Goal: Information Seeking & Learning: Learn about a topic

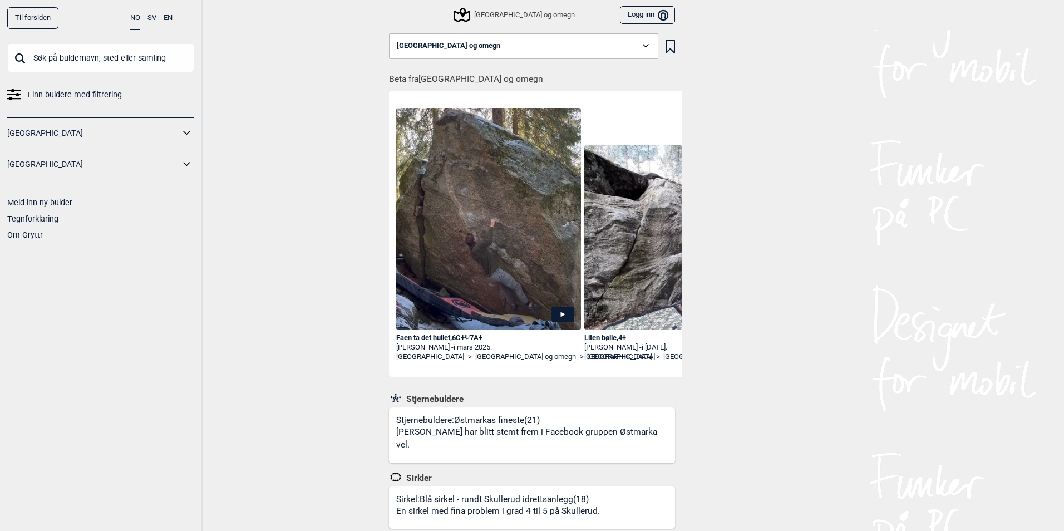
click at [185, 130] on icon at bounding box center [187, 133] width 14 height 16
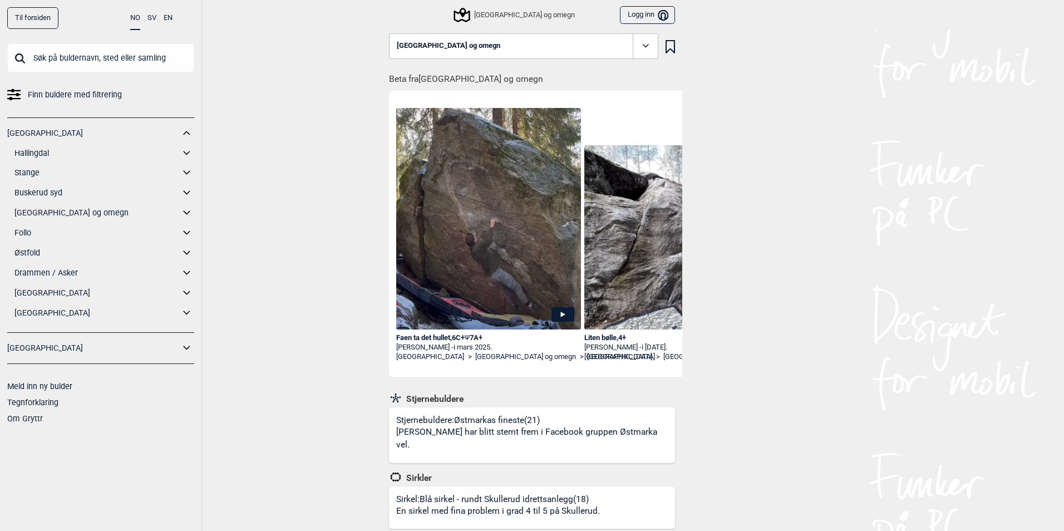
click at [501, 13] on div "[GEOGRAPHIC_DATA] og omegn" at bounding box center [515, 14] width 120 height 13
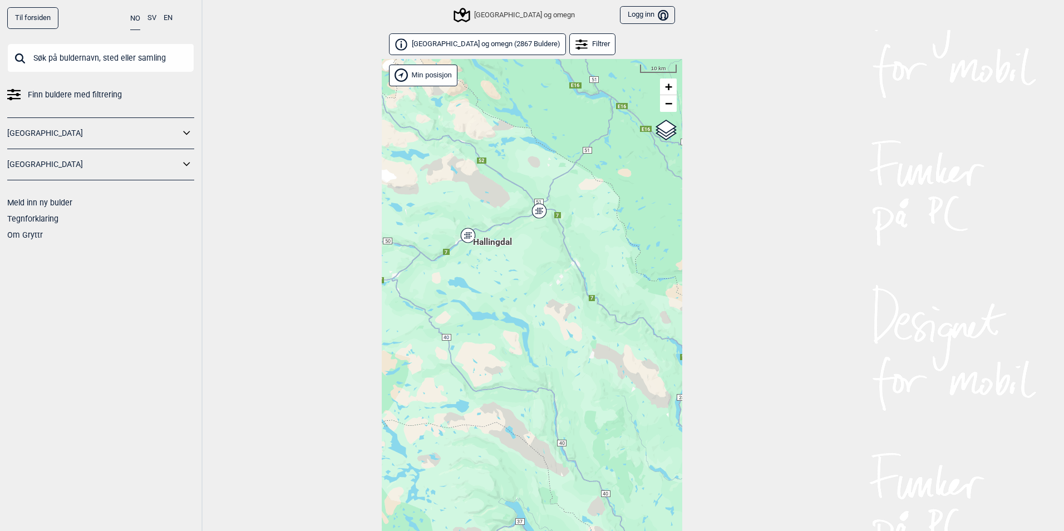
click at [542, 214] on div "Hallingdal Stange [GEOGRAPHIC_DATA] syd [GEOGRAPHIC_DATA] og omegn [GEOGRAPHIC_…" at bounding box center [532, 309] width 301 height 501
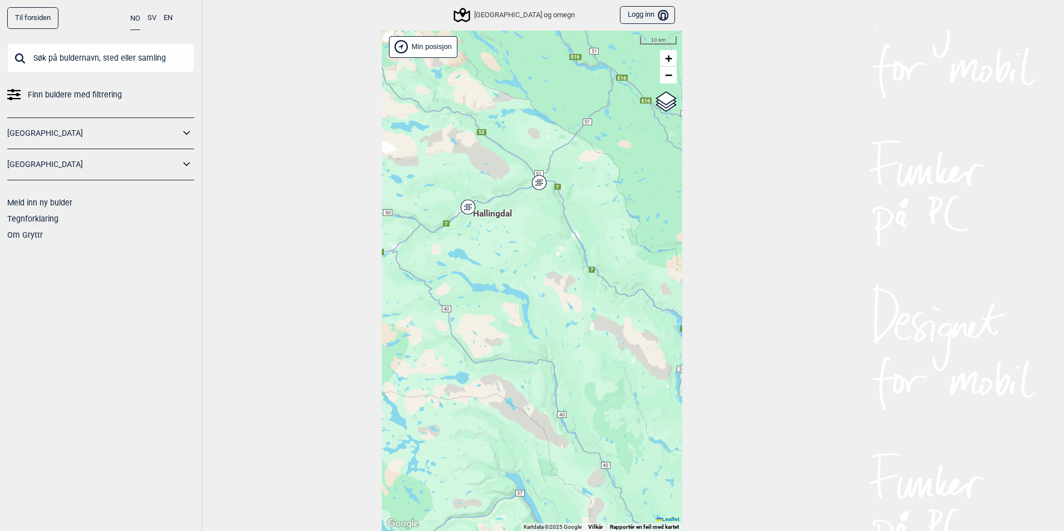
click at [537, 193] on div "Hallingdal Stange [GEOGRAPHIC_DATA] syd [GEOGRAPHIC_DATA] og omegn [GEOGRAPHIC_…" at bounding box center [532, 281] width 301 height 501
click at [537, 189] on icon at bounding box center [539, 182] width 14 height 14
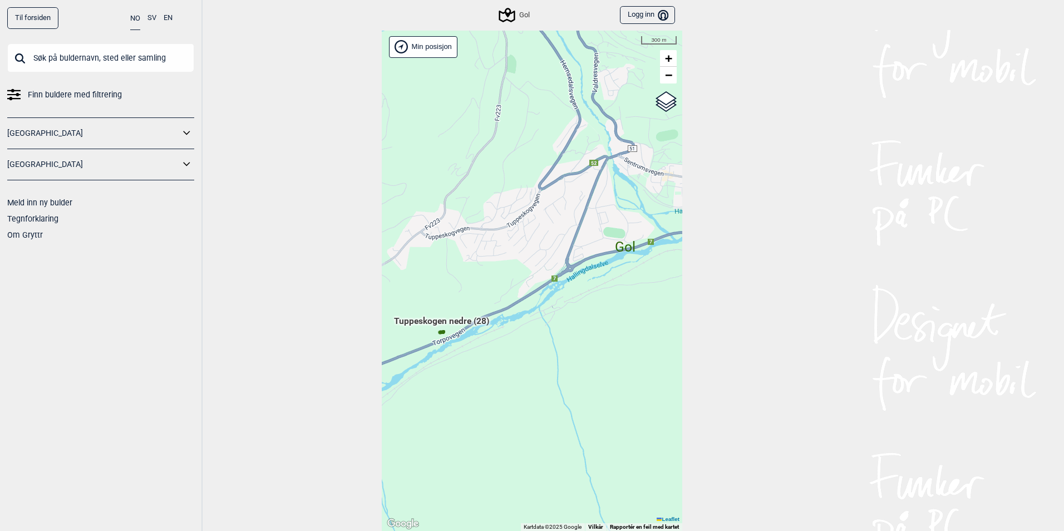
click at [440, 336] on span "Tuppeskogen nedre (28)" at bounding box center [441, 325] width 95 height 21
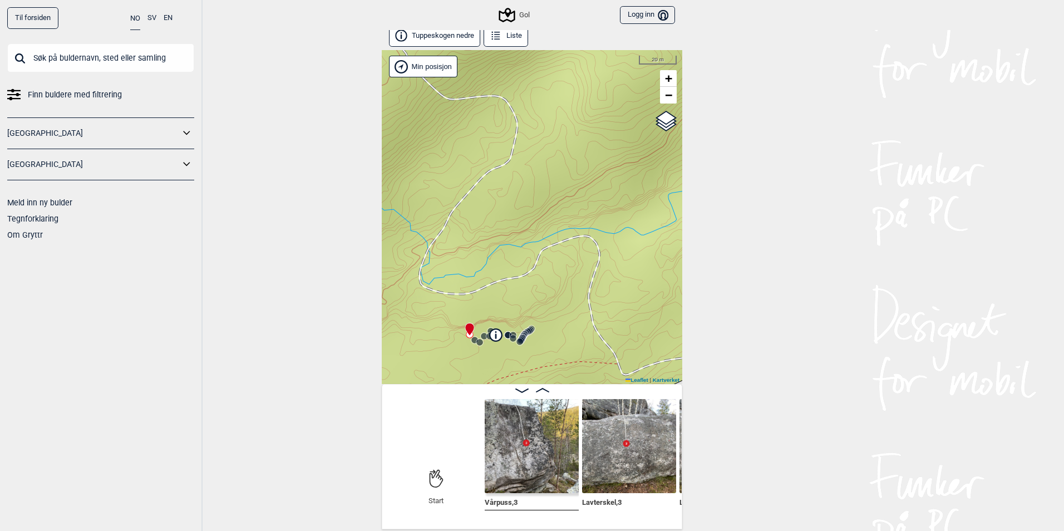
scroll to position [6, 0]
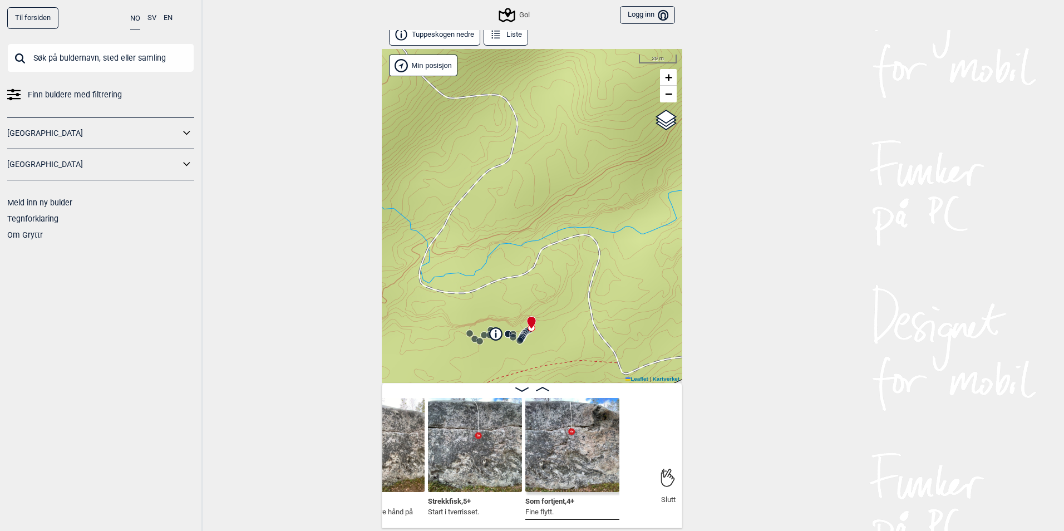
scroll to position [0, 2805]
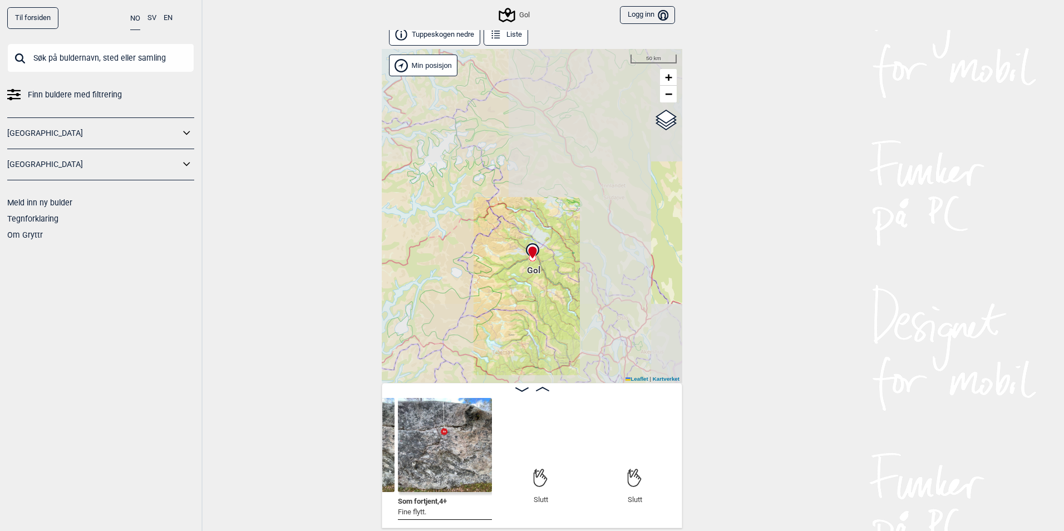
click at [581, 320] on div "Gol Min posisjon 50 km + − Kartverket OpenStreetMap Google satellite Leaflet | …" at bounding box center [532, 216] width 301 height 334
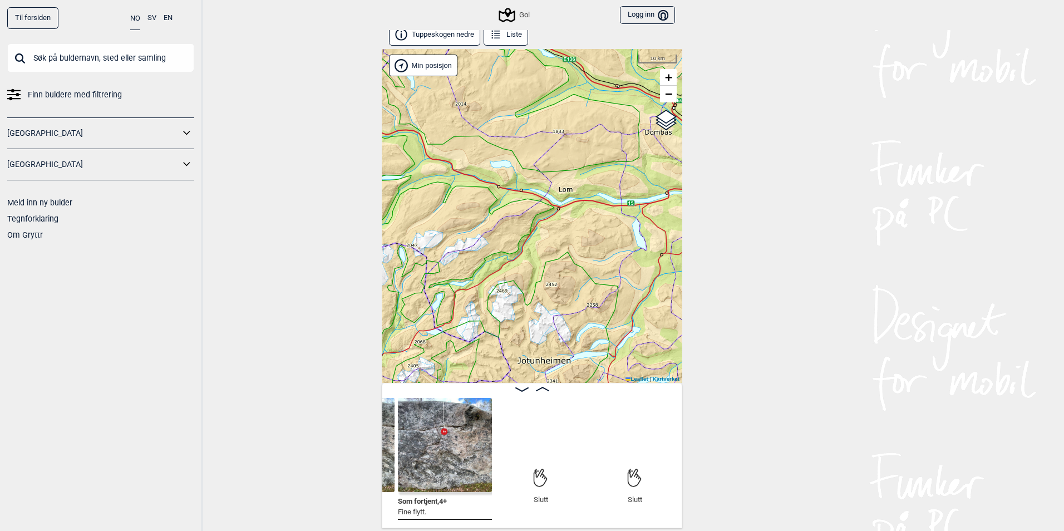
click at [47, 21] on link "Til forsiden" at bounding box center [32, 18] width 51 height 22
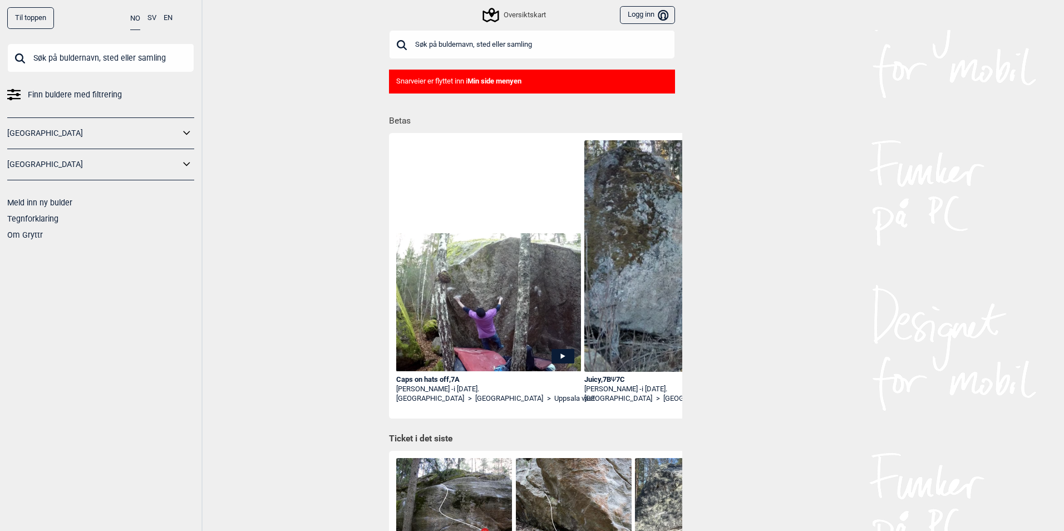
click at [185, 138] on icon at bounding box center [187, 133] width 14 height 16
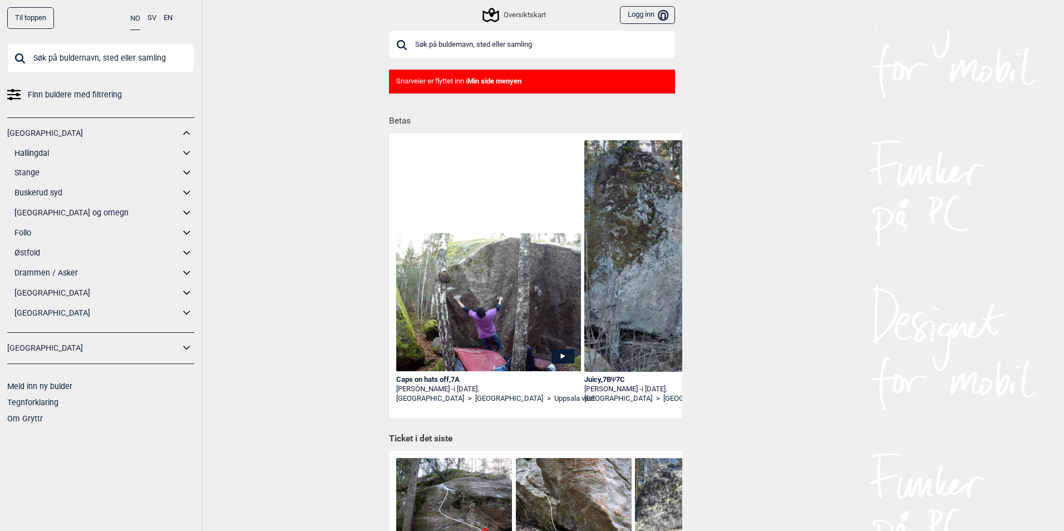
click at [183, 192] on icon at bounding box center [187, 193] width 14 height 16
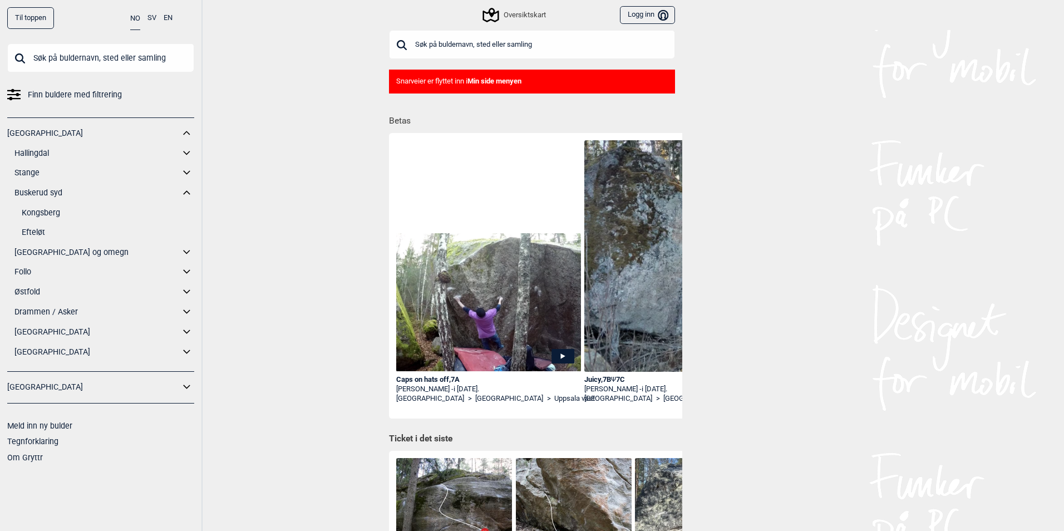
click at [47, 156] on link "Hallingdal" at bounding box center [96, 153] width 165 height 16
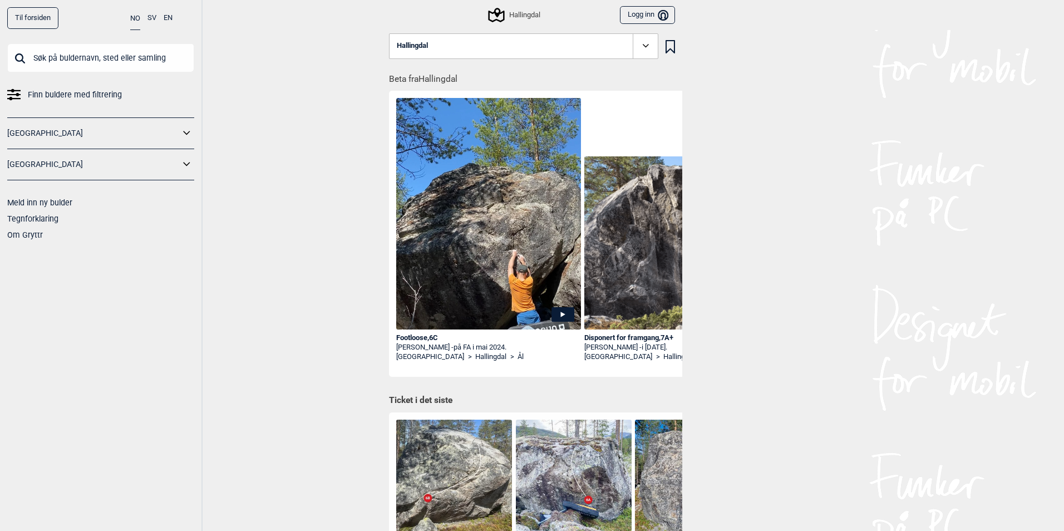
click at [614, 36] on button "Hallingdal" at bounding box center [523, 46] width 269 height 26
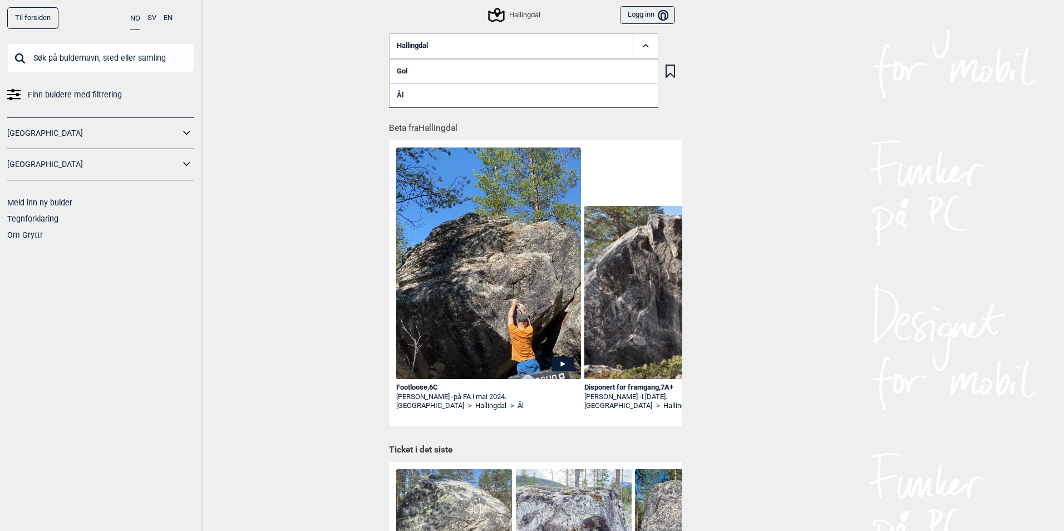
click at [445, 94] on link "Ål" at bounding box center [523, 95] width 269 height 24
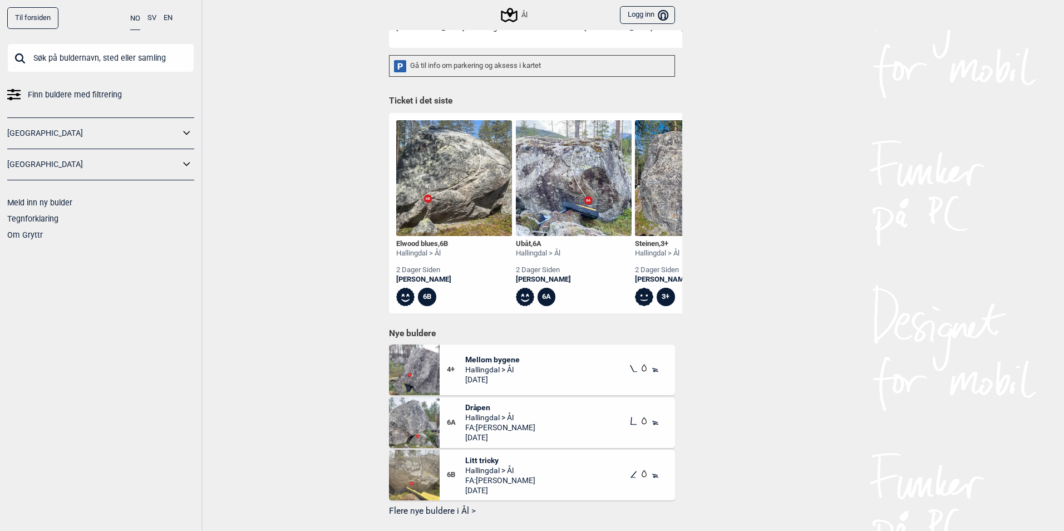
scroll to position [334, 0]
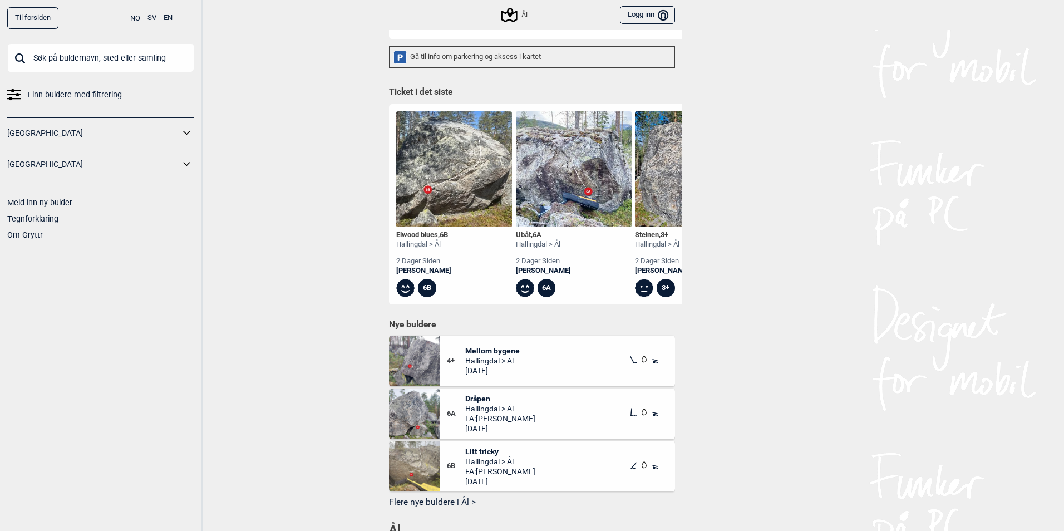
click at [435, 54] on div "Gå til info om parkering og aksess i kartet" at bounding box center [532, 57] width 286 height 22
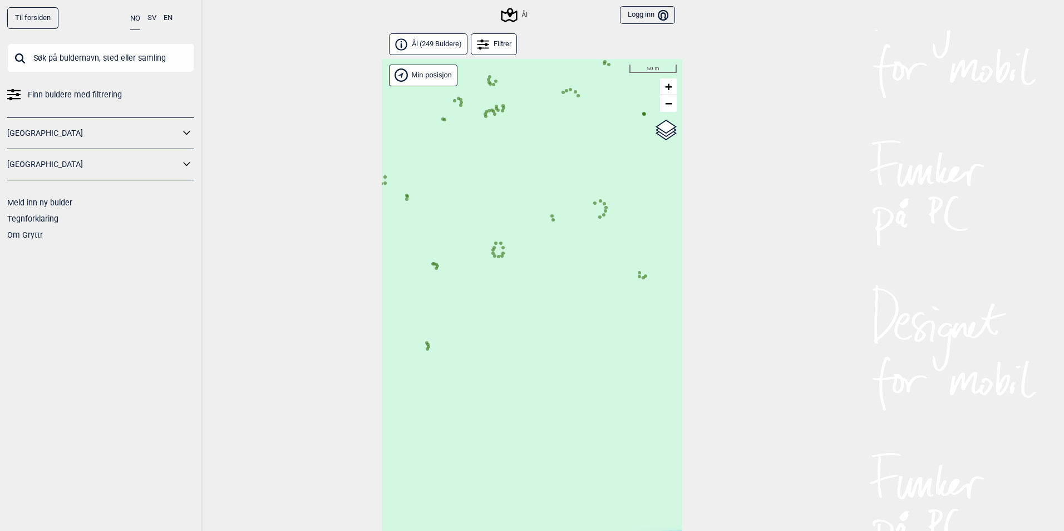
scroll to position [28, 0]
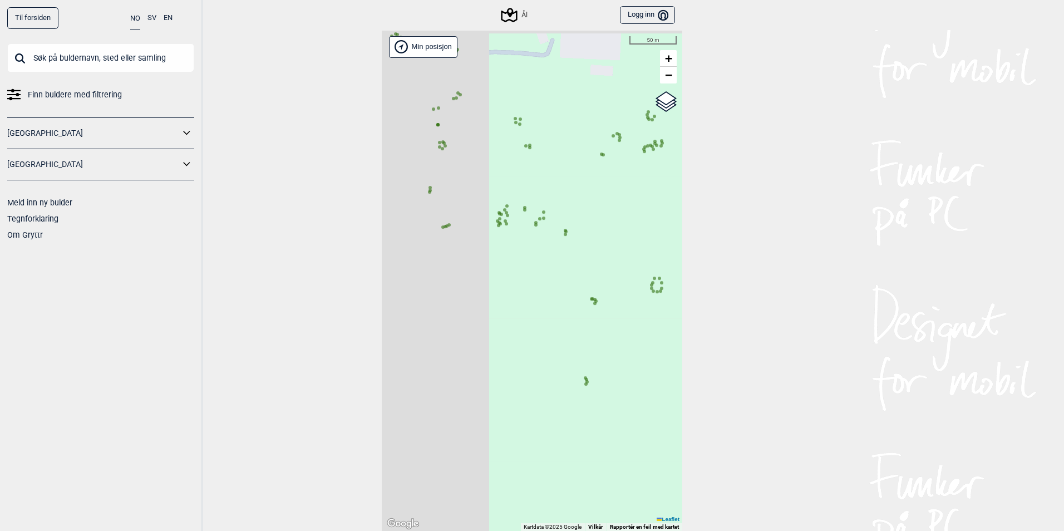
drag, startPoint x: 461, startPoint y: 205, endPoint x: 646, endPoint y: 330, distance: 222.7
click at [646, 330] on div "Hallingdal Gol Ål Stange Kolomoen [GEOGRAPHIC_DATA] [GEOGRAPHIC_DATA][PERSON_NA…" at bounding box center [532, 281] width 301 height 501
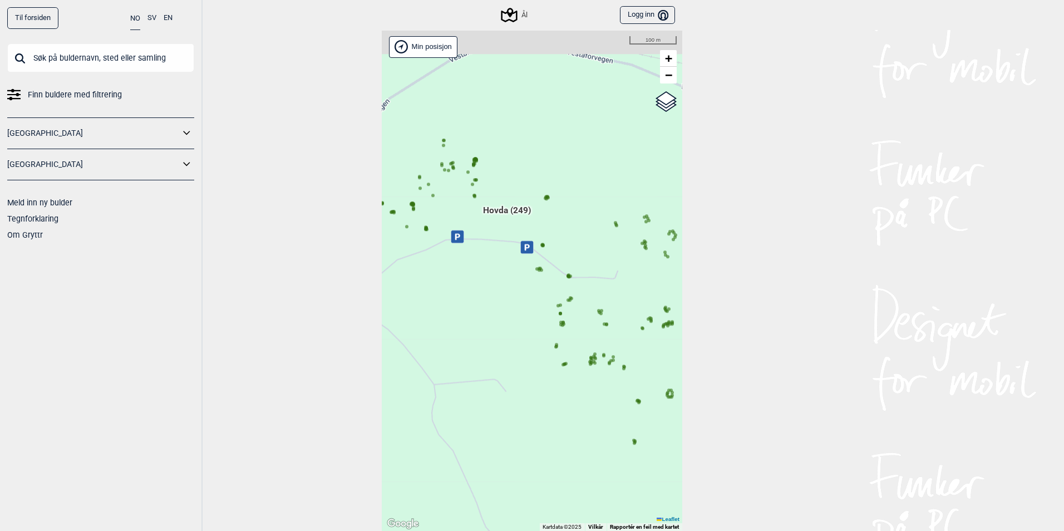
drag, startPoint x: 448, startPoint y: 187, endPoint x: 530, endPoint y: 296, distance: 136.8
click at [530, 296] on div "Hallingdal Gol Ål Stange Kolomoen [GEOGRAPHIC_DATA] [GEOGRAPHIC_DATA][PERSON_NA…" at bounding box center [532, 281] width 301 height 501
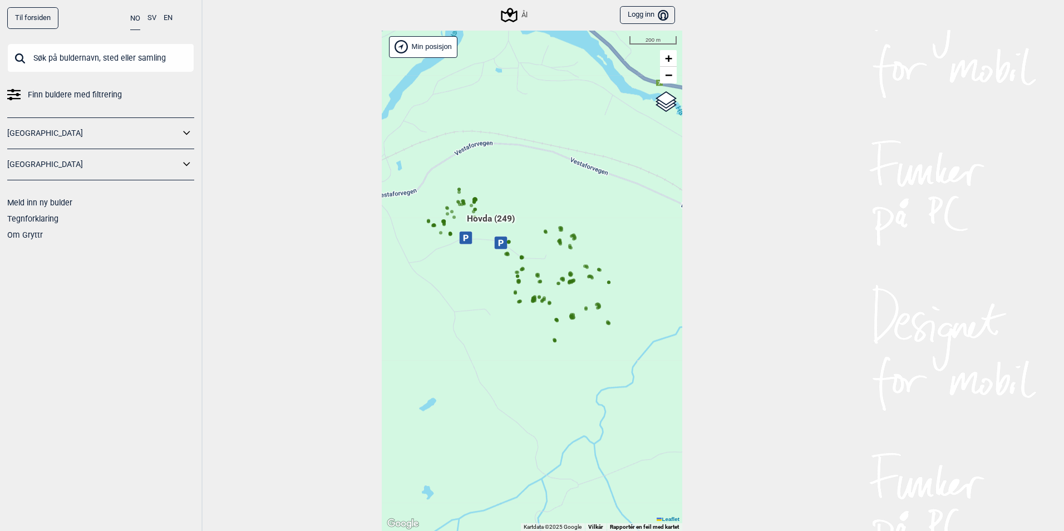
click at [472, 199] on icon at bounding box center [475, 202] width 6 height 6
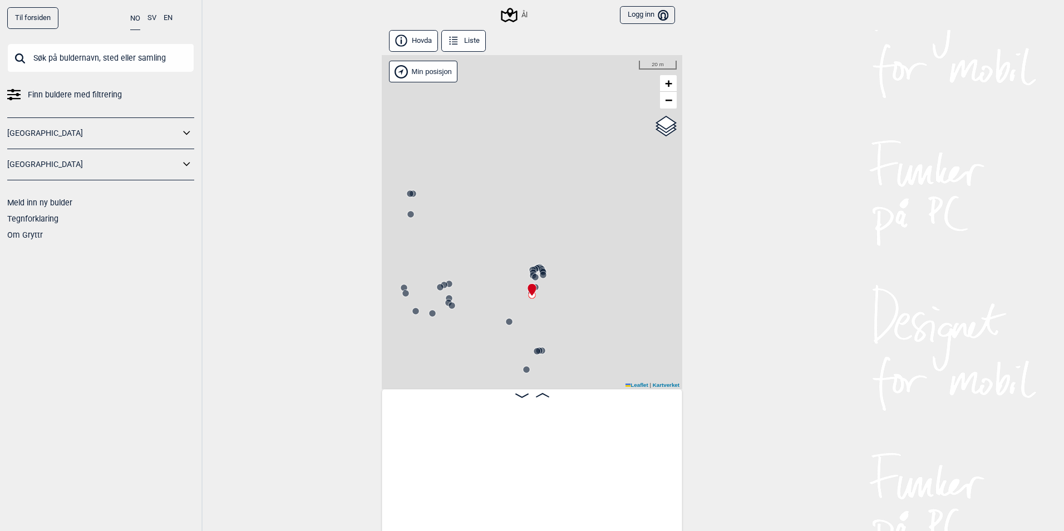
scroll to position [0, 6304]
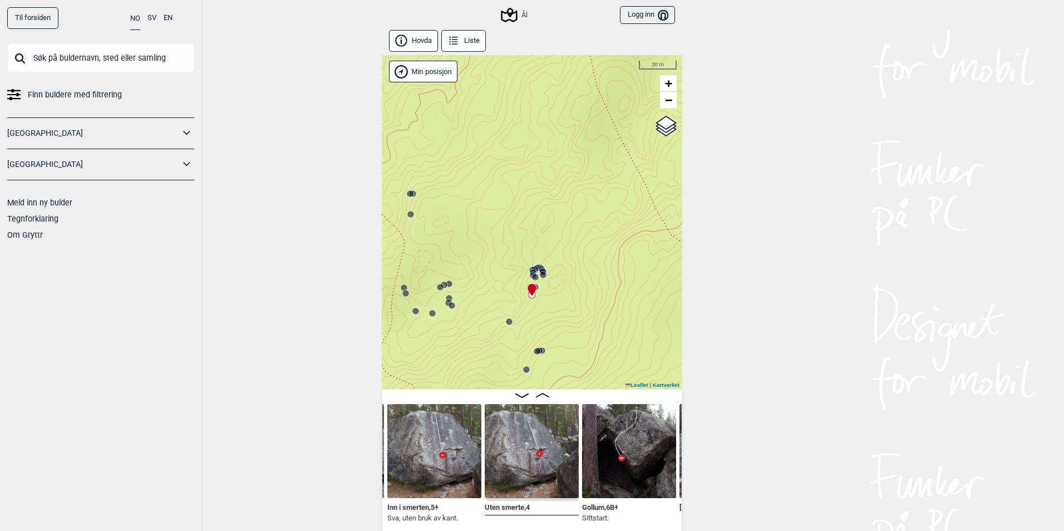
click at [464, 39] on button "Liste" at bounding box center [463, 41] width 45 height 22
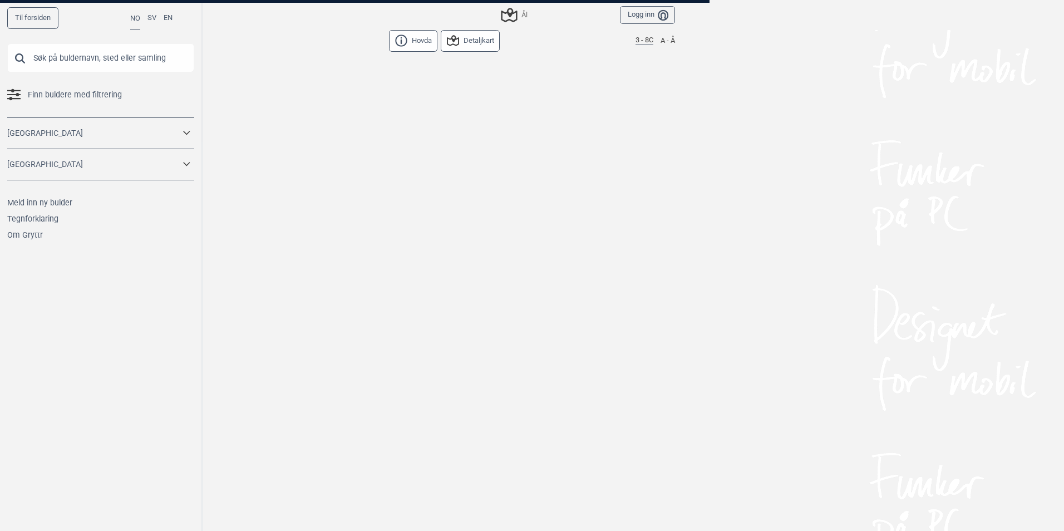
scroll to position [1824, 0]
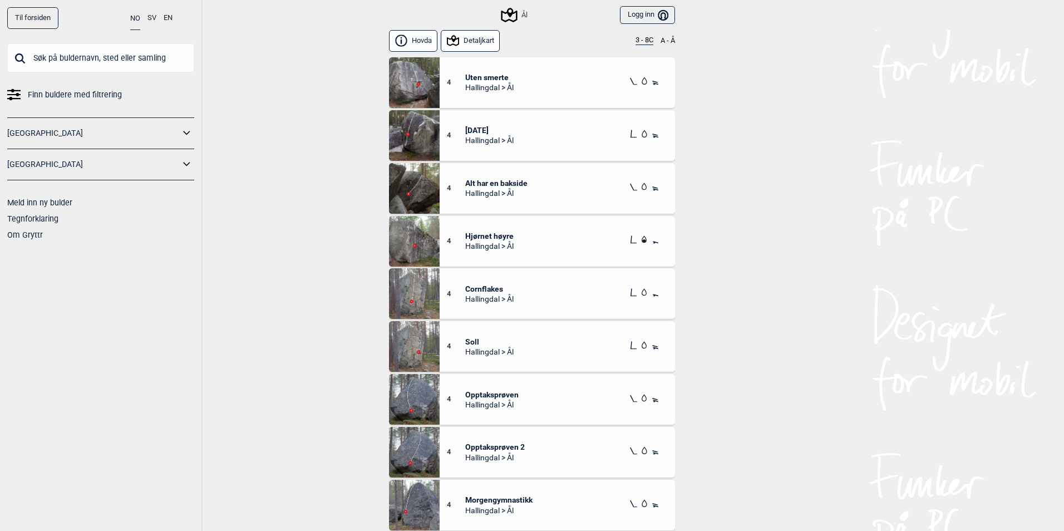
click at [640, 40] on button "3 - 8C" at bounding box center [645, 40] width 18 height 9
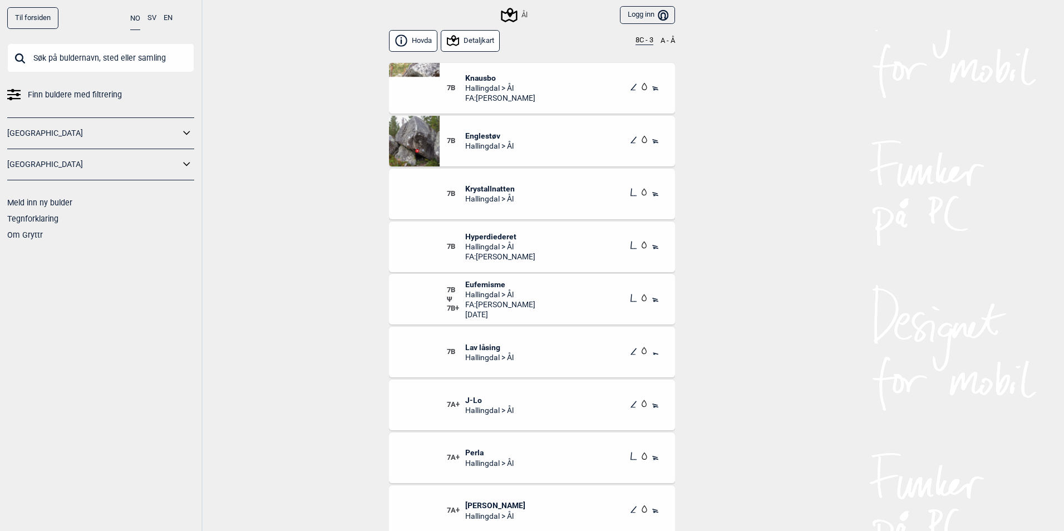
scroll to position [557, 0]
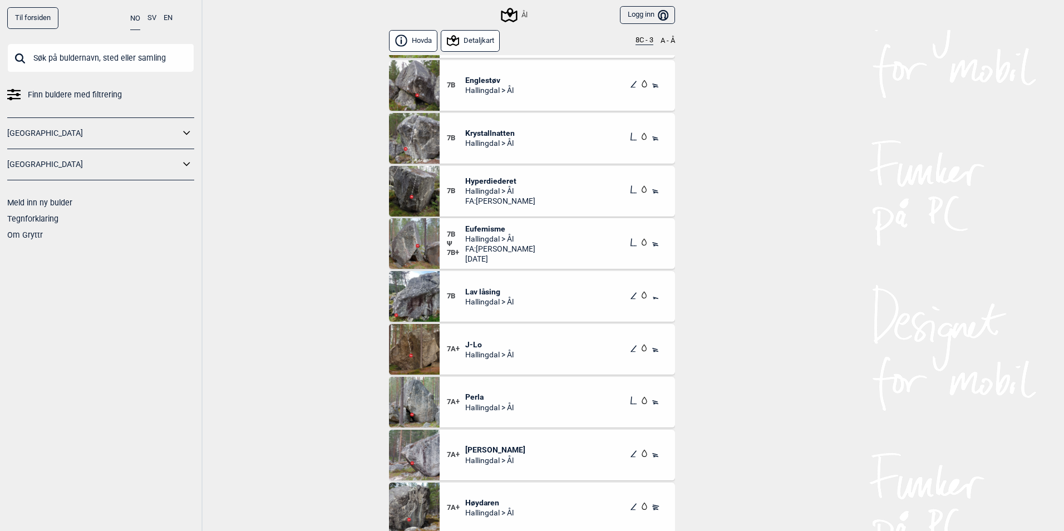
click at [493, 179] on span "Hyperdiederet" at bounding box center [500, 181] width 70 height 10
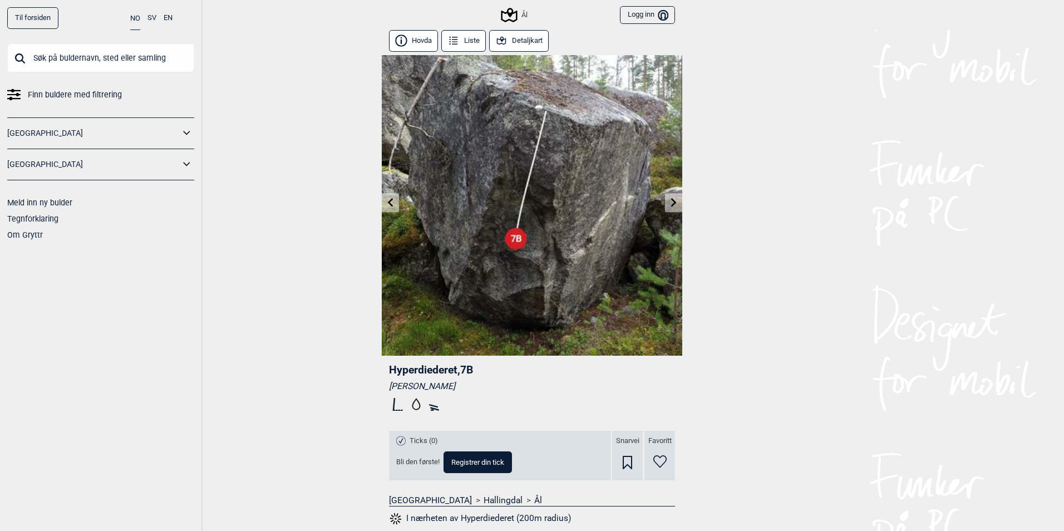
scroll to position [144, 0]
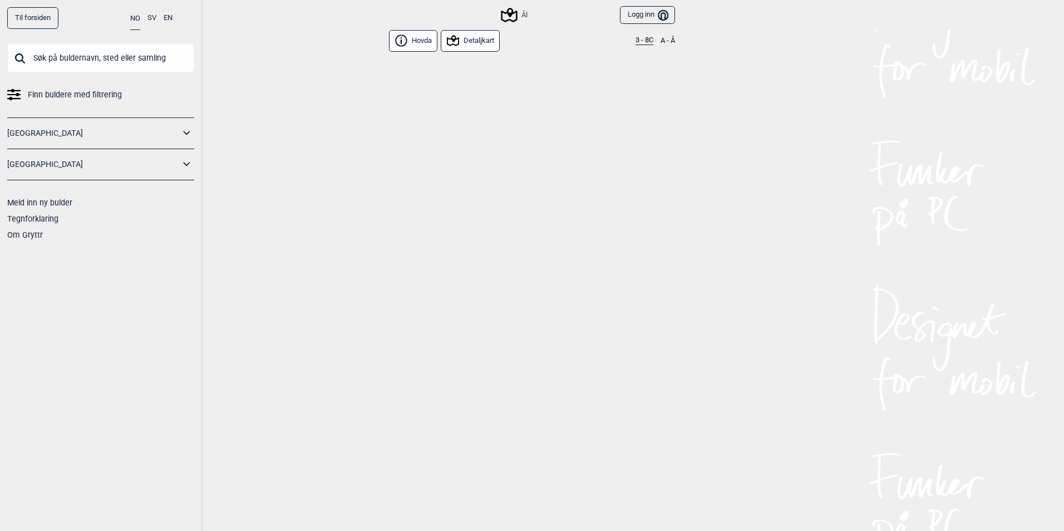
scroll to position [1824, 0]
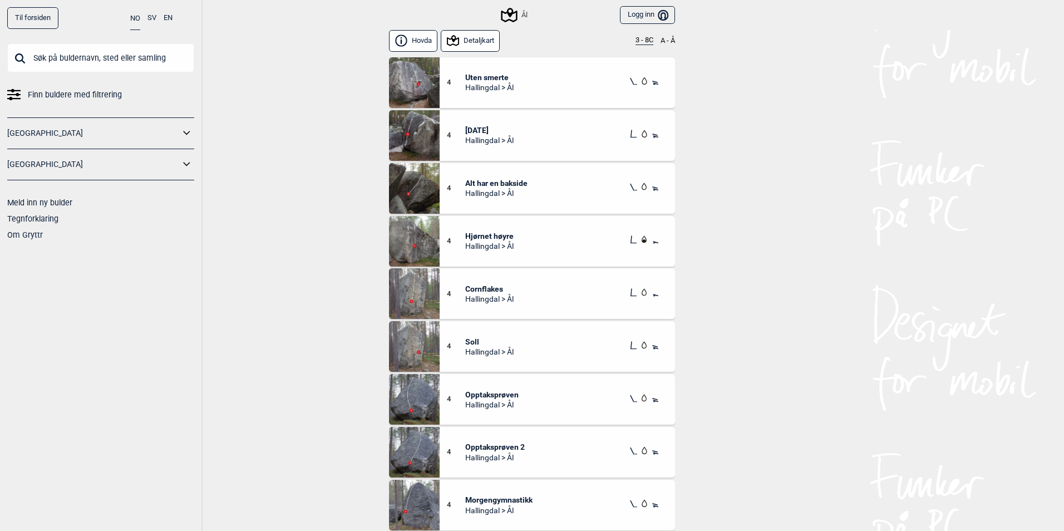
click at [642, 44] on div "Hovda Detaljkart 3 - 8C A - Å" at bounding box center [532, 43] width 286 height 26
click at [643, 42] on button "3 - 8C" at bounding box center [645, 40] width 18 height 9
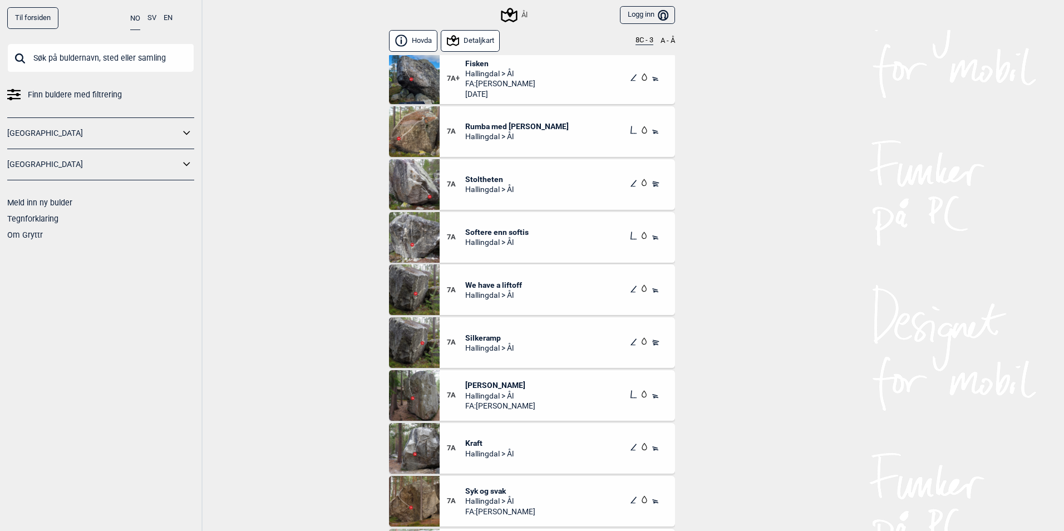
scroll to position [1113, 0]
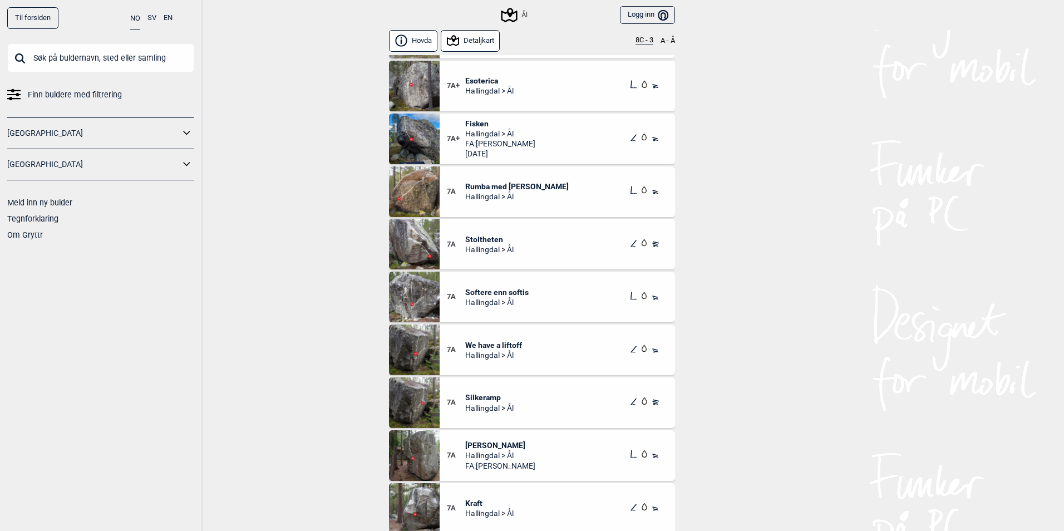
click at [482, 240] on span "Stoltheten" at bounding box center [489, 239] width 48 height 10
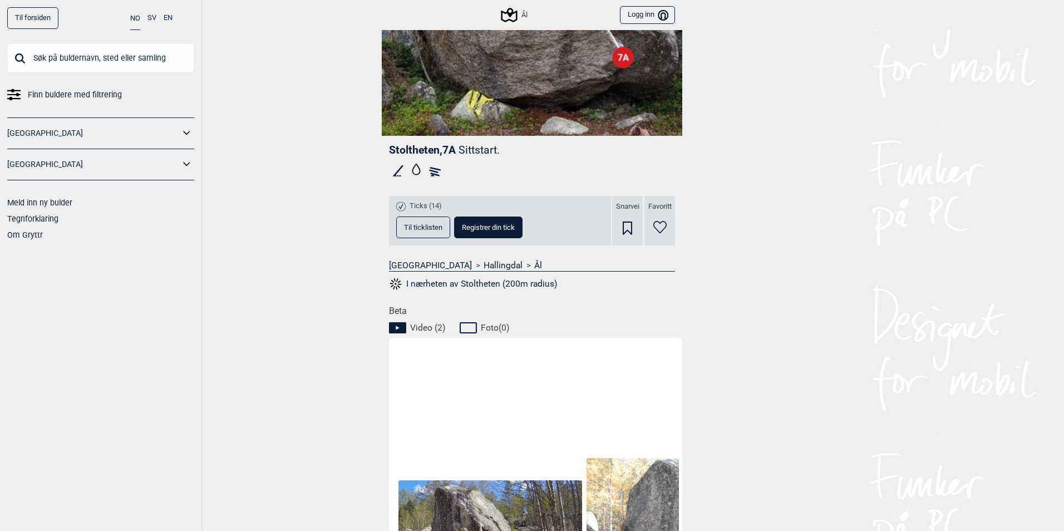
scroll to position [483, 0]
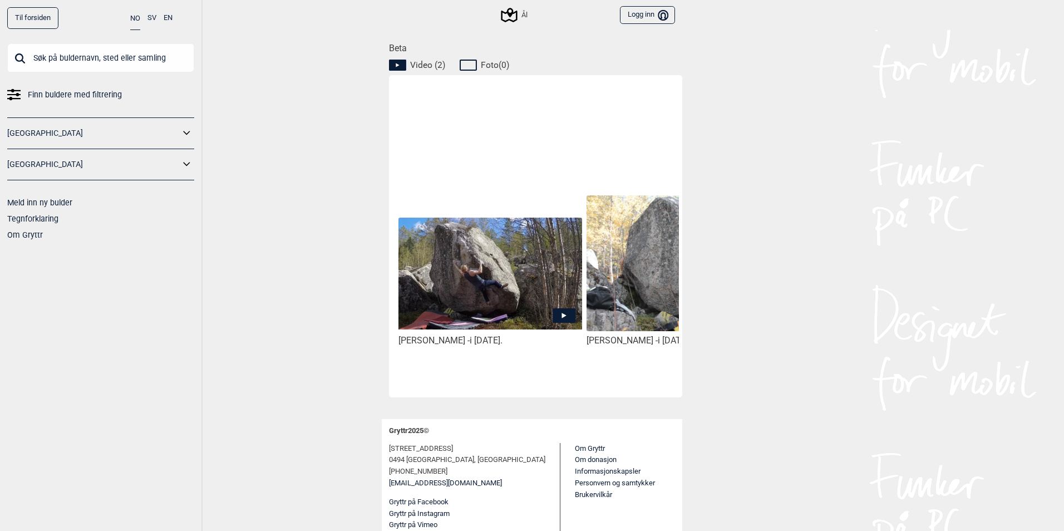
drag, startPoint x: 506, startPoint y: 394, endPoint x: 587, endPoint y: 386, distance: 82.2
click at [587, 386] on div "[PERSON_NAME] - i [DATE]. [PERSON_NAME] - i [DATE]." at bounding box center [535, 236] width 293 height 322
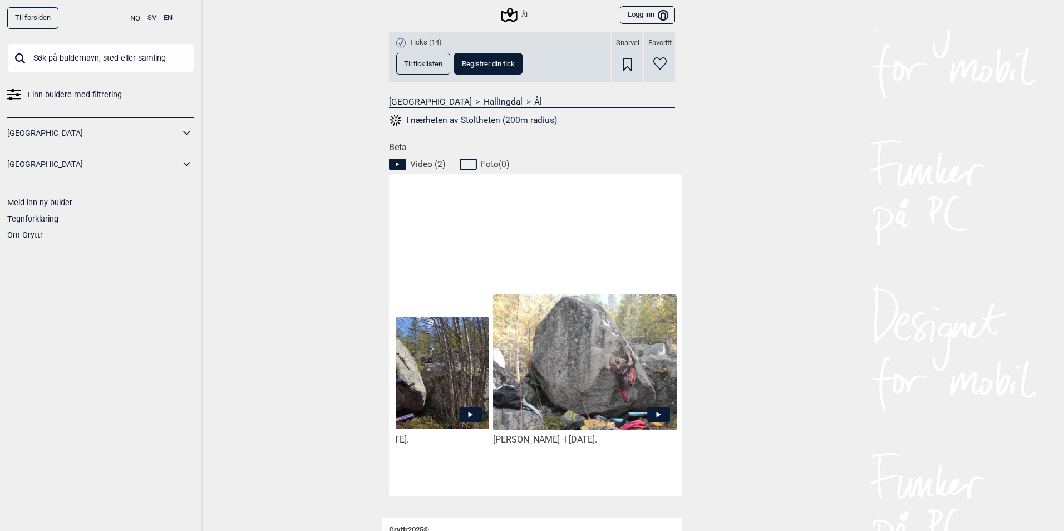
scroll to position [0, 0]
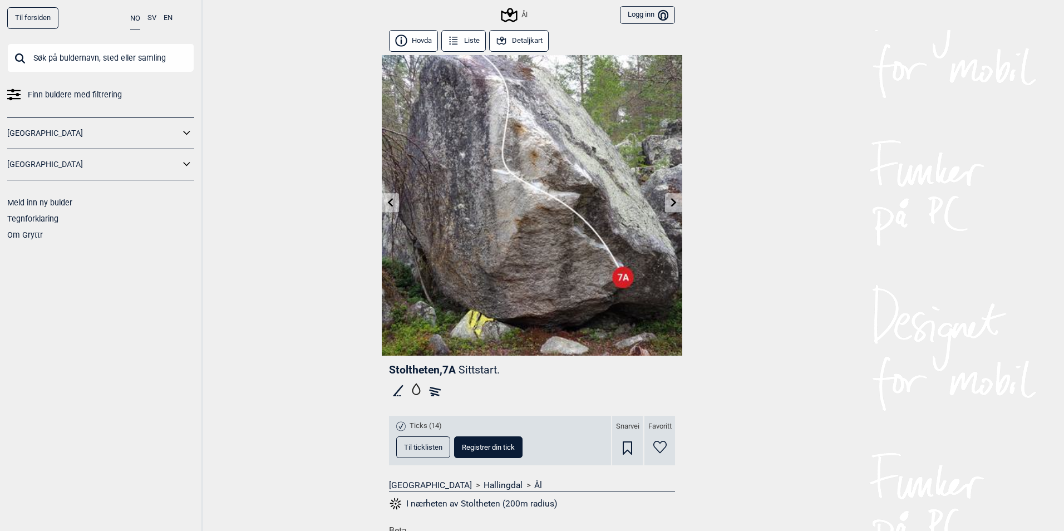
drag, startPoint x: 462, startPoint y: 40, endPoint x: 724, endPoint y: 136, distance: 279.0
click at [798, 154] on div "Til forsiden NO SV EN Finn buldere med filtrering [GEOGRAPHIC_DATA] [GEOGRAPHIC…" at bounding box center [532, 265] width 1064 height 531
drag, startPoint x: 455, startPoint y: 43, endPoint x: 806, endPoint y: 212, distance: 389.0
click at [811, 214] on div "Til forsiden NO SV EN Finn buldere med filtrering [GEOGRAPHIC_DATA] [GEOGRAPHIC…" at bounding box center [532, 265] width 1064 height 531
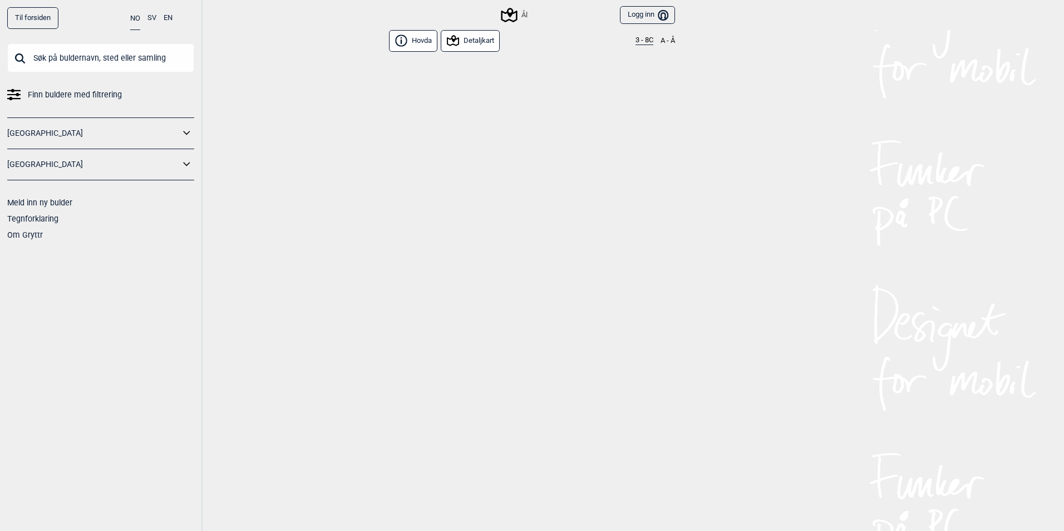
scroll to position [1824, 0]
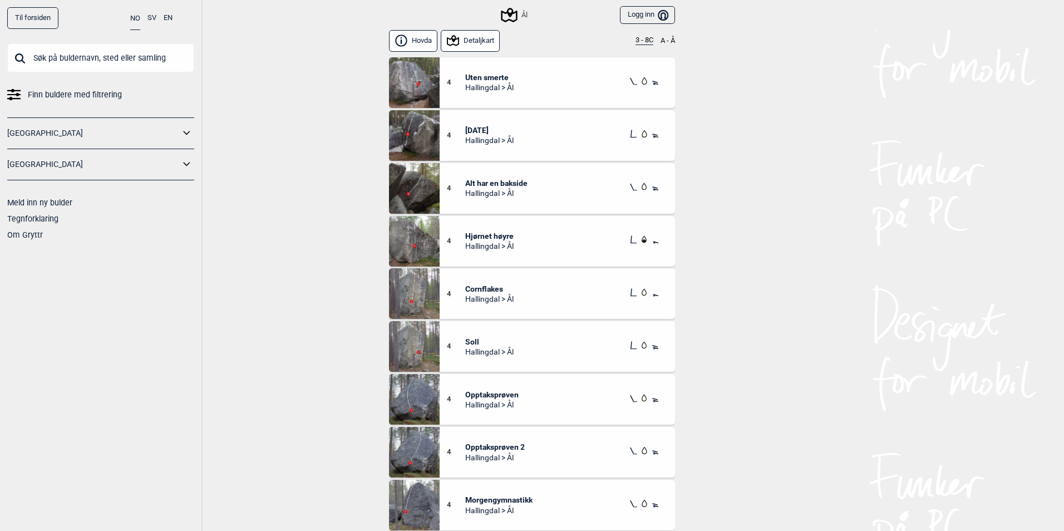
click at [637, 42] on button "3 - 8C" at bounding box center [645, 40] width 18 height 9
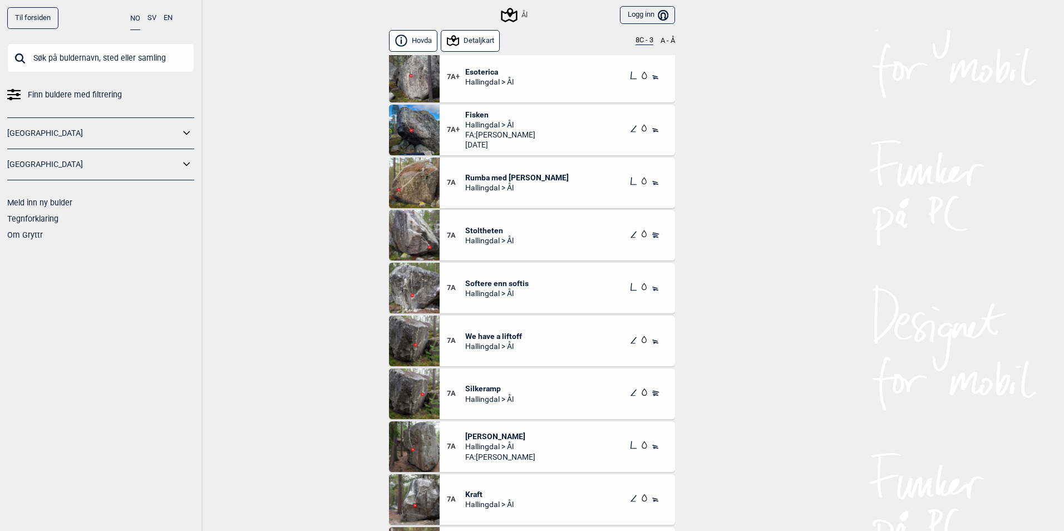
scroll to position [1169, 0]
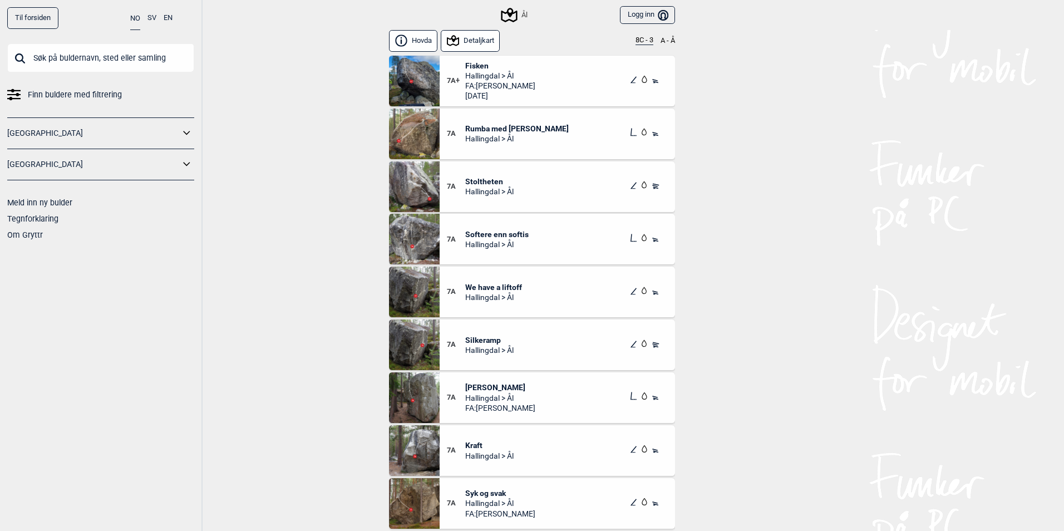
click at [491, 387] on span "[PERSON_NAME]" at bounding box center [500, 387] width 70 height 10
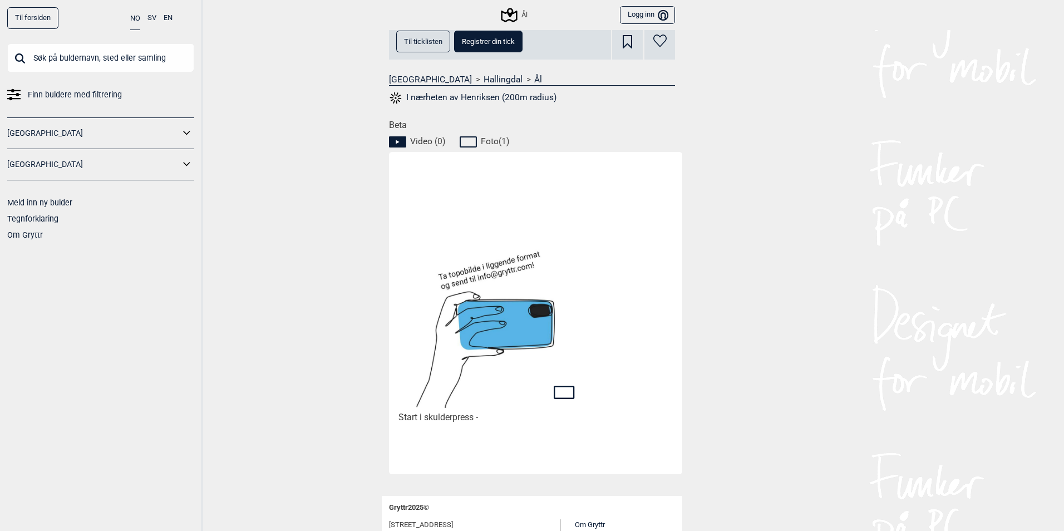
scroll to position [498, 0]
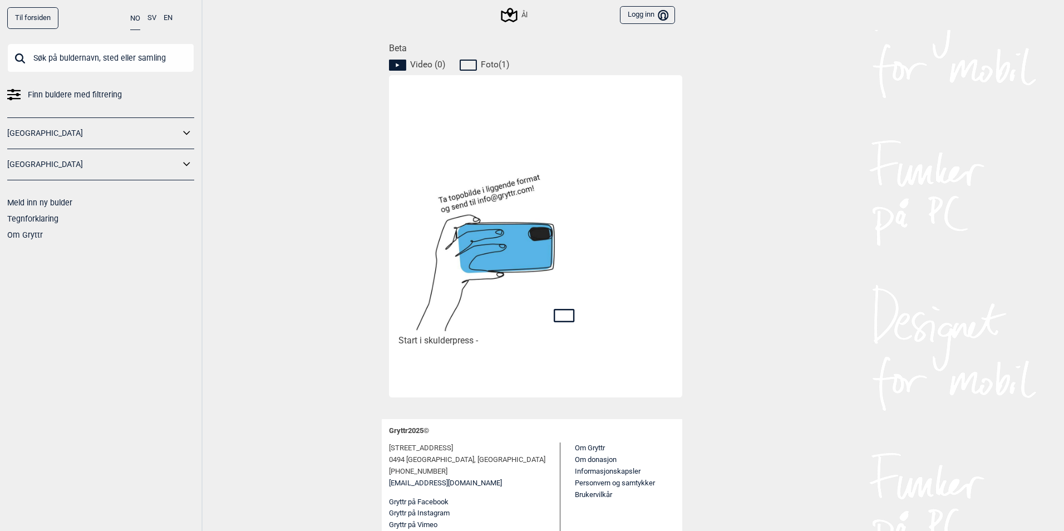
click at [467, 65] on icon at bounding box center [470, 64] width 21 height 13
click at [489, 61] on span "Foto ( 1 )" at bounding box center [495, 64] width 28 height 11
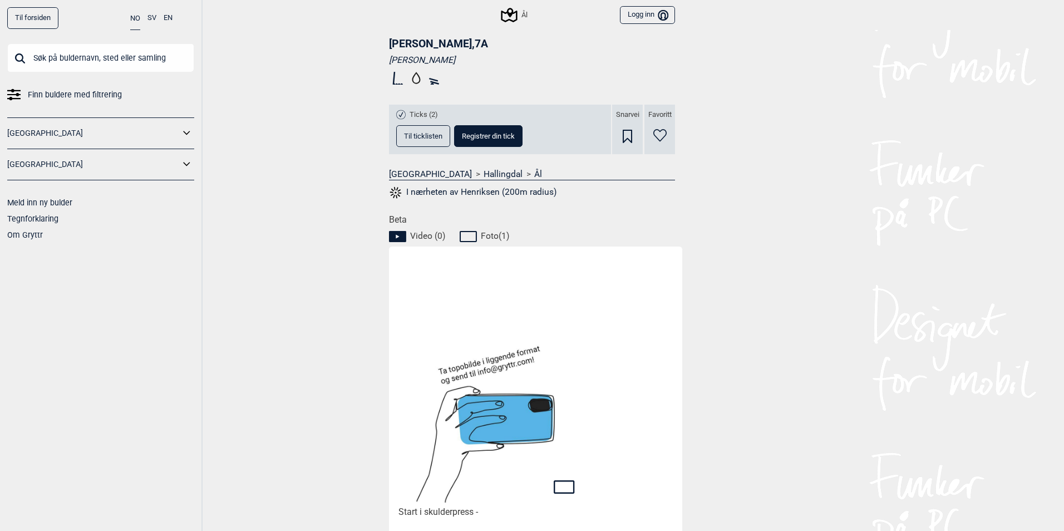
scroll to position [0, 0]
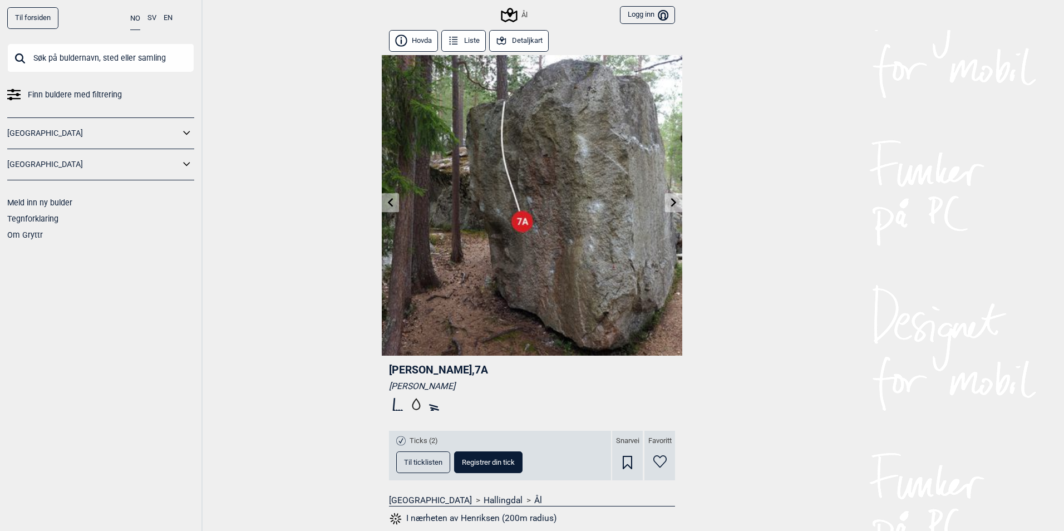
click at [516, 8] on div "Ål" at bounding box center [515, 14] width 25 height 13
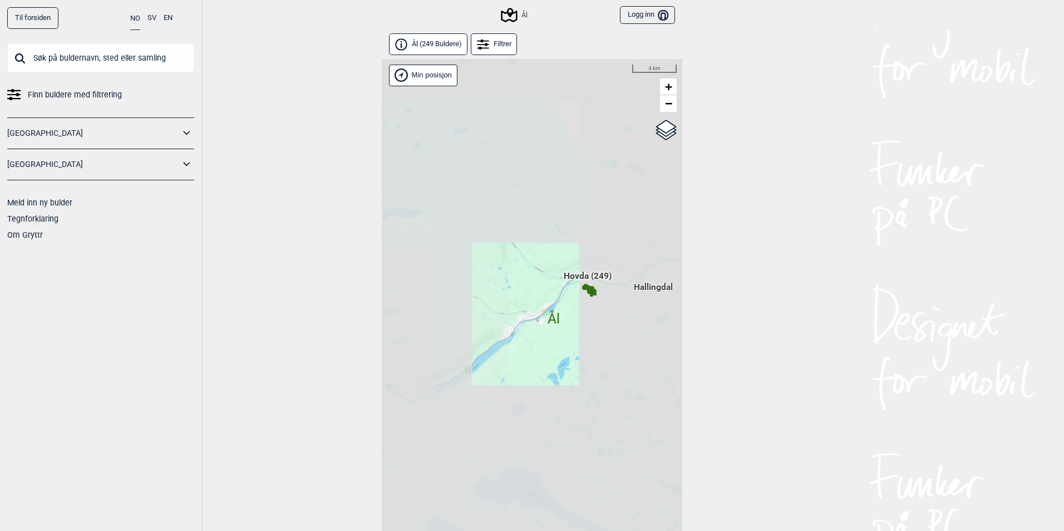
scroll to position [28, 0]
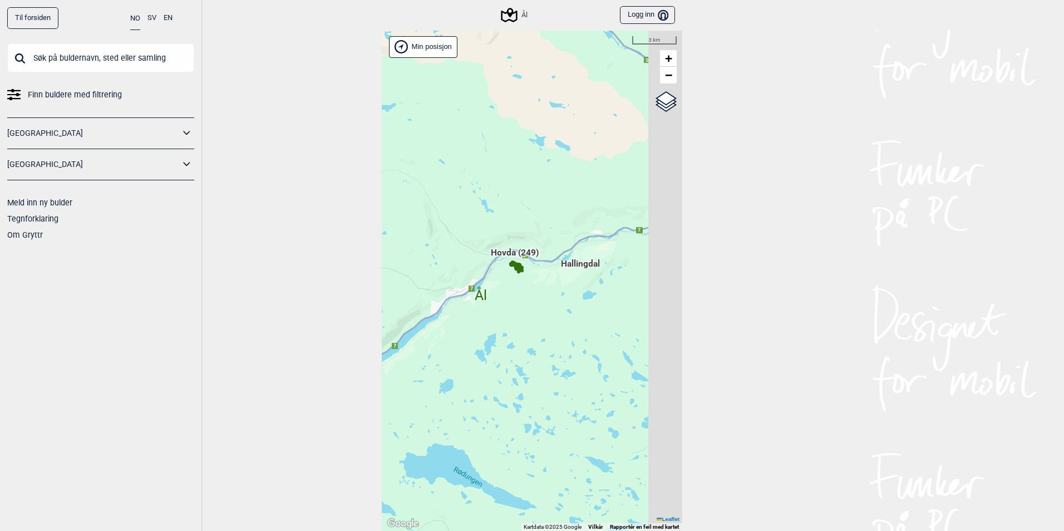
drag, startPoint x: 642, startPoint y: 303, endPoint x: 511, endPoint y: 304, distance: 131.9
click at [511, 304] on div "Hallingdal Gol Ål Stange Kolomoen [GEOGRAPHIC_DATA] [GEOGRAPHIC_DATA][PERSON_NA…" at bounding box center [532, 281] width 301 height 501
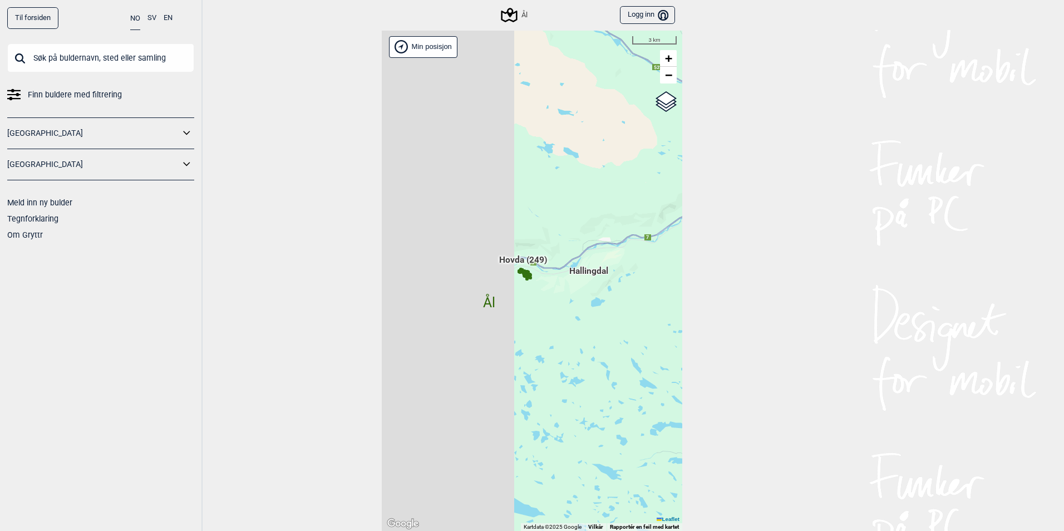
drag, startPoint x: 441, startPoint y: 268, endPoint x: 612, endPoint y: 260, distance: 171.7
click at [612, 260] on div "Hallingdal Stange [GEOGRAPHIC_DATA] syd [GEOGRAPHIC_DATA] og omegn [GEOGRAPHIC_…" at bounding box center [532, 281] width 301 height 501
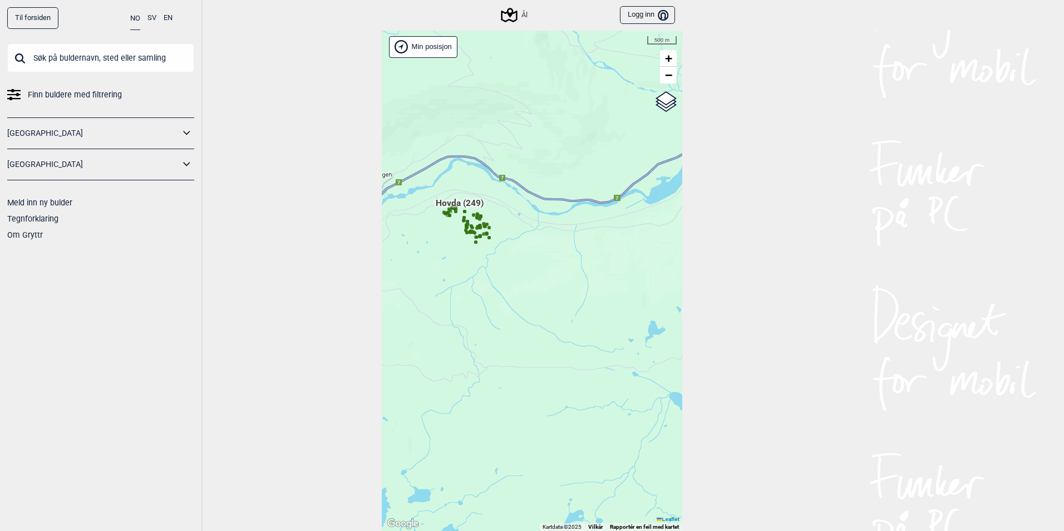
click at [467, 202] on span "Hovda (249)" at bounding box center [460, 207] width 48 height 21
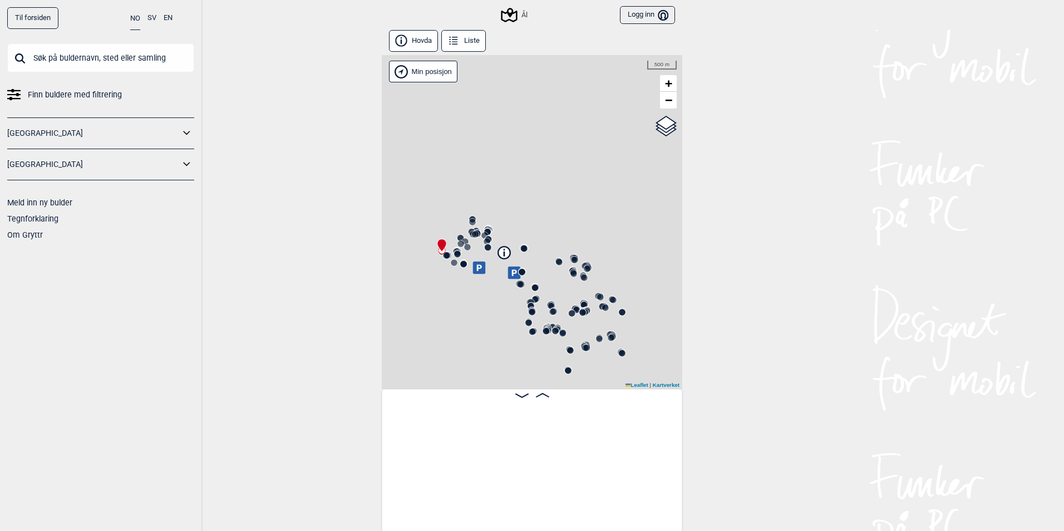
scroll to position [0, 87]
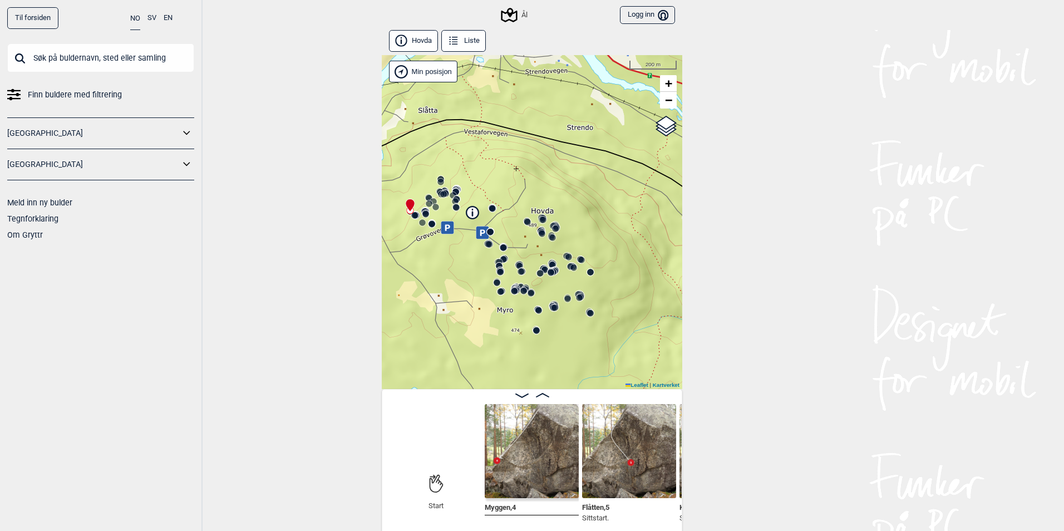
drag, startPoint x: 532, startPoint y: 262, endPoint x: 536, endPoint y: 252, distance: 10.8
click at [536, 252] on div "Ål" at bounding box center [532, 222] width 301 height 334
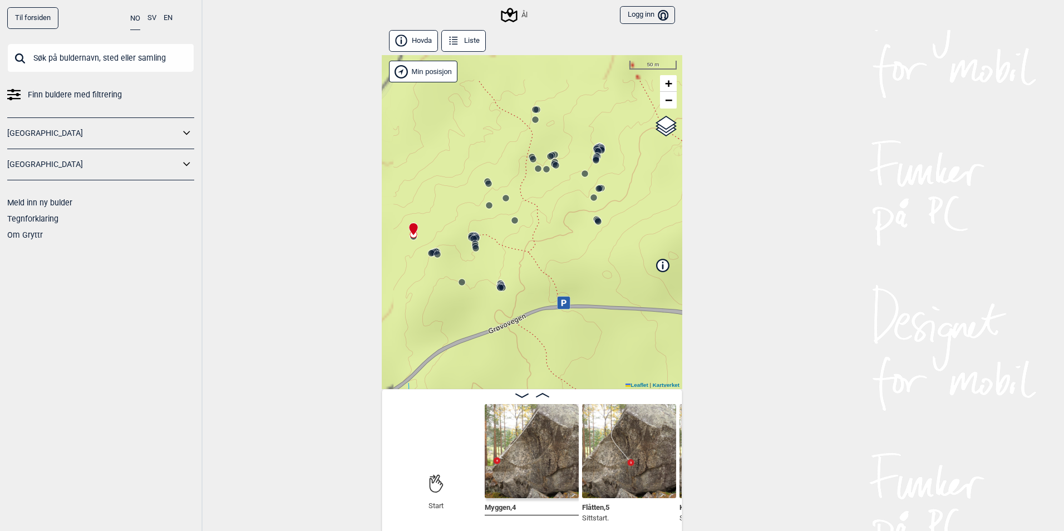
drag, startPoint x: 441, startPoint y: 212, endPoint x: 571, endPoint y: 250, distance: 135.1
click at [571, 250] on div "Ål" at bounding box center [532, 222] width 301 height 334
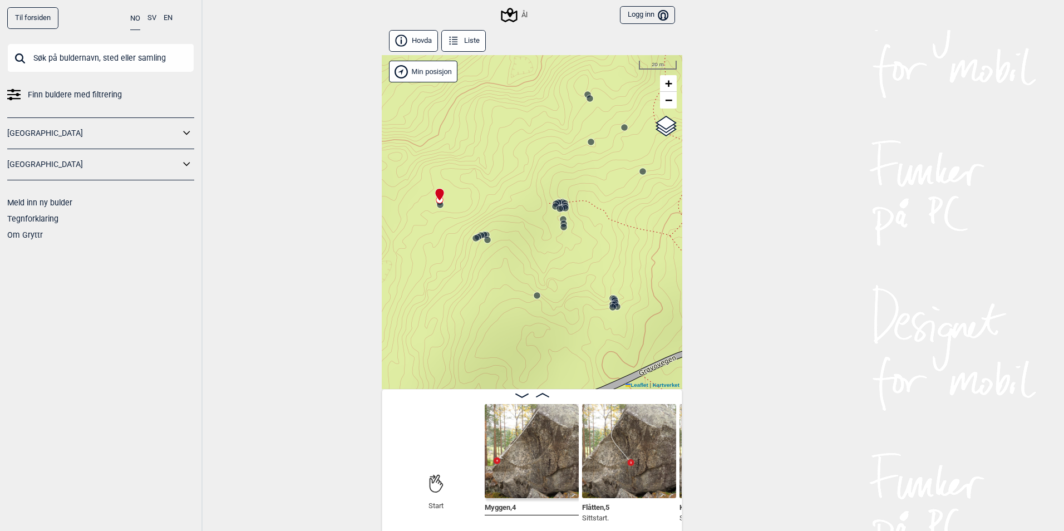
click at [437, 207] on circle at bounding box center [440, 205] width 7 height 7
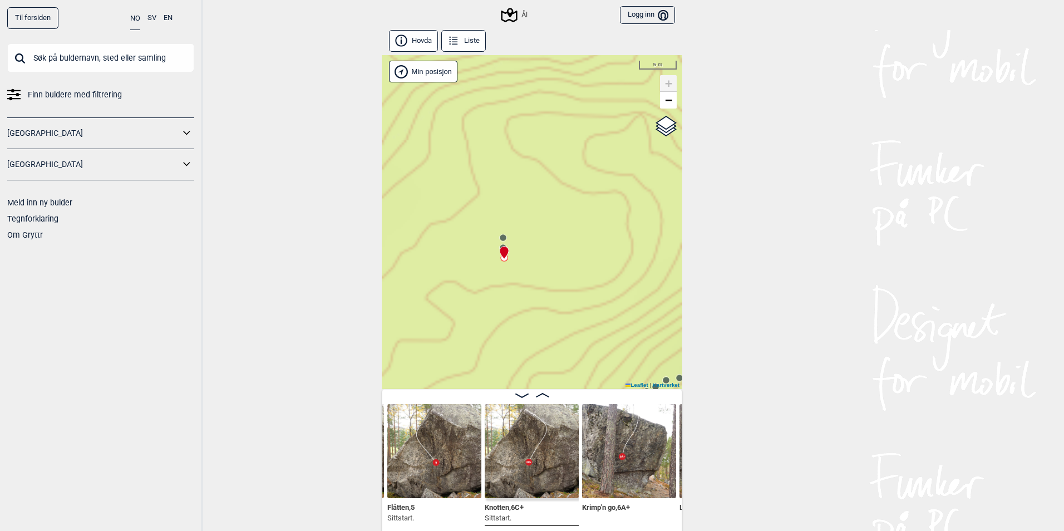
drag, startPoint x: 432, startPoint y: 163, endPoint x: 562, endPoint y: 283, distance: 177.3
click at [562, 283] on div "Ål" at bounding box center [532, 222] width 301 height 334
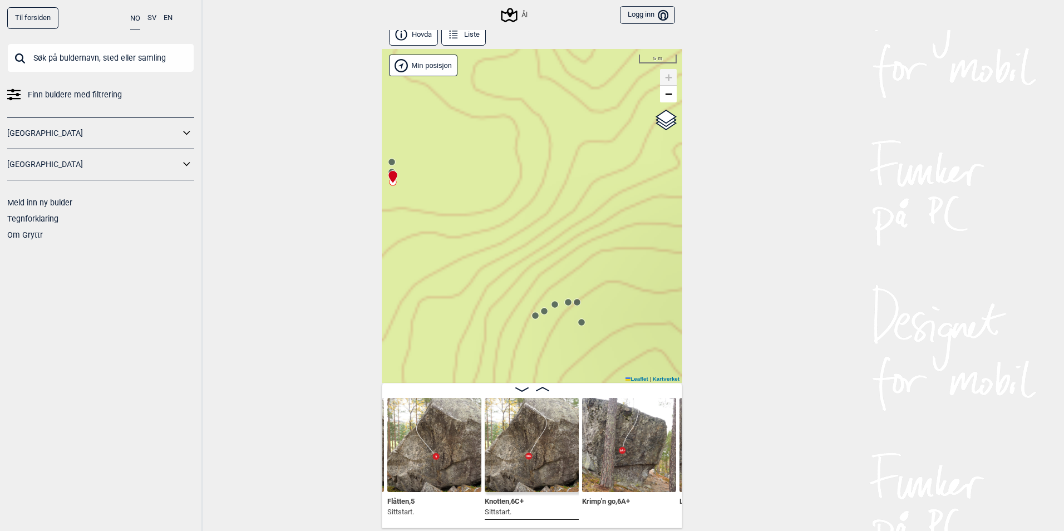
drag, startPoint x: 570, startPoint y: 317, endPoint x: 445, endPoint y: 232, distance: 151.0
click at [445, 232] on div "Ål" at bounding box center [532, 216] width 301 height 334
click at [518, 303] on icon at bounding box center [522, 300] width 9 height 9
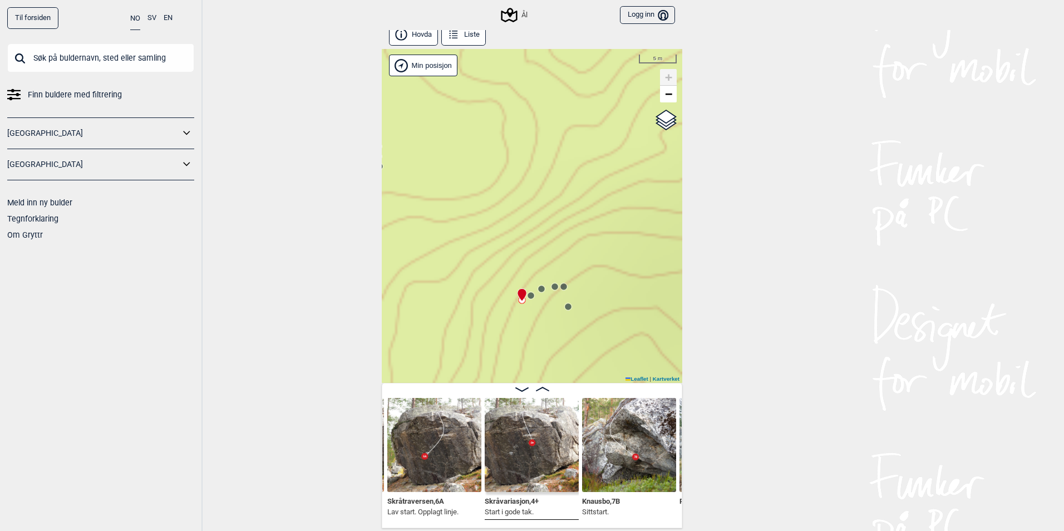
click at [538, 288] on circle at bounding box center [541, 289] width 7 height 7
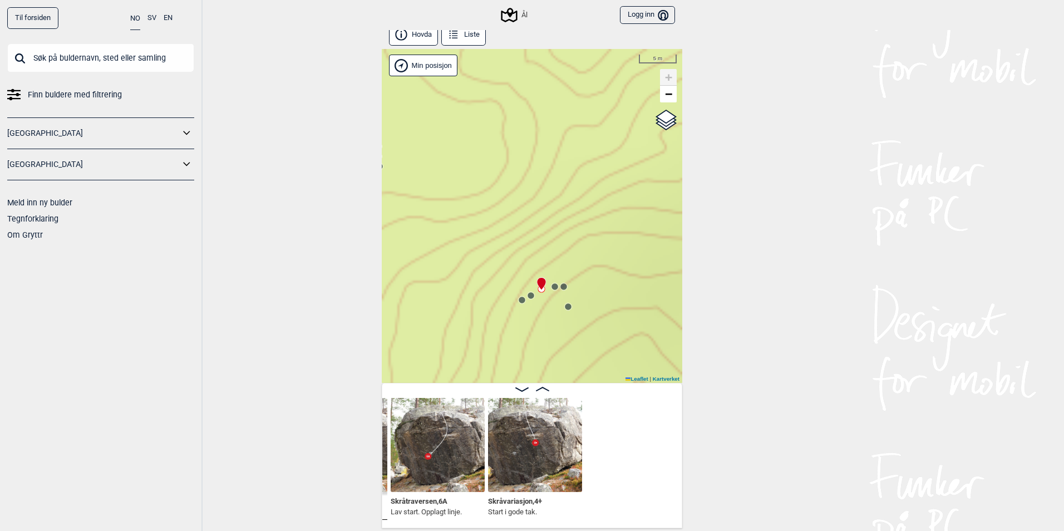
scroll to position [0, 672]
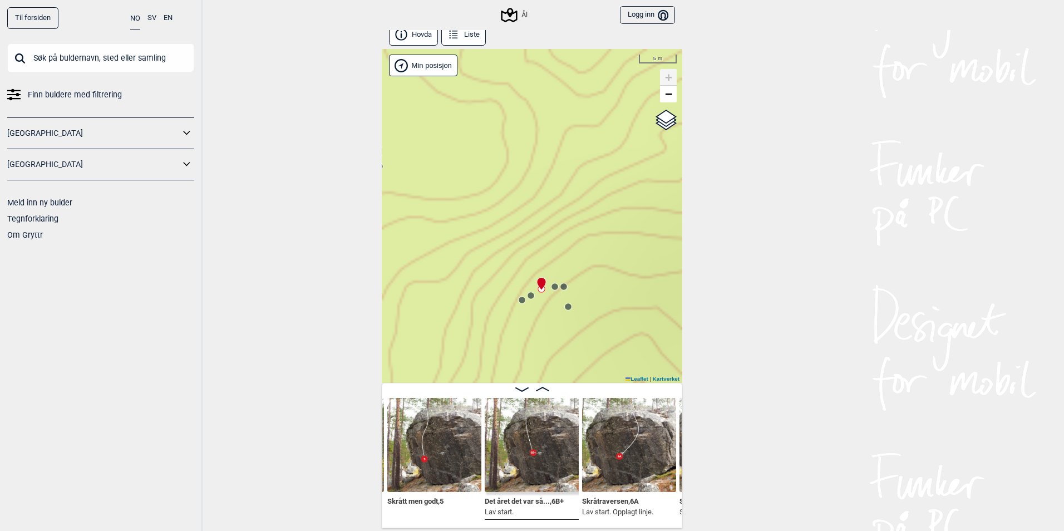
click at [553, 289] on icon at bounding box center [555, 286] width 9 height 9
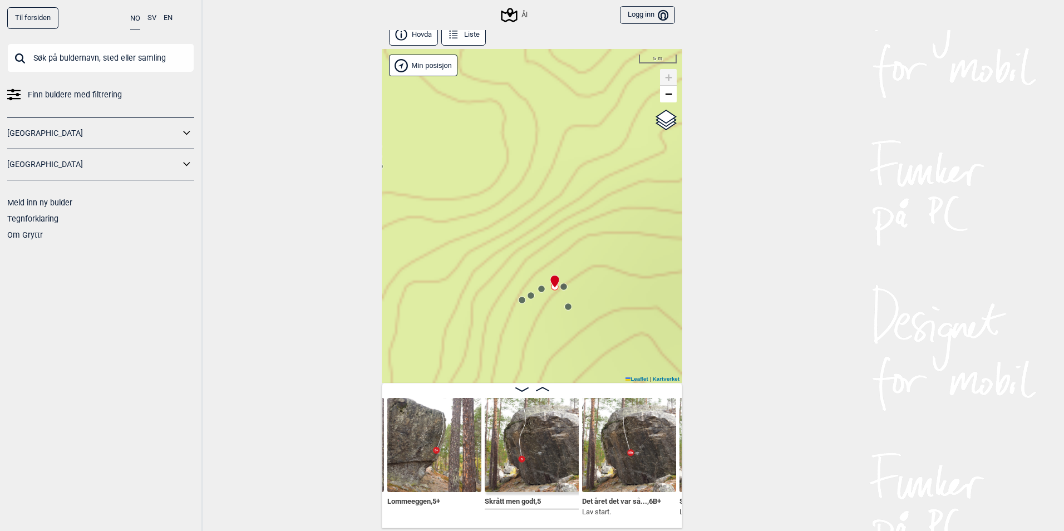
click at [562, 290] on circle at bounding box center [563, 286] width 7 height 7
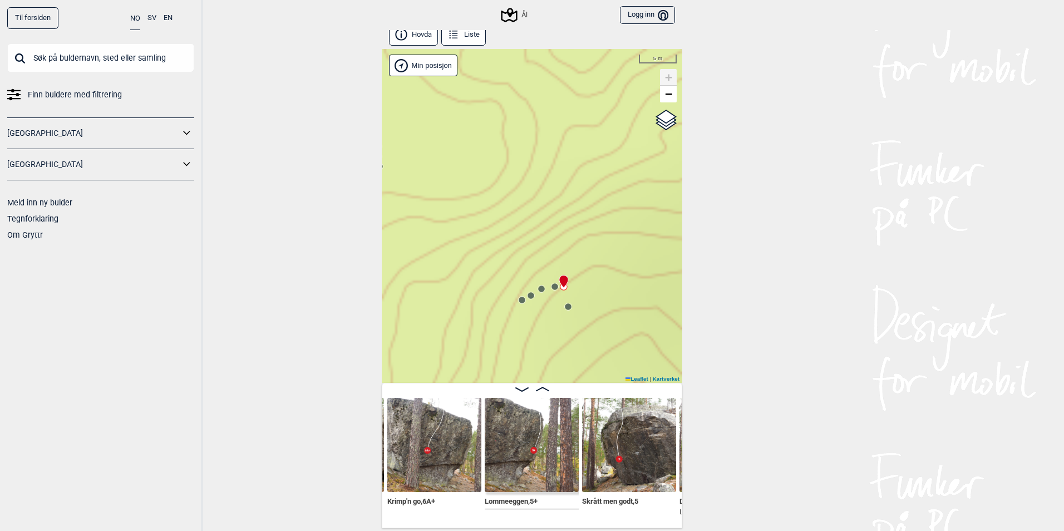
click at [567, 305] on icon at bounding box center [568, 306] width 9 height 9
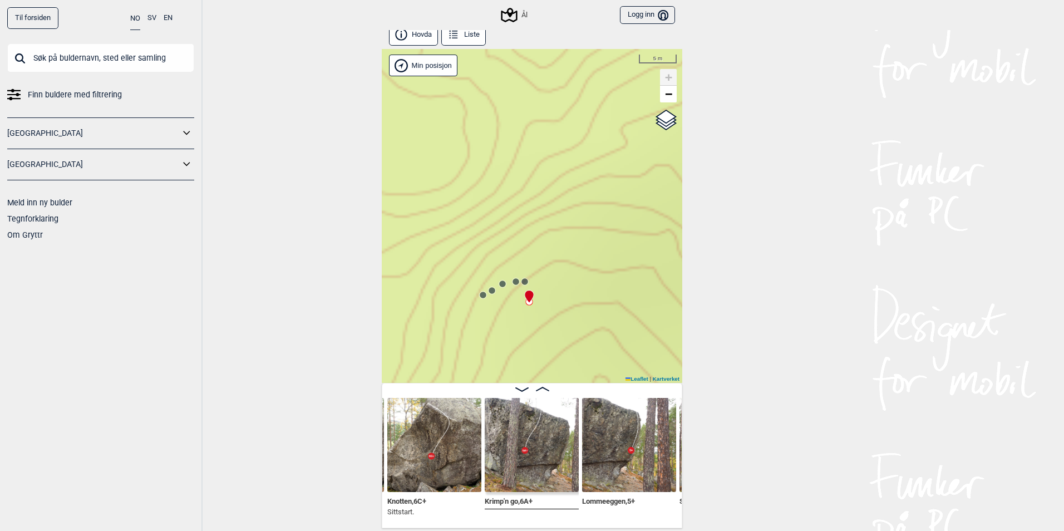
drag, startPoint x: 611, startPoint y: 301, endPoint x: 572, endPoint y: 296, distance: 39.3
click at [572, 296] on div "Ål" at bounding box center [532, 216] width 301 height 334
drag, startPoint x: 608, startPoint y: 285, endPoint x: 501, endPoint y: 301, distance: 108.1
click at [501, 301] on div "Ål" at bounding box center [532, 216] width 301 height 334
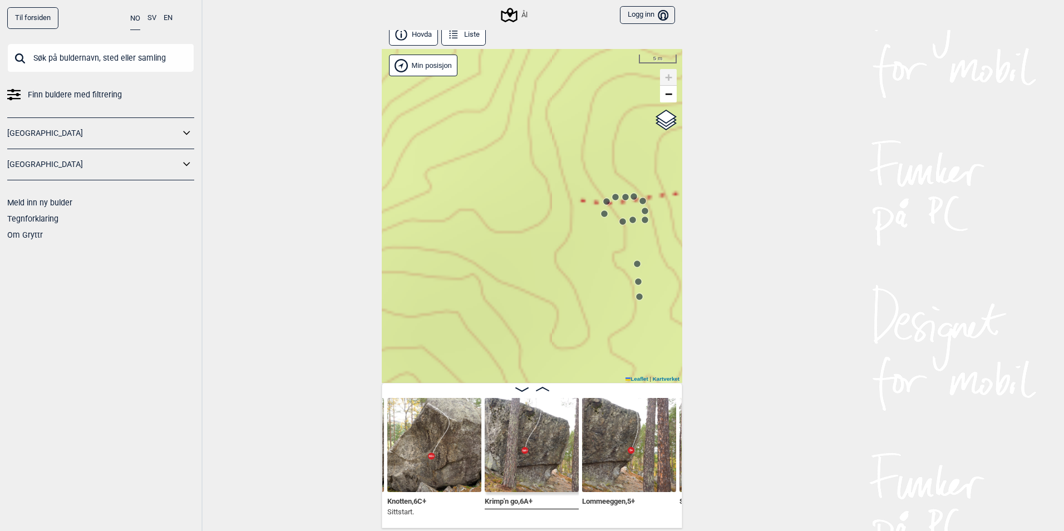
click at [634, 261] on circle at bounding box center [637, 264] width 7 height 7
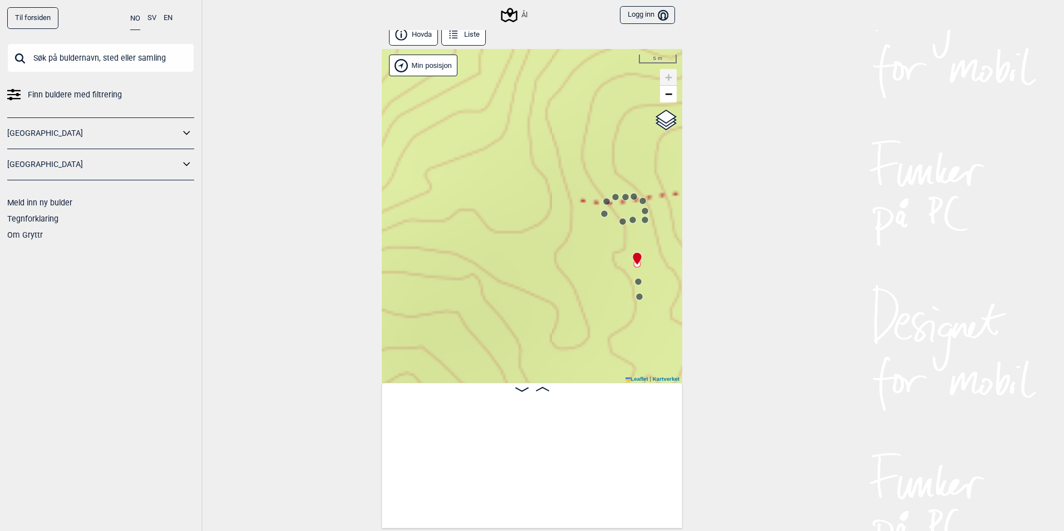
scroll to position [0, 2765]
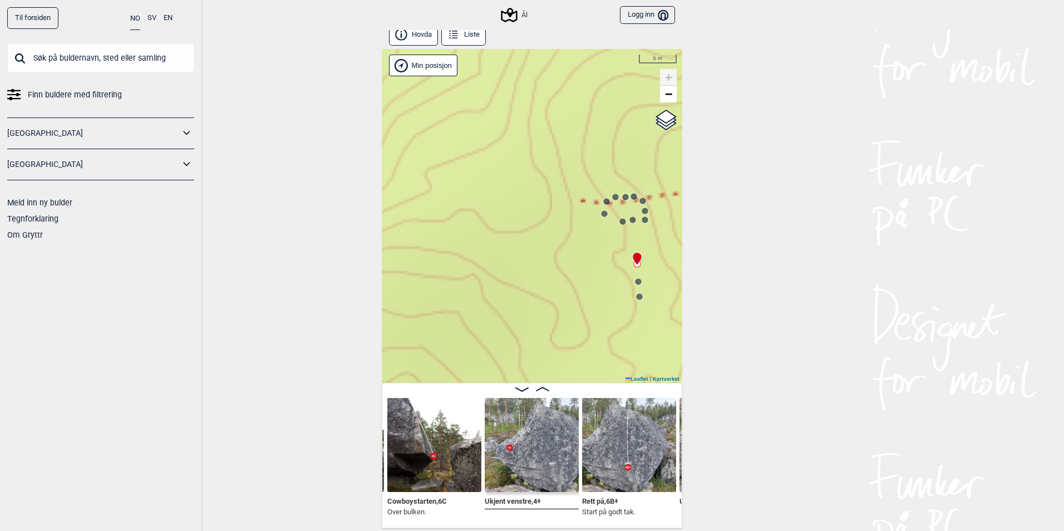
click at [635, 280] on circle at bounding box center [638, 281] width 7 height 7
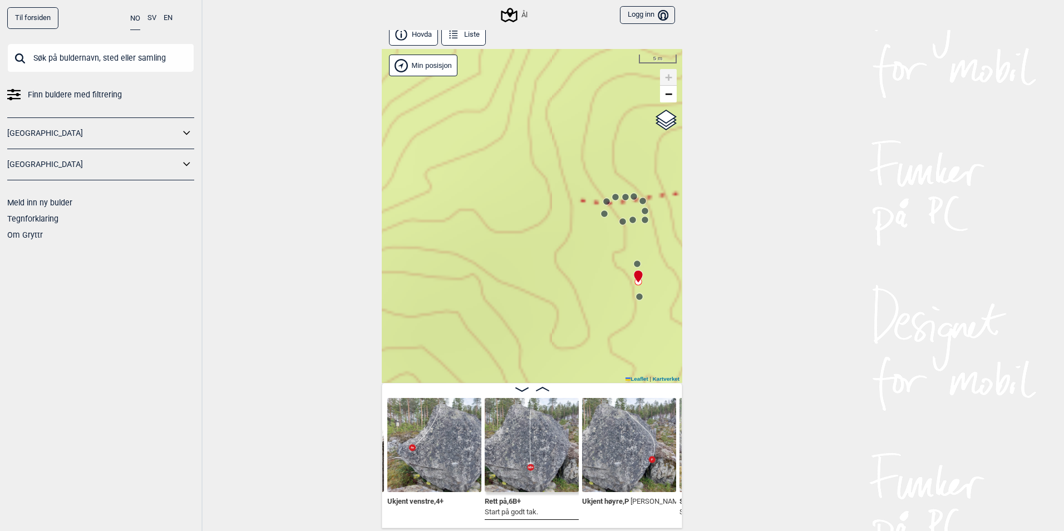
click at [636, 295] on circle at bounding box center [639, 296] width 7 height 7
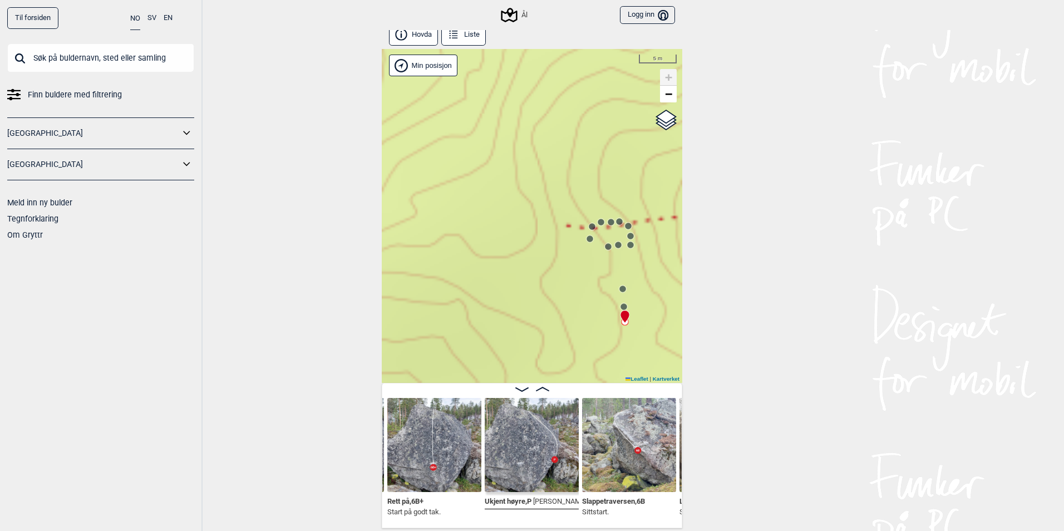
drag, startPoint x: 561, startPoint y: 252, endPoint x: 532, endPoint y: 303, distance: 58.1
click at [532, 303] on div "Ål" at bounding box center [532, 216] width 301 height 334
click at [588, 279] on circle at bounding box center [591, 280] width 7 height 7
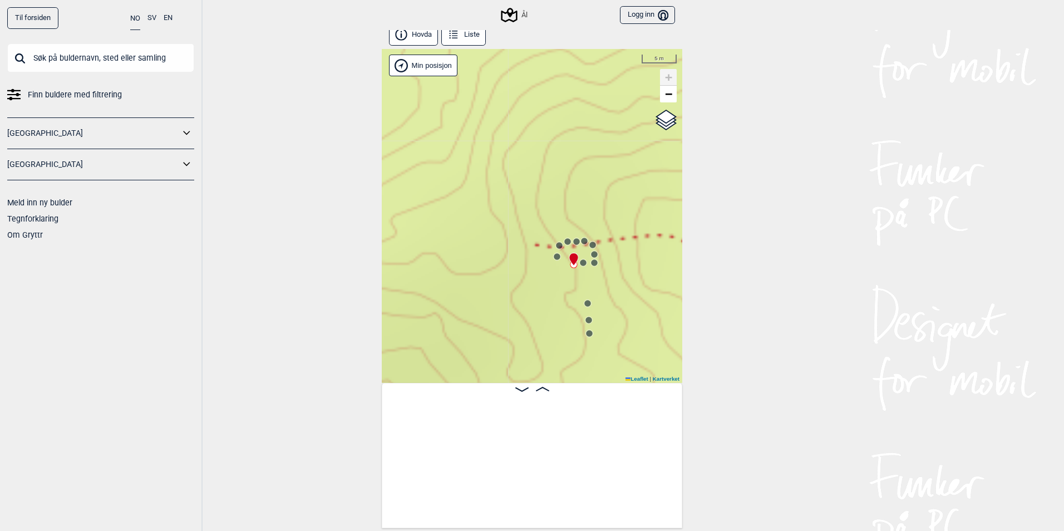
scroll to position [0, 1824]
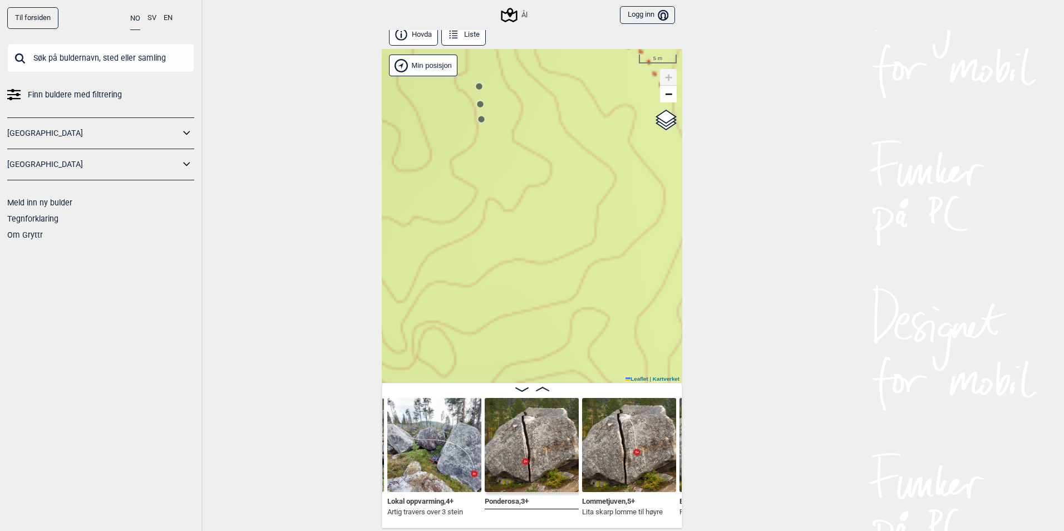
drag, startPoint x: 476, startPoint y: 193, endPoint x: 621, endPoint y: 306, distance: 184.1
click at [621, 306] on div "Ål" at bounding box center [532, 216] width 301 height 334
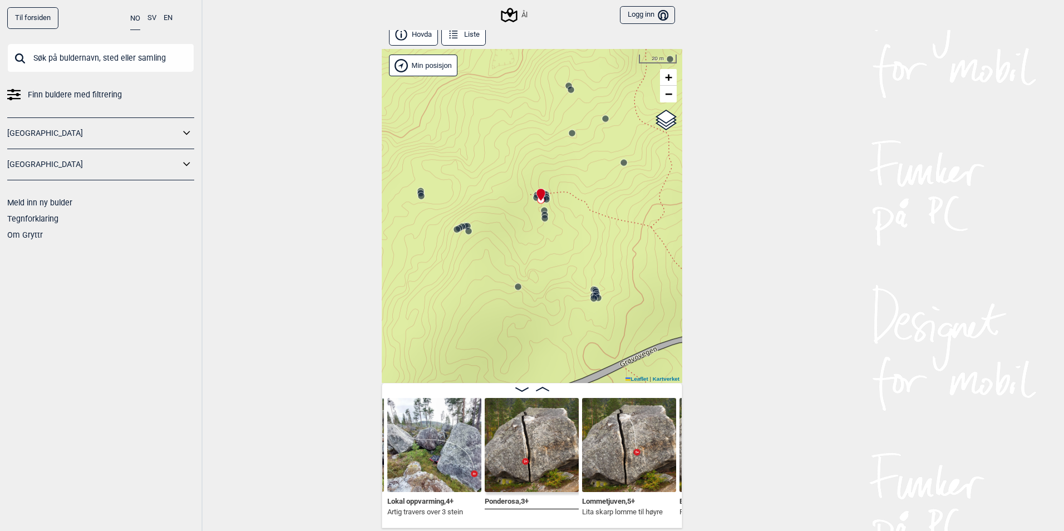
drag, startPoint x: 538, startPoint y: 139, endPoint x: 556, endPoint y: 194, distance: 57.9
click at [556, 194] on div "Ål" at bounding box center [532, 216] width 301 height 334
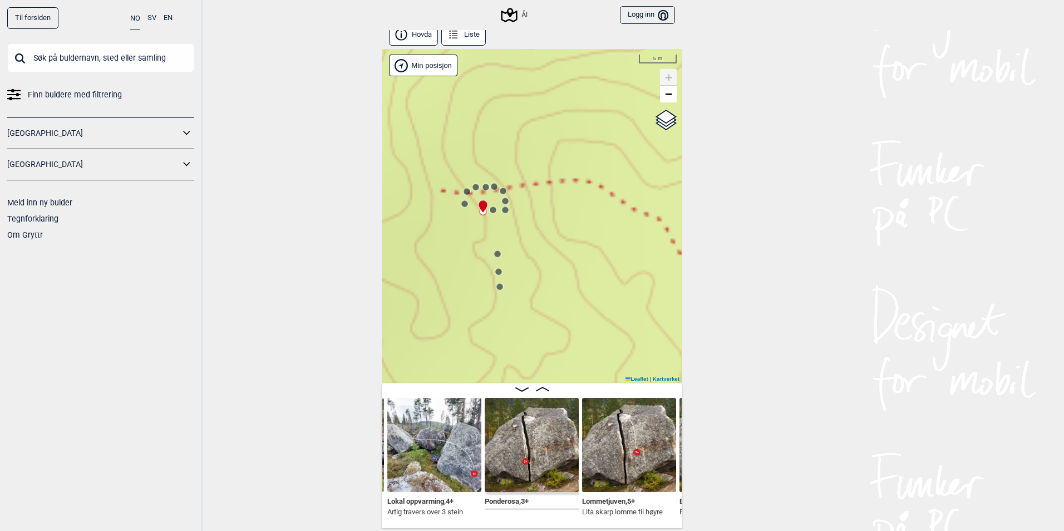
click at [502, 214] on icon at bounding box center [505, 209] width 9 height 9
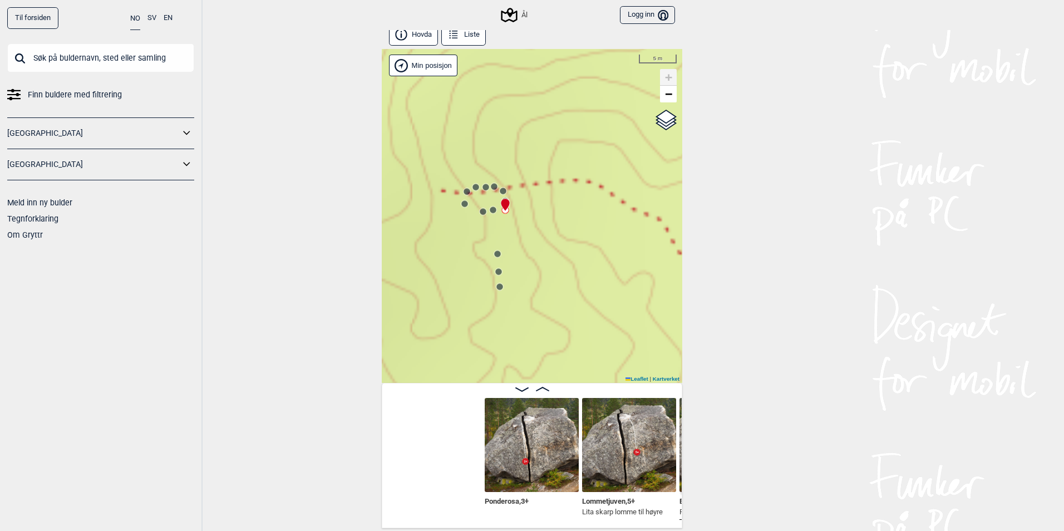
scroll to position [0, 2019]
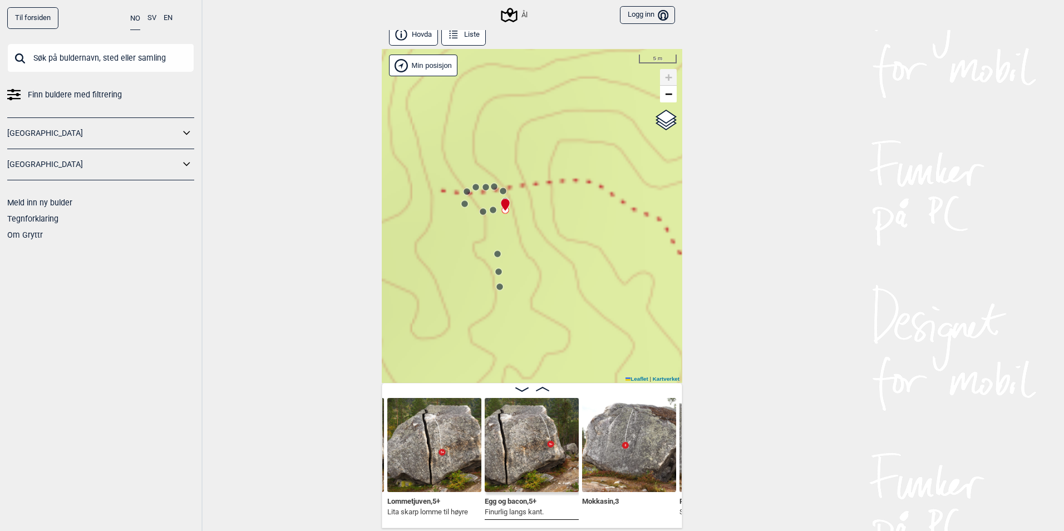
click at [490, 210] on circle at bounding box center [493, 210] width 7 height 7
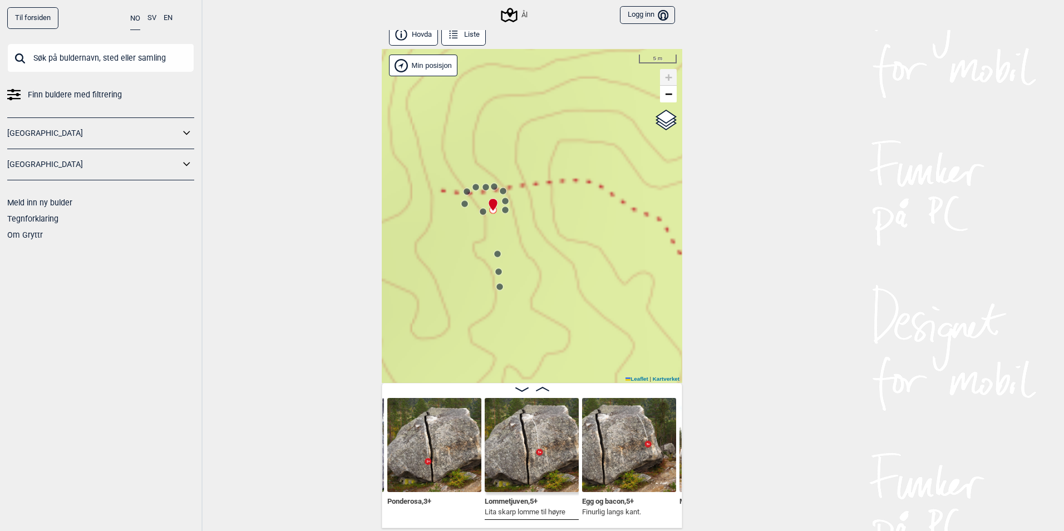
click at [480, 213] on circle at bounding box center [483, 211] width 7 height 7
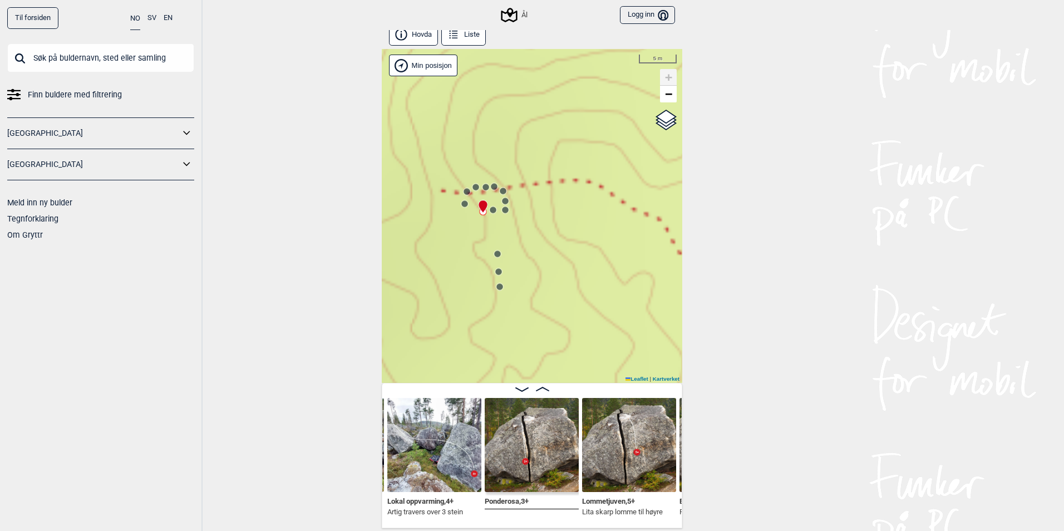
click at [491, 185] on circle at bounding box center [494, 186] width 7 height 7
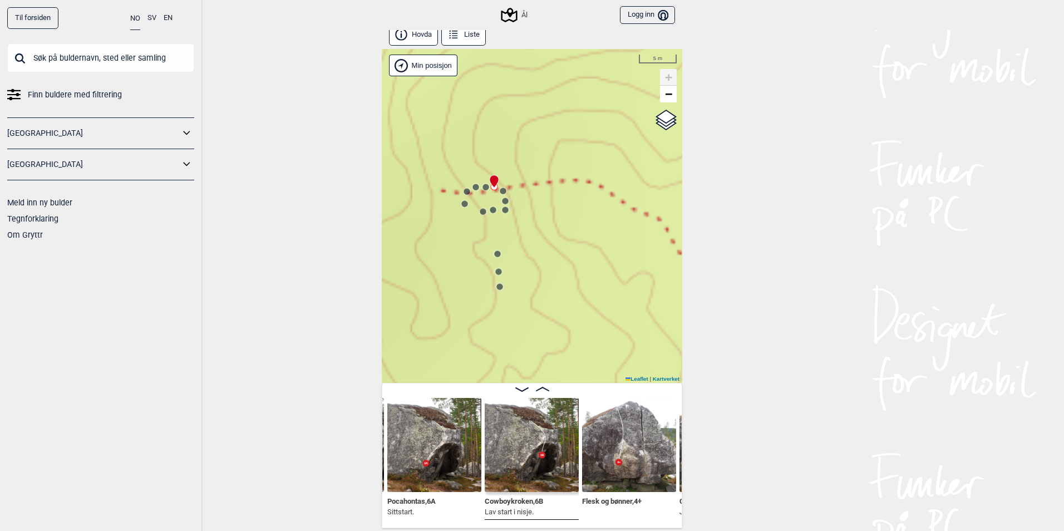
click at [474, 187] on circle at bounding box center [476, 187] width 7 height 7
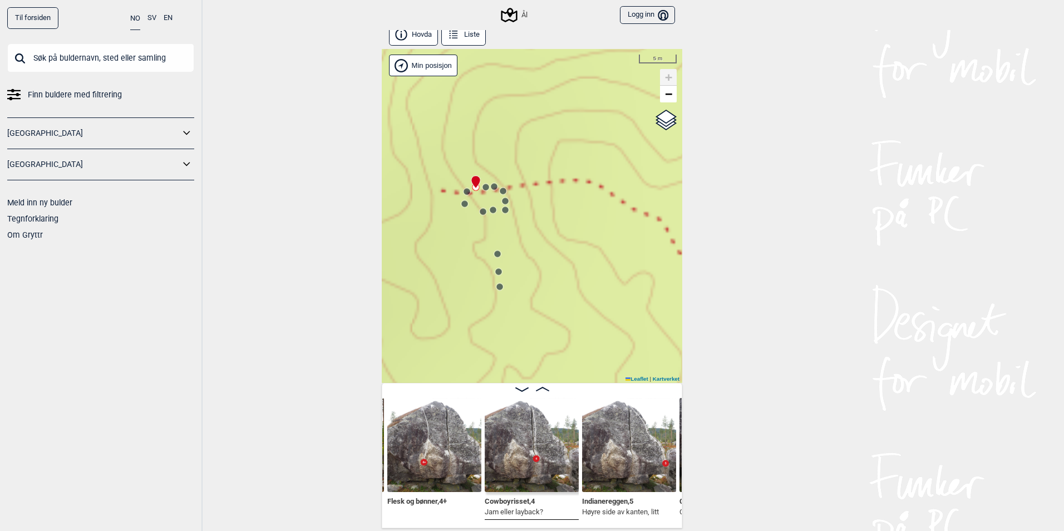
click at [464, 194] on circle at bounding box center [467, 191] width 7 height 7
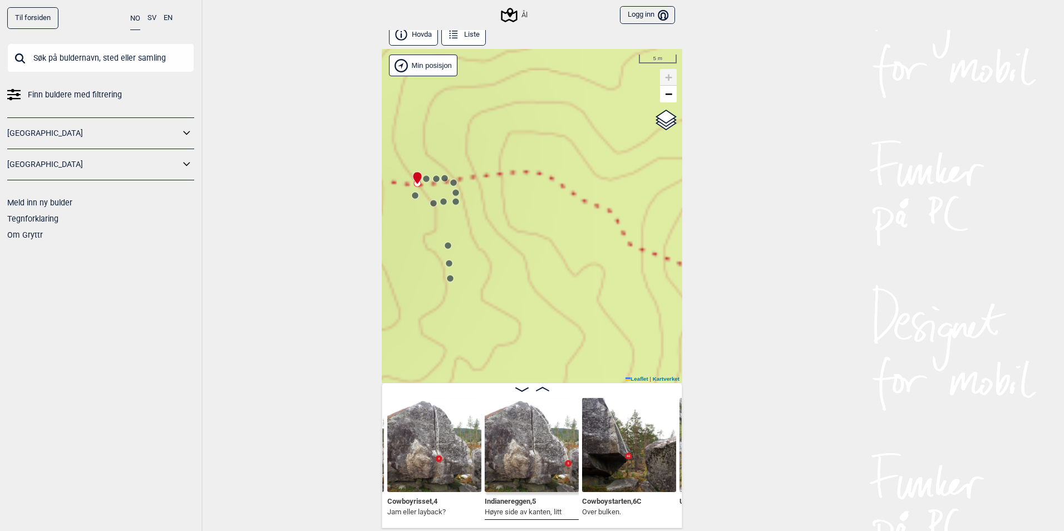
drag, startPoint x: 576, startPoint y: 238, endPoint x: 499, endPoint y: 224, distance: 78.1
click at [499, 224] on div "Ål" at bounding box center [532, 216] width 301 height 334
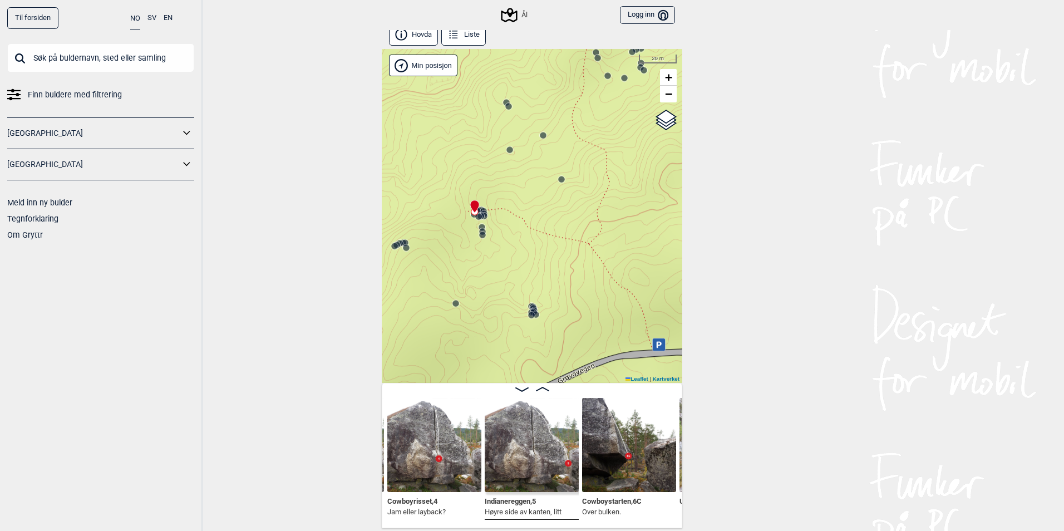
click at [558, 183] on icon at bounding box center [561, 179] width 9 height 9
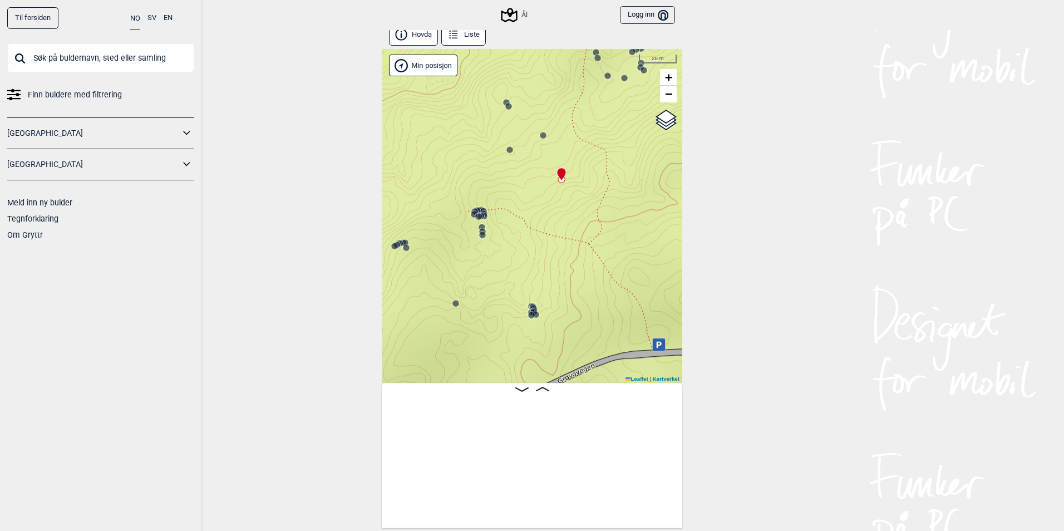
scroll to position [0, 3091]
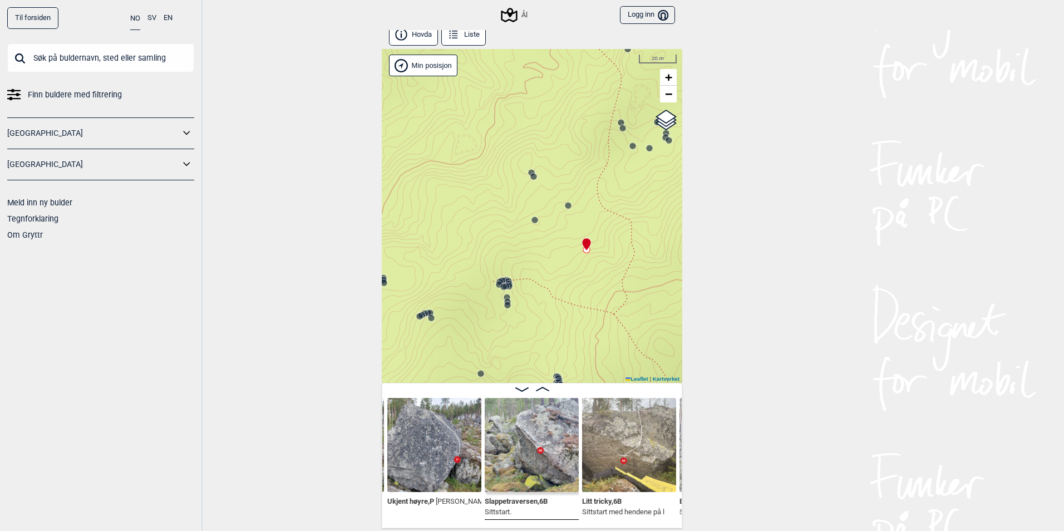
drag, startPoint x: 515, startPoint y: 158, endPoint x: 548, endPoint y: 238, distance: 86.6
click at [548, 238] on div "Ål" at bounding box center [532, 216] width 301 height 334
click at [539, 229] on circle at bounding box center [542, 230] width 7 height 7
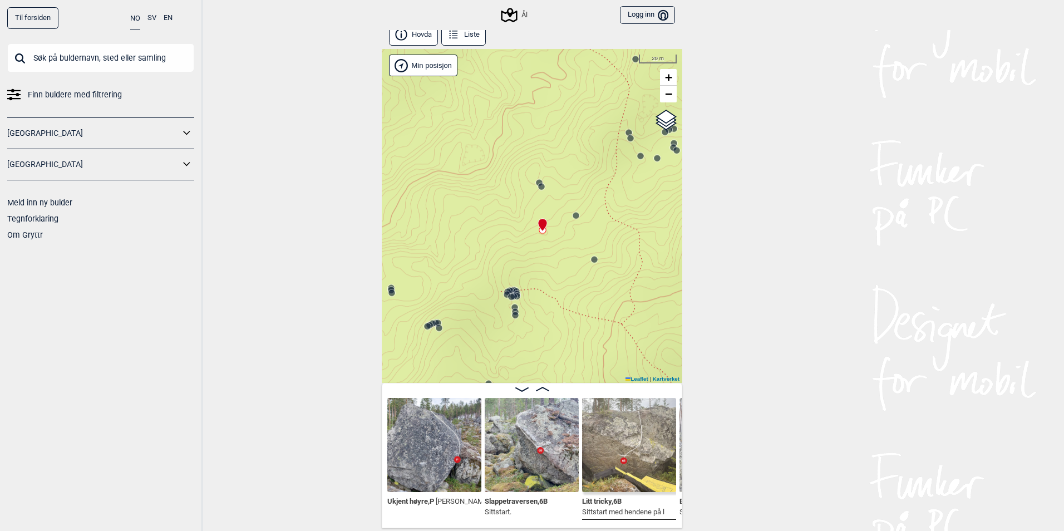
scroll to position [0, 3188]
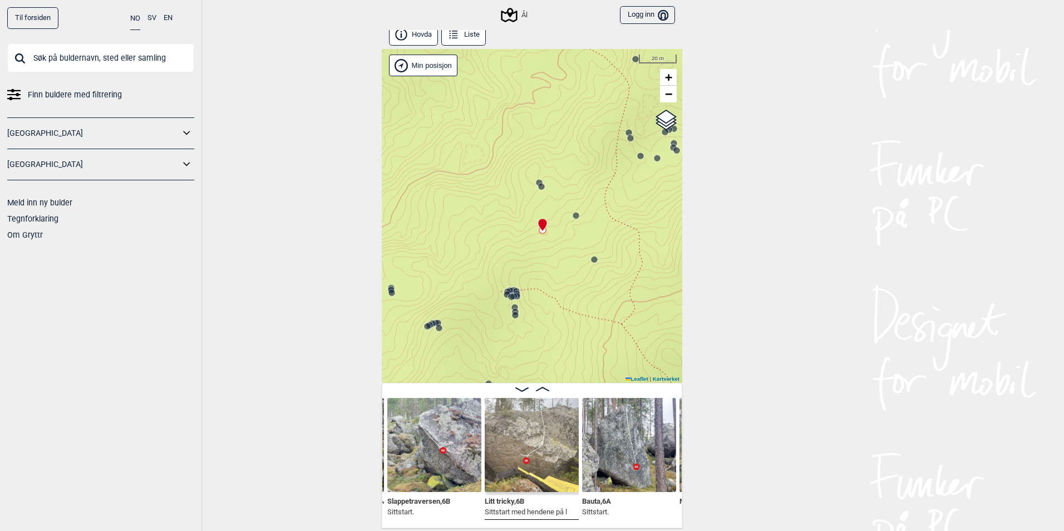
click at [501, 499] on span "Litt tricky , 6B" at bounding box center [505, 500] width 40 height 11
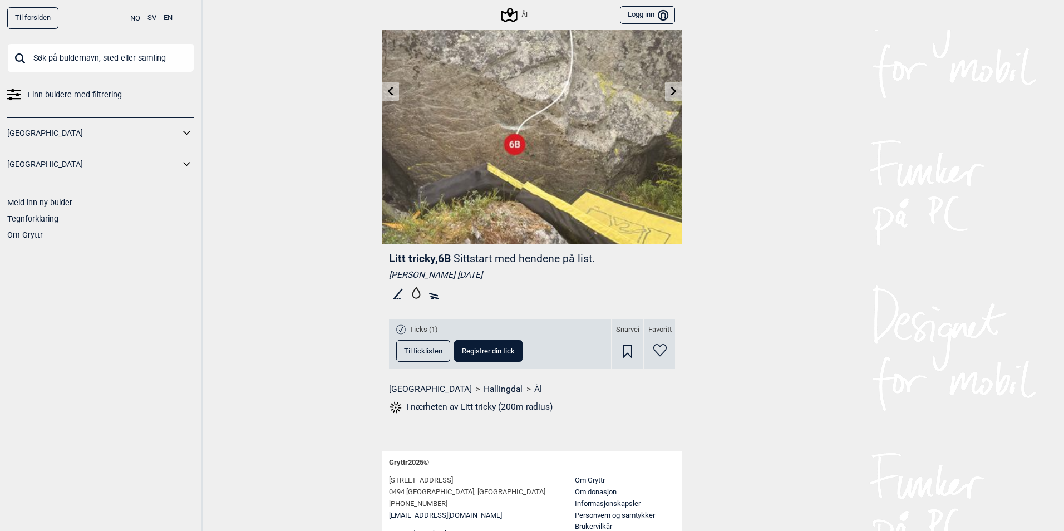
scroll to position [144, 0]
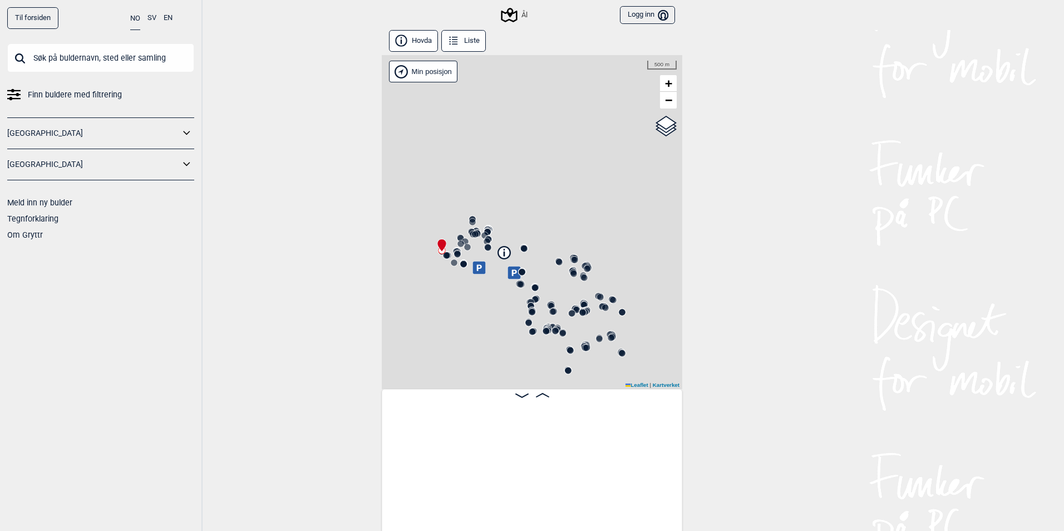
scroll to position [0, 87]
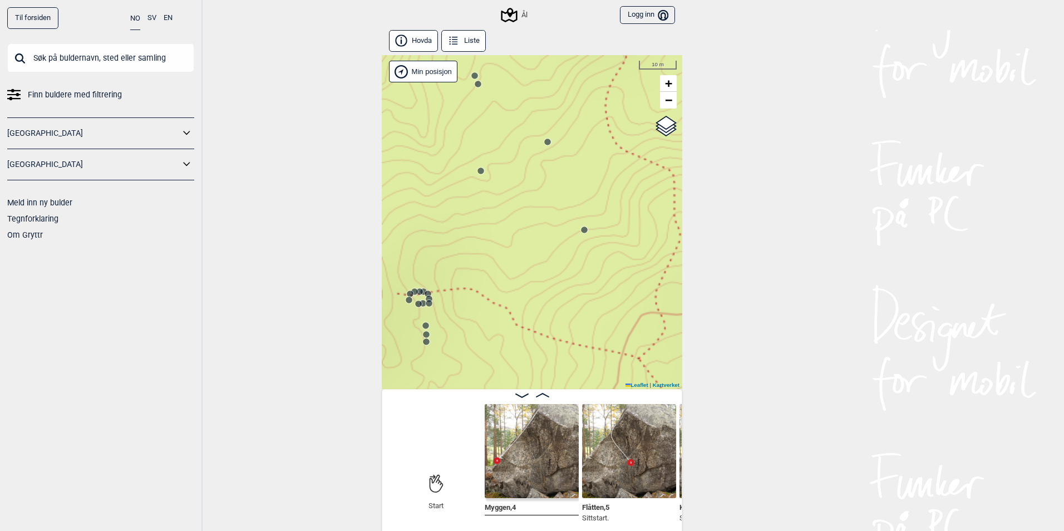
click at [417, 293] on circle at bounding box center [419, 291] width 7 height 7
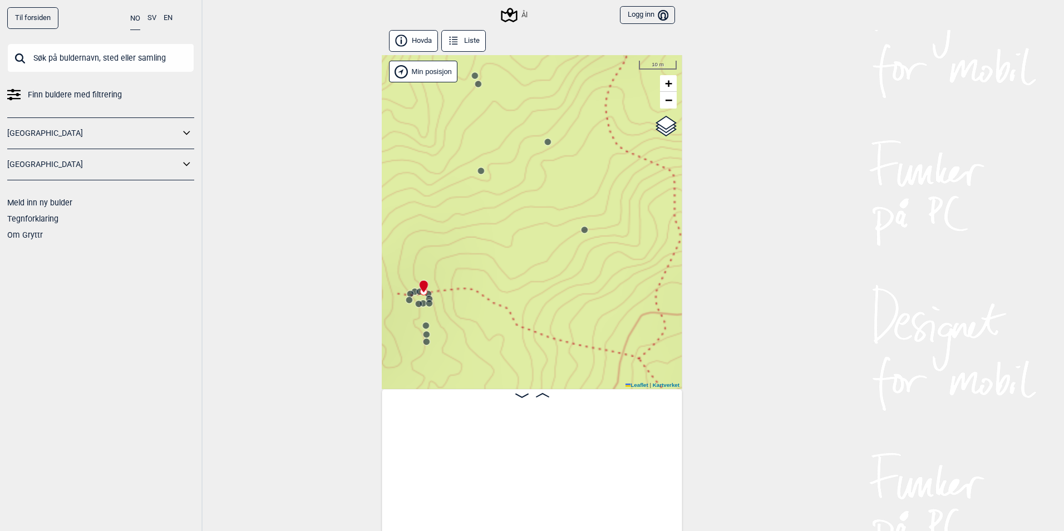
scroll to position [0, 2362]
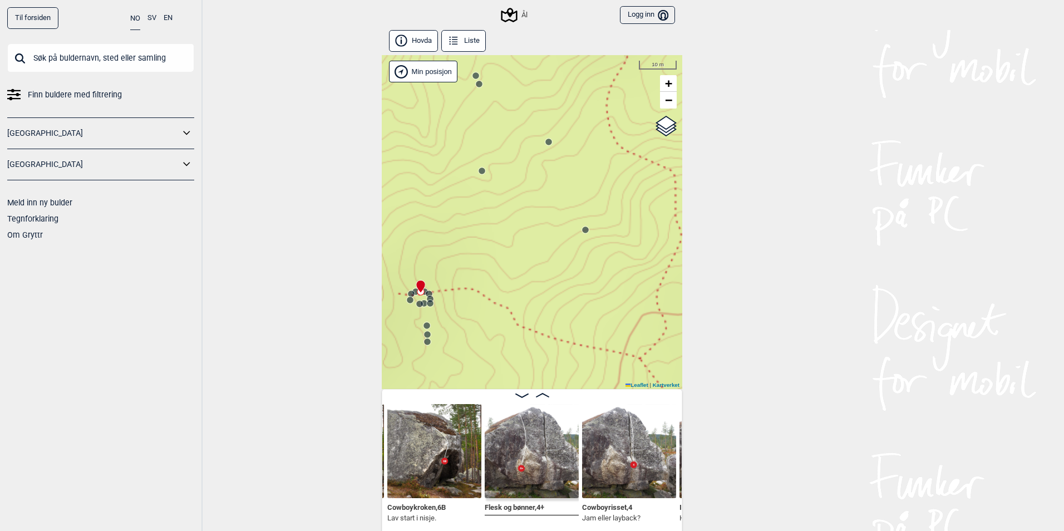
click at [408, 293] on circle at bounding box center [411, 294] width 7 height 7
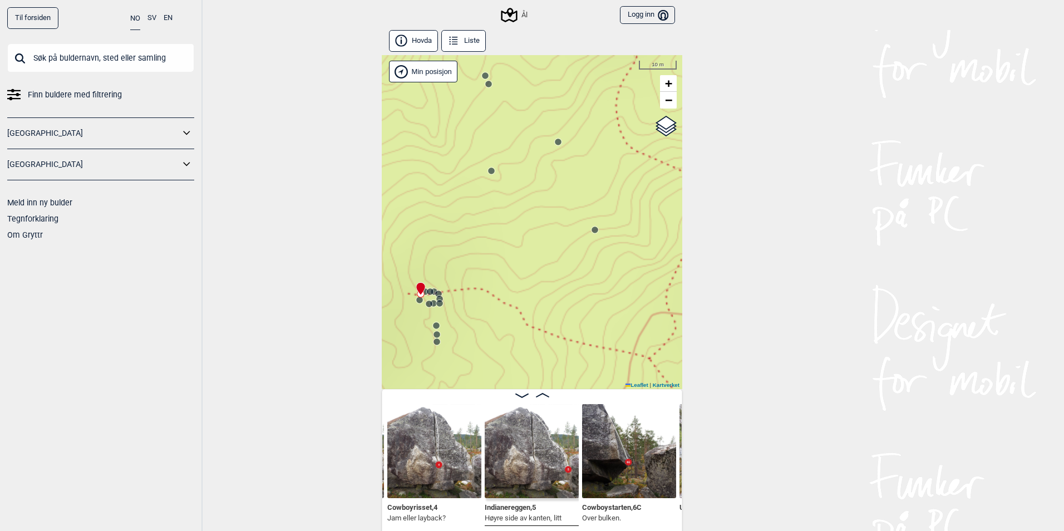
click at [593, 232] on circle at bounding box center [595, 230] width 7 height 7
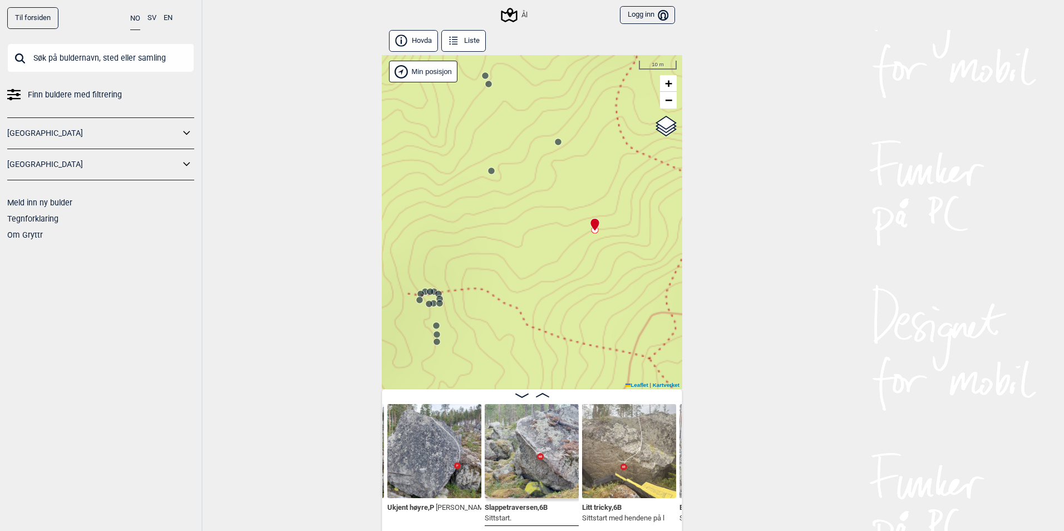
click at [555, 140] on circle at bounding box center [558, 142] width 7 height 7
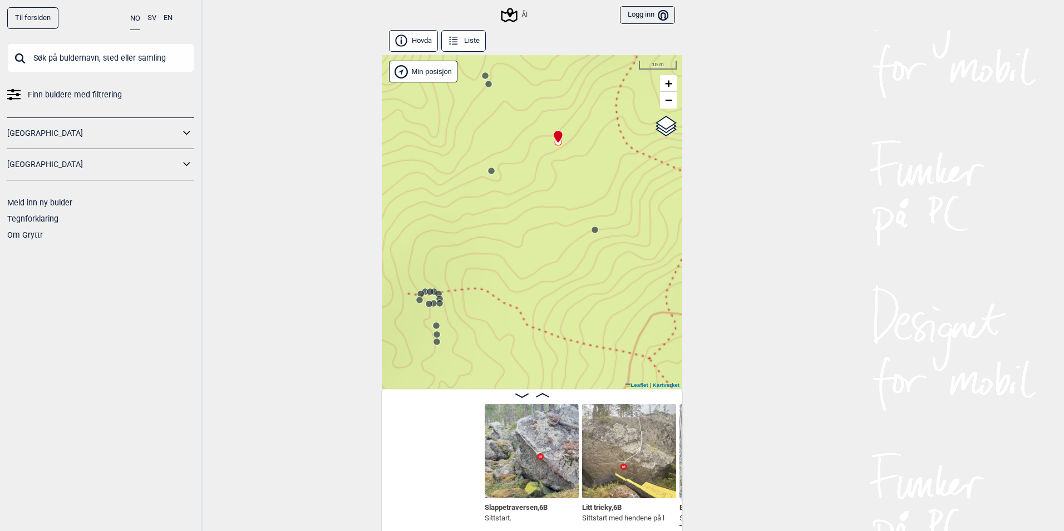
scroll to position [0, 3239]
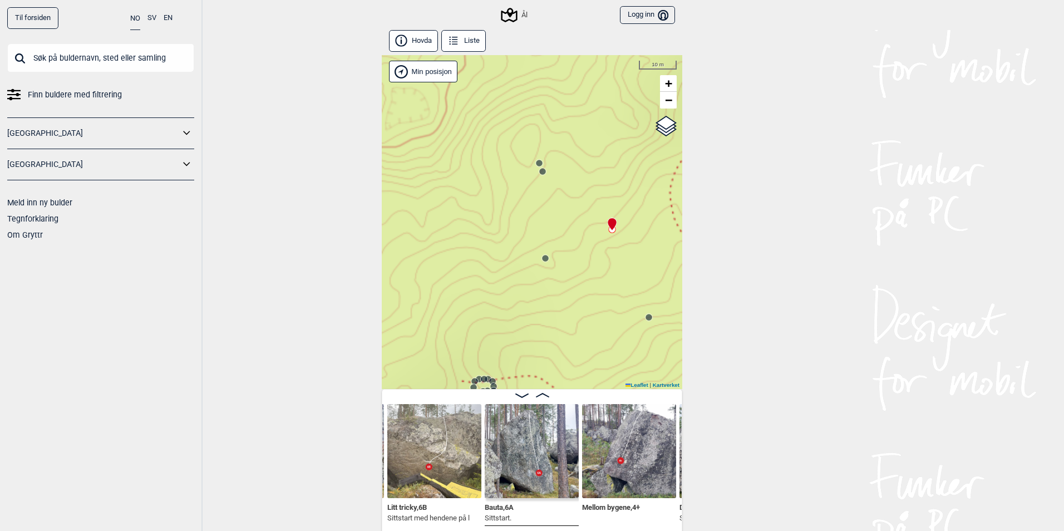
drag, startPoint x: 509, startPoint y: 139, endPoint x: 558, endPoint y: 238, distance: 111.0
click at [558, 238] on div "Ål" at bounding box center [532, 222] width 301 height 334
click at [535, 182] on circle at bounding box center [537, 183] width 7 height 7
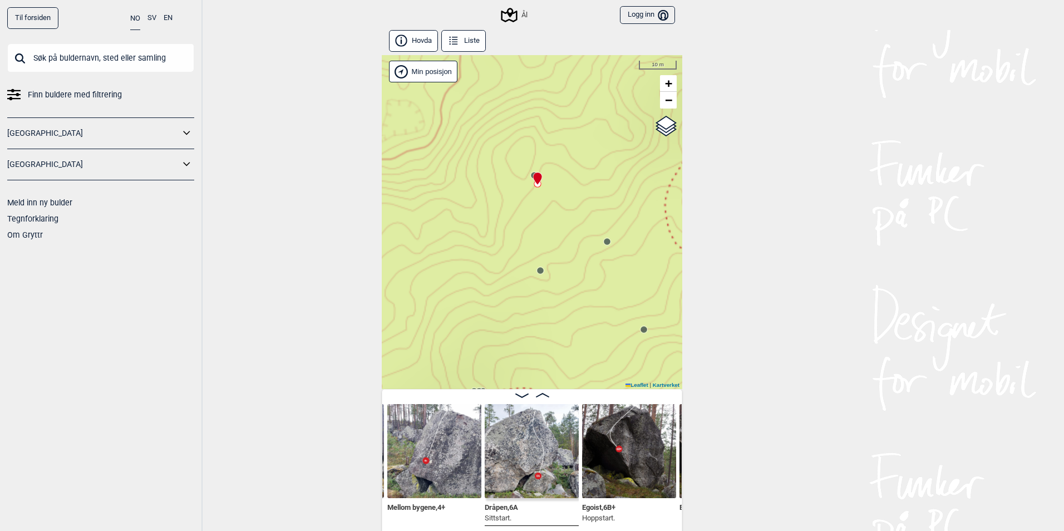
click at [501, 182] on div "Ål" at bounding box center [532, 222] width 301 height 334
click at [533, 176] on icon at bounding box center [537, 178] width 9 height 13
click at [531, 175] on div at bounding box center [535, 173] width 9 height 9
click at [531, 171] on div at bounding box center [535, 173] width 9 height 9
click at [531, 173] on div at bounding box center [535, 173] width 9 height 9
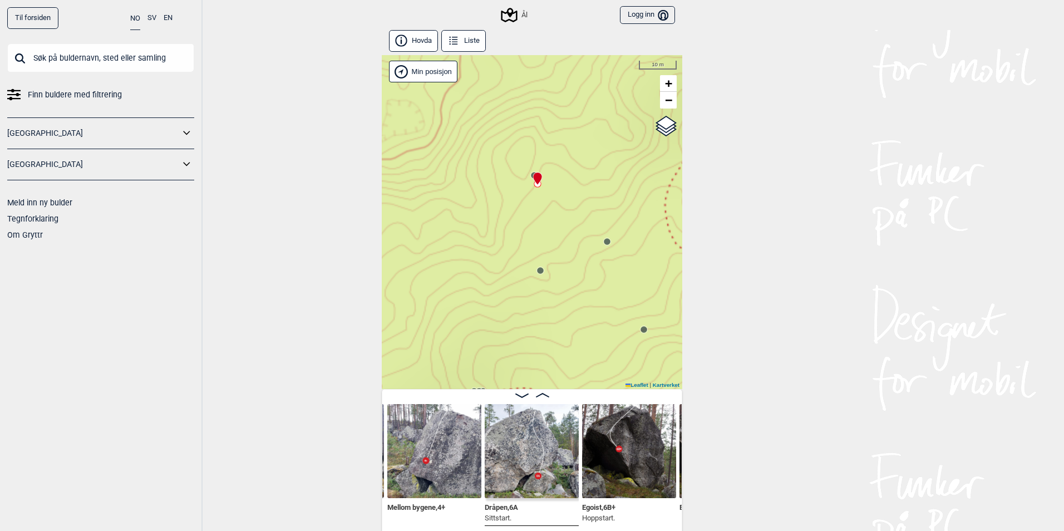
click at [538, 273] on circle at bounding box center [540, 270] width 7 height 7
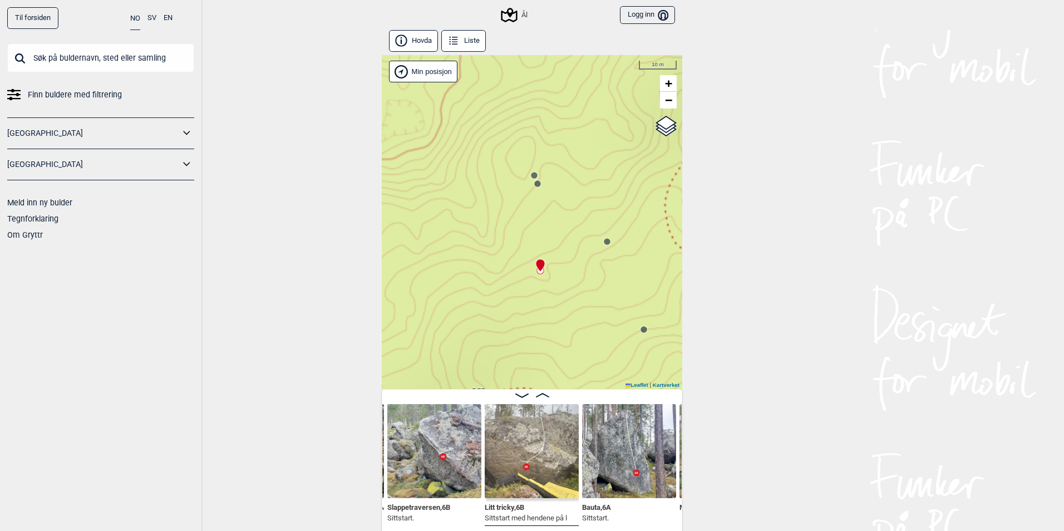
click at [531, 174] on circle at bounding box center [534, 175] width 7 height 7
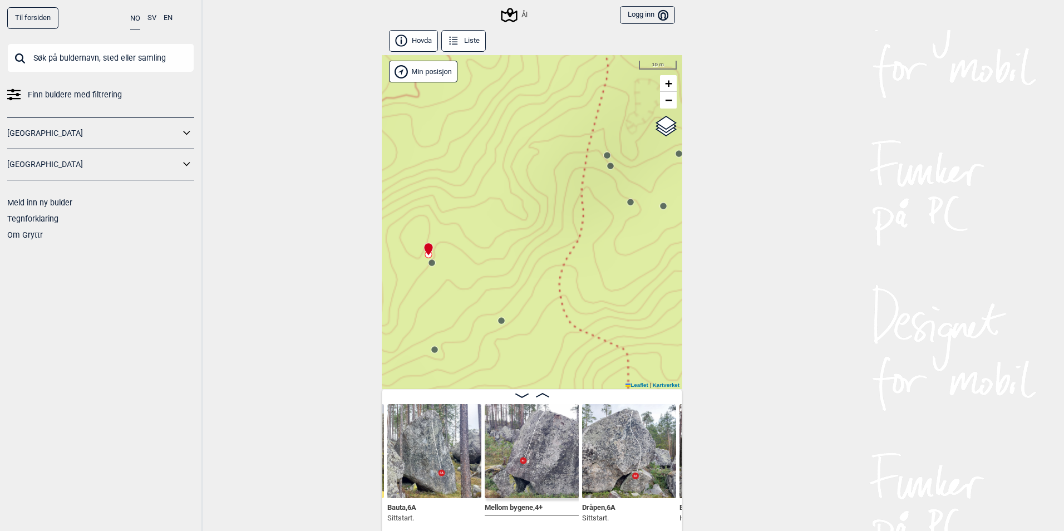
drag, startPoint x: 592, startPoint y: 207, endPoint x: 484, endPoint y: 286, distance: 133.7
click at [484, 286] on div "Ål" at bounding box center [532, 222] width 301 height 334
click at [497, 321] on circle at bounding box center [500, 321] width 7 height 7
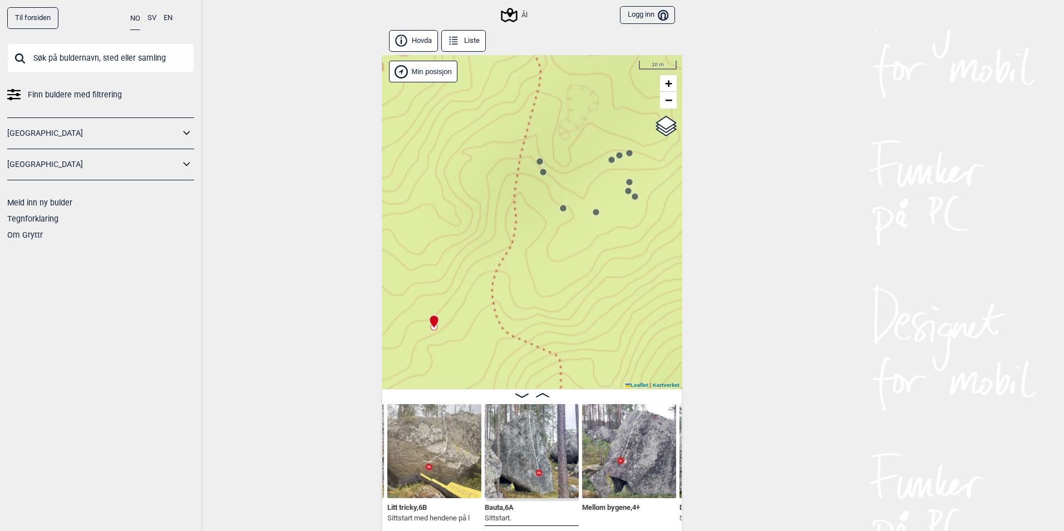
drag, startPoint x: 582, startPoint y: 216, endPoint x: 517, endPoint y: 222, distance: 65.9
click at [517, 222] on div "Ål" at bounding box center [532, 222] width 301 height 334
click at [537, 164] on div "Ål" at bounding box center [532, 222] width 301 height 334
click at [536, 165] on circle at bounding box center [535, 164] width 7 height 7
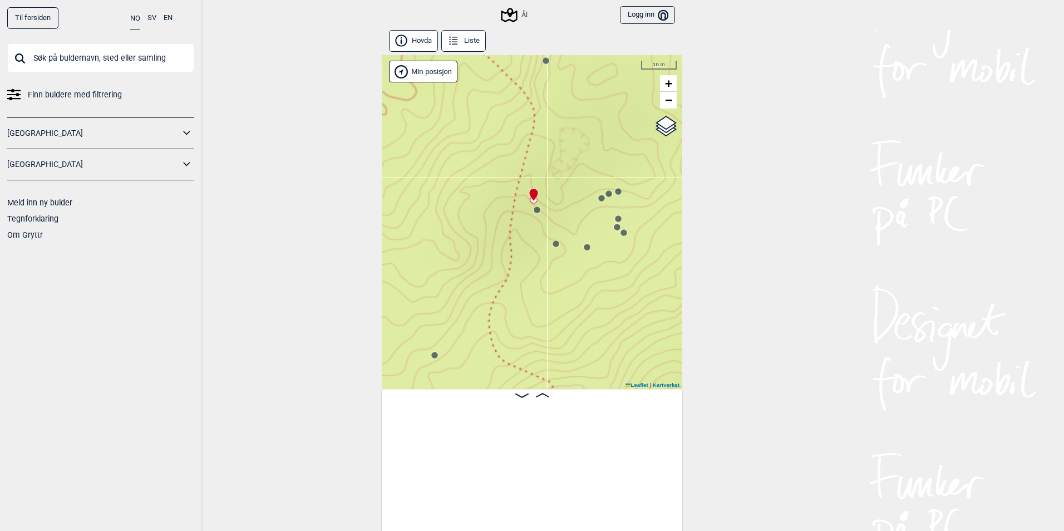
scroll to position [0, 3824]
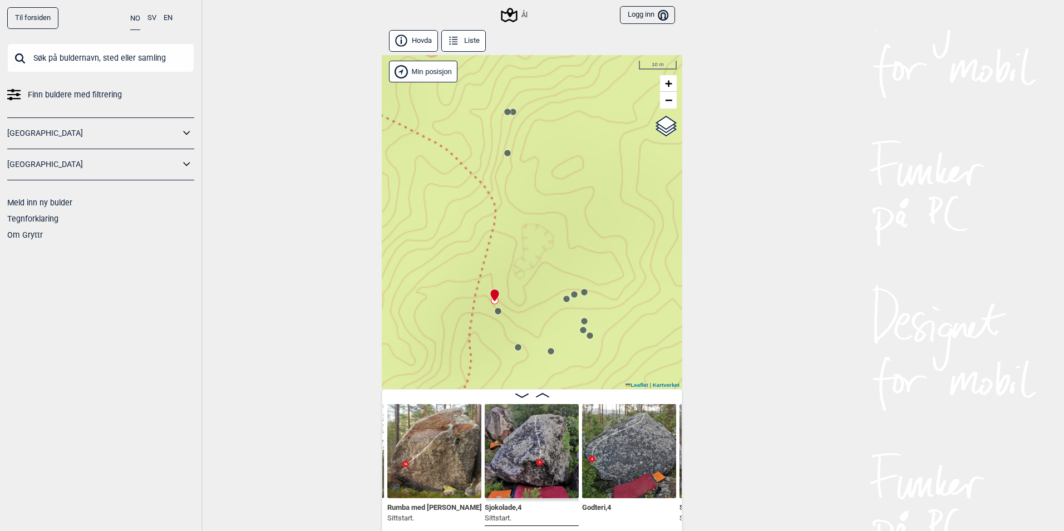
drag, startPoint x: 538, startPoint y: 293, endPoint x: 513, endPoint y: 148, distance: 146.8
click at [513, 148] on div "Ål" at bounding box center [532, 222] width 301 height 334
click at [495, 310] on circle at bounding box center [498, 308] width 7 height 7
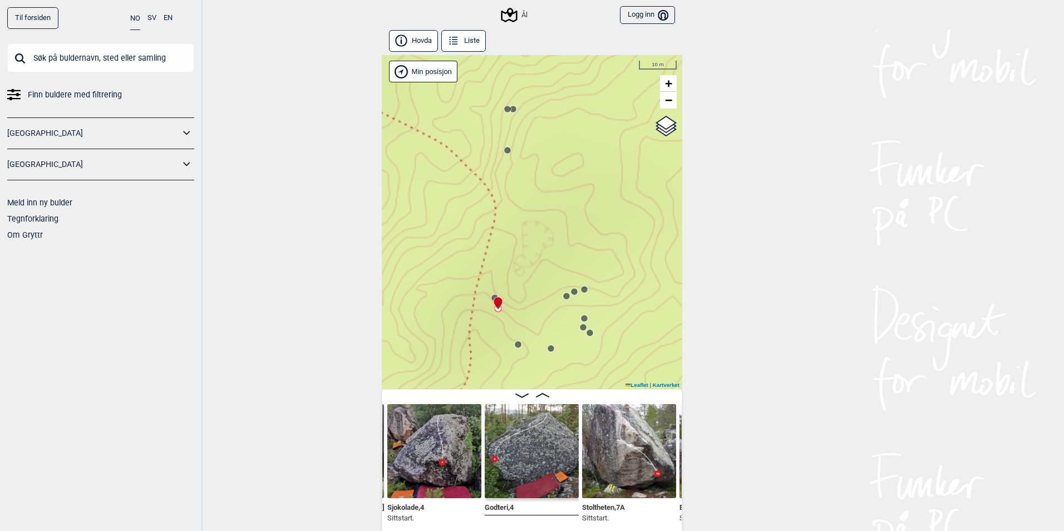
click at [505, 154] on icon at bounding box center [507, 150] width 9 height 9
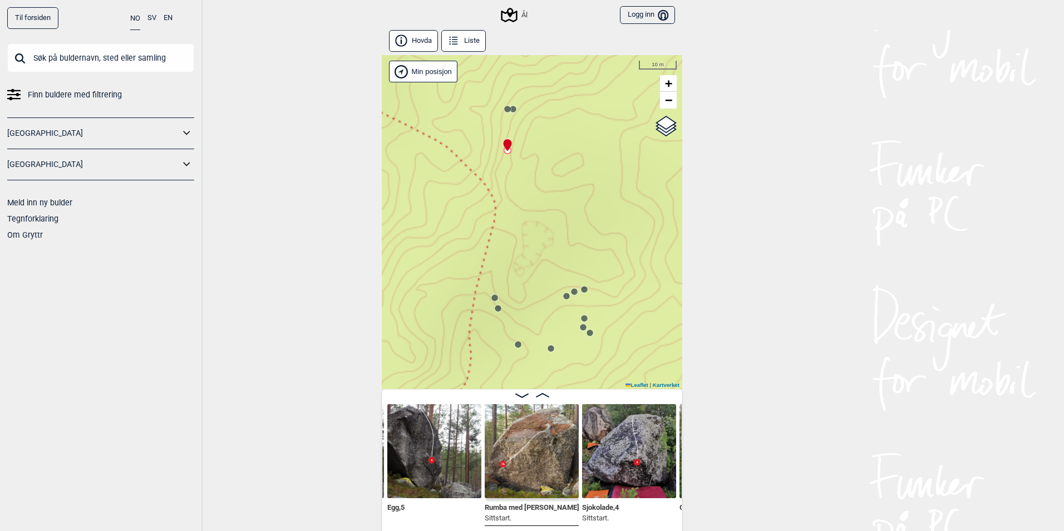
click at [511, 111] on circle at bounding box center [513, 109] width 7 height 7
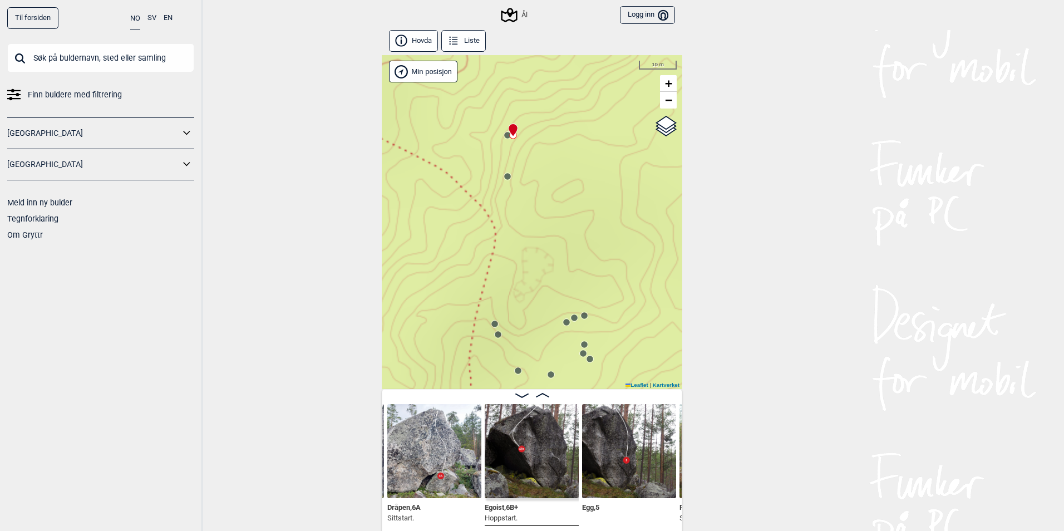
click at [515, 368] on circle at bounding box center [518, 370] width 7 height 7
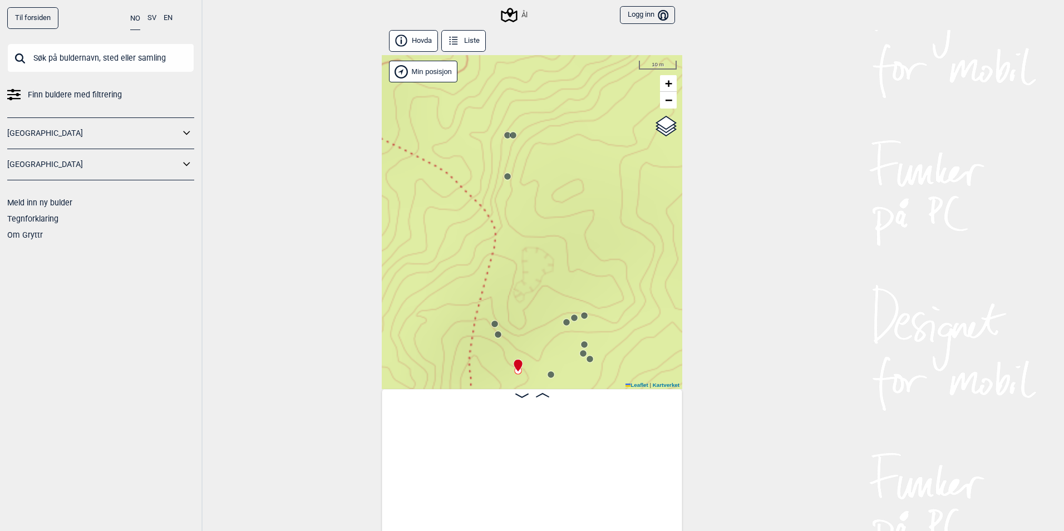
scroll to position [0, 4019]
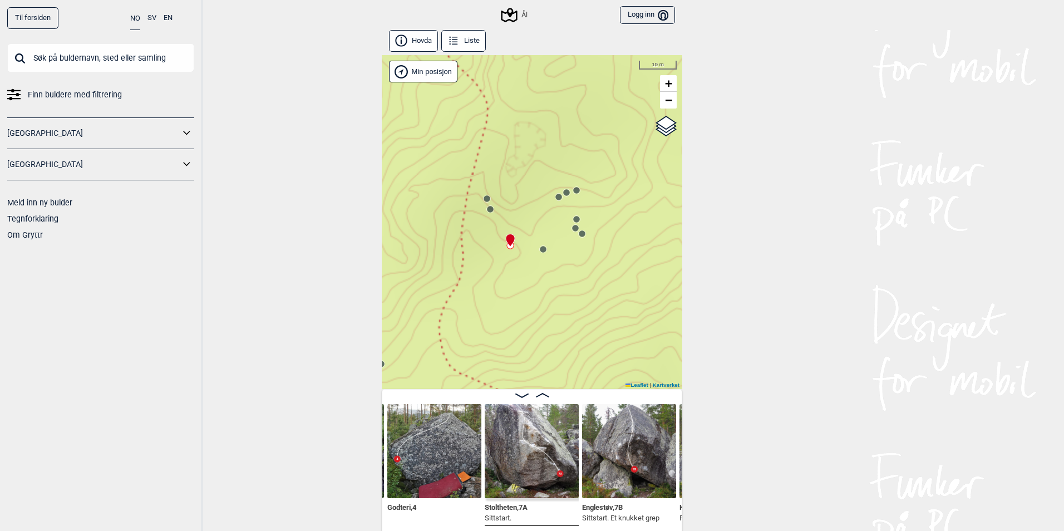
drag, startPoint x: 533, startPoint y: 307, endPoint x: 528, endPoint y: 176, distance: 131.0
click at [528, 176] on div "Ål" at bounding box center [532, 222] width 301 height 334
click at [544, 246] on icon at bounding box center [545, 243] width 9 height 9
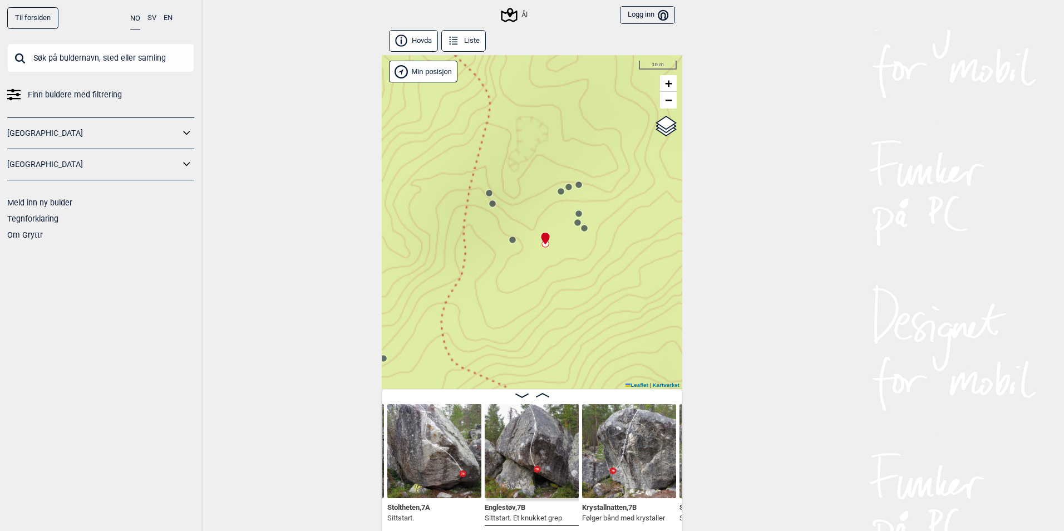
click at [581, 228] on circle at bounding box center [584, 228] width 7 height 7
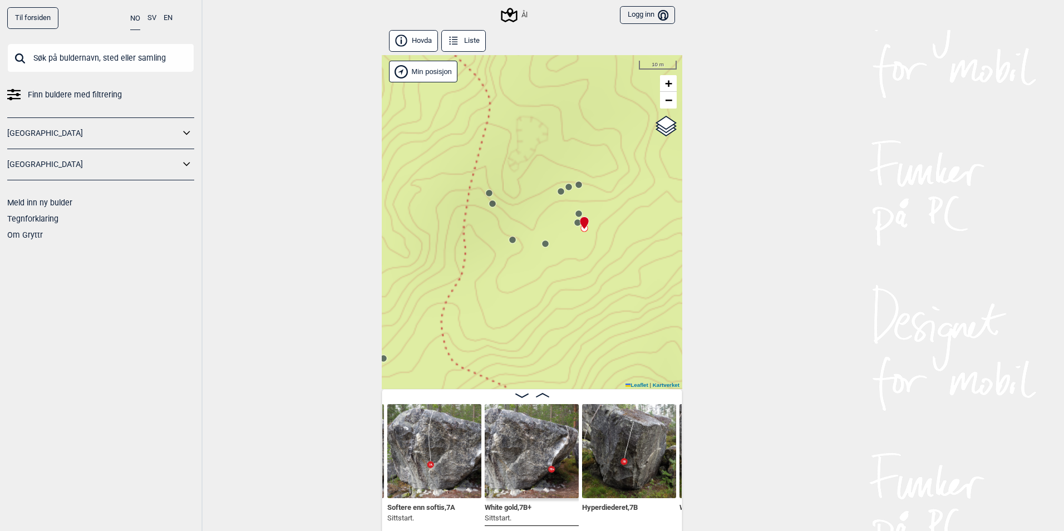
click at [575, 225] on circle at bounding box center [578, 222] width 7 height 7
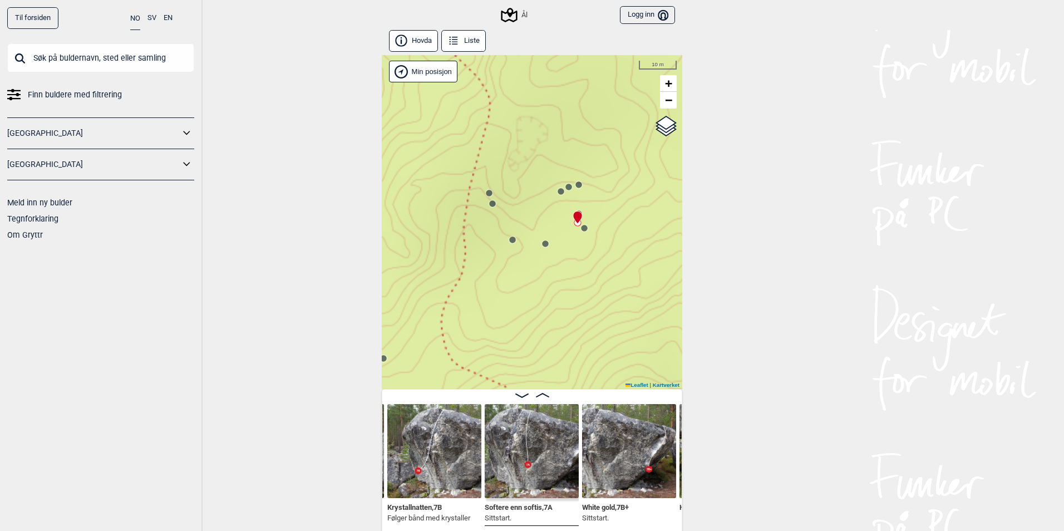
click at [575, 210] on div at bounding box center [575, 212] width 9 height 9
click at [576, 210] on icon at bounding box center [579, 213] width 9 height 9
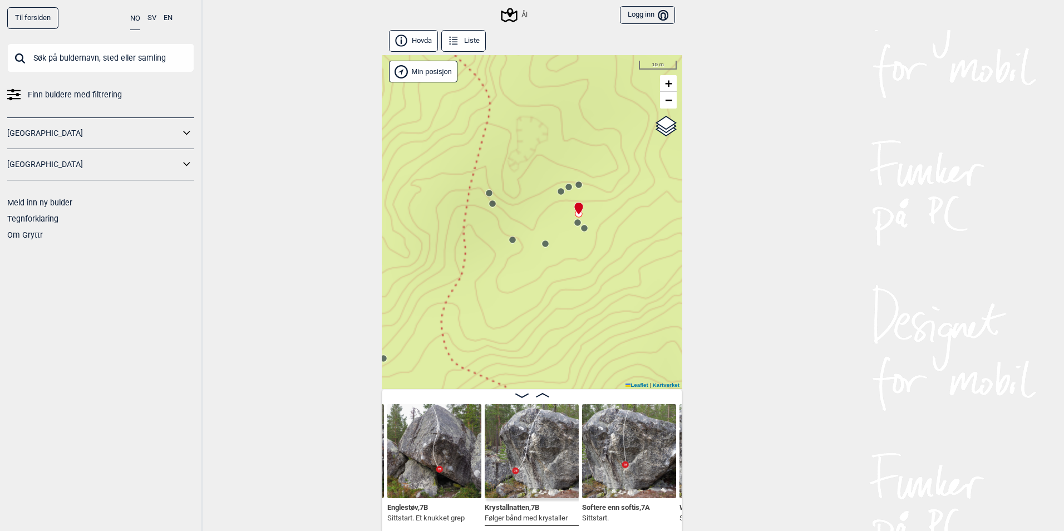
click at [509, 506] on span "Krystallnatten , 7B" at bounding box center [512, 506] width 55 height 11
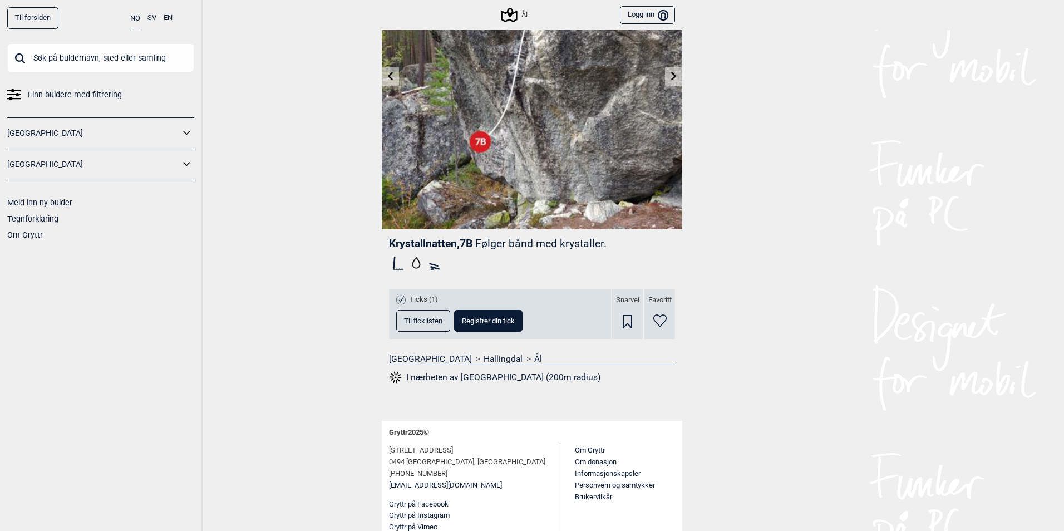
scroll to position [129, 0]
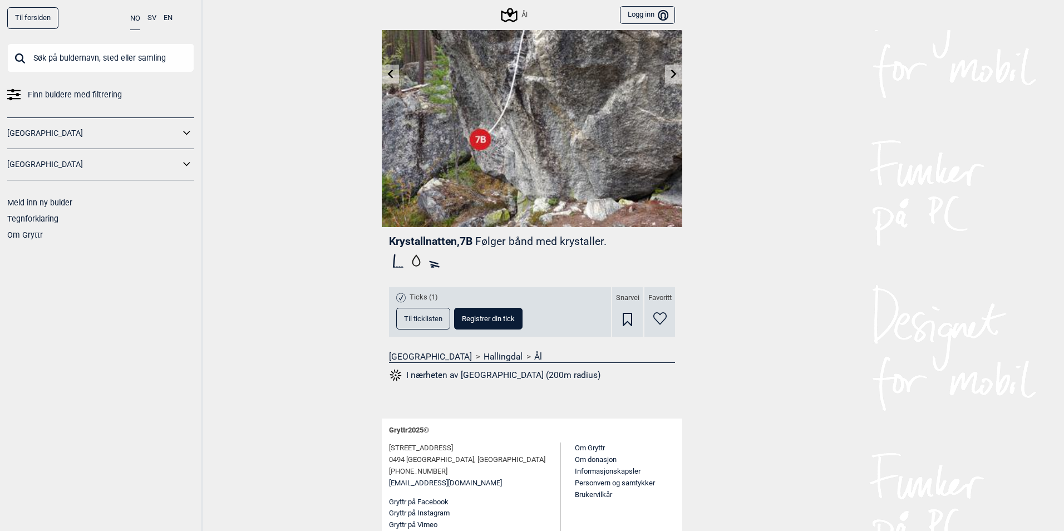
click at [428, 326] on button "Til ticklisten" at bounding box center [423, 319] width 54 height 22
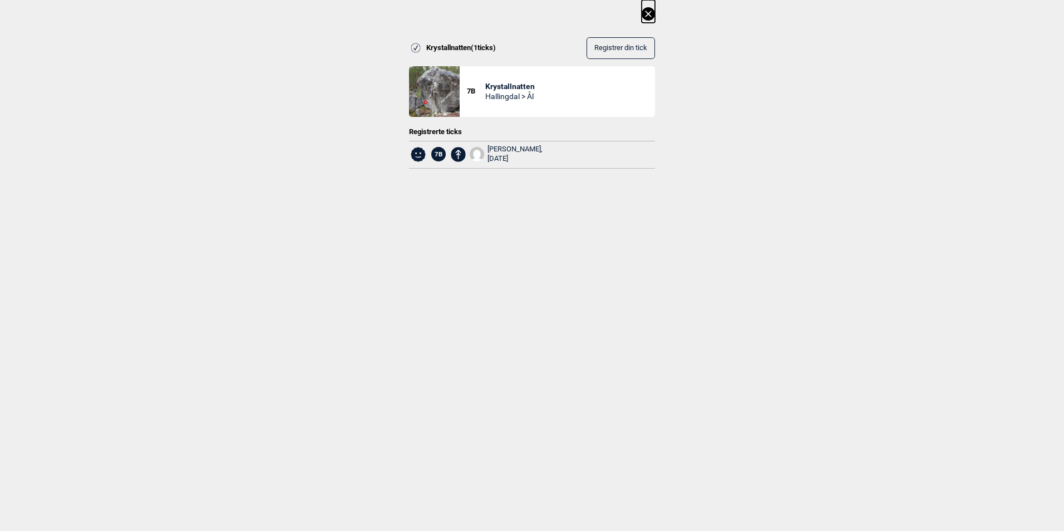
click at [646, 8] on icon at bounding box center [648, 13] width 13 height 13
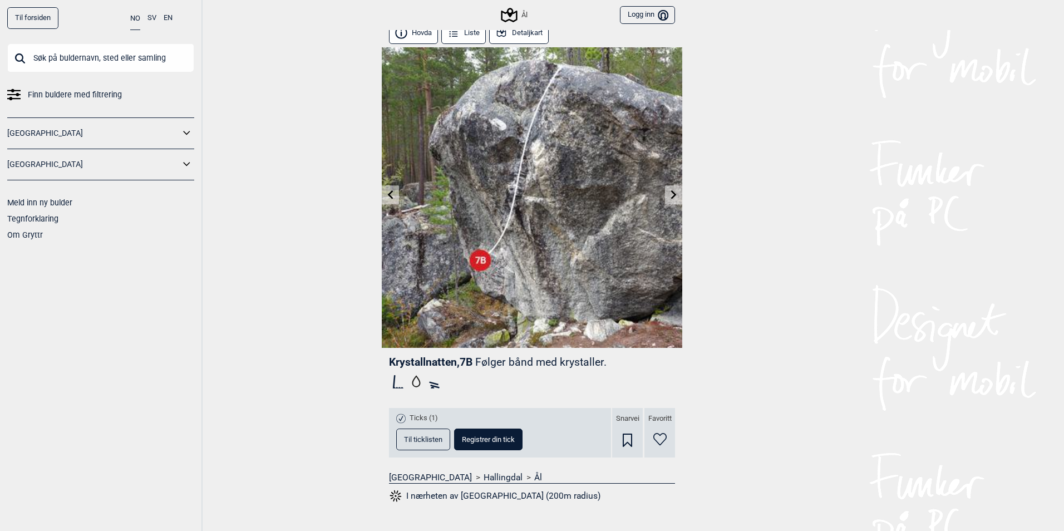
scroll to position [0, 0]
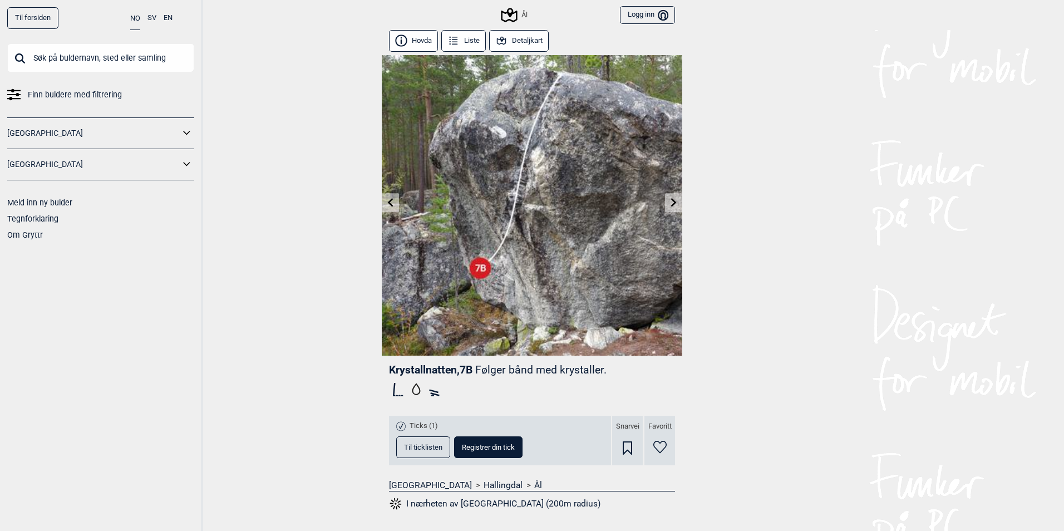
click at [675, 203] on link at bounding box center [673, 203] width 17 height 18
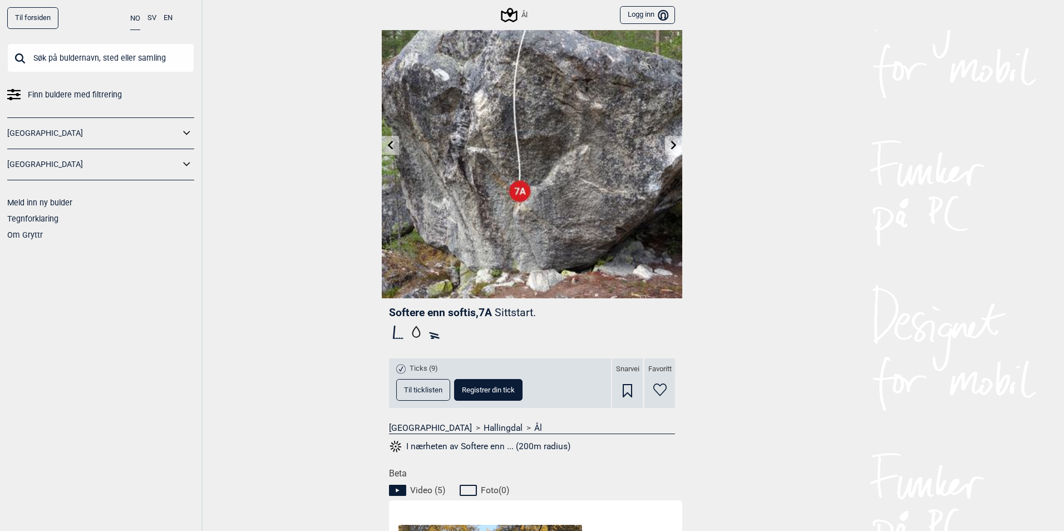
scroll to position [56, 0]
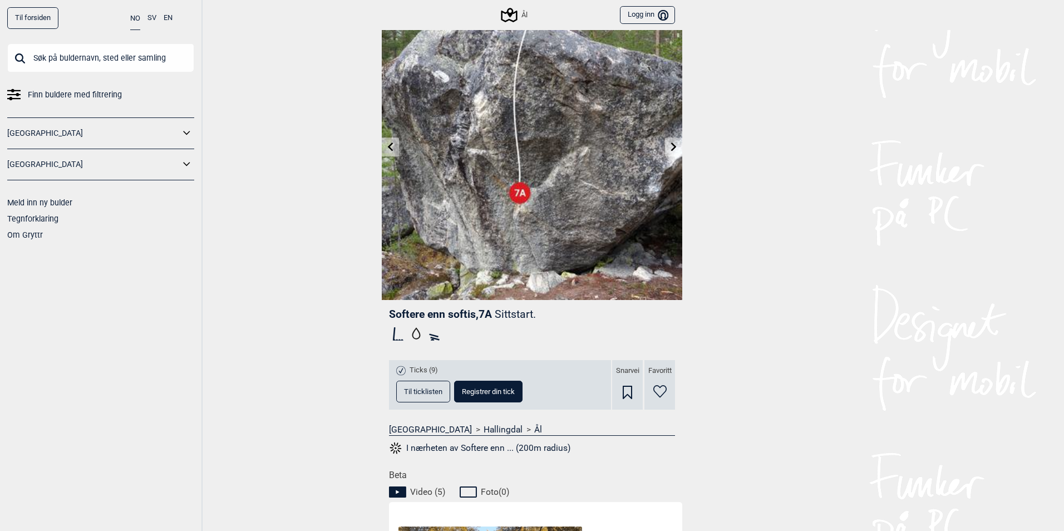
click at [673, 144] on icon at bounding box center [674, 146] width 9 height 9
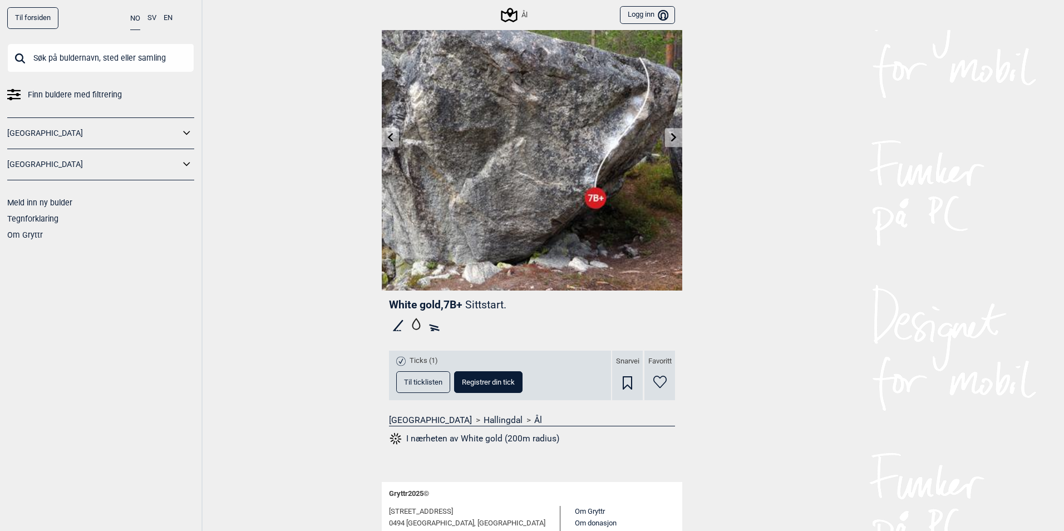
scroll to position [129, 0]
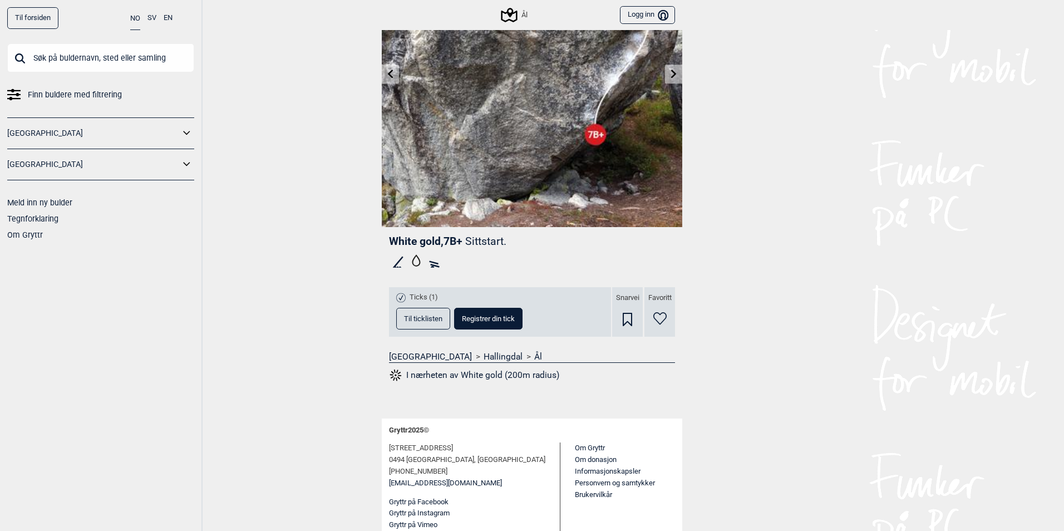
click at [413, 318] on span "Til ticklisten" at bounding box center [423, 318] width 38 height 7
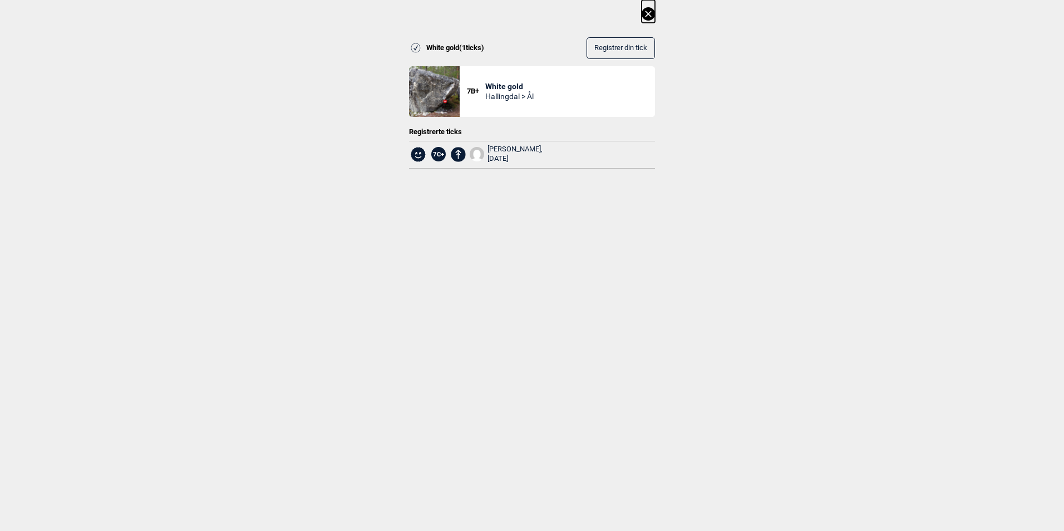
click at [651, 17] on icon at bounding box center [648, 14] width 6 height 6
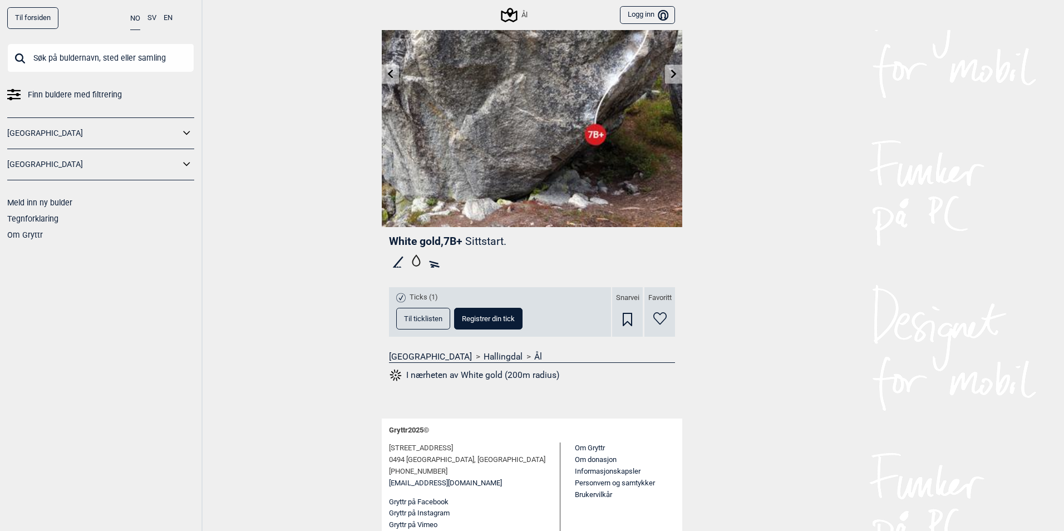
click at [670, 71] on icon at bounding box center [674, 73] width 9 height 9
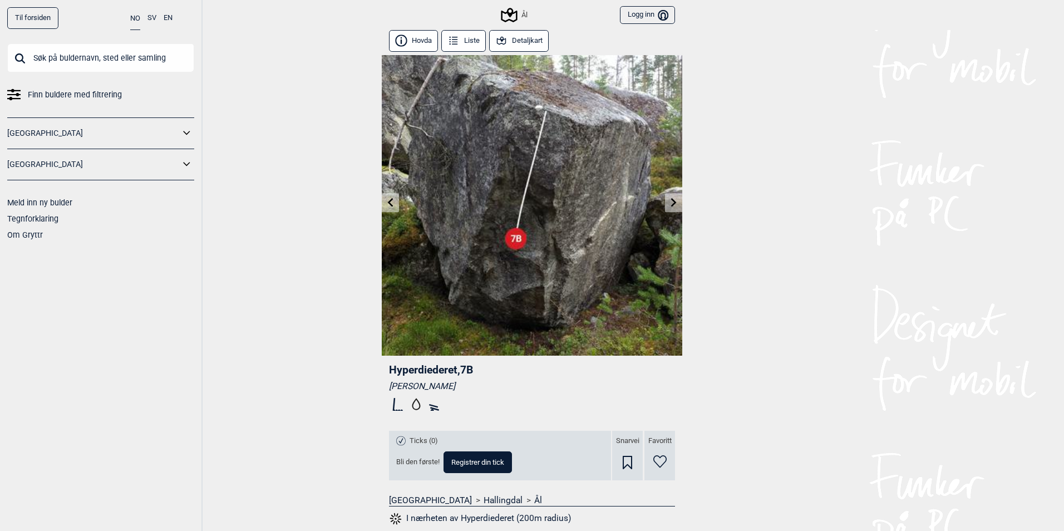
click at [390, 203] on icon at bounding box center [390, 202] width 9 height 9
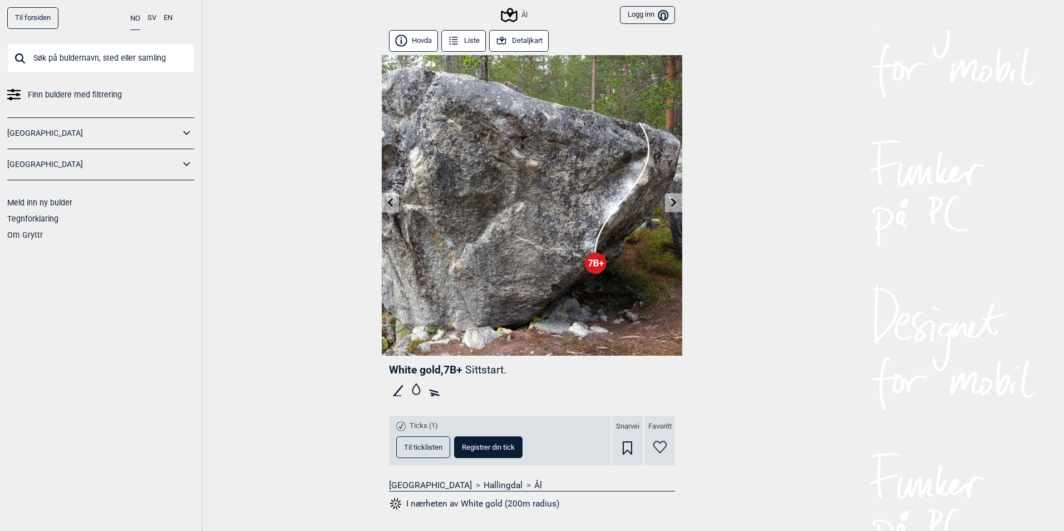
click at [671, 203] on icon at bounding box center [674, 202] width 6 height 9
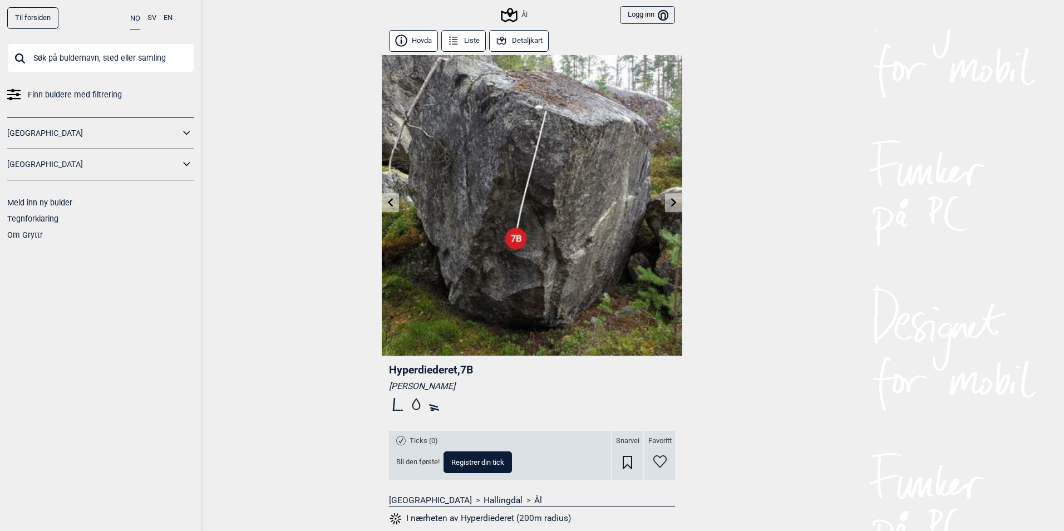
click at [671, 203] on icon at bounding box center [674, 202] width 6 height 9
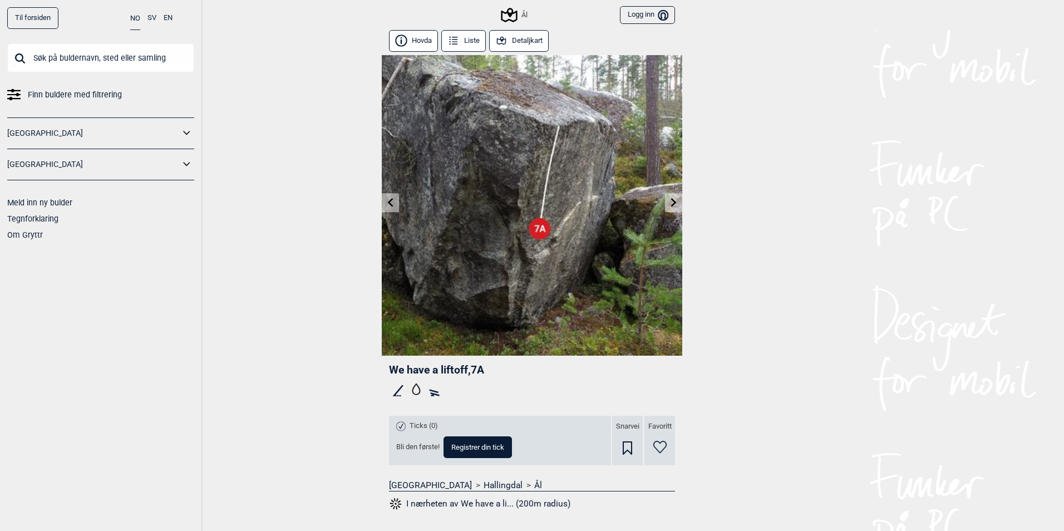
click at [671, 204] on icon at bounding box center [674, 202] width 6 height 9
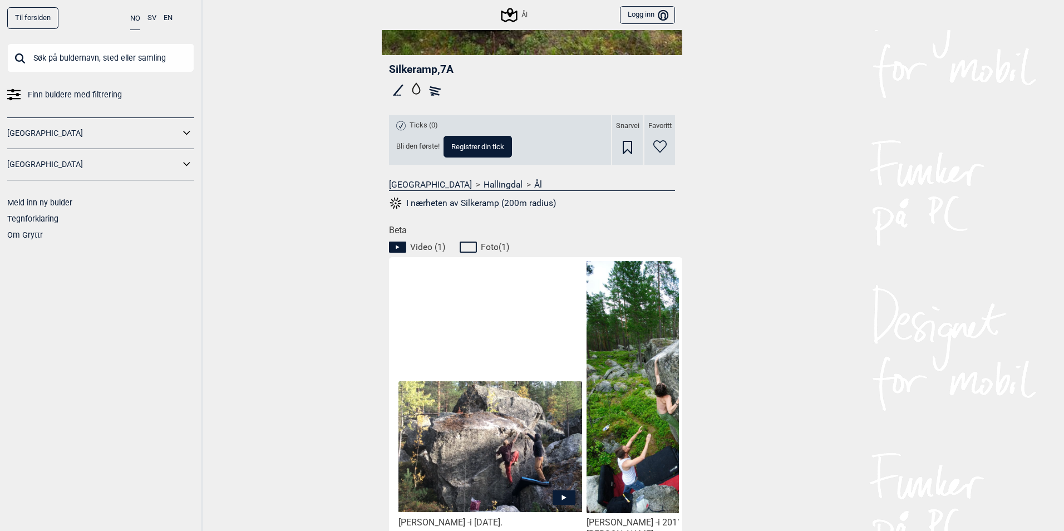
scroll to position [93, 0]
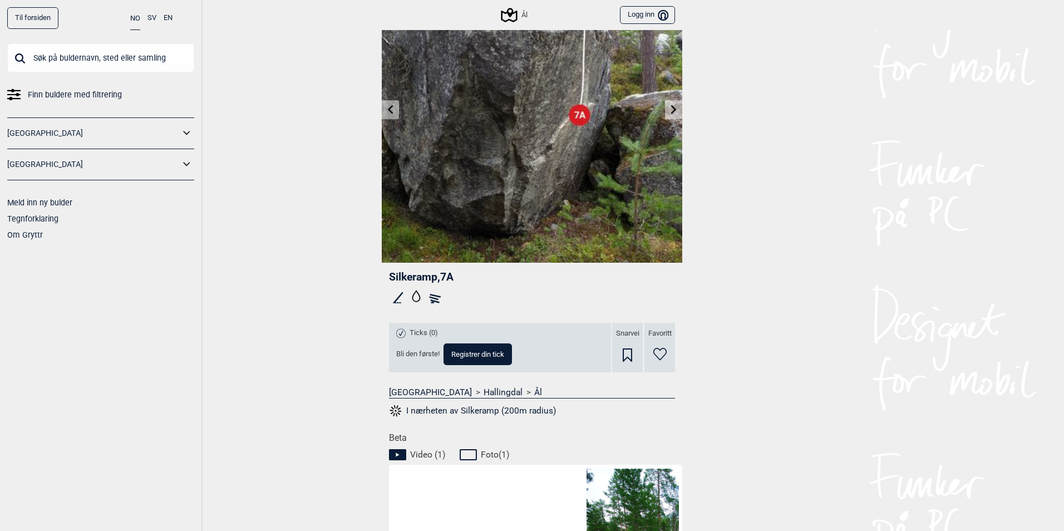
click at [669, 99] on img at bounding box center [532, 112] width 301 height 301
click at [670, 106] on icon at bounding box center [674, 109] width 9 height 9
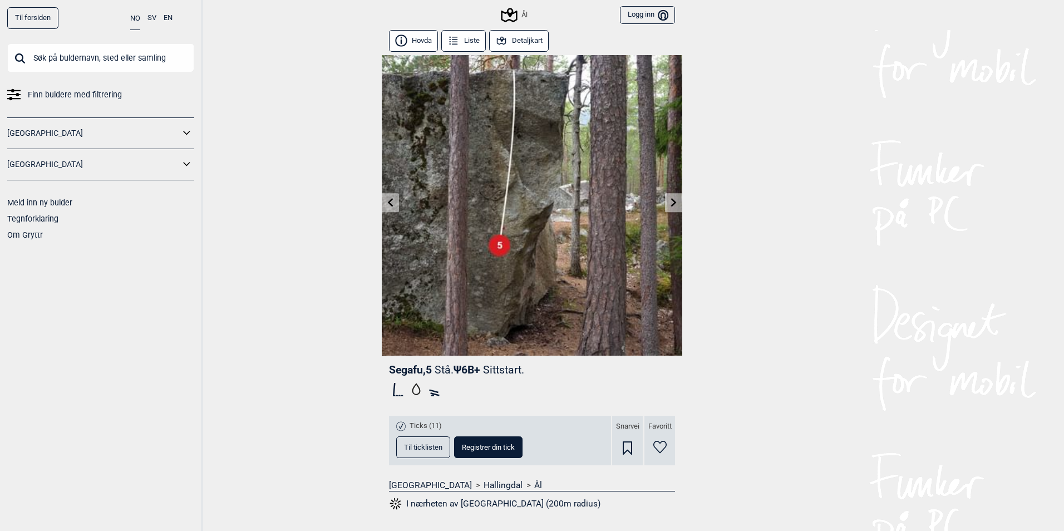
click at [670, 199] on icon at bounding box center [674, 202] width 9 height 9
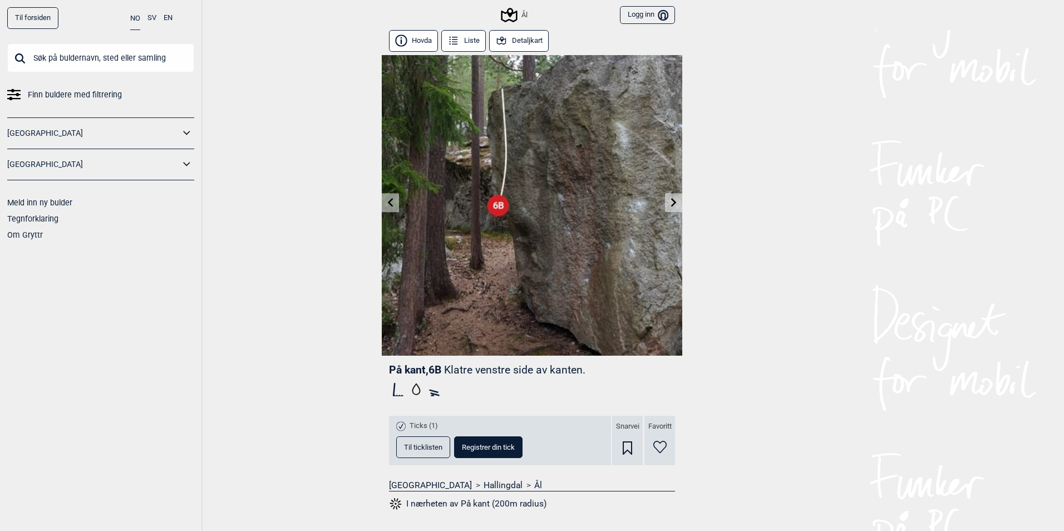
click at [391, 202] on icon at bounding box center [390, 202] width 9 height 9
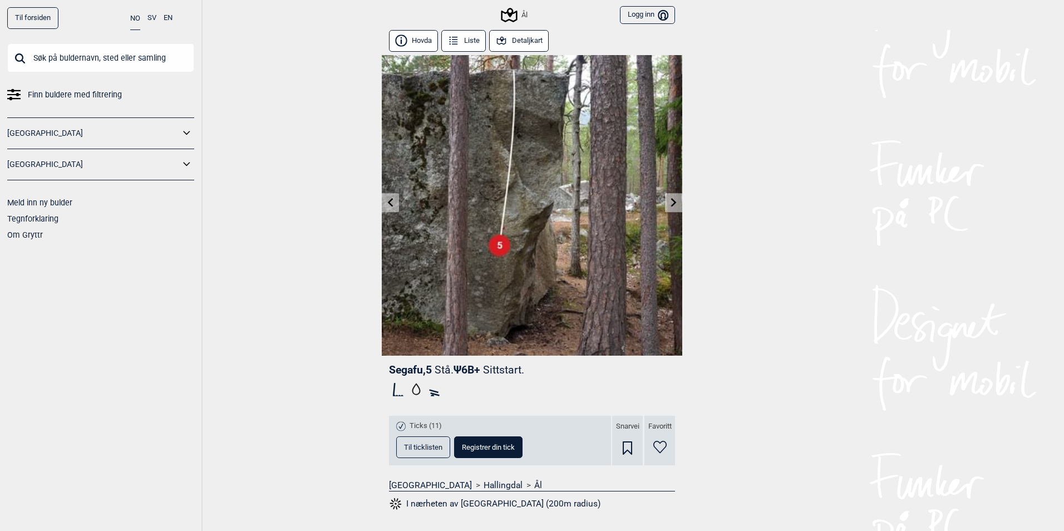
click at [391, 202] on icon at bounding box center [390, 202] width 9 height 9
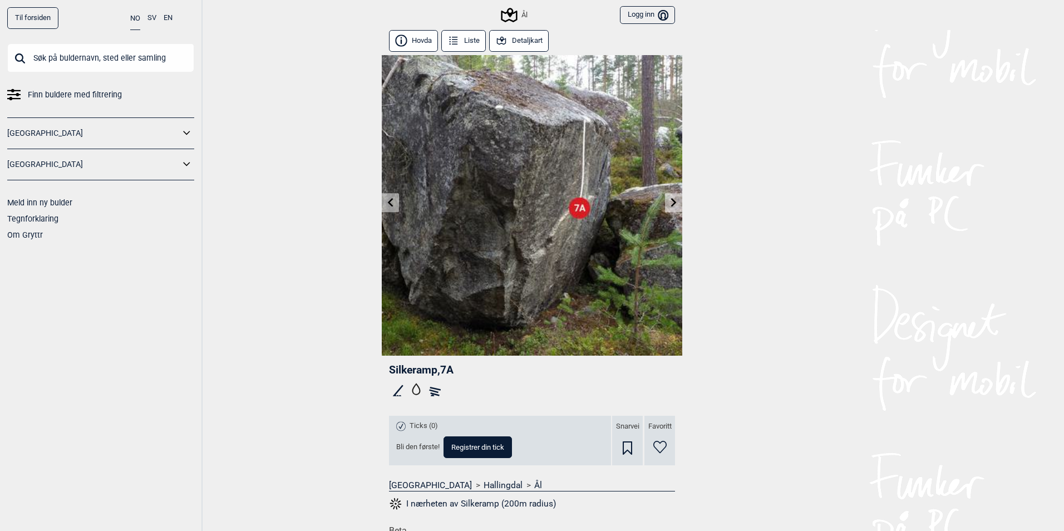
click at [390, 204] on icon at bounding box center [390, 202] width 9 height 9
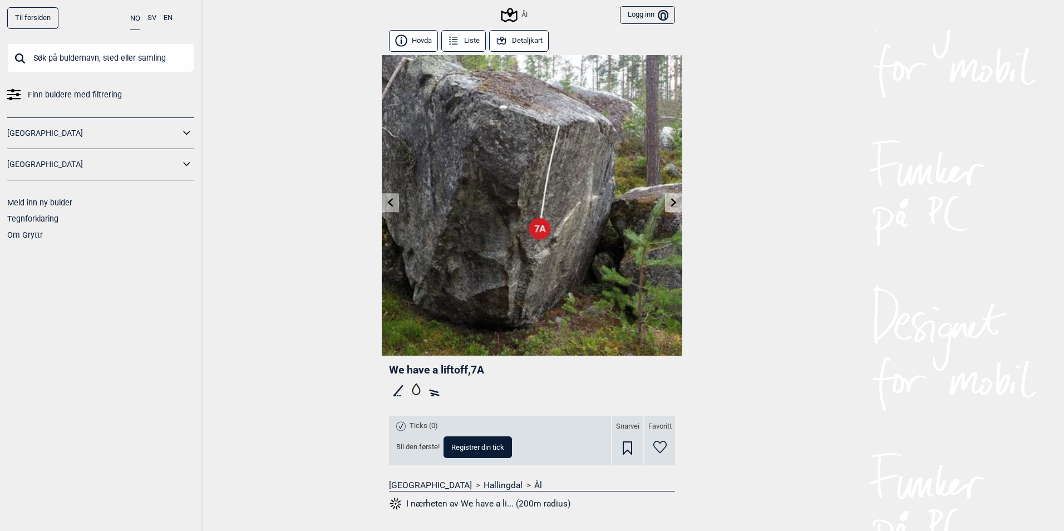
click at [519, 42] on button "Detaljkart" at bounding box center [519, 41] width 60 height 22
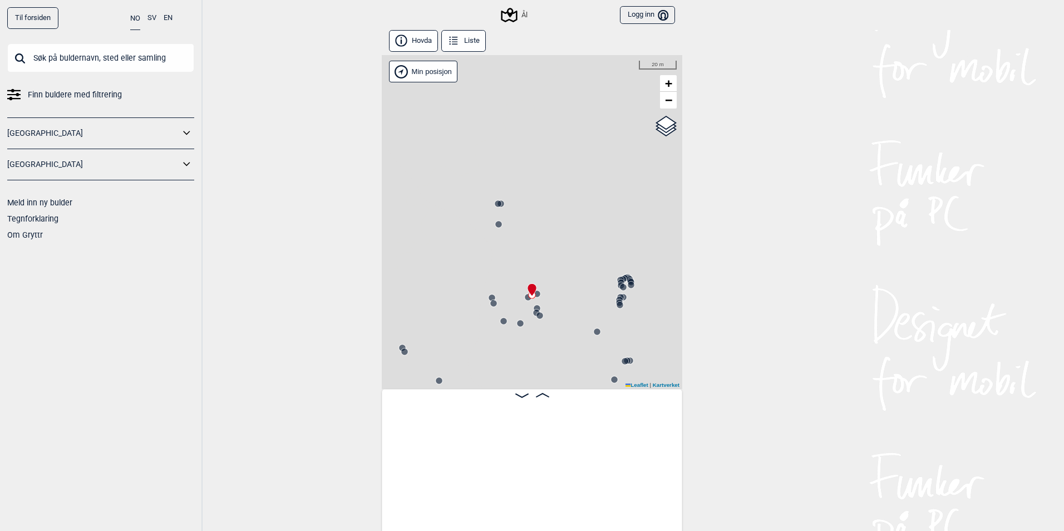
scroll to position [0, 4516]
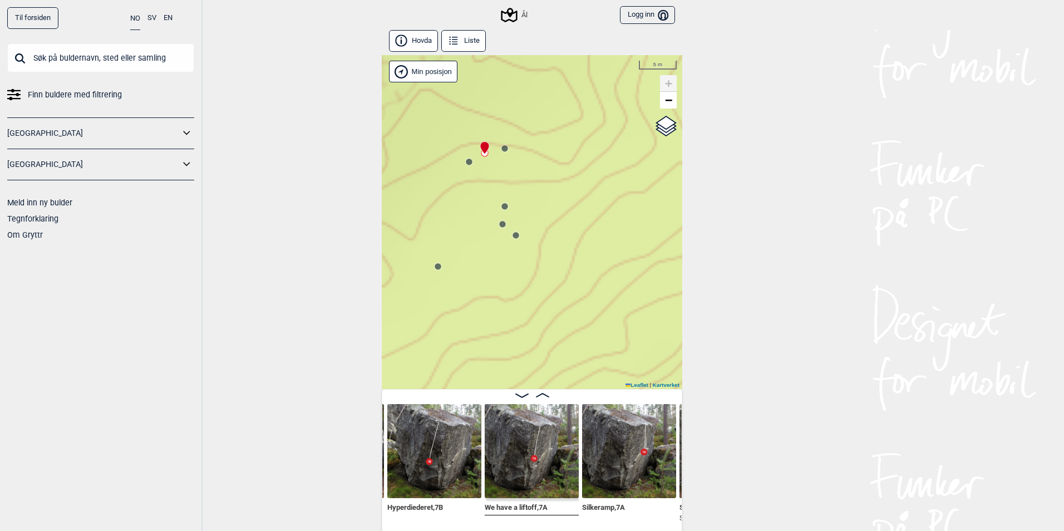
drag, startPoint x: 531, startPoint y: 324, endPoint x: 506, endPoint y: 104, distance: 221.4
click at [506, 104] on div "Ål" at bounding box center [532, 222] width 301 height 334
drag, startPoint x: 546, startPoint y: 158, endPoint x: 598, endPoint y: 187, distance: 59.3
click at [598, 187] on div "Ål" at bounding box center [532, 222] width 301 height 334
click at [530, 186] on circle at bounding box center [532, 183] width 7 height 7
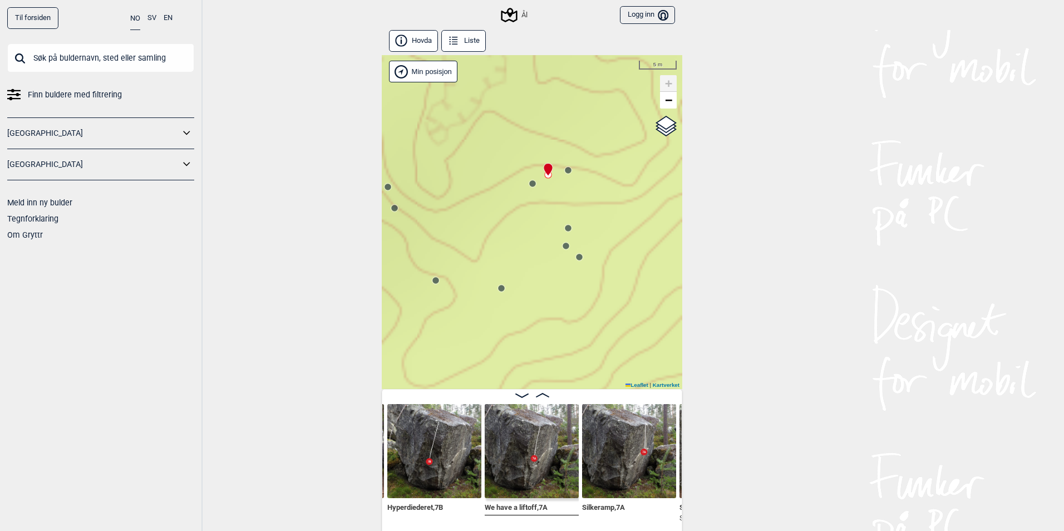
scroll to position [0, 4614]
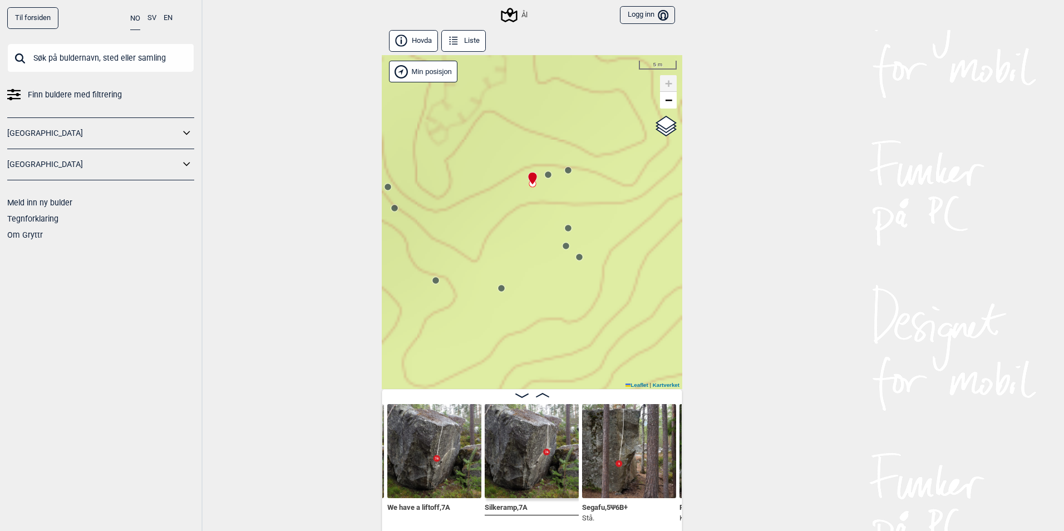
click at [562, 246] on circle at bounding box center [565, 245] width 7 height 7
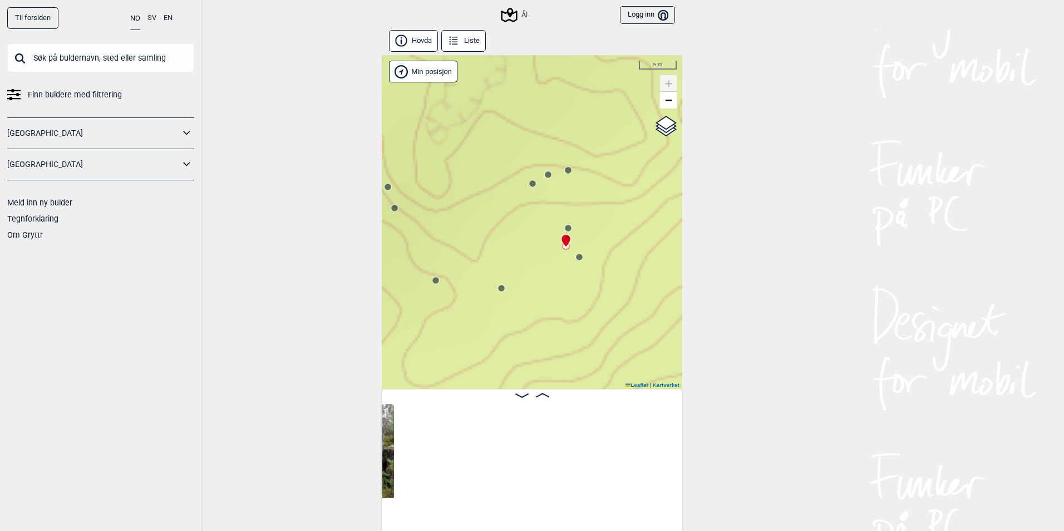
scroll to position [0, 4234]
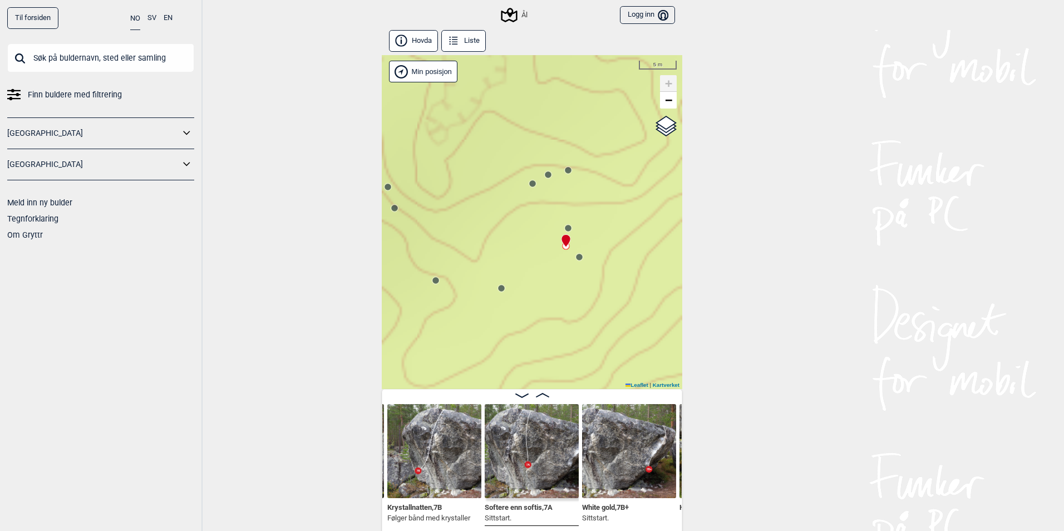
click at [565, 226] on circle at bounding box center [568, 228] width 7 height 7
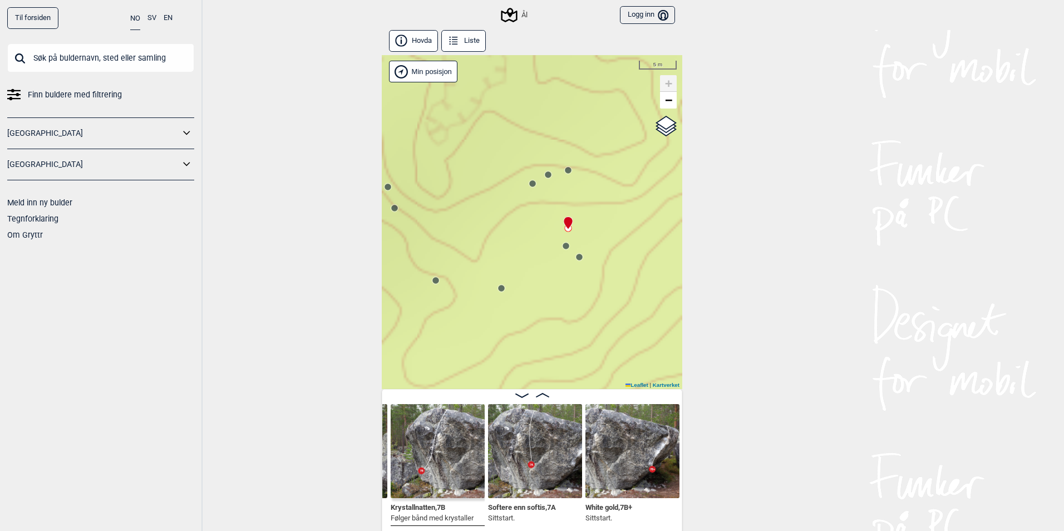
scroll to position [0, 4140]
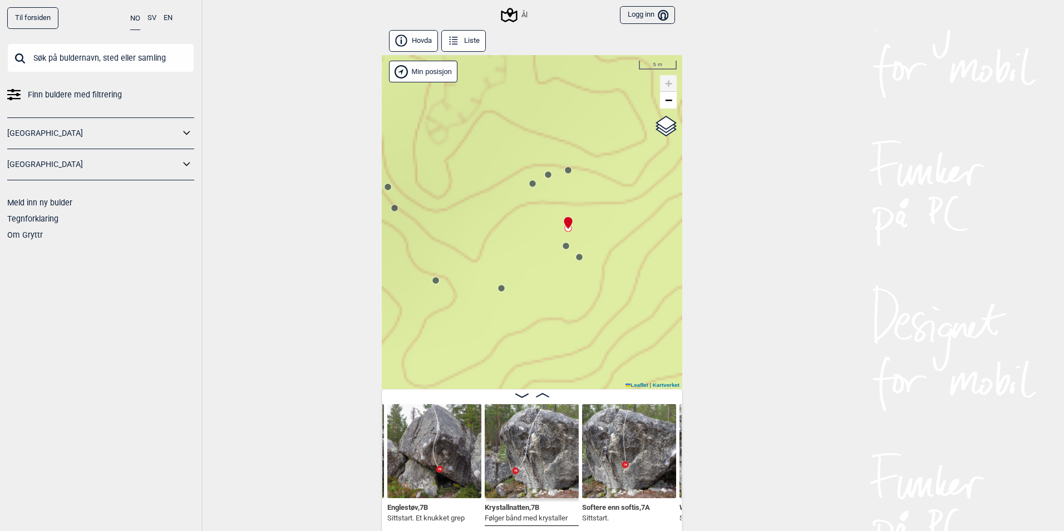
click at [502, 289] on icon at bounding box center [501, 288] width 9 height 9
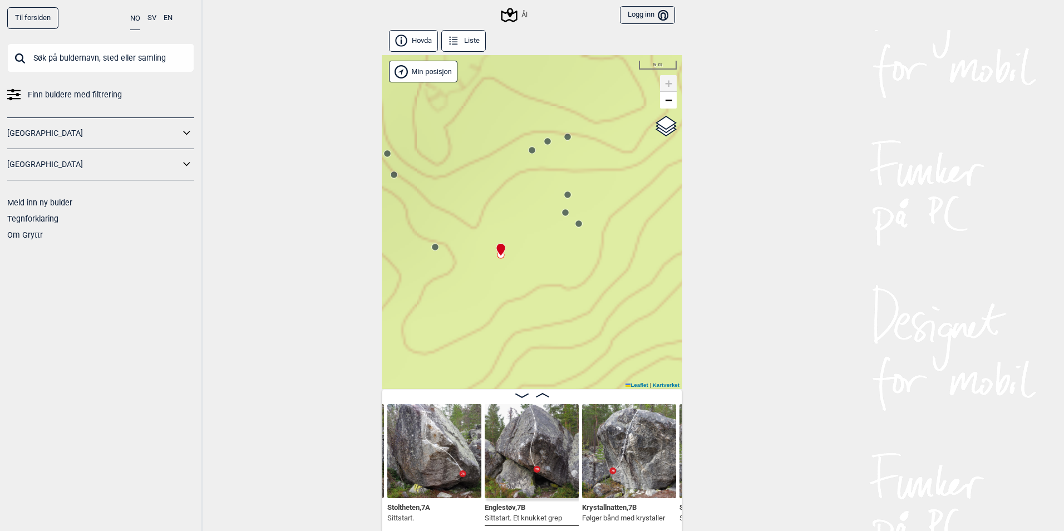
drag, startPoint x: 484, startPoint y: 290, endPoint x: 506, endPoint y: 298, distance: 23.3
click at [485, 260] on div "Ål" at bounding box center [532, 222] width 301 height 334
click at [433, 250] on icon at bounding box center [435, 247] width 9 height 9
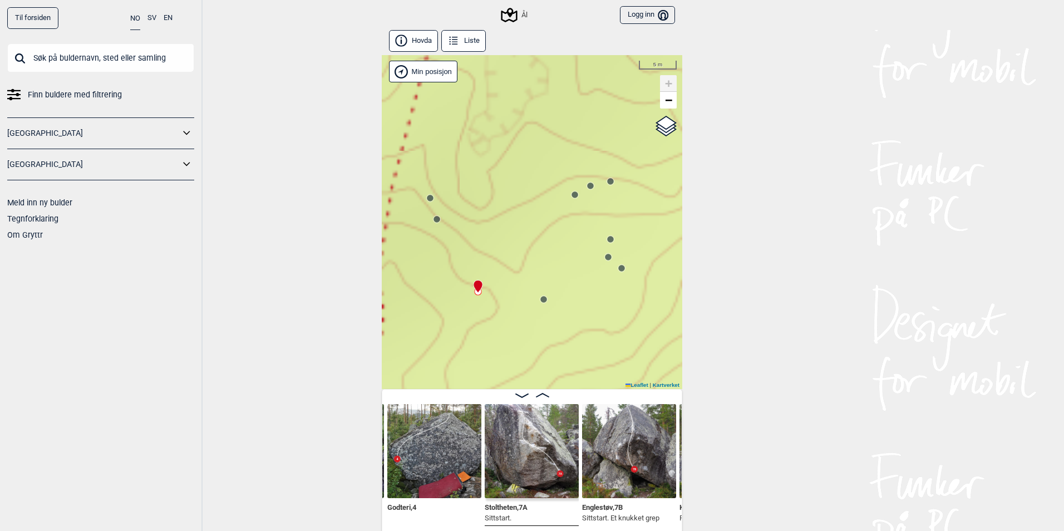
drag, startPoint x: 485, startPoint y: 288, endPoint x: 546, endPoint y: 346, distance: 84.3
click at [546, 346] on div "Ål" at bounding box center [532, 222] width 301 height 334
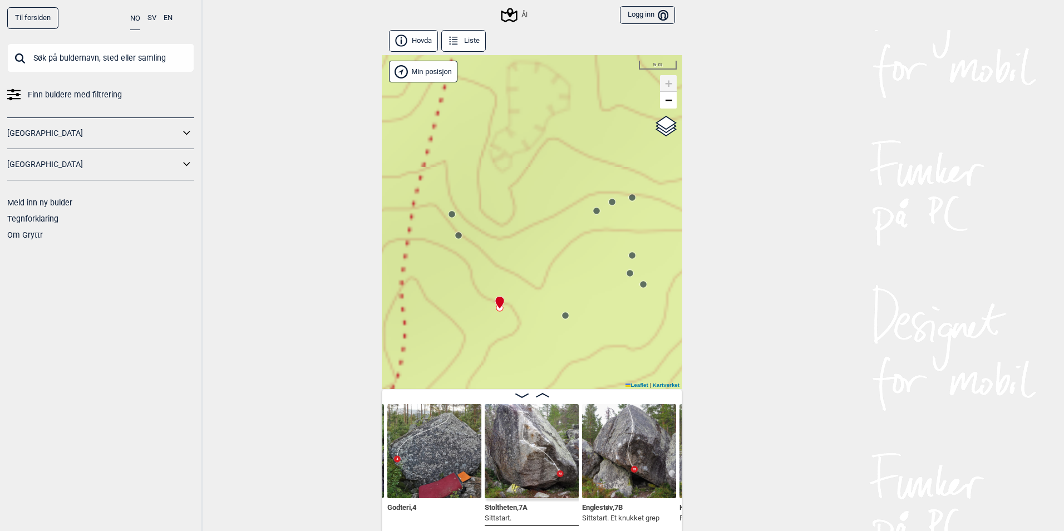
click at [455, 233] on circle at bounding box center [458, 235] width 7 height 7
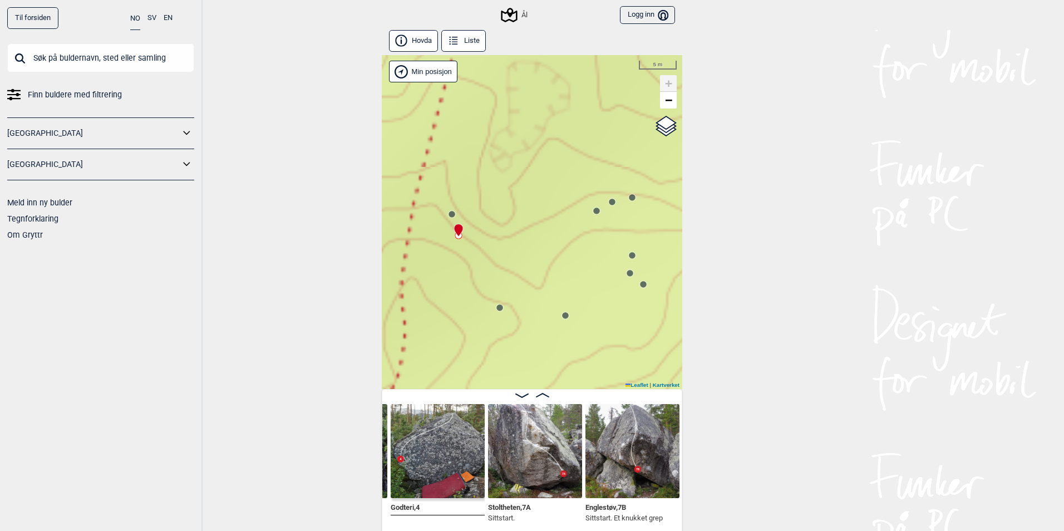
scroll to position [0, 3858]
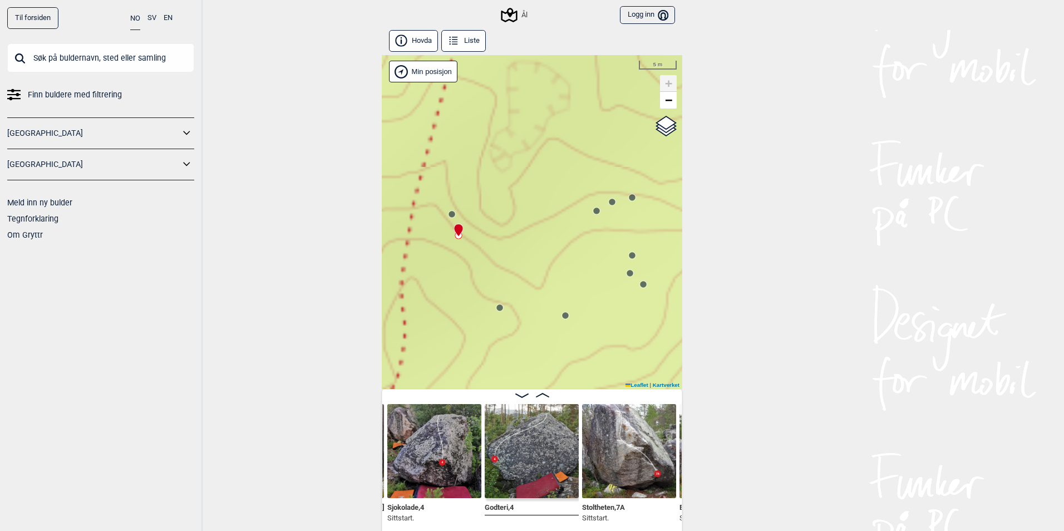
click at [497, 307] on circle at bounding box center [500, 308] width 7 height 7
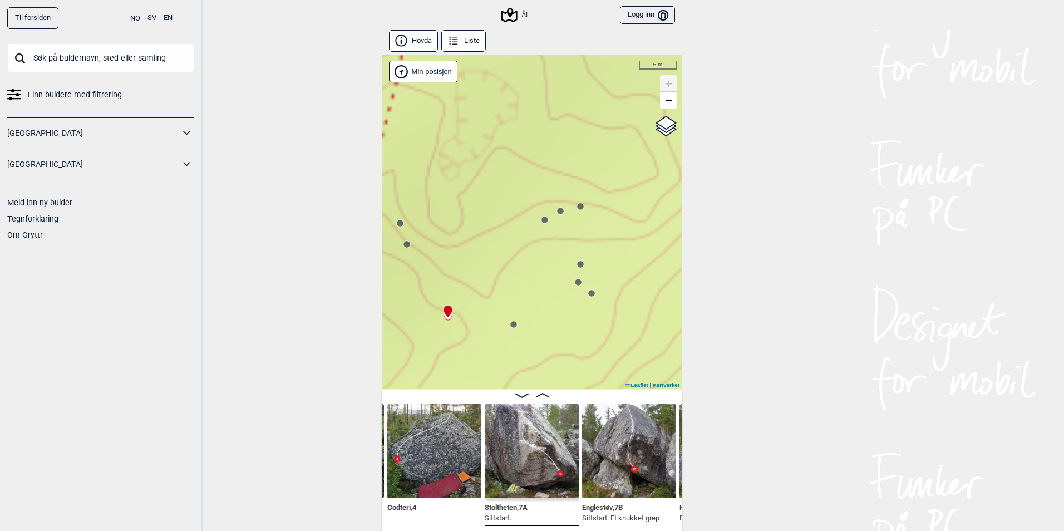
drag, startPoint x: 610, startPoint y: 296, endPoint x: 491, endPoint y: 312, distance: 119.7
click at [491, 312] on div "Ål" at bounding box center [532, 222] width 301 height 334
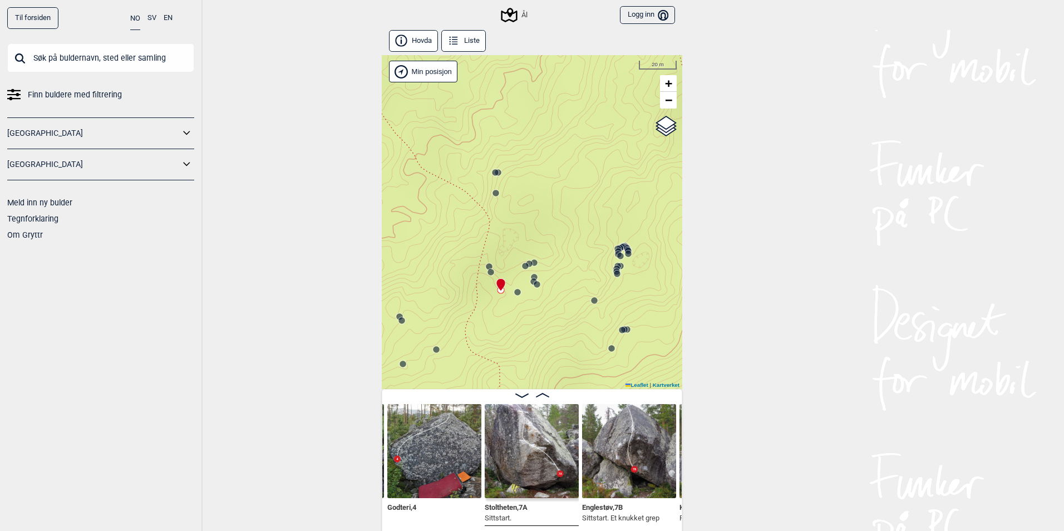
drag, startPoint x: 597, startPoint y: 246, endPoint x: 567, endPoint y: 251, distance: 29.9
click at [567, 251] on div "Ål" at bounding box center [532, 222] width 301 height 334
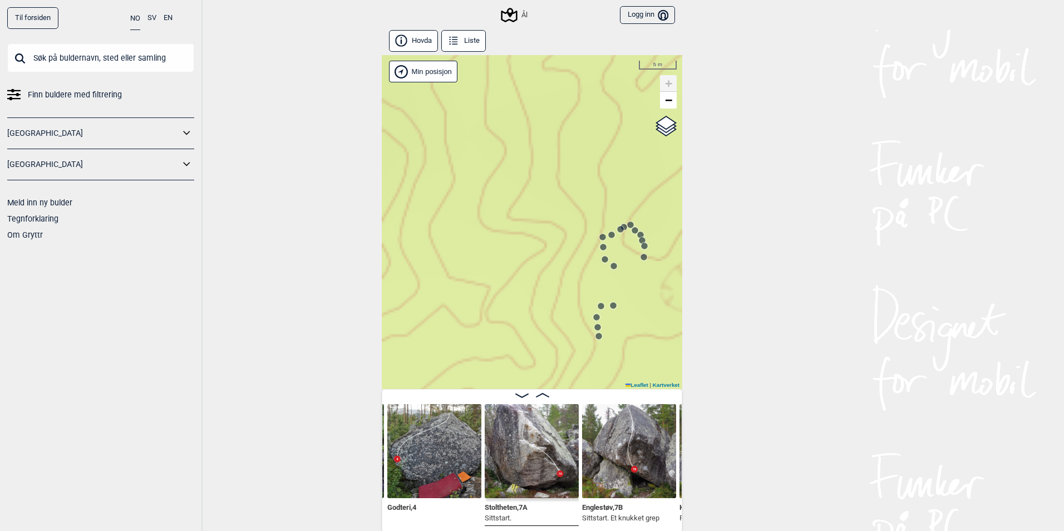
click at [602, 247] on circle at bounding box center [603, 247] width 7 height 7
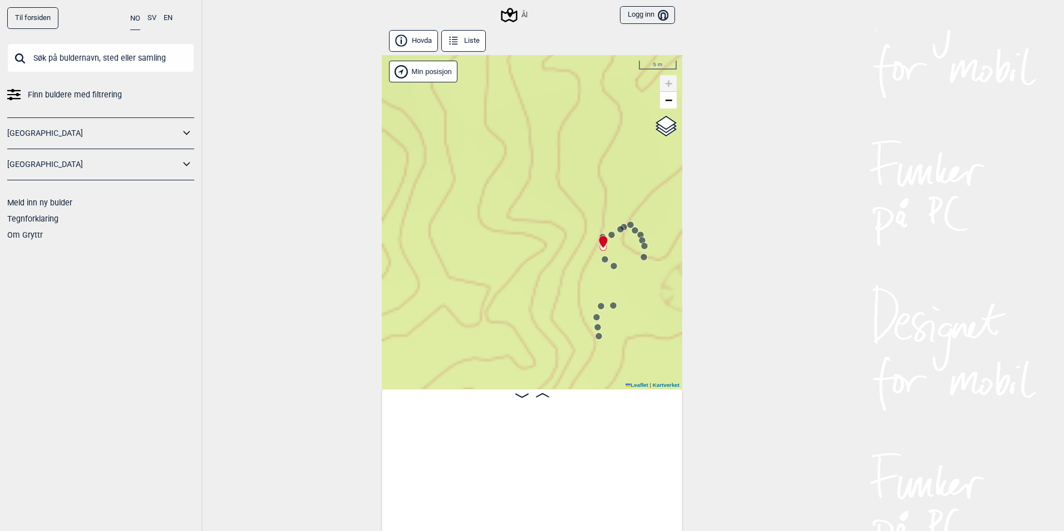
scroll to position [0, 5689]
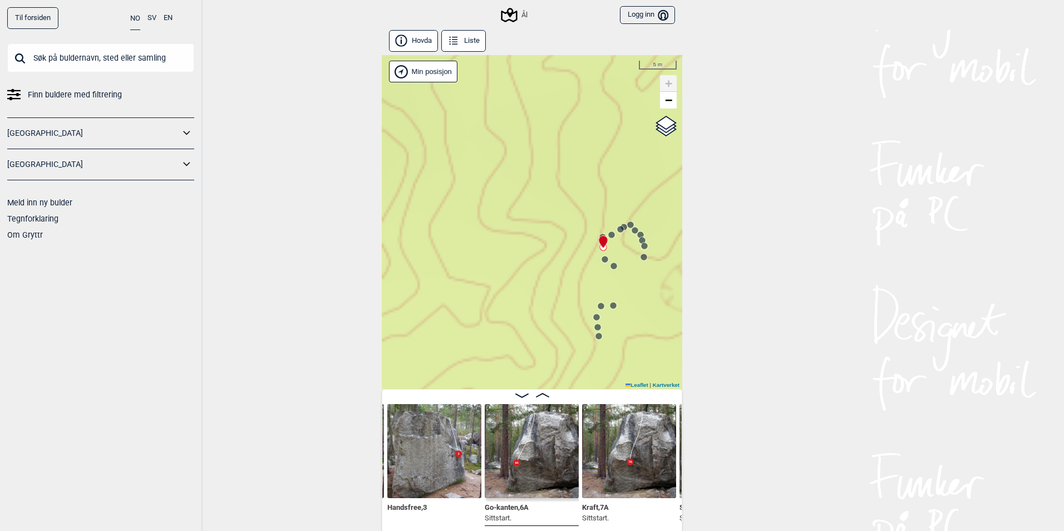
click at [604, 501] on span "Kraft , 7A" at bounding box center [595, 506] width 27 height 11
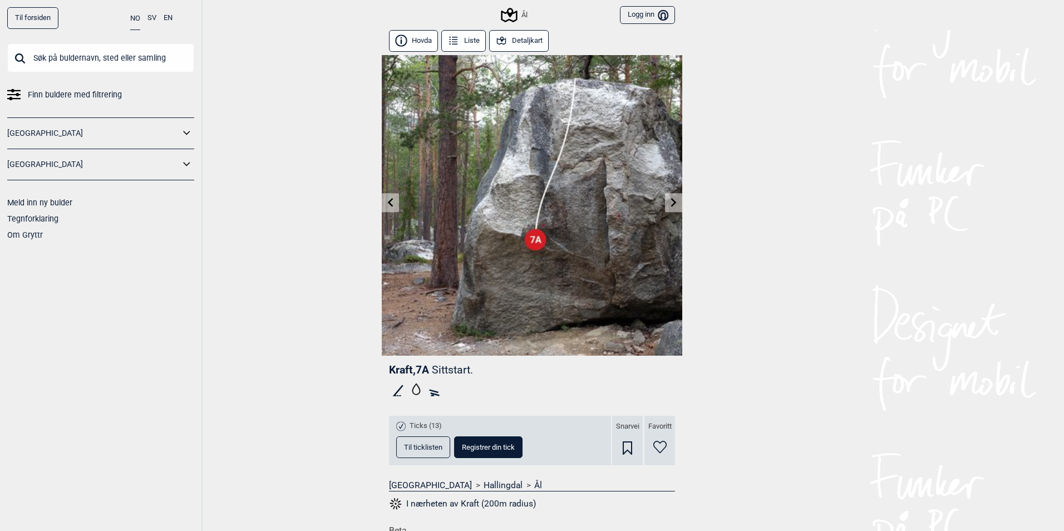
click at [670, 204] on icon at bounding box center [674, 202] width 9 height 9
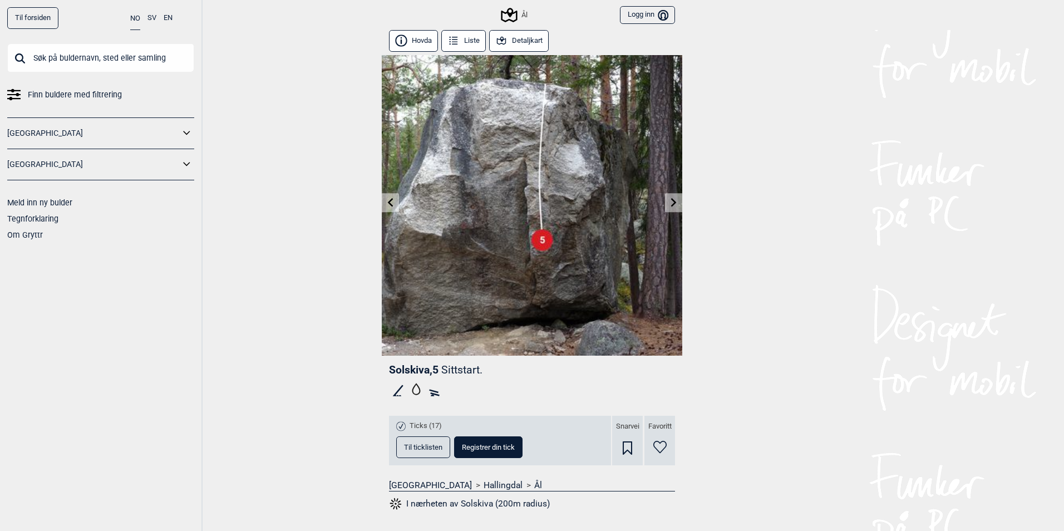
click at [389, 202] on icon at bounding box center [390, 202] width 9 height 9
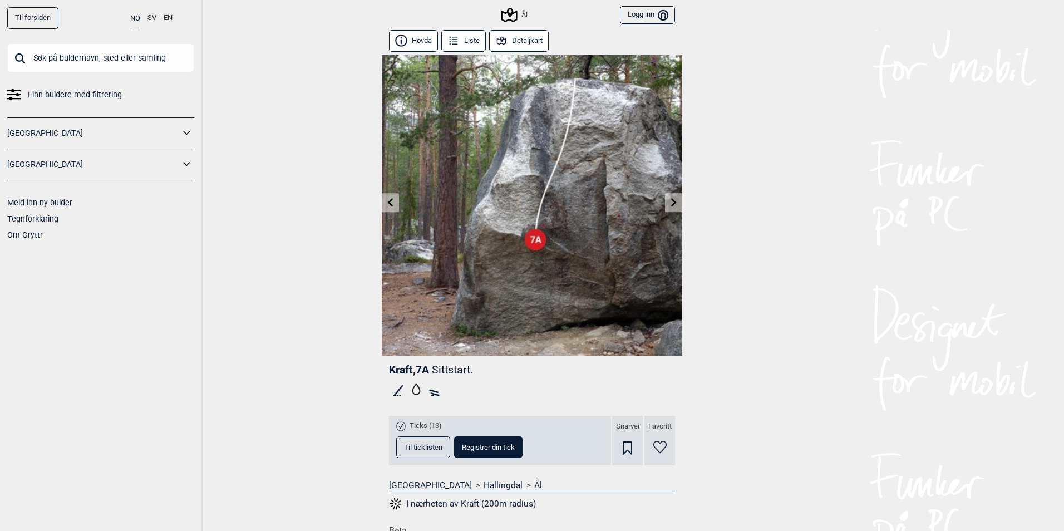
click at [389, 202] on icon at bounding box center [390, 202] width 9 height 9
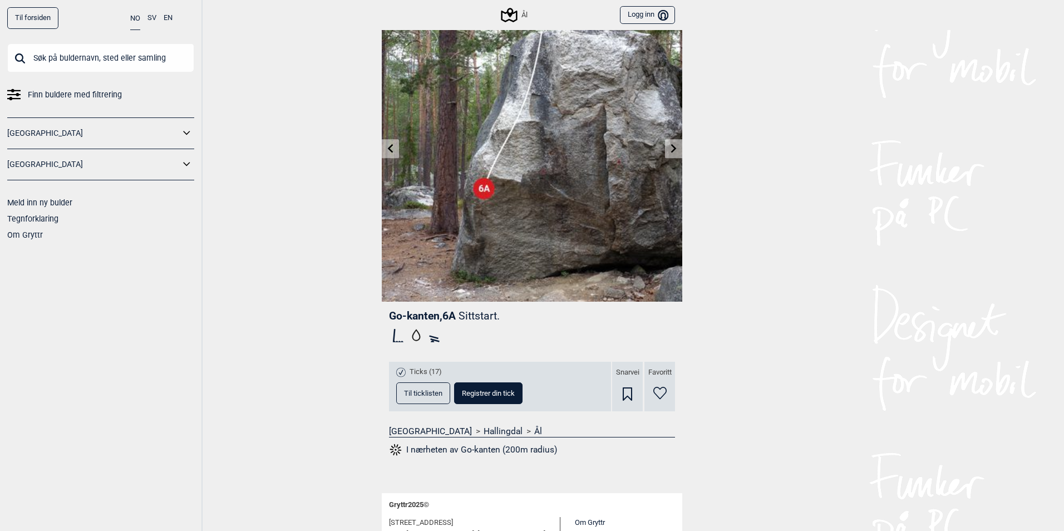
scroll to position [129, 0]
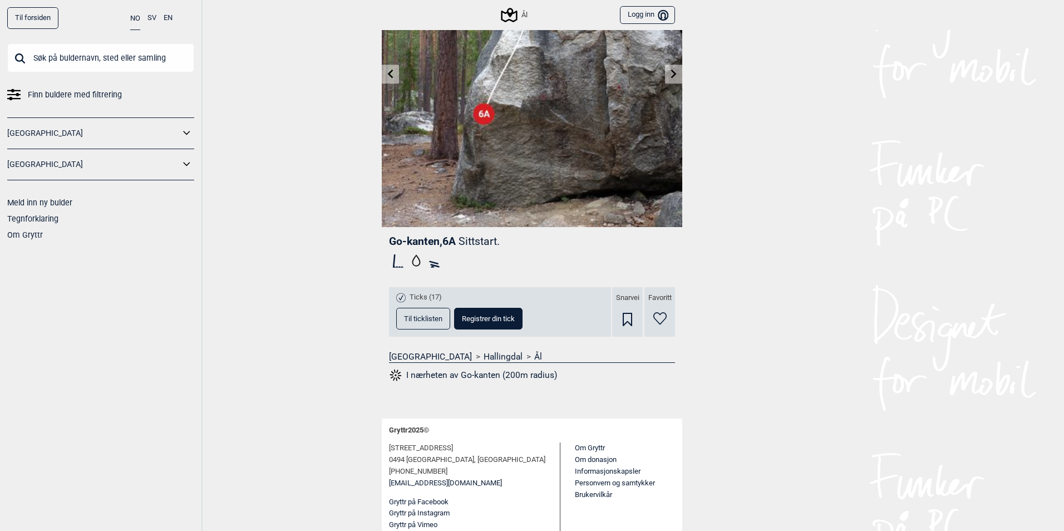
click at [421, 325] on button "Til ticklisten" at bounding box center [423, 319] width 54 height 22
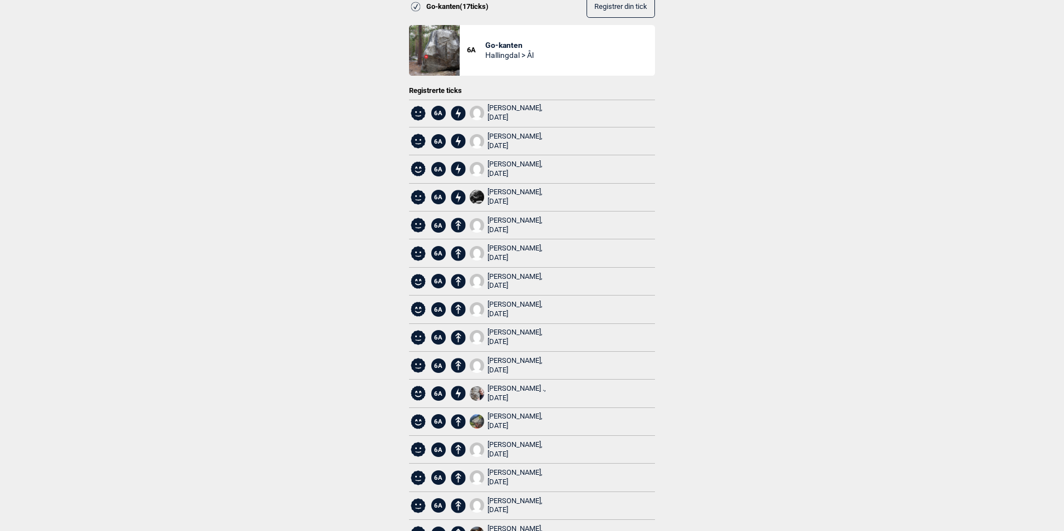
scroll to position [0, 0]
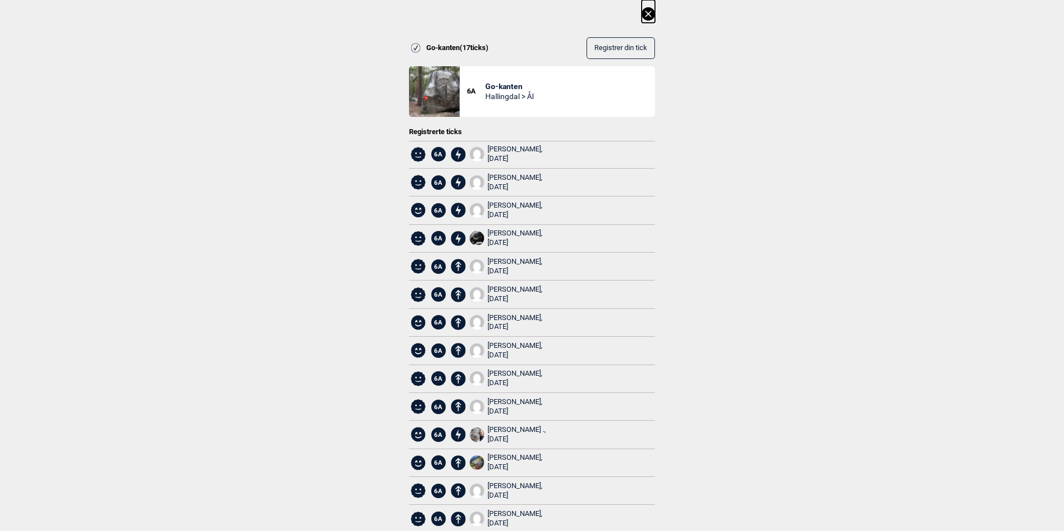
click at [645, 9] on icon at bounding box center [648, 13] width 13 height 13
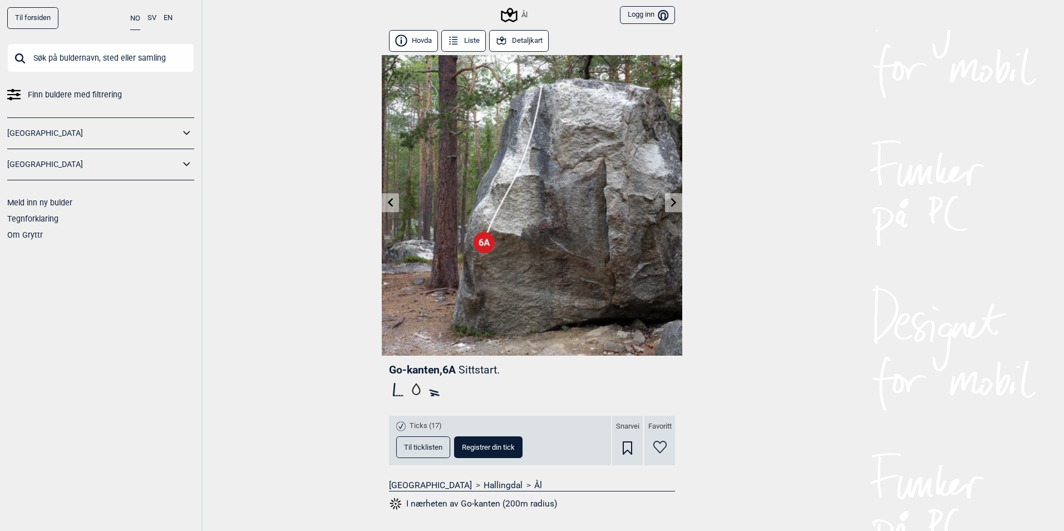
scroll to position [129, 0]
click at [510, 37] on button "Detaljkart" at bounding box center [519, 41] width 60 height 22
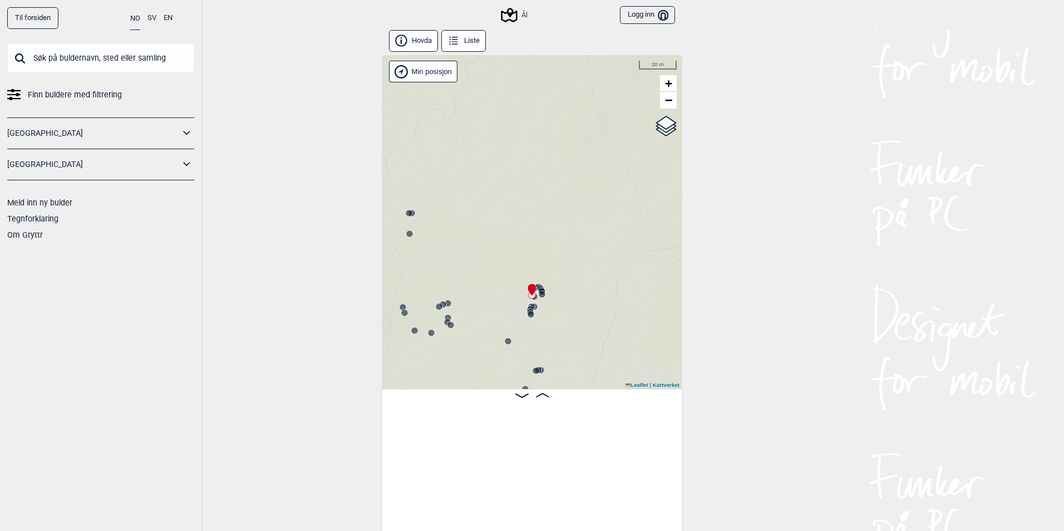
scroll to position [0, 5739]
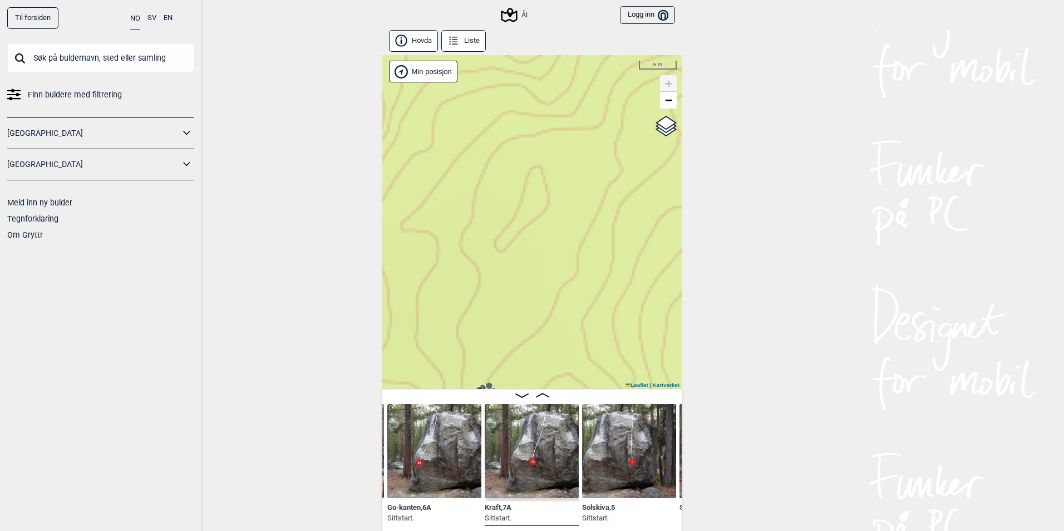
drag, startPoint x: 523, startPoint y: 307, endPoint x: 509, endPoint y: 138, distance: 170.4
click at [509, 138] on div "Ål" at bounding box center [532, 222] width 301 height 334
click at [485, 250] on icon at bounding box center [489, 253] width 9 height 9
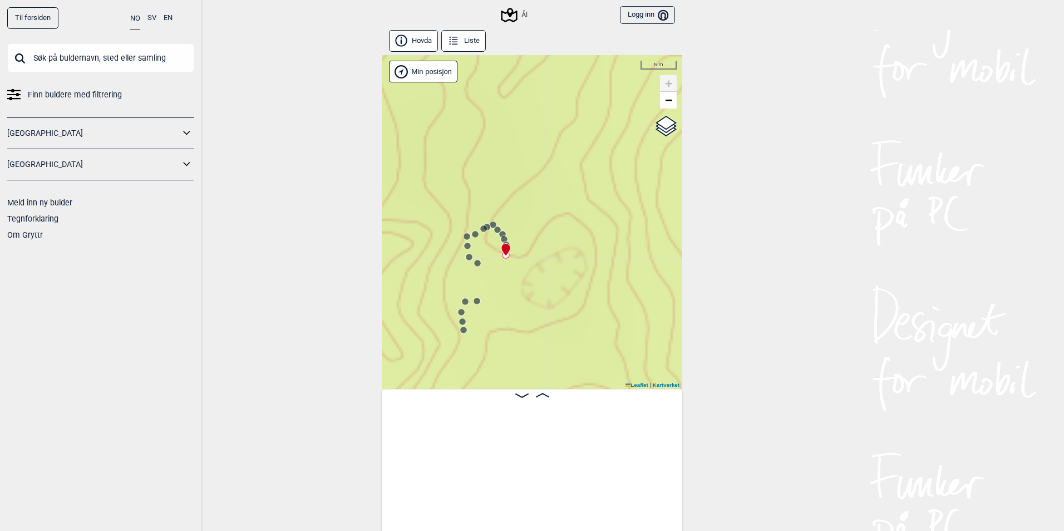
scroll to position [0, 4704]
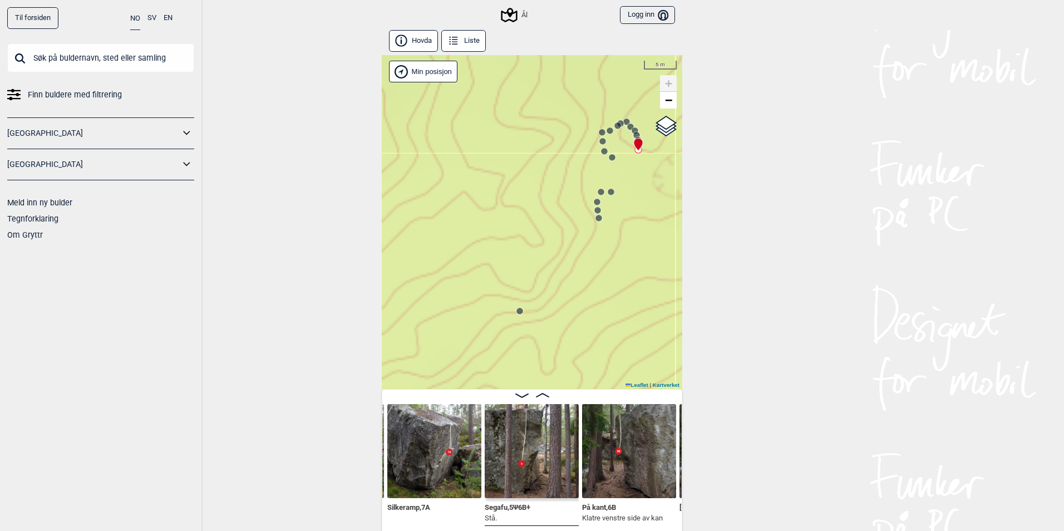
drag, startPoint x: 549, startPoint y: 244, endPoint x: 340, endPoint y: 143, distance: 233.1
click at [340, 143] on div "Til forsiden NO SV EN Finn buldere med filtrering Norge Sverige Meld inn ny bul…" at bounding box center [532, 265] width 1064 height 531
drag, startPoint x: 502, startPoint y: 178, endPoint x: 438, endPoint y: 227, distance: 81.1
click at [438, 227] on div "Ål" at bounding box center [532, 222] width 301 height 334
click at [543, 242] on circle at bounding box center [546, 241] width 7 height 7
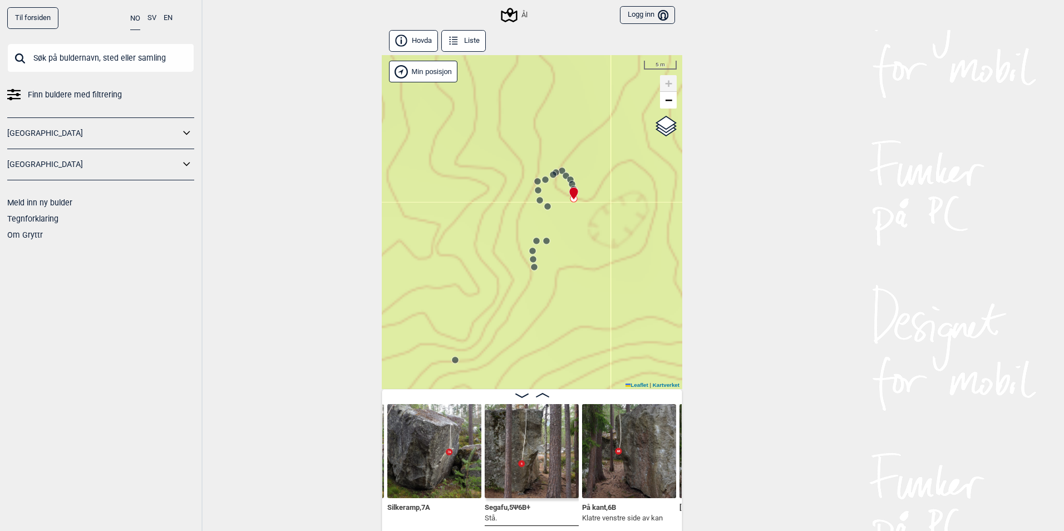
scroll to position [0, 5951]
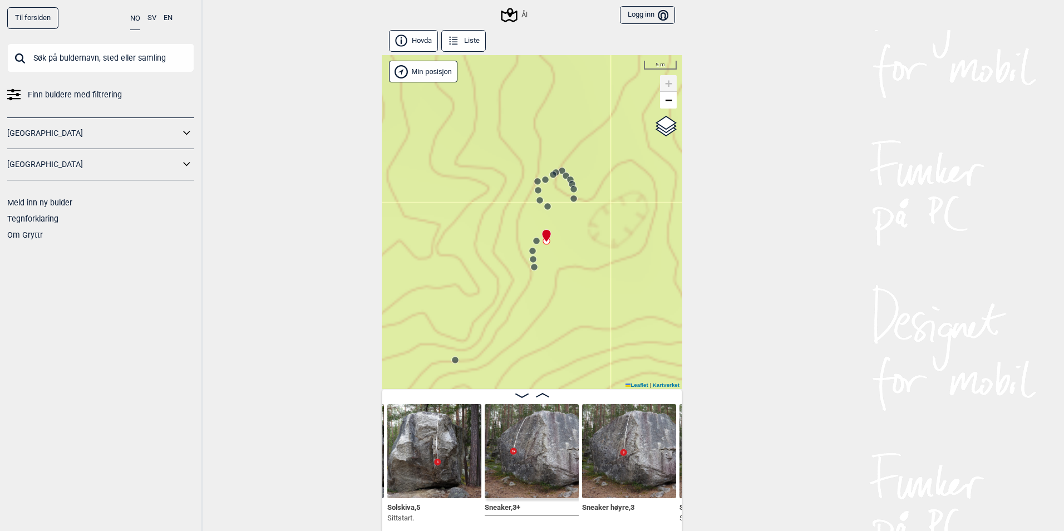
click at [544, 208] on circle at bounding box center [547, 206] width 7 height 7
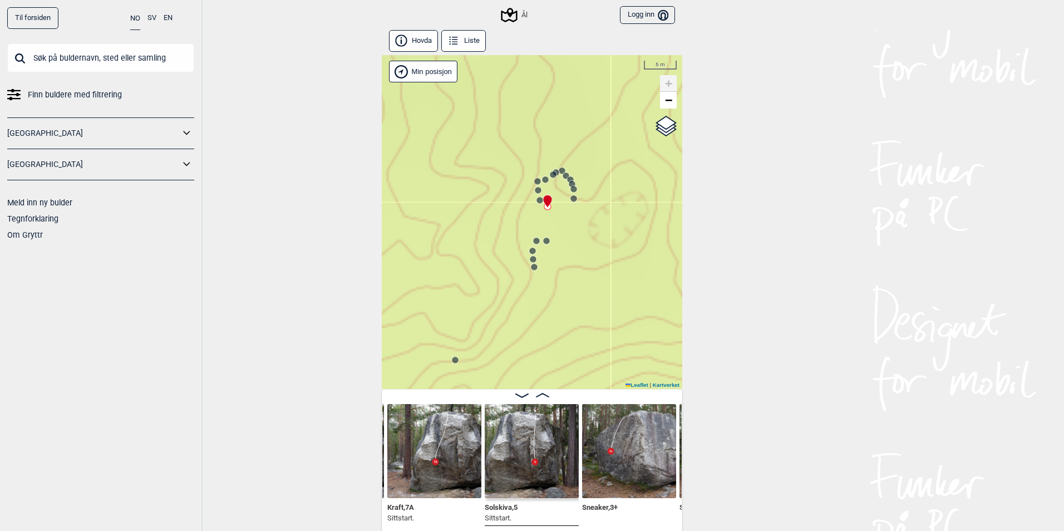
click at [528, 248] on icon at bounding box center [532, 251] width 9 height 9
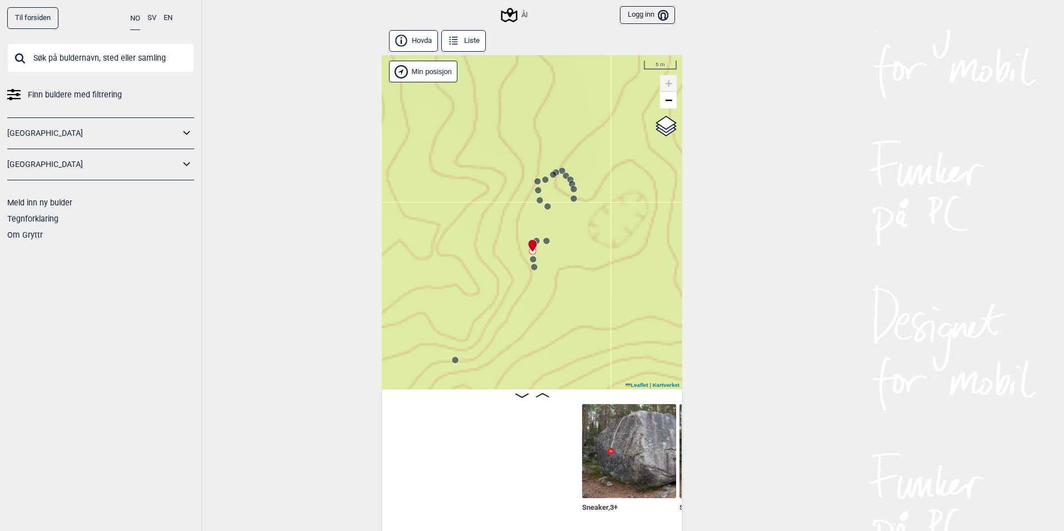
scroll to position [0, 6146]
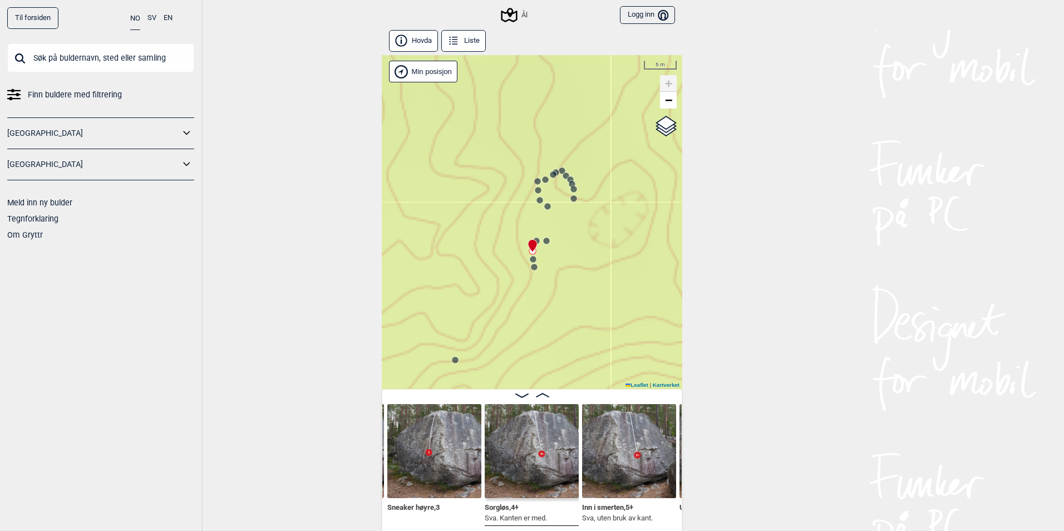
click at [529, 258] on icon at bounding box center [533, 259] width 9 height 9
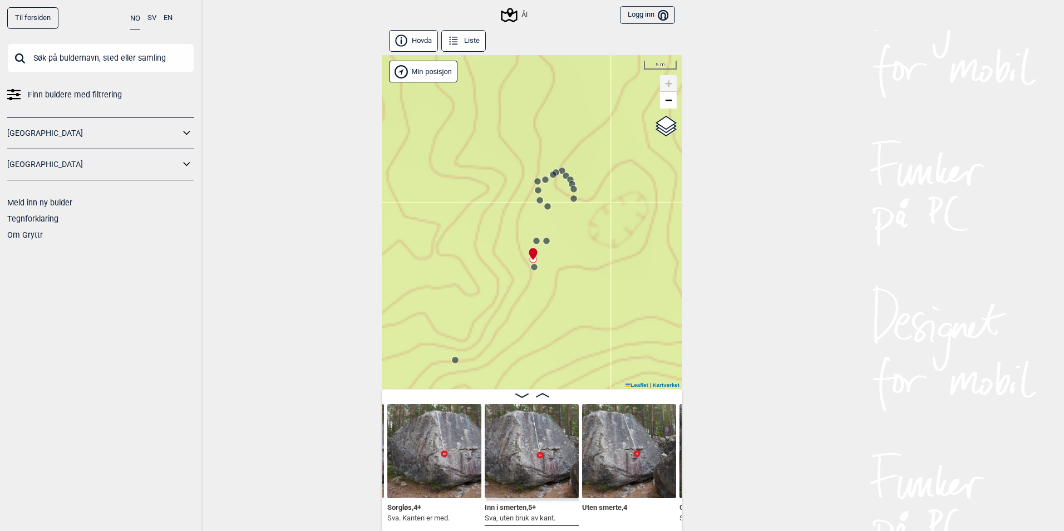
click at [531, 267] on circle at bounding box center [534, 267] width 7 height 7
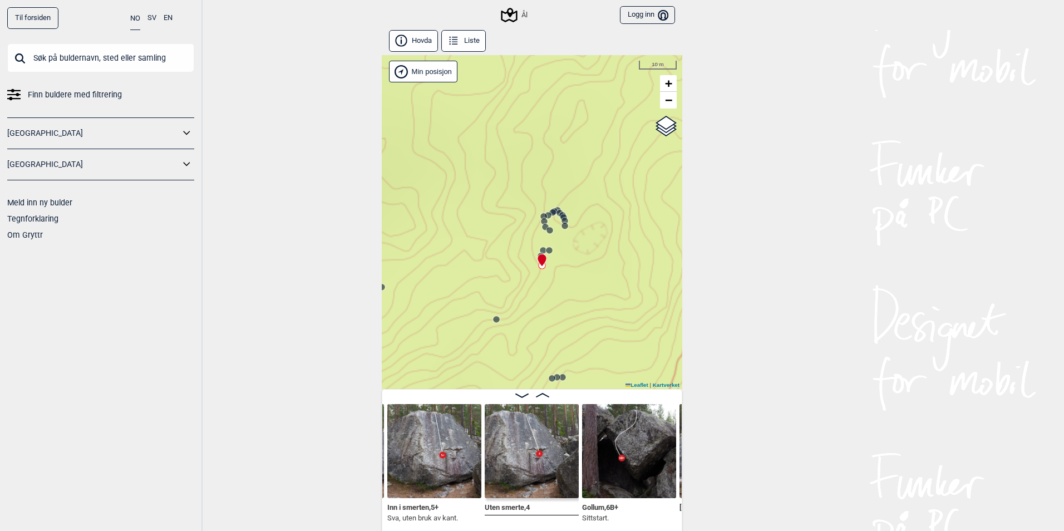
click at [494, 320] on circle at bounding box center [496, 319] width 7 height 7
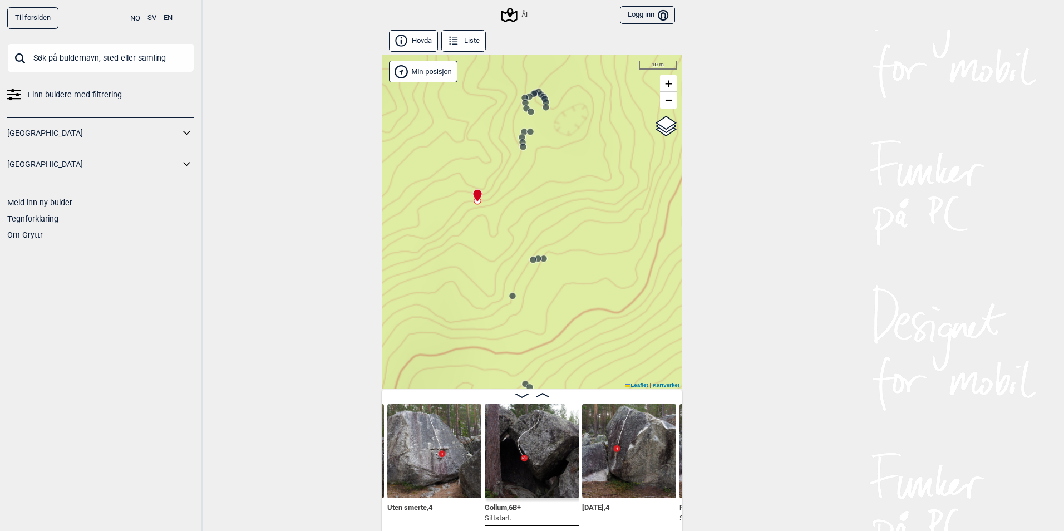
drag, startPoint x: 556, startPoint y: 310, endPoint x: 537, endPoint y: 191, distance: 120.1
click at [537, 191] on div "Ål" at bounding box center [532, 222] width 301 height 334
click at [533, 258] on icon at bounding box center [533, 260] width 9 height 9
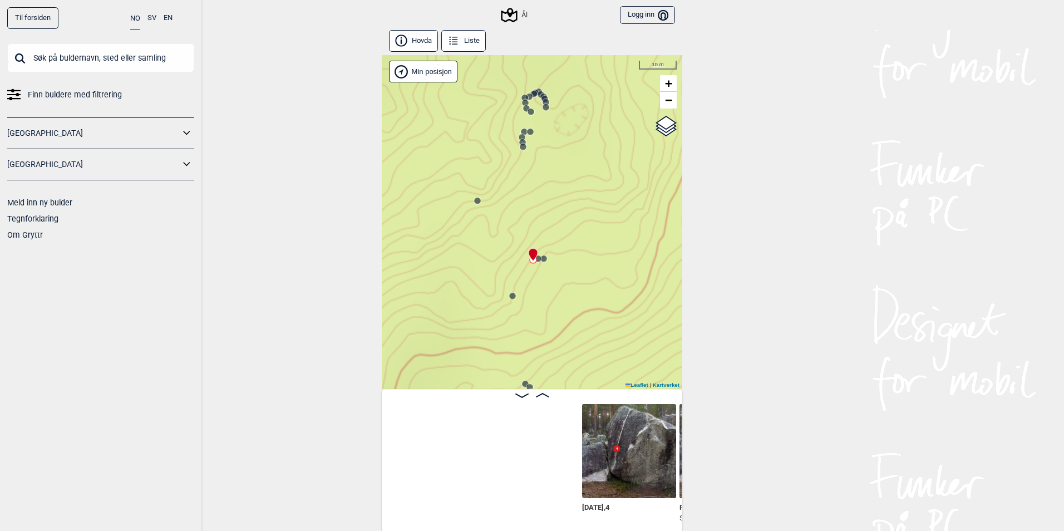
scroll to position [0, 6730]
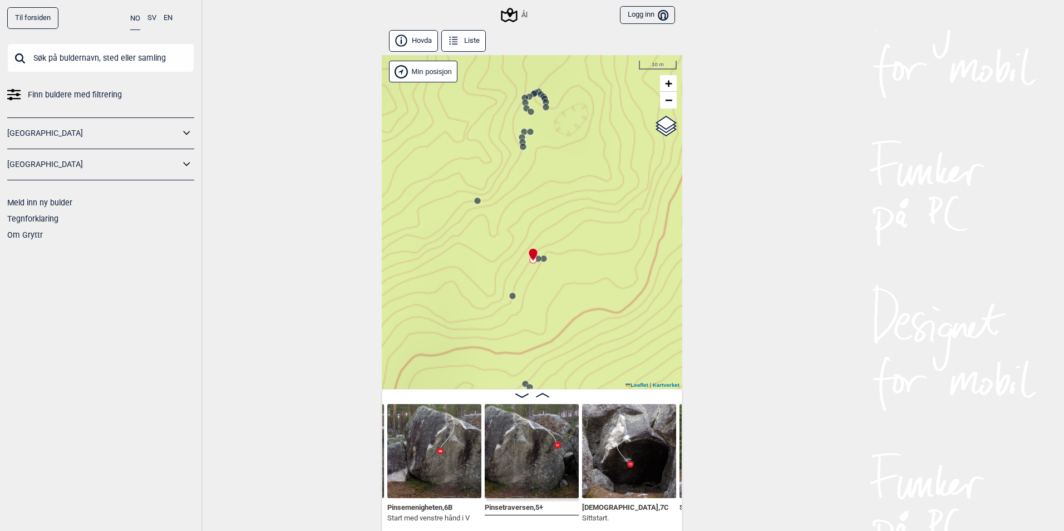
click at [535, 258] on circle at bounding box center [538, 259] width 7 height 7
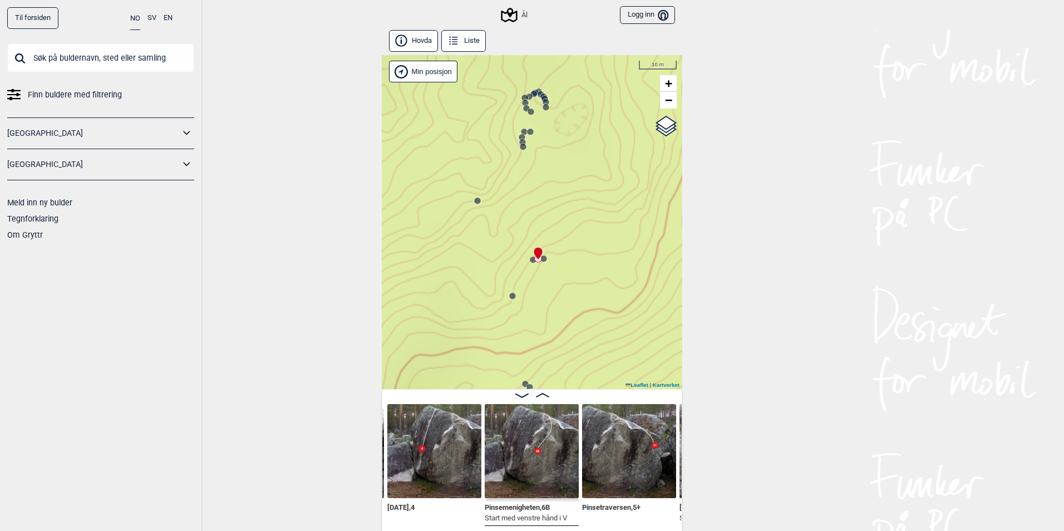
click at [512, 293] on icon at bounding box center [512, 296] width 9 height 9
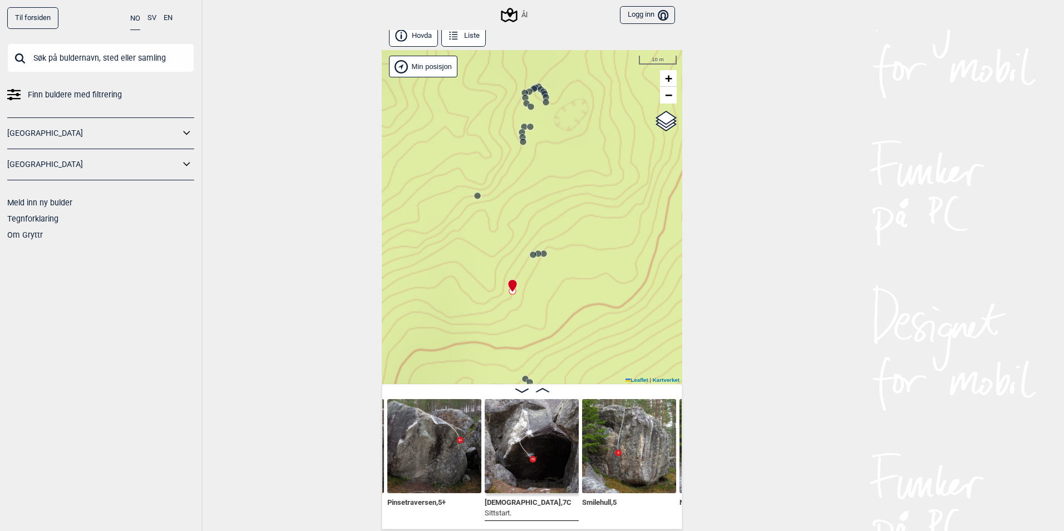
scroll to position [6, 0]
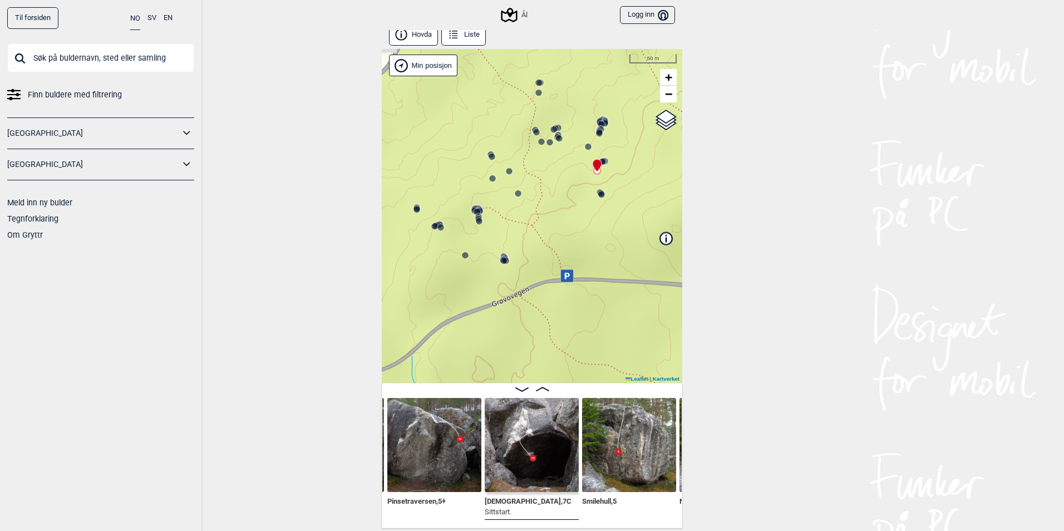
drag, startPoint x: 546, startPoint y: 345, endPoint x: 605, endPoint y: 204, distance: 153.2
click at [605, 204] on div "Ål" at bounding box center [532, 216] width 301 height 334
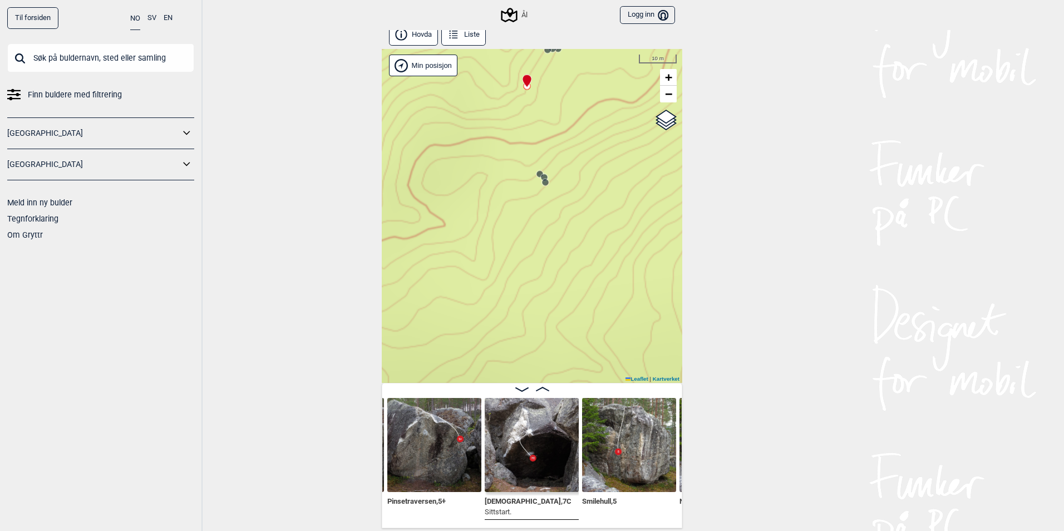
drag, startPoint x: 600, startPoint y: 205, endPoint x: 506, endPoint y: 265, distance: 111.4
click at [506, 265] on div "Ål" at bounding box center [532, 216] width 301 height 334
click at [534, 177] on icon at bounding box center [537, 180] width 9 height 9
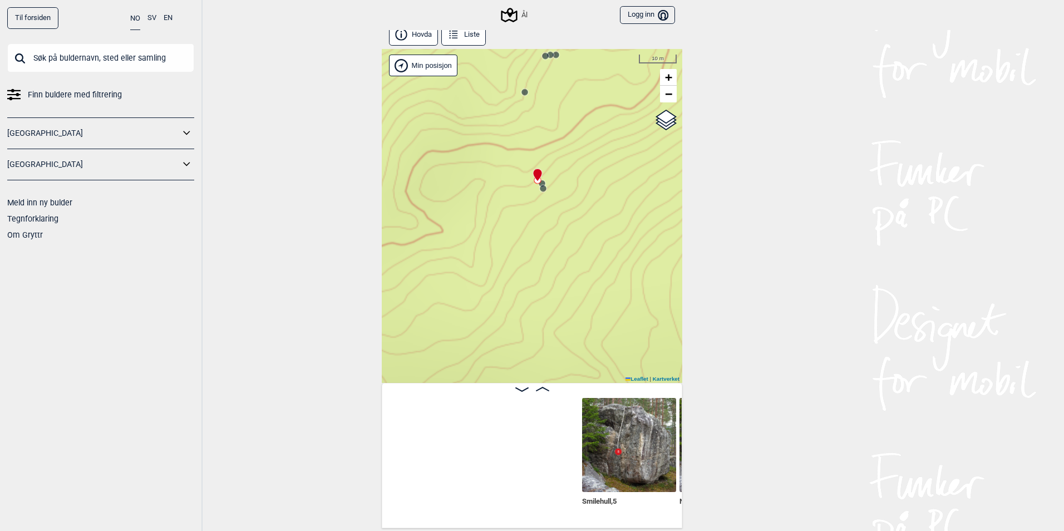
scroll to position [0, 7120]
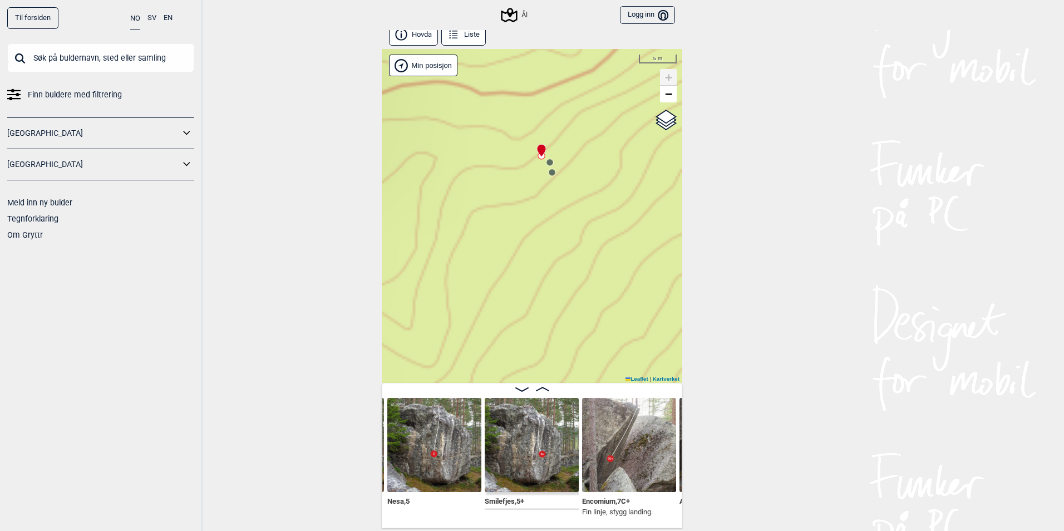
drag, startPoint x: 547, startPoint y: 251, endPoint x: 569, endPoint y: 362, distance: 113.6
click at [569, 362] on div "Ål" at bounding box center [532, 216] width 301 height 334
click at [549, 175] on circle at bounding box center [552, 172] width 7 height 7
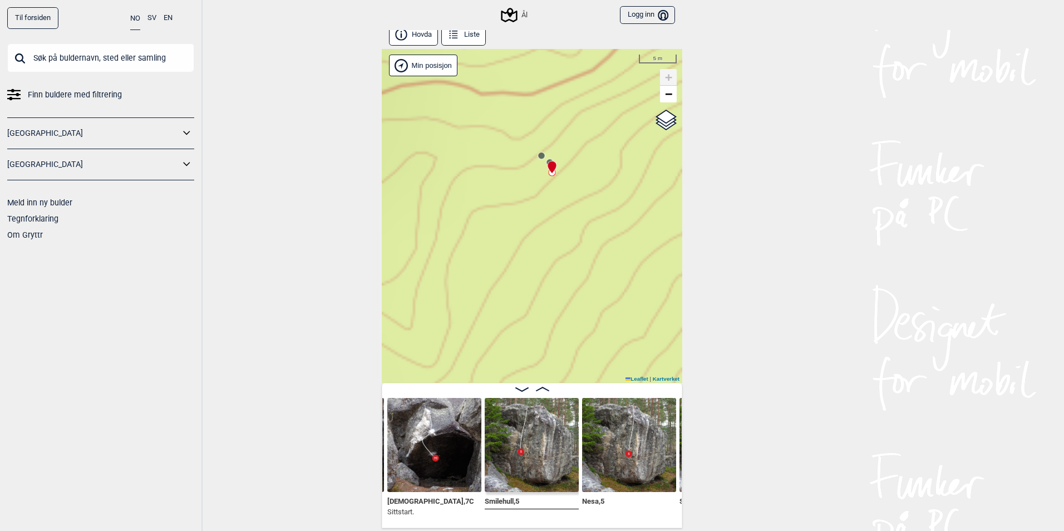
click at [548, 161] on icon at bounding box center [552, 167] width 9 height 13
click at [546, 159] on div at bounding box center [550, 162] width 9 height 9
click at [537, 224] on div at bounding box center [541, 227] width 9 height 9
click at [537, 222] on div "Ål" at bounding box center [532, 216] width 301 height 334
click at [530, 218] on circle at bounding box center [533, 220] width 7 height 7
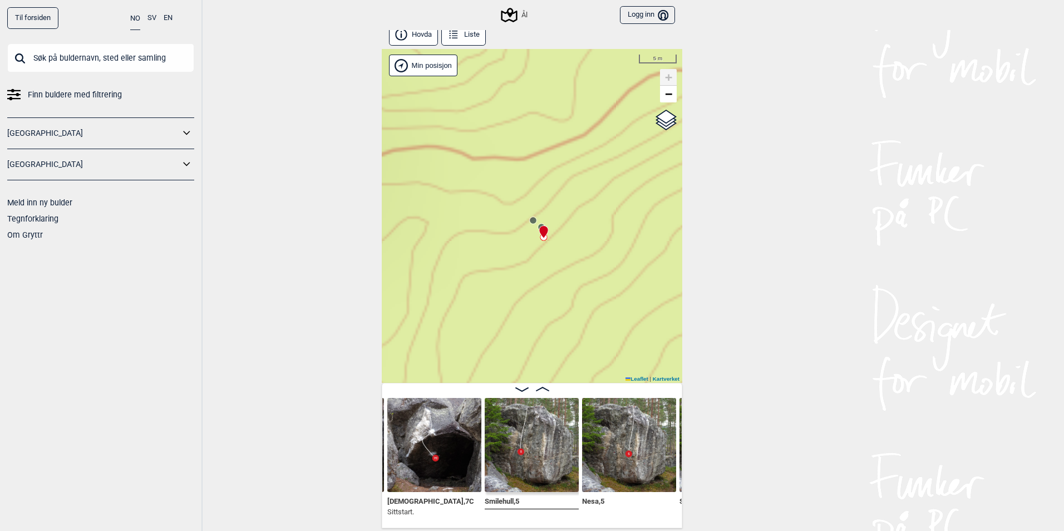
scroll to position [0, 7120]
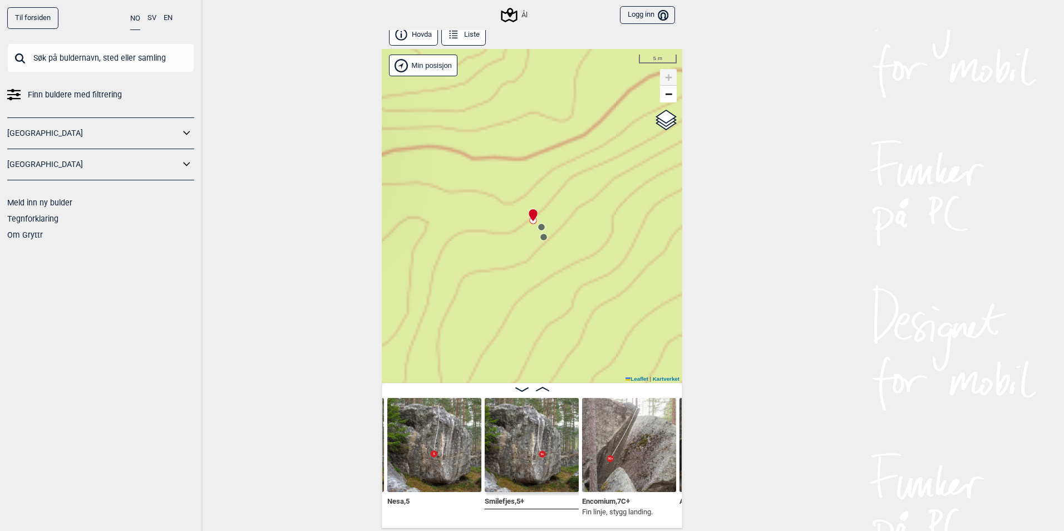
click at [537, 224] on icon at bounding box center [541, 227] width 9 height 9
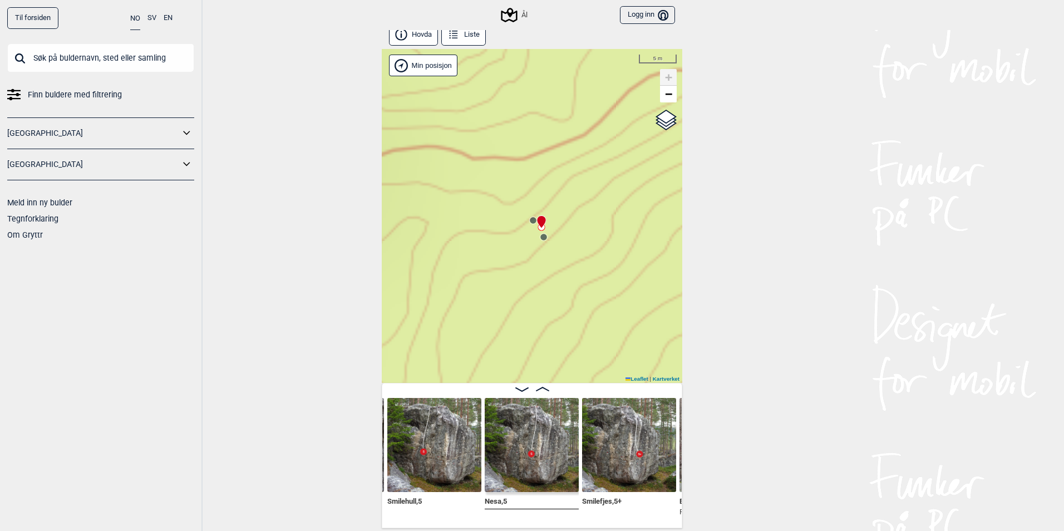
click at [529, 219] on icon at bounding box center [533, 220] width 9 height 9
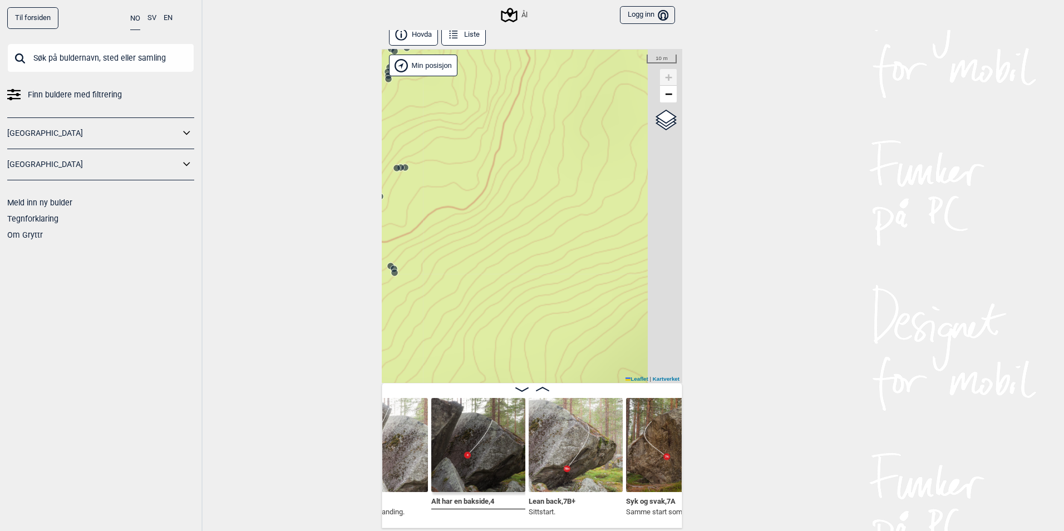
scroll to position [0, 7319]
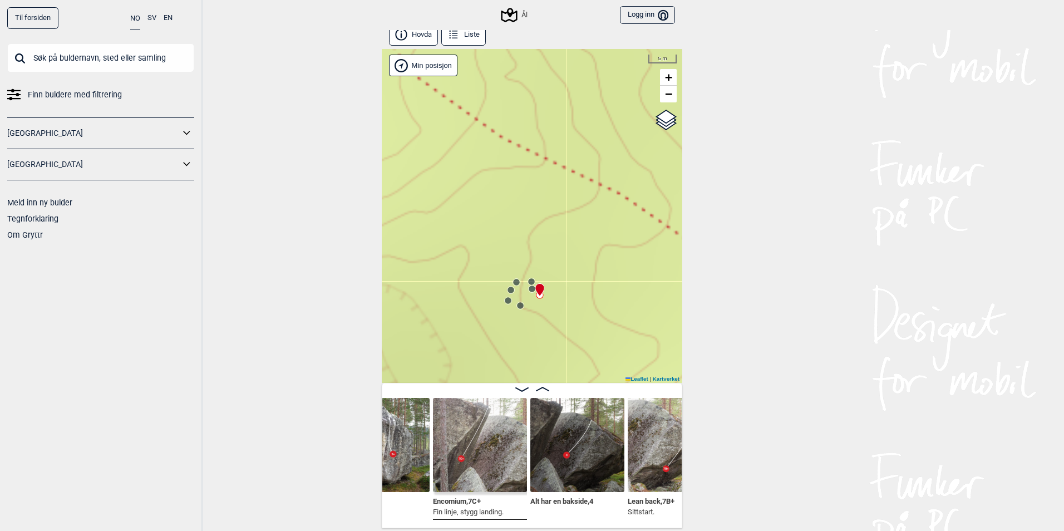
scroll to position [0, 7418]
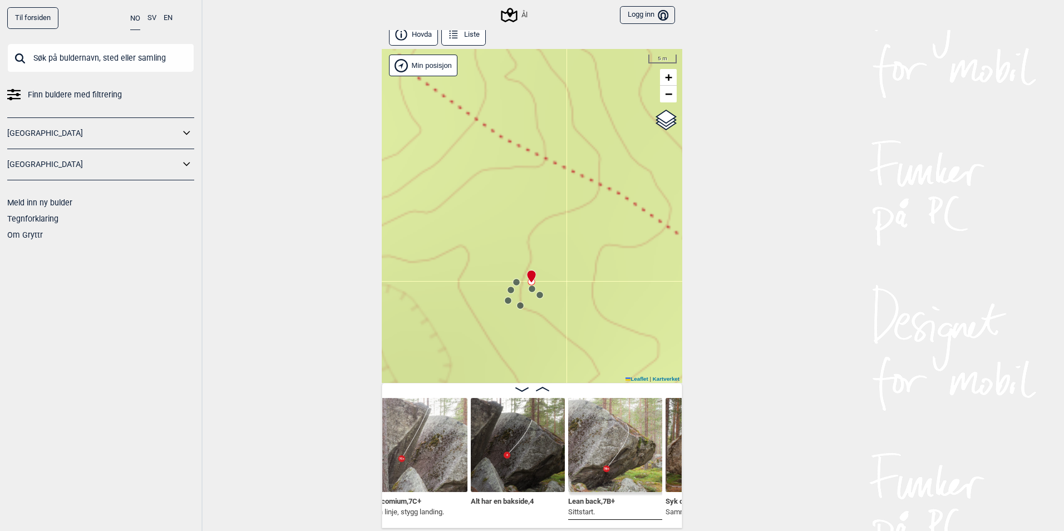
scroll to position [0, 7307]
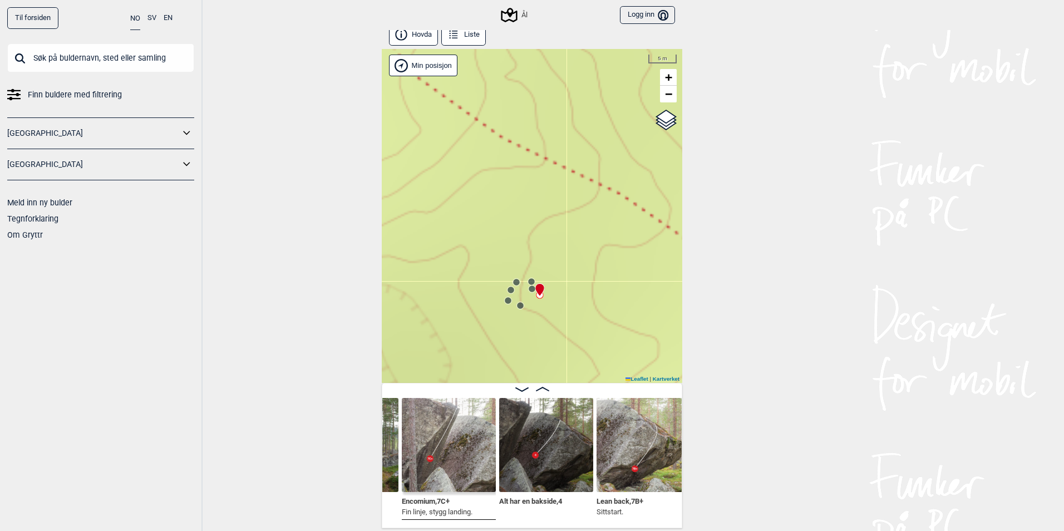
scroll to position [0, 7307]
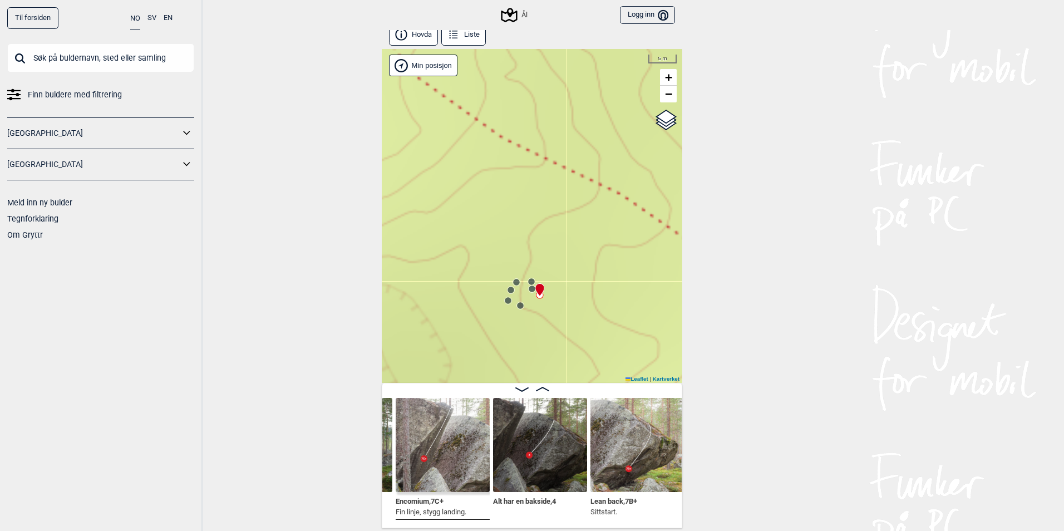
click at [600, 493] on div "Lean back , 7B+ Sittstart." at bounding box center [638, 458] width 94 height 121
click at [602, 482] on img at bounding box center [638, 445] width 94 height 94
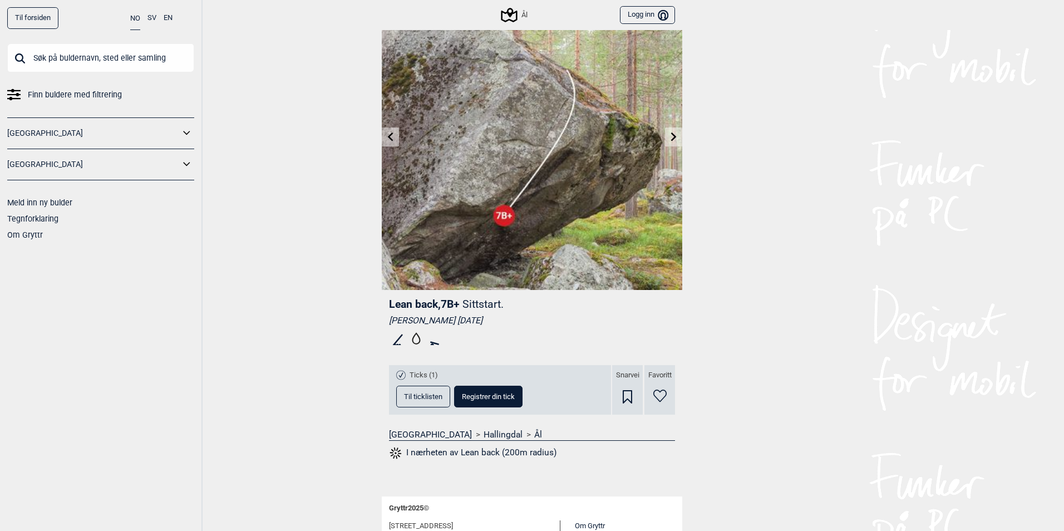
scroll to position [144, 0]
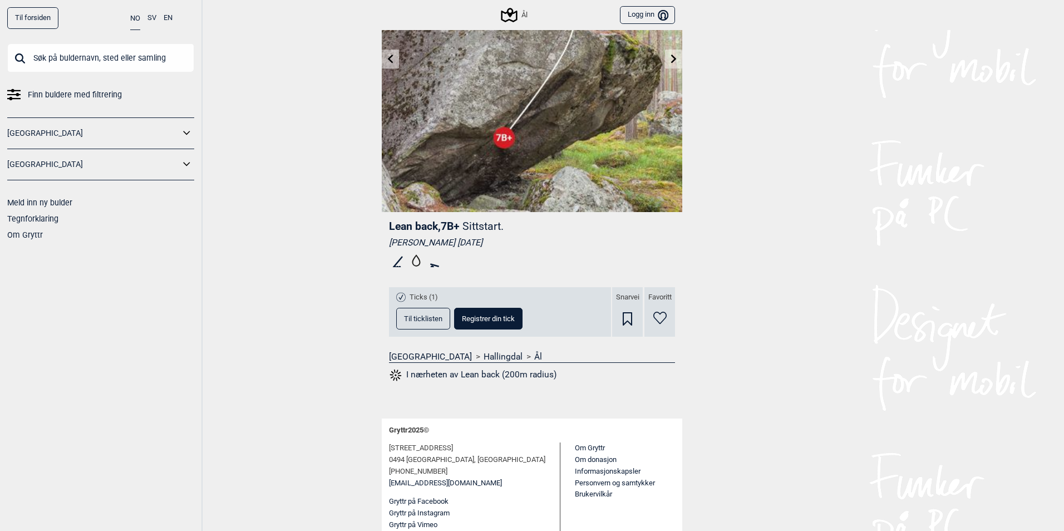
click at [424, 313] on button "Til ticklisten" at bounding box center [423, 319] width 54 height 22
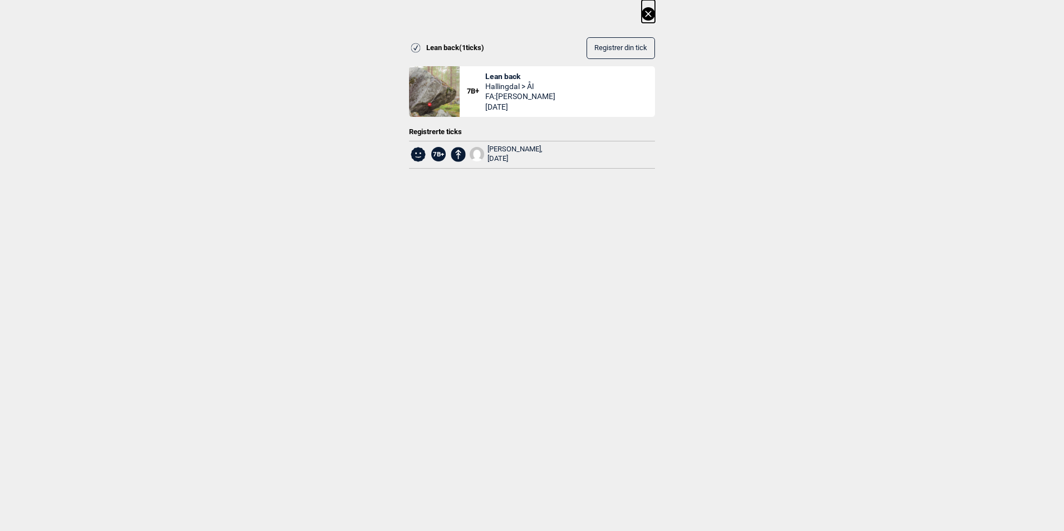
click at [651, 14] on icon at bounding box center [648, 13] width 13 height 13
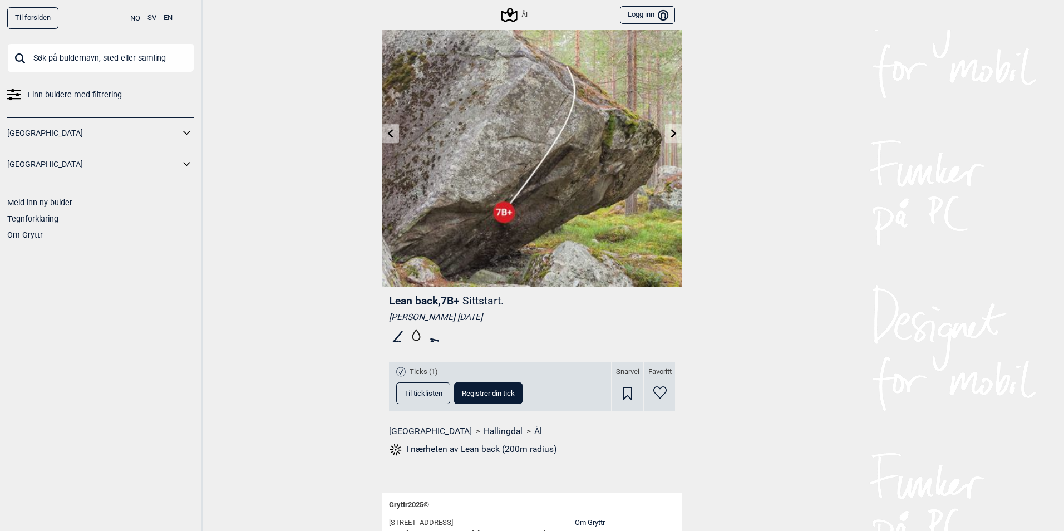
scroll to position [0, 0]
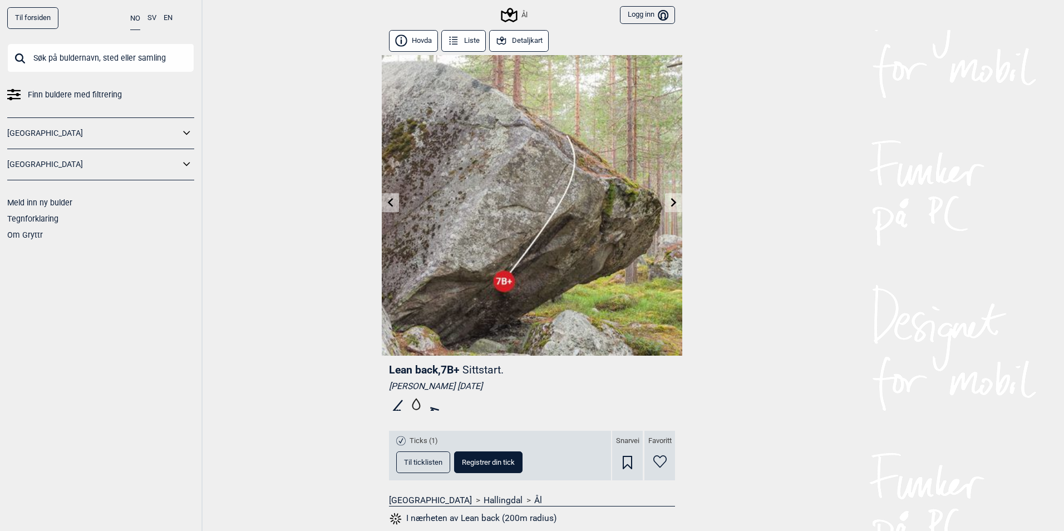
click at [476, 41] on button "Liste" at bounding box center [463, 41] width 45 height 22
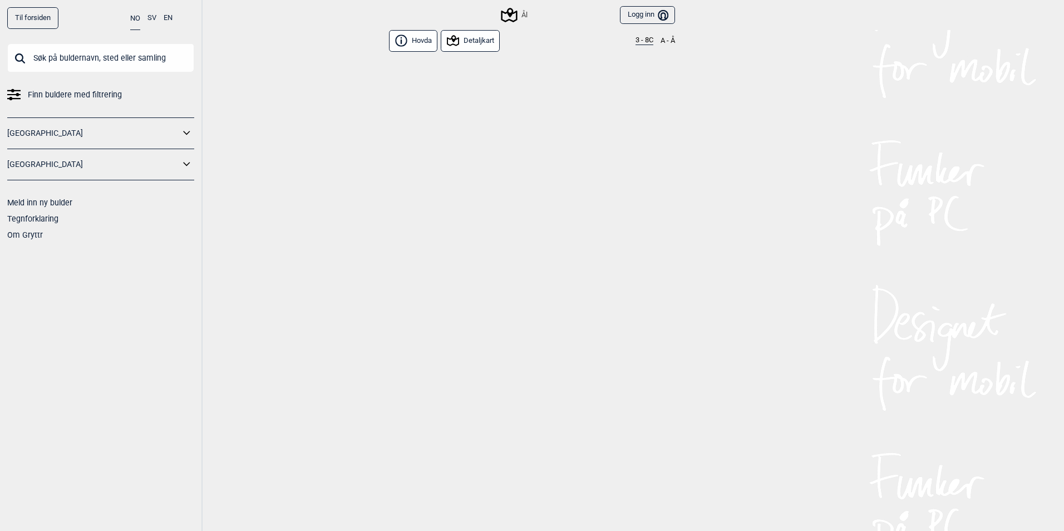
scroll to position [12282, 0]
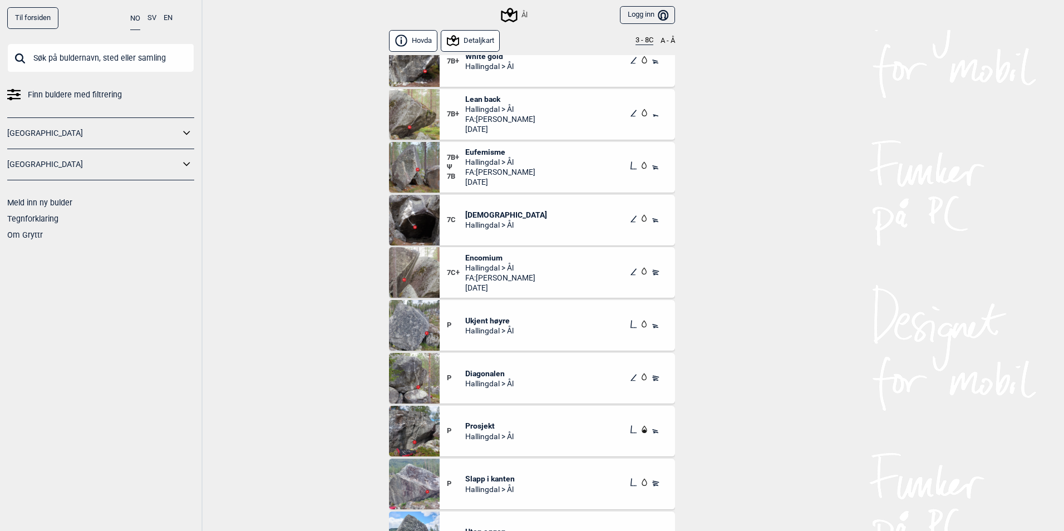
click at [487, 41] on button "Detaljkart" at bounding box center [470, 41] width 59 height 22
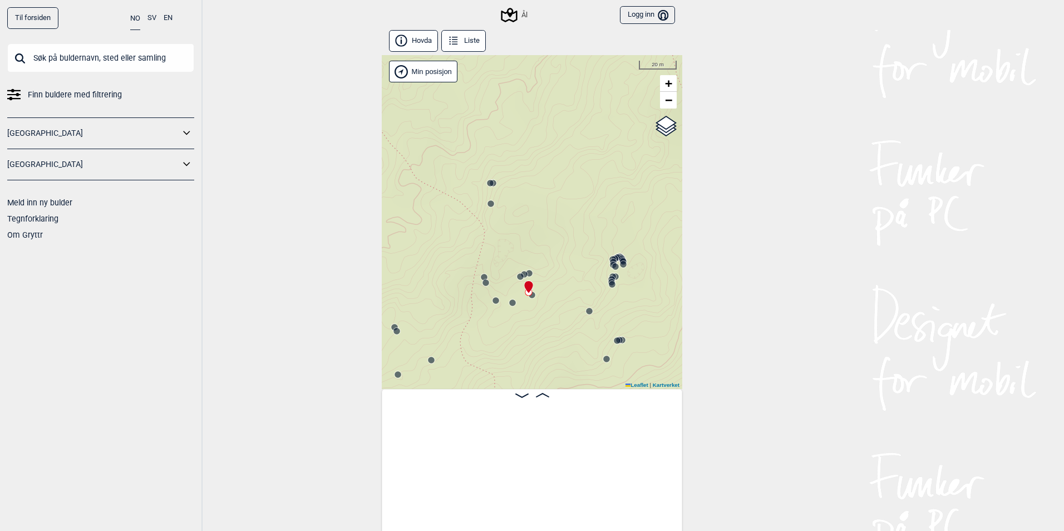
scroll to position [0, 4328]
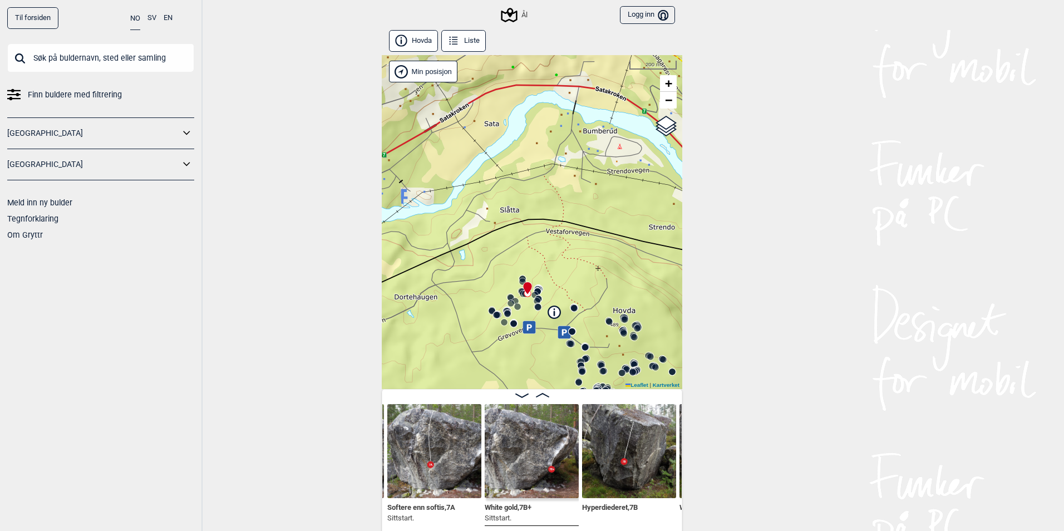
drag, startPoint x: 563, startPoint y: 289, endPoint x: 537, endPoint y: 222, distance: 72.3
click at [537, 222] on div "Ål" at bounding box center [532, 222] width 301 height 334
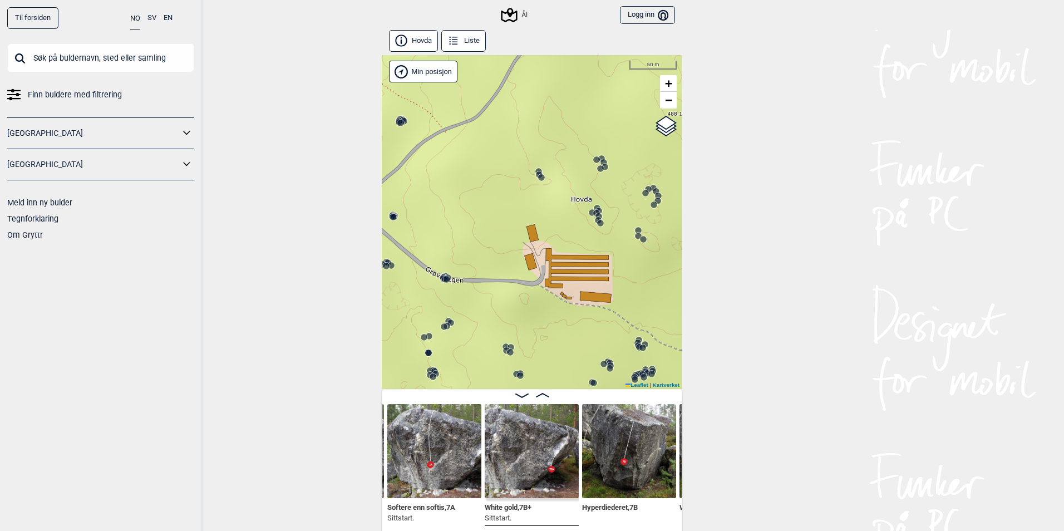
click at [598, 157] on circle at bounding box center [601, 158] width 7 height 7
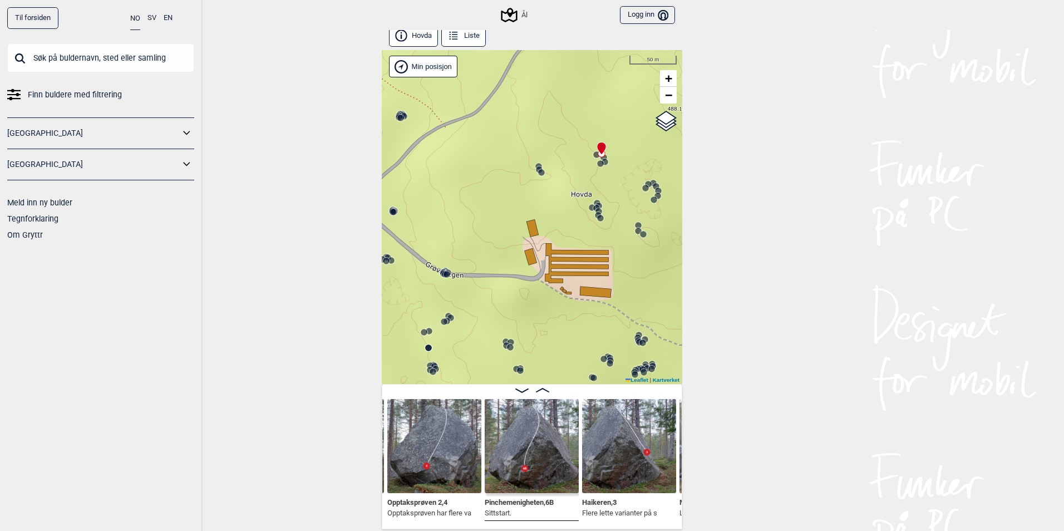
scroll to position [6, 0]
click at [517, 497] on span "Pinchemenigheten , 6B" at bounding box center [519, 500] width 69 height 11
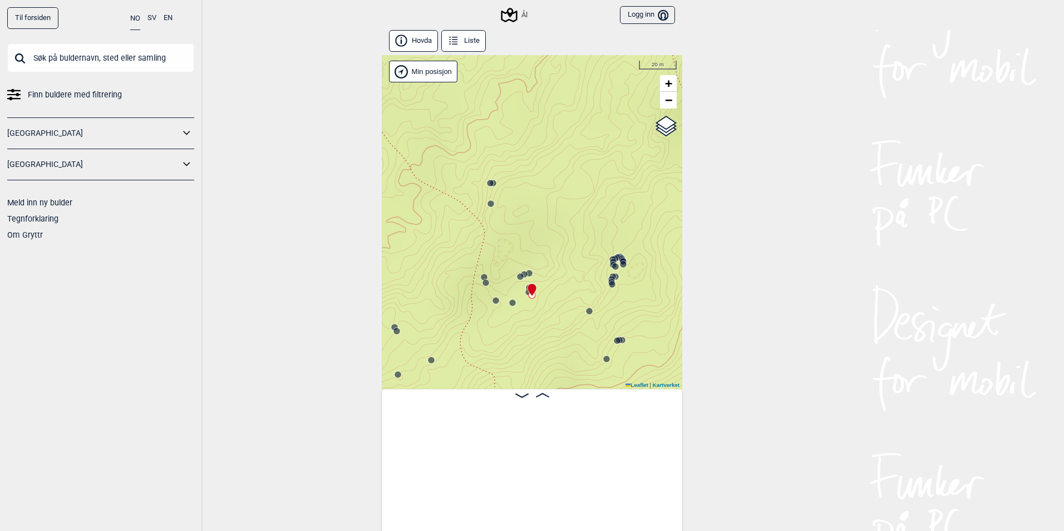
scroll to position [0, 4328]
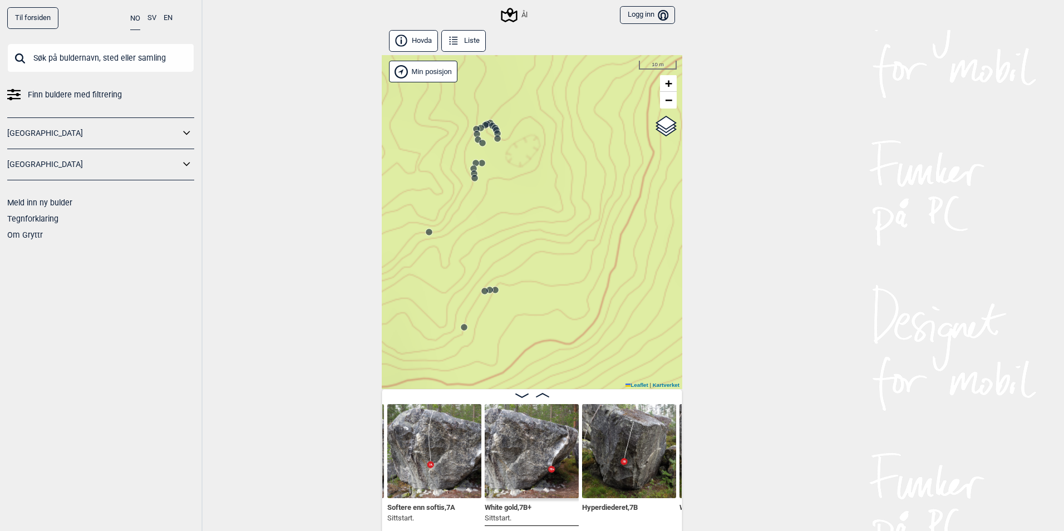
drag, startPoint x: 622, startPoint y: 324, endPoint x: 283, endPoint y: 193, distance: 363.9
click at [282, 193] on div "Til forsiden NO SV EN Finn buldere med filtrering Norge Sverige Meld inn ny bul…" at bounding box center [532, 265] width 1064 height 531
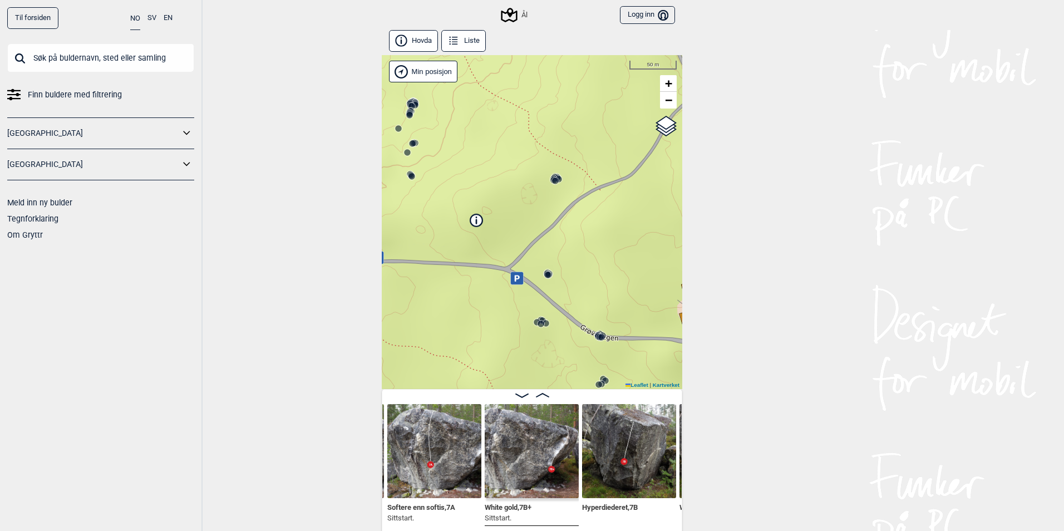
drag, startPoint x: 551, startPoint y: 315, endPoint x: 549, endPoint y: 127, distance: 187.1
click at [548, 125] on div "Ål" at bounding box center [532, 222] width 301 height 334
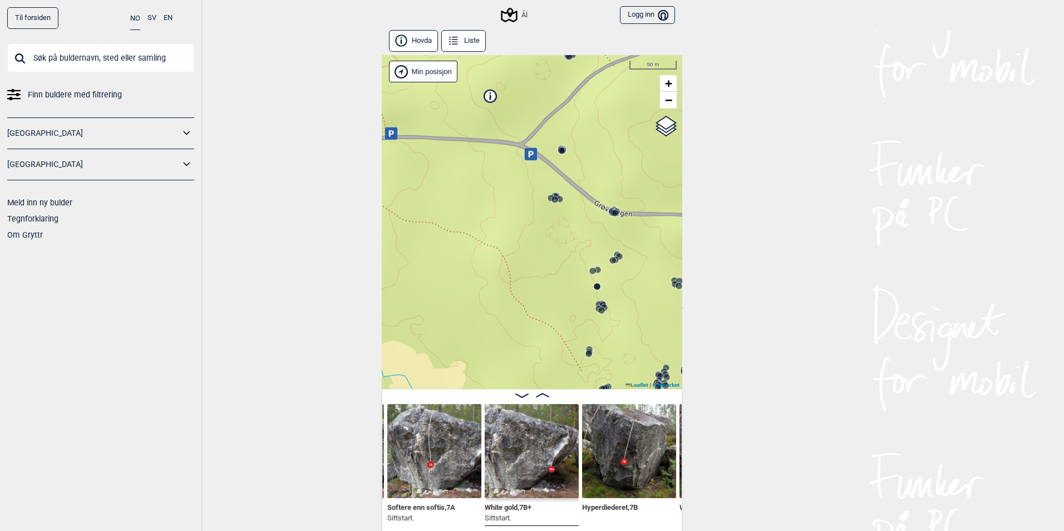
click at [612, 222] on div "Ål" at bounding box center [532, 222] width 301 height 334
click at [611, 217] on icon at bounding box center [615, 213] width 9 height 9
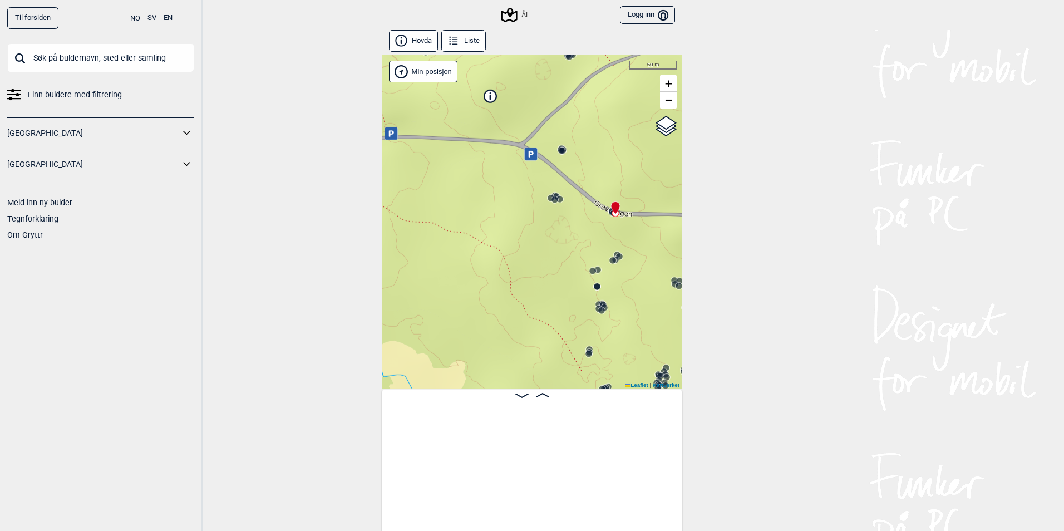
scroll to position [0, 11495]
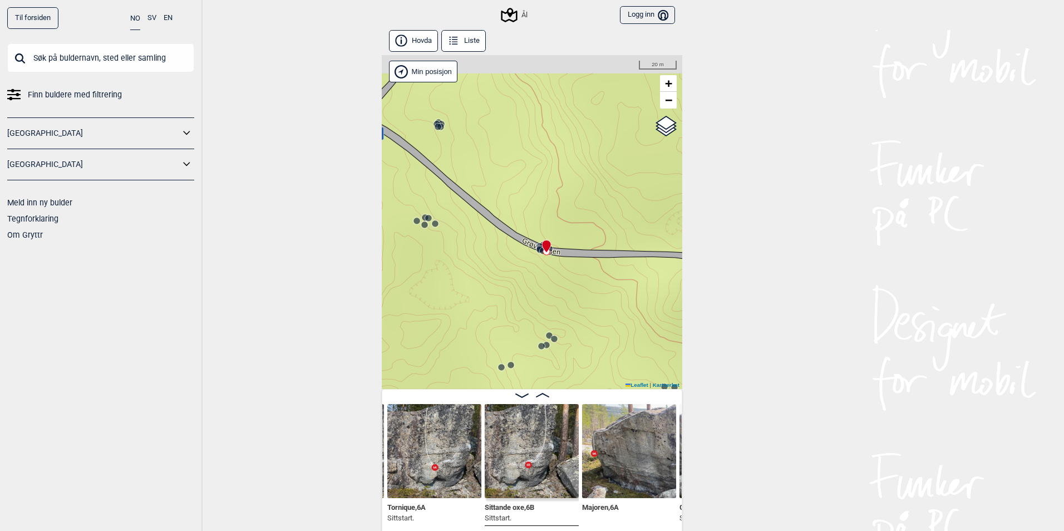
drag, startPoint x: 601, startPoint y: 231, endPoint x: 533, endPoint y: 266, distance: 76.2
click at [532, 273] on div "Ål" at bounding box center [532, 222] width 301 height 334
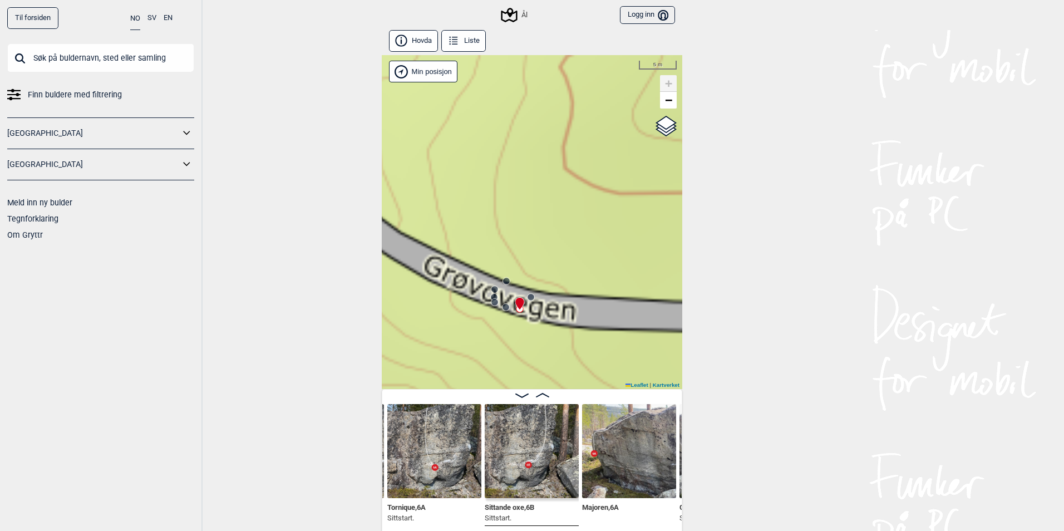
click at [529, 299] on circle at bounding box center [531, 297] width 7 height 7
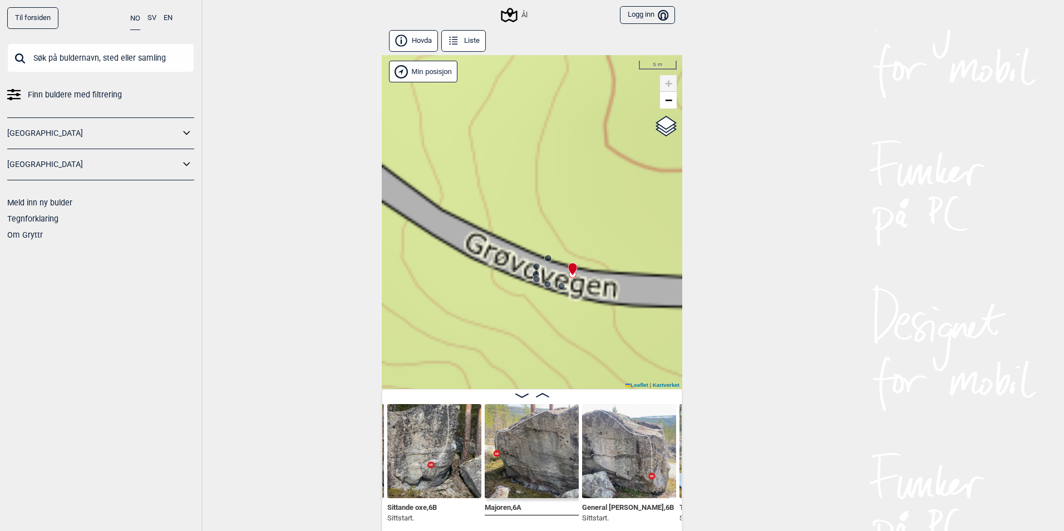
drag, startPoint x: 459, startPoint y: 356, endPoint x: 501, endPoint y: 333, distance: 47.6
click at [501, 333] on div "Ål" at bounding box center [532, 222] width 301 height 334
click at [533, 283] on icon at bounding box center [536, 279] width 9 height 9
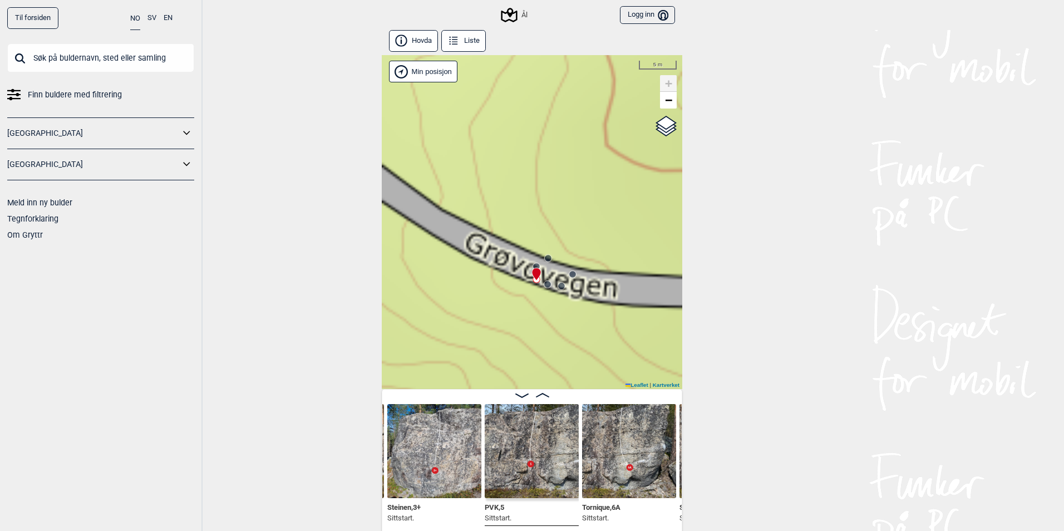
click at [533, 266] on div at bounding box center [534, 269] width 9 height 9
click at [533, 262] on icon at bounding box center [536, 266] width 9 height 9
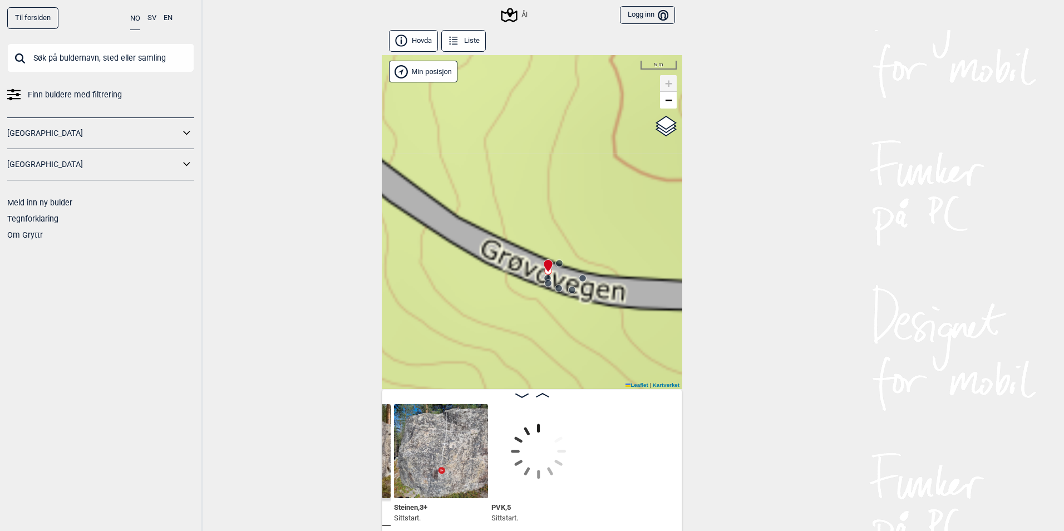
scroll to position [0, 11119]
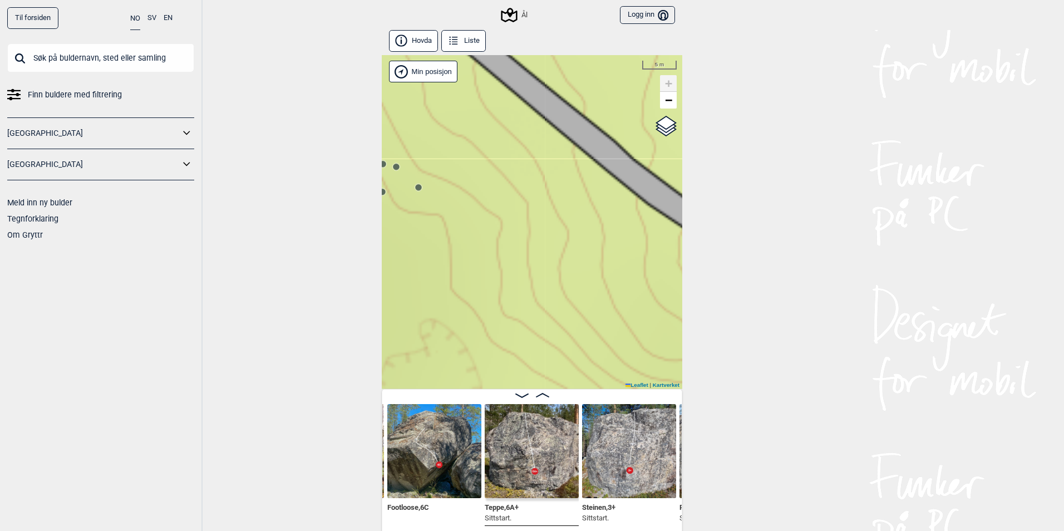
drag, startPoint x: 596, startPoint y: 301, endPoint x: 614, endPoint y: 253, distance: 51.6
click at [614, 253] on div "Ål" at bounding box center [532, 222] width 301 height 334
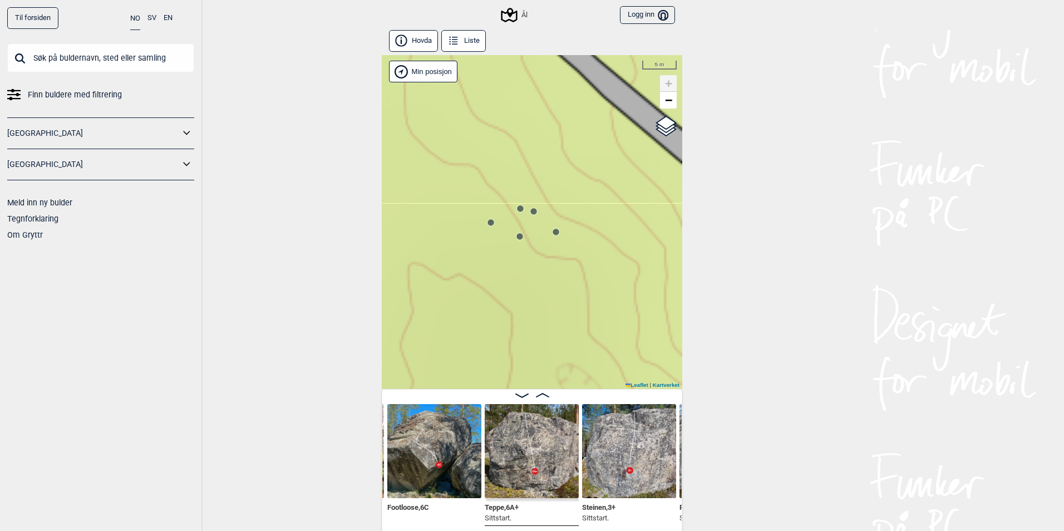
click at [531, 211] on circle at bounding box center [534, 211] width 7 height 7
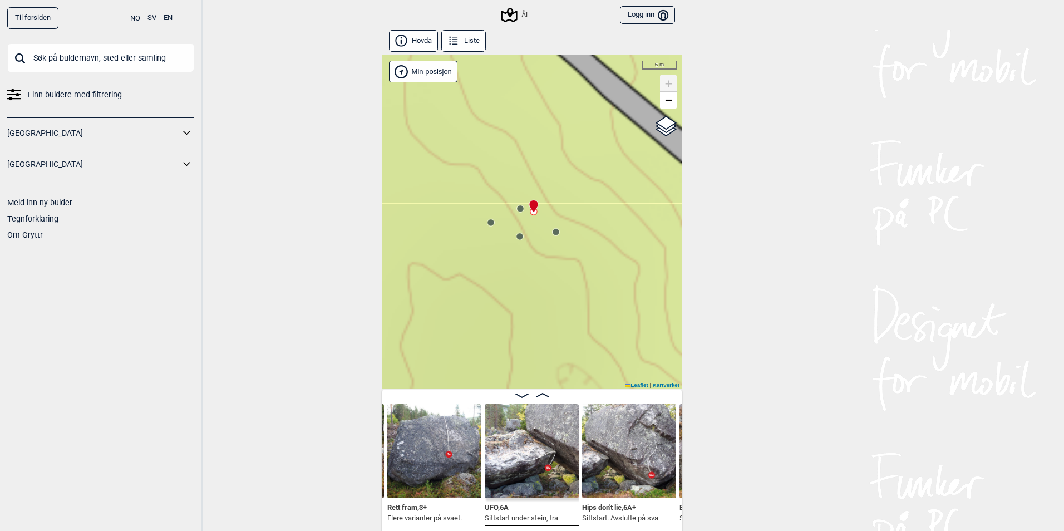
click at [517, 210] on circle at bounding box center [520, 208] width 7 height 7
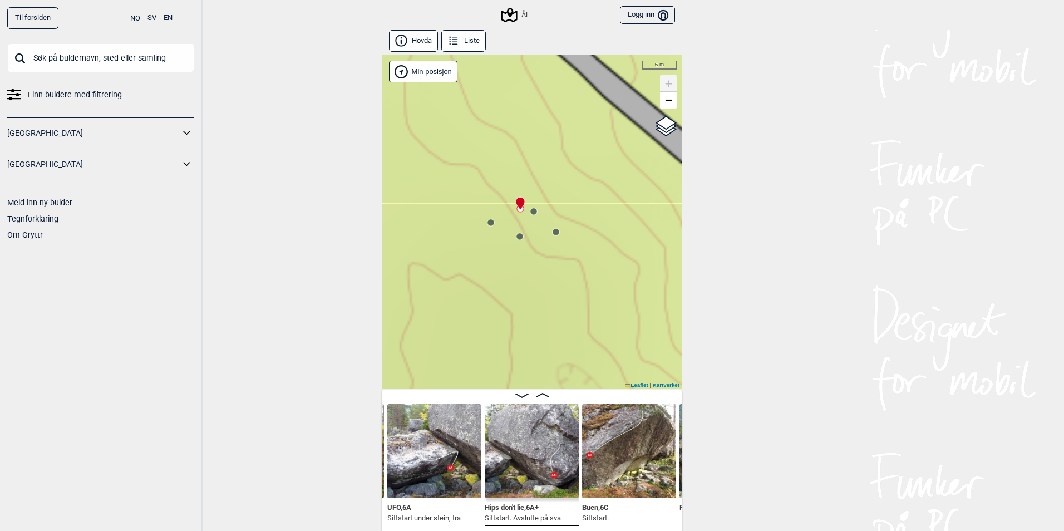
click at [488, 225] on circle at bounding box center [491, 222] width 7 height 7
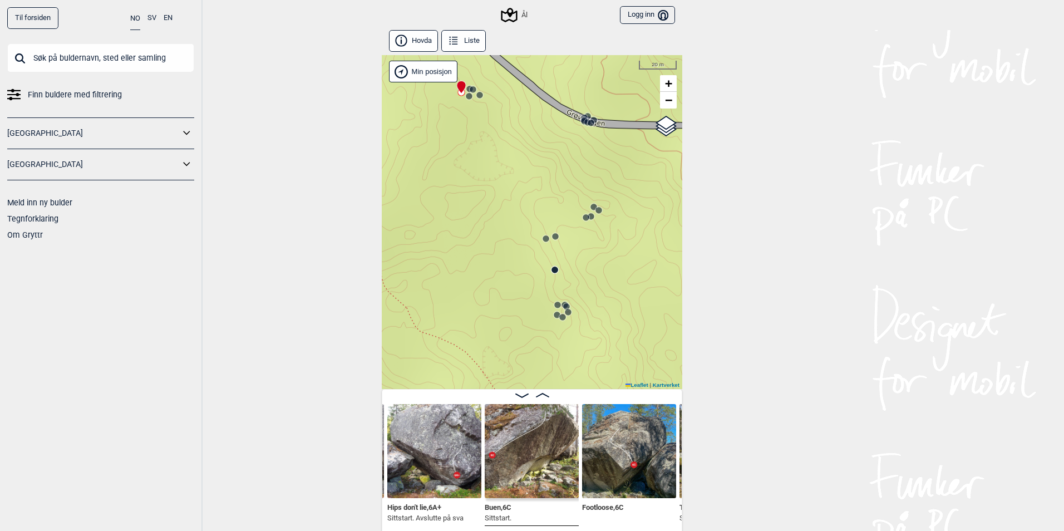
click at [562, 304] on icon at bounding box center [566, 306] width 9 height 9
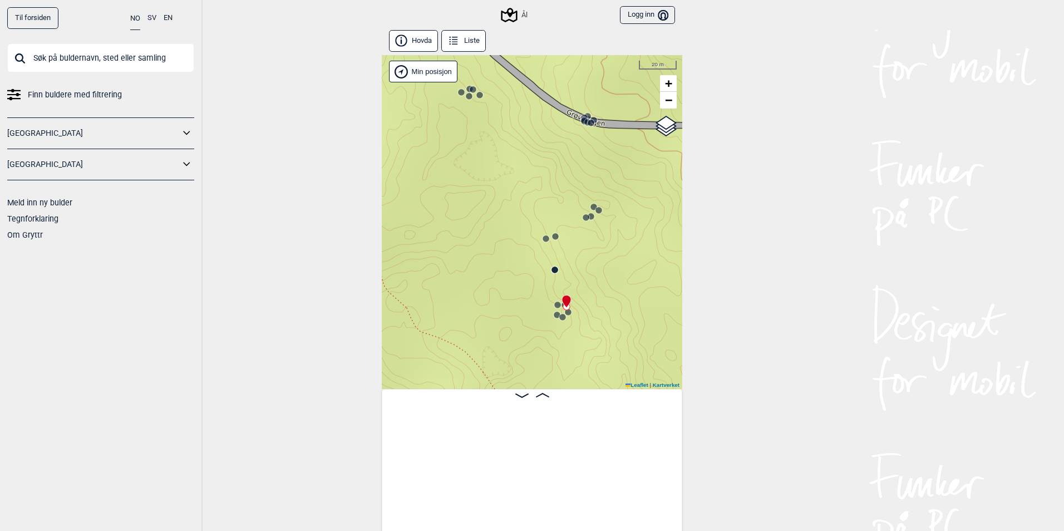
scroll to position [0, 12954]
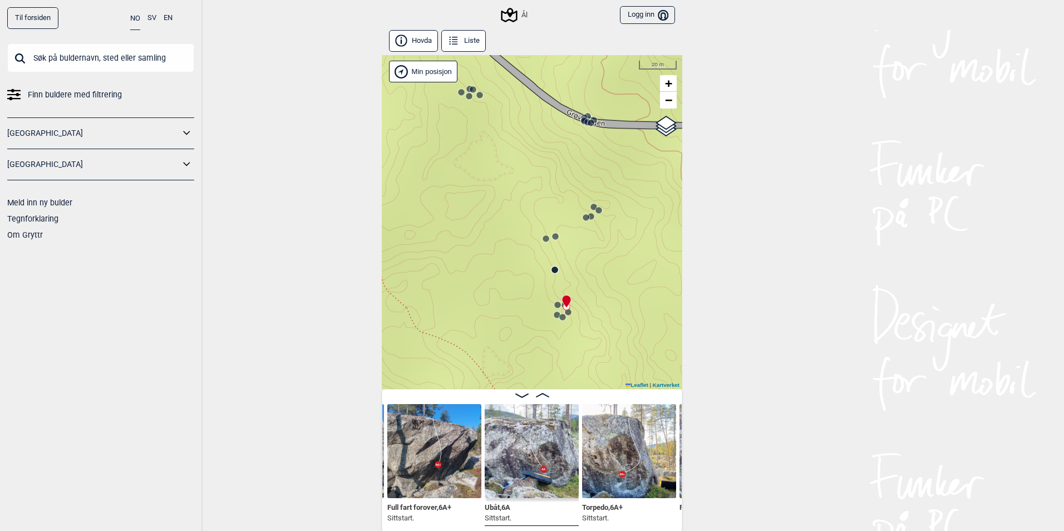
click at [566, 312] on circle at bounding box center [568, 312] width 7 height 7
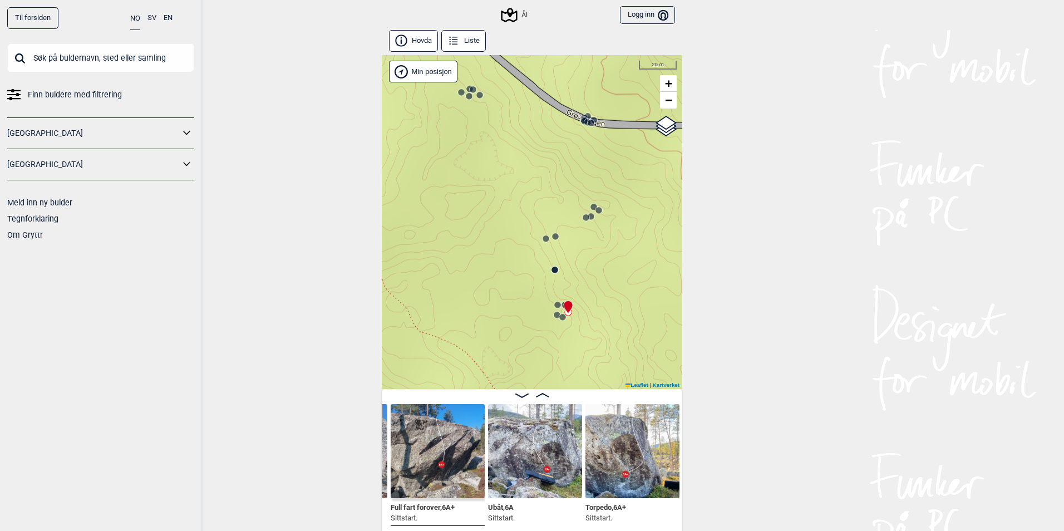
scroll to position [0, 12859]
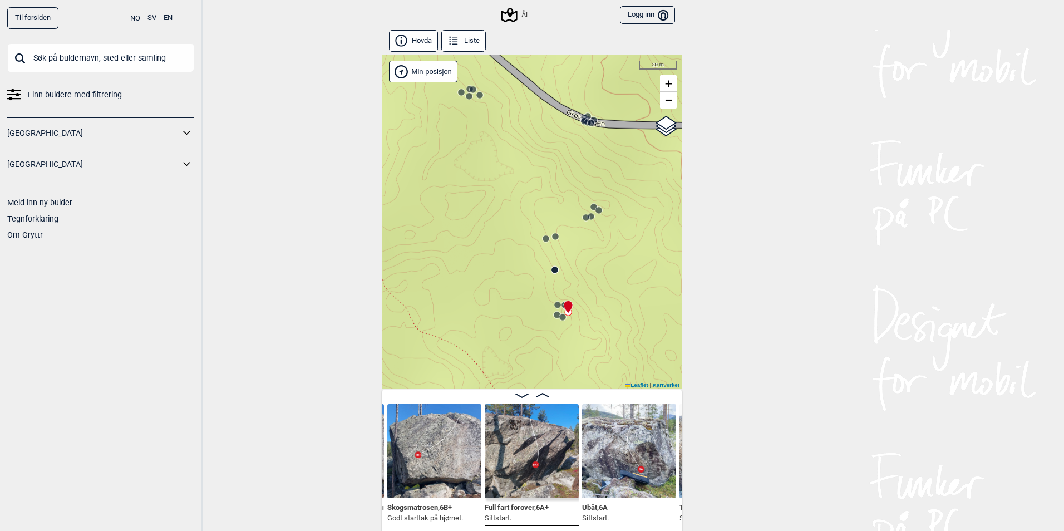
click at [560, 316] on circle at bounding box center [563, 317] width 7 height 7
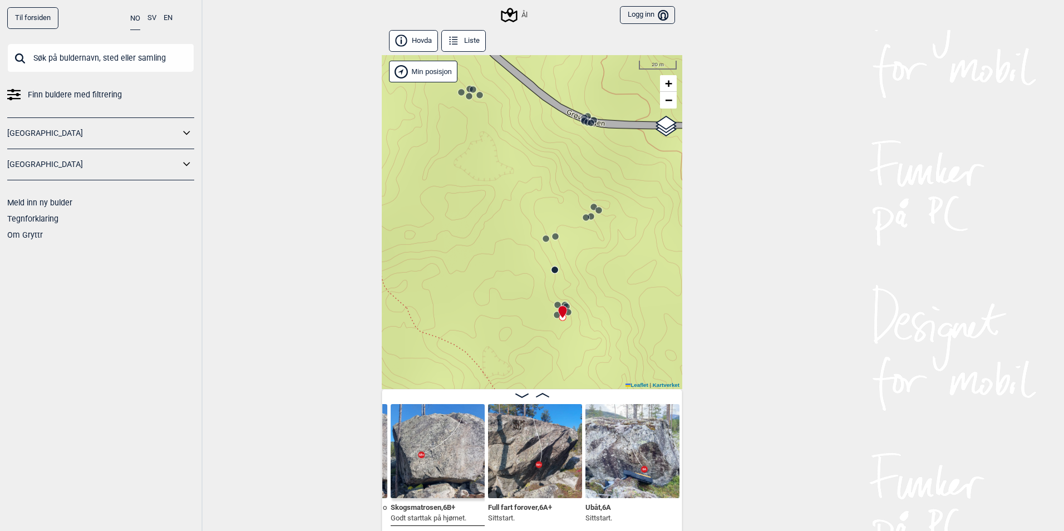
scroll to position [0, 12765]
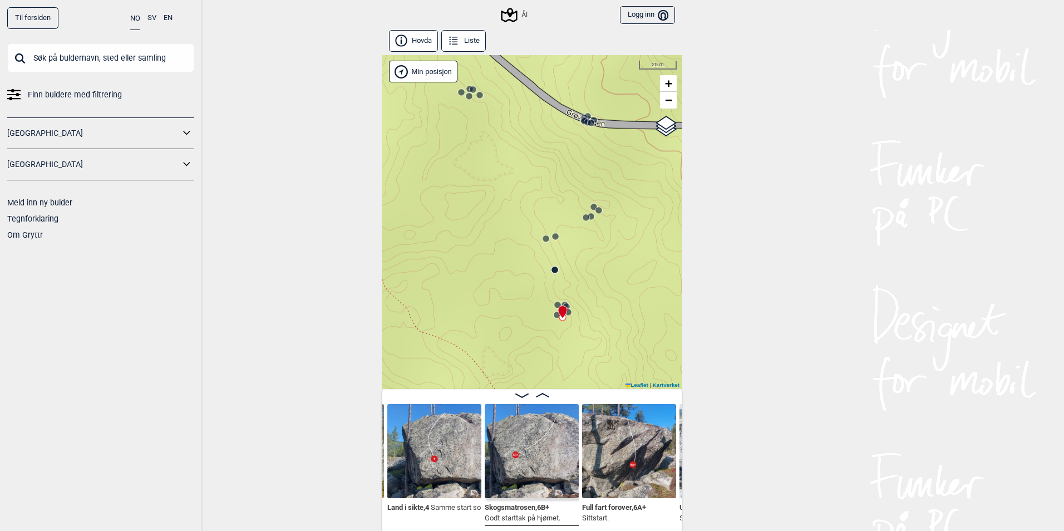
click at [554, 317] on circle at bounding box center [557, 315] width 7 height 7
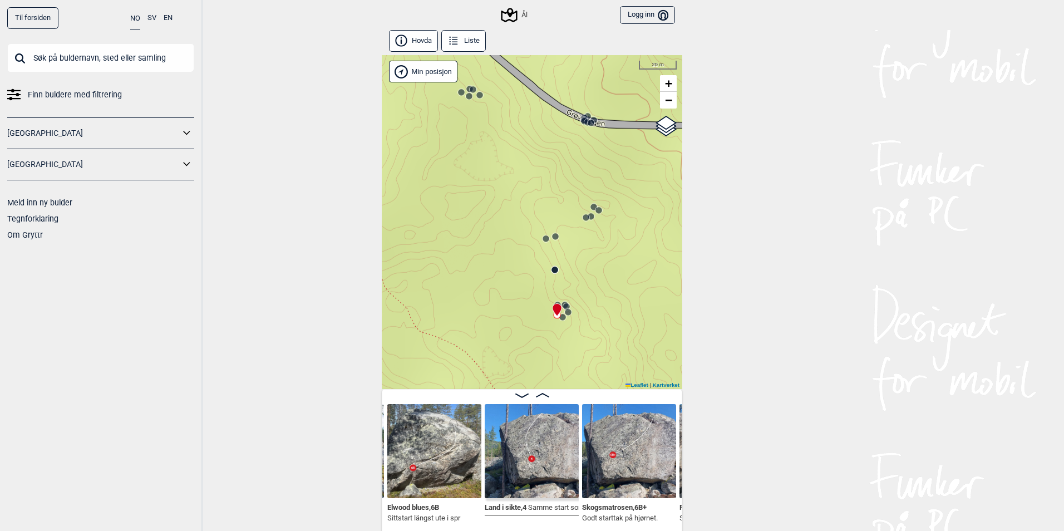
click at [554, 302] on div at bounding box center [555, 305] width 9 height 9
click at [557, 301] on icon at bounding box center [557, 305] width 9 height 9
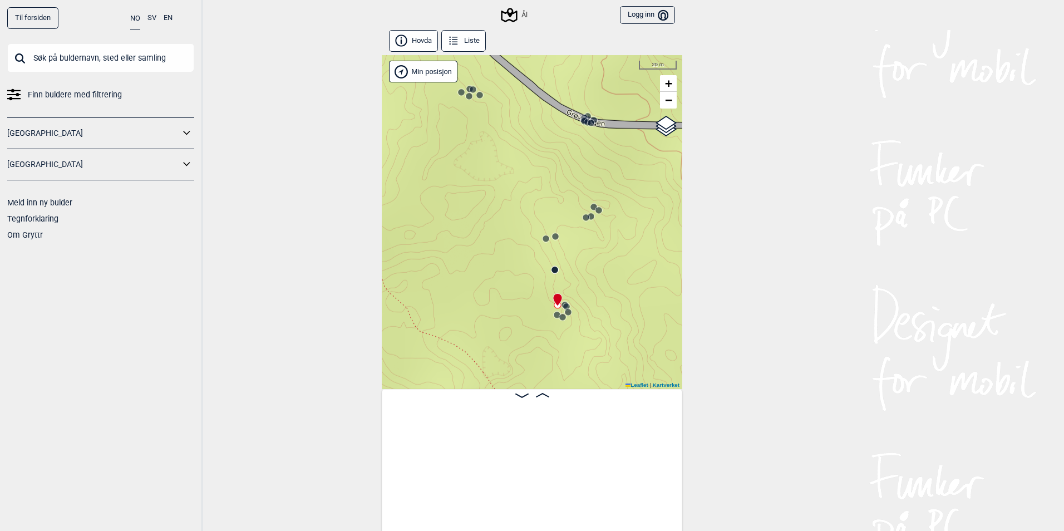
scroll to position [0, 13158]
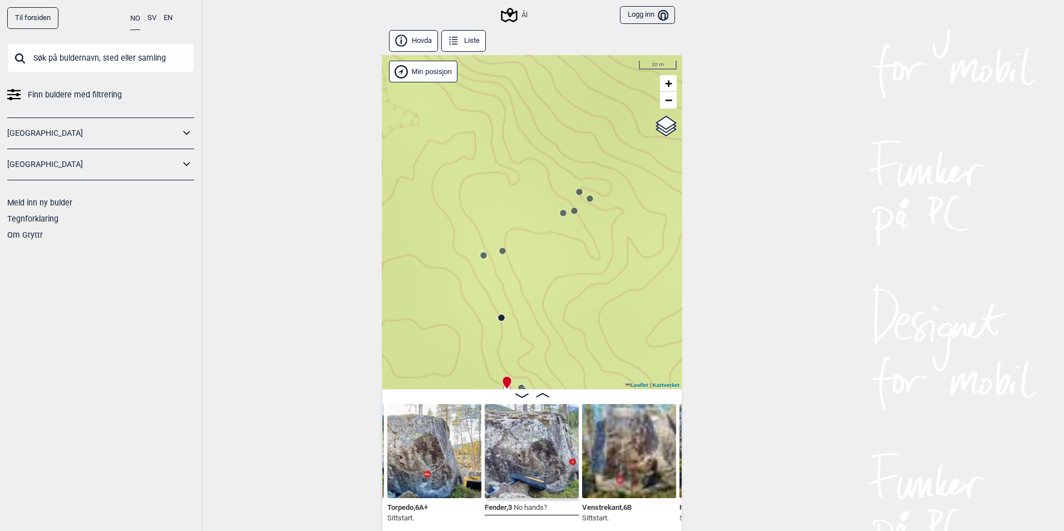
click at [573, 214] on icon at bounding box center [574, 211] width 9 height 9
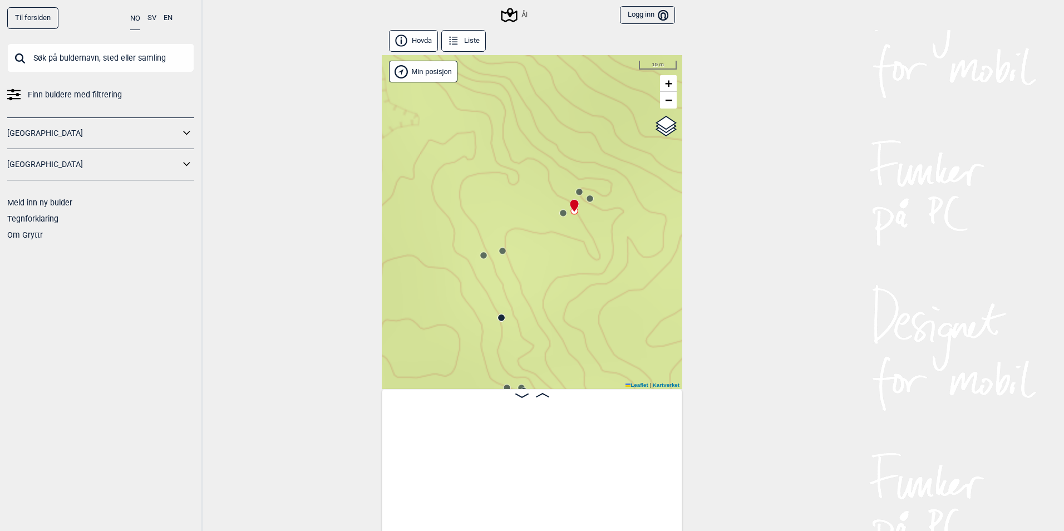
scroll to position [0, 12107]
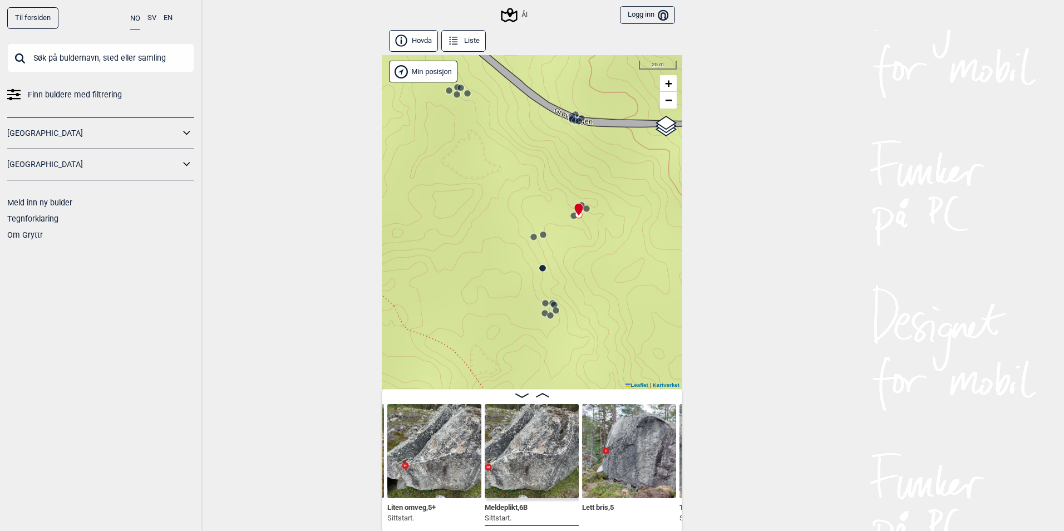
drag, startPoint x: 597, startPoint y: 282, endPoint x: 527, endPoint y: 147, distance: 151.9
click at [527, 147] on div "Ål" at bounding box center [532, 222] width 301 height 334
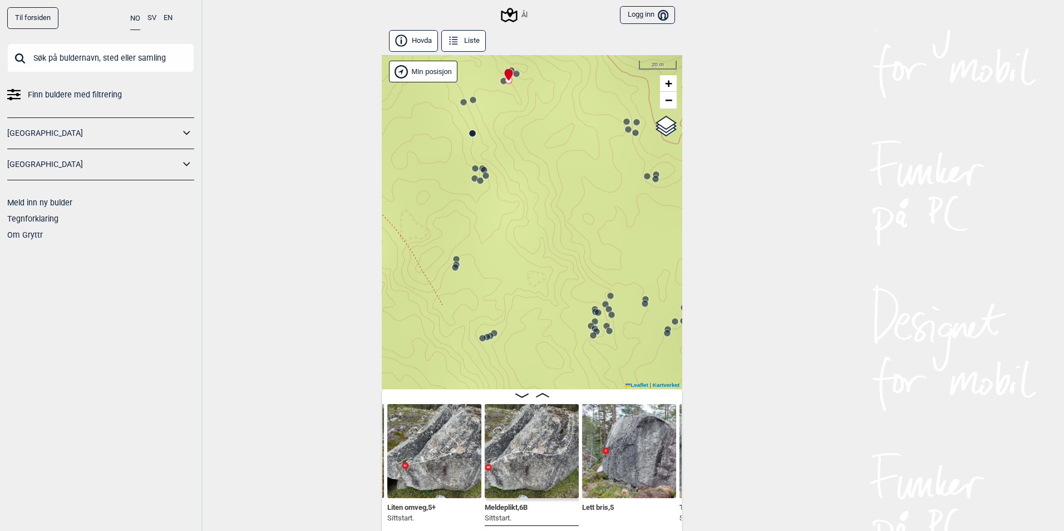
click at [453, 261] on circle at bounding box center [456, 264] width 7 height 7
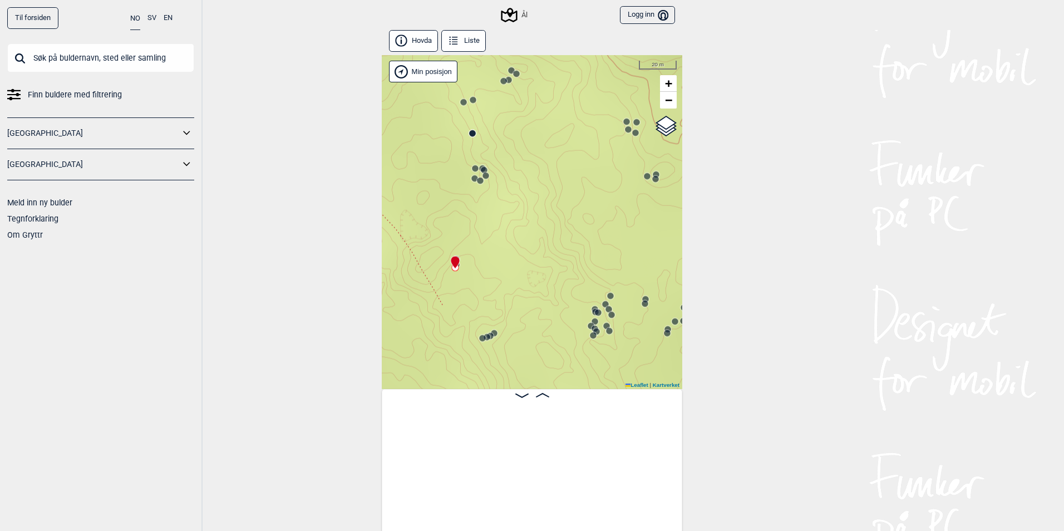
scroll to position [0, 17802]
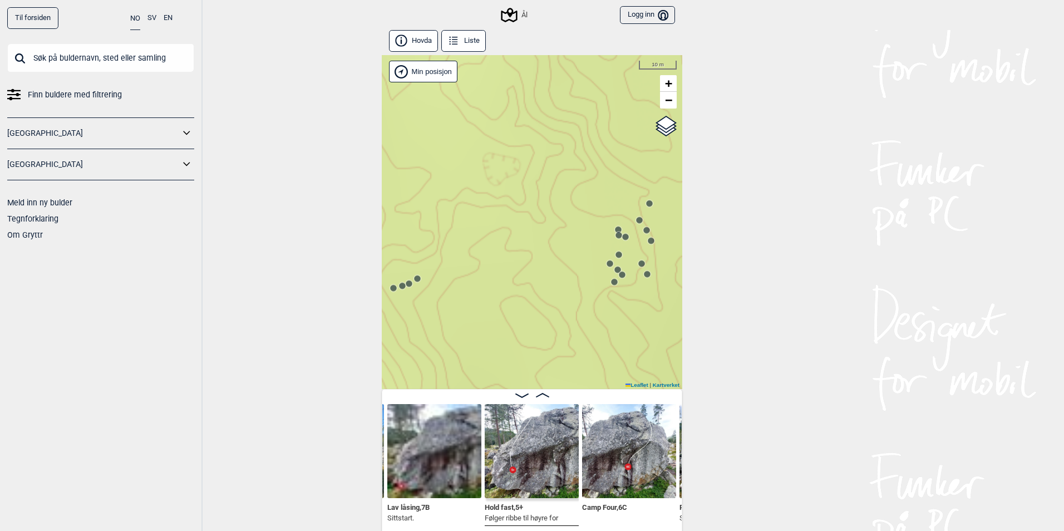
click at [402, 287] on icon at bounding box center [402, 286] width 9 height 9
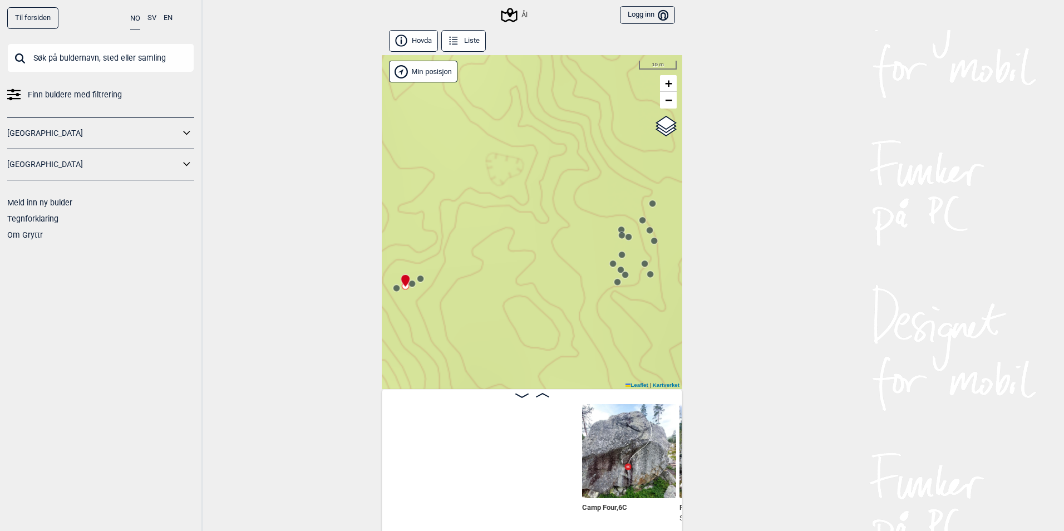
scroll to position [0, 18094]
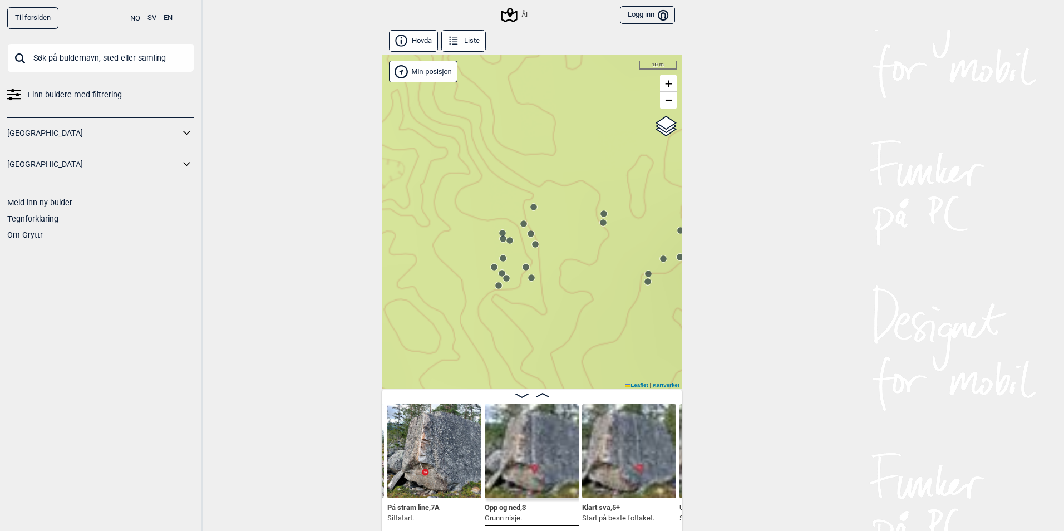
drag, startPoint x: 595, startPoint y: 223, endPoint x: 467, endPoint y: 226, distance: 128.6
click at [467, 226] on div "Ål" at bounding box center [532, 222] width 301 height 334
click at [507, 280] on div "Ål" at bounding box center [532, 222] width 301 height 334
click at [506, 280] on circle at bounding box center [506, 277] width 7 height 7
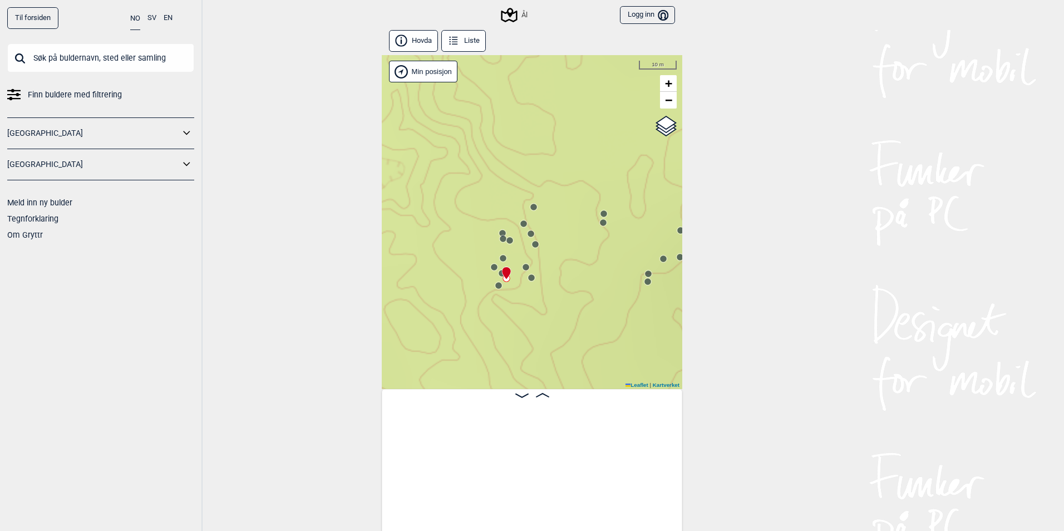
scroll to position [0, 19334]
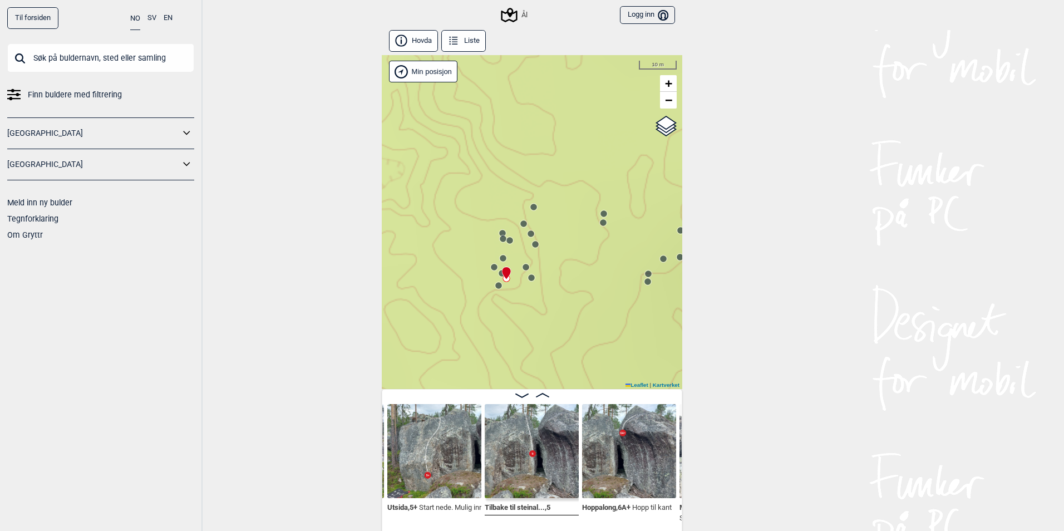
click at [500, 256] on circle at bounding box center [503, 258] width 7 height 7
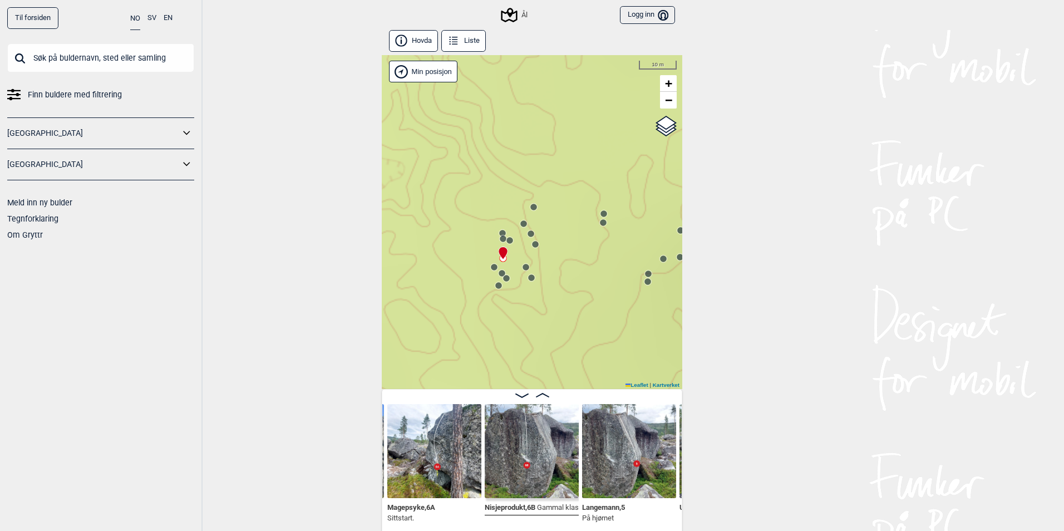
click at [507, 240] on circle at bounding box center [510, 240] width 7 height 7
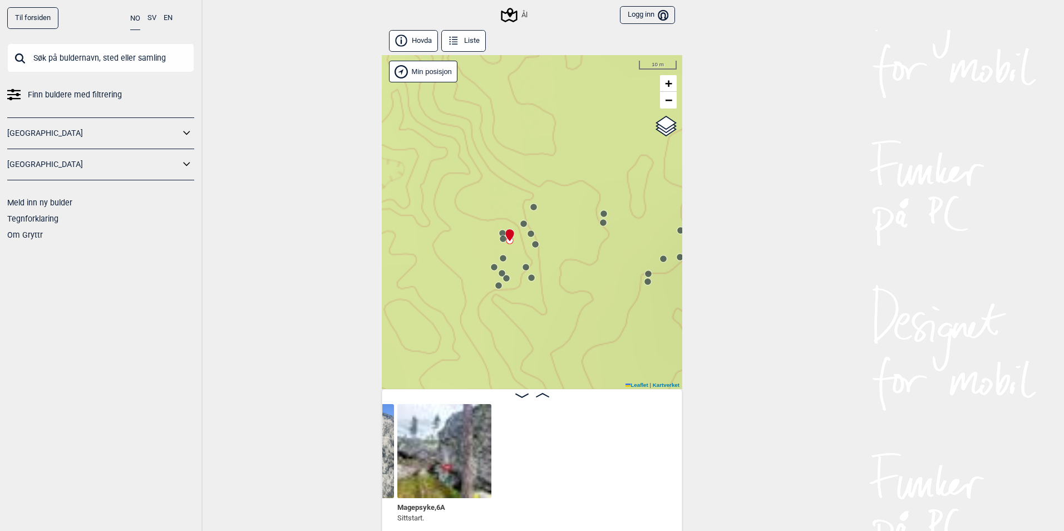
scroll to position [0, 18770]
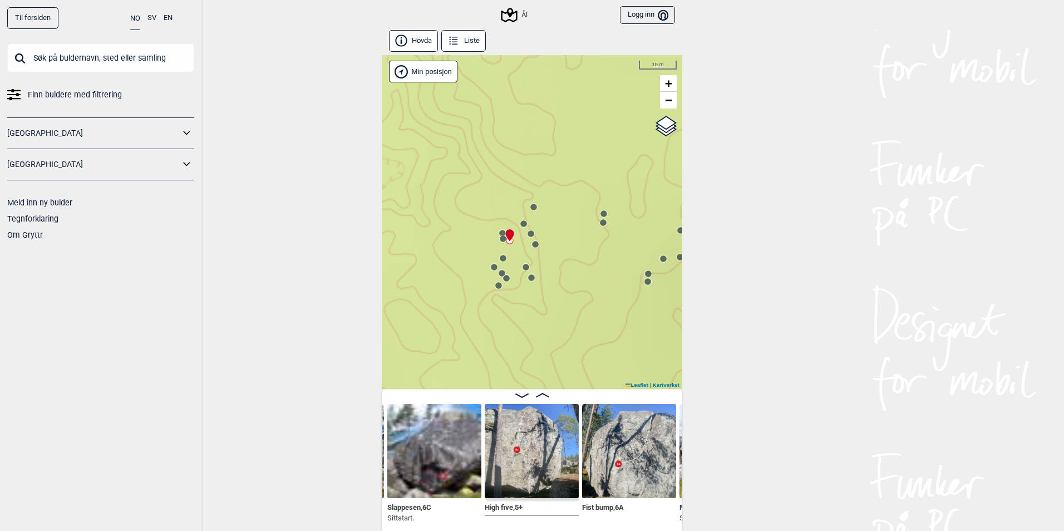
click at [499, 232] on circle at bounding box center [502, 233] width 7 height 7
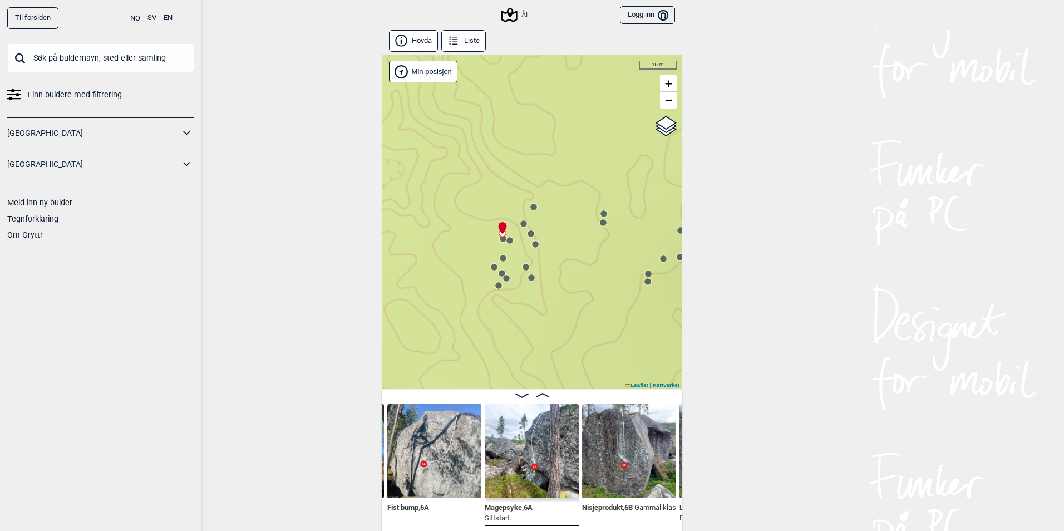
click at [521, 225] on circle at bounding box center [524, 223] width 7 height 7
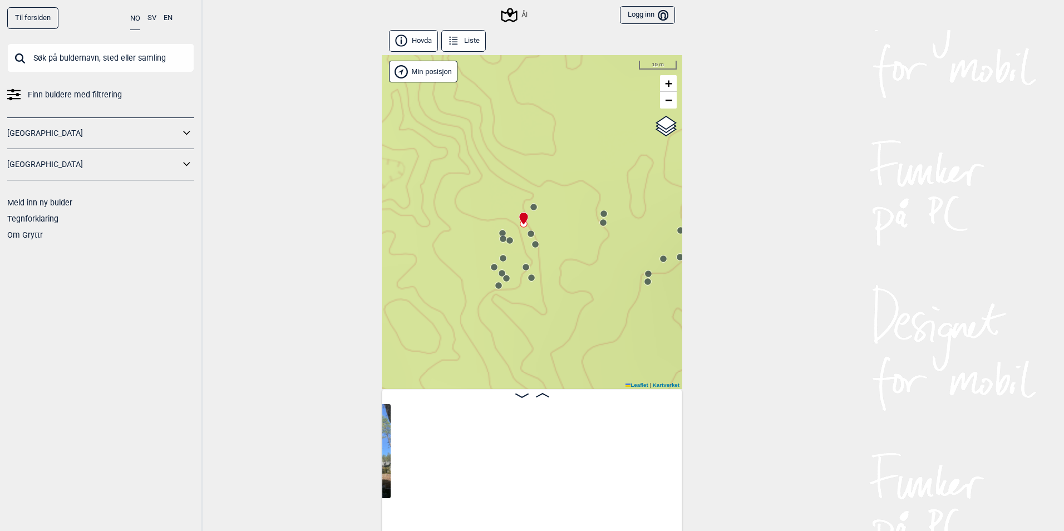
scroll to position [0, 18582]
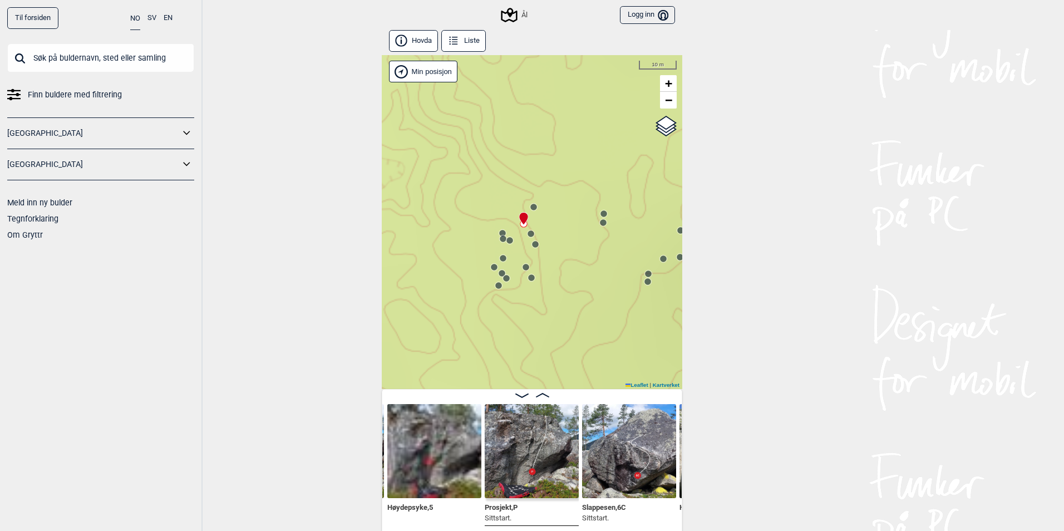
click at [538, 469] on img at bounding box center [532, 451] width 94 height 94
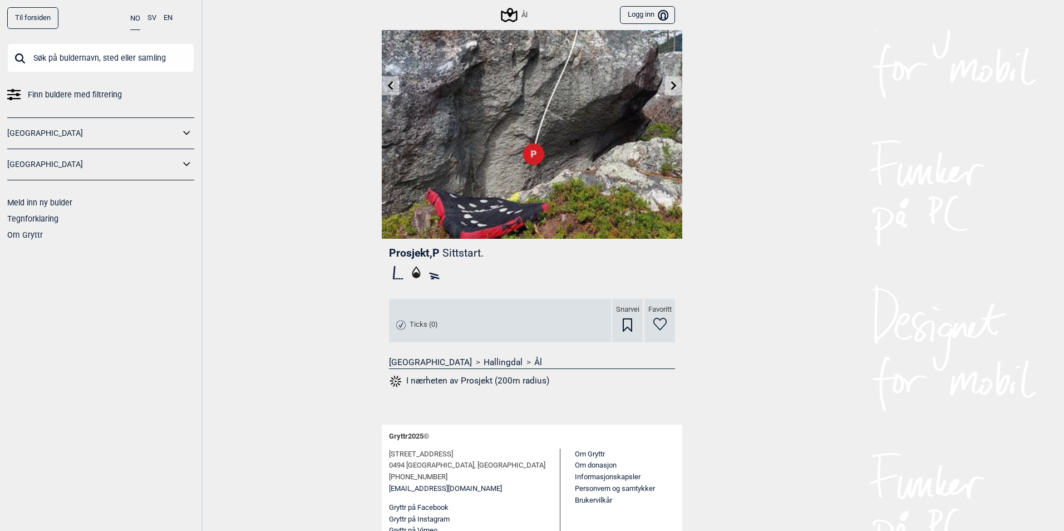
scroll to position [122, 0]
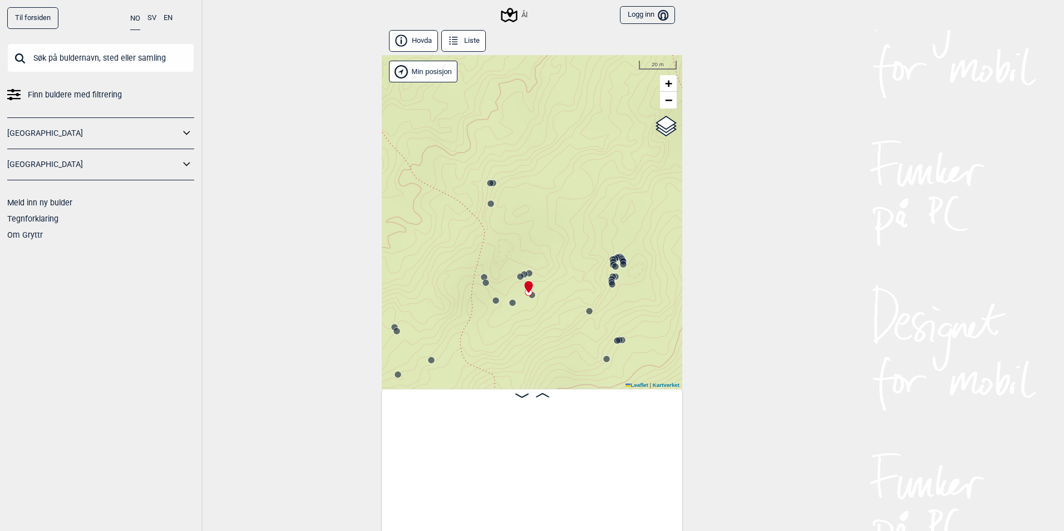
scroll to position [0, 4328]
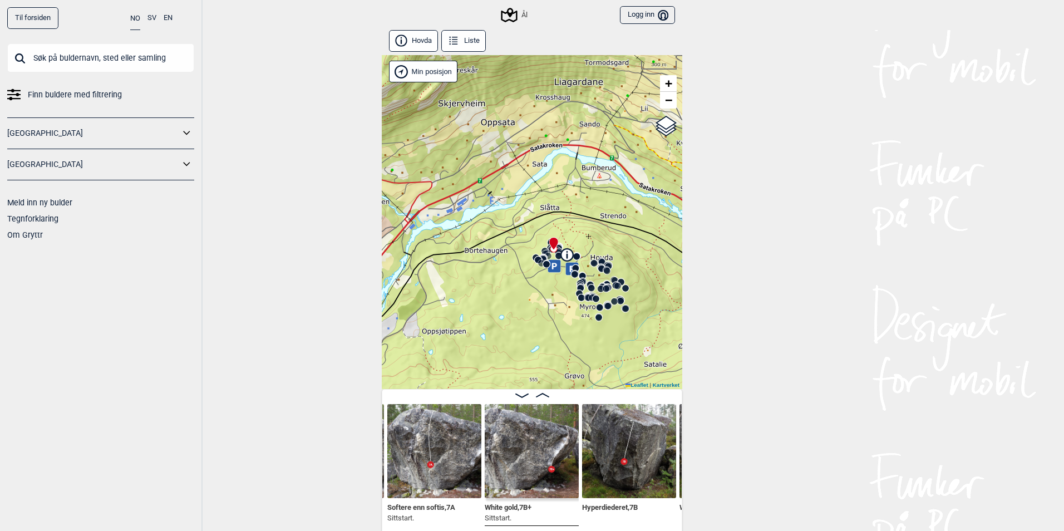
drag, startPoint x: 617, startPoint y: 351, endPoint x: 569, endPoint y: 266, distance: 97.2
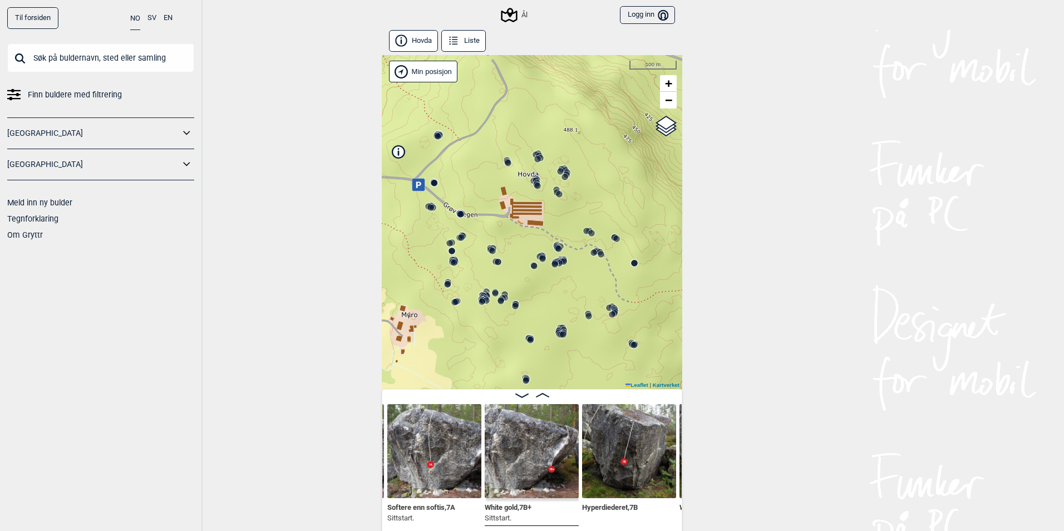
drag, startPoint x: 624, startPoint y: 329, endPoint x: 594, endPoint y: 322, distance: 30.3
click at [594, 322] on div "Ål" at bounding box center [532, 222] width 301 height 334
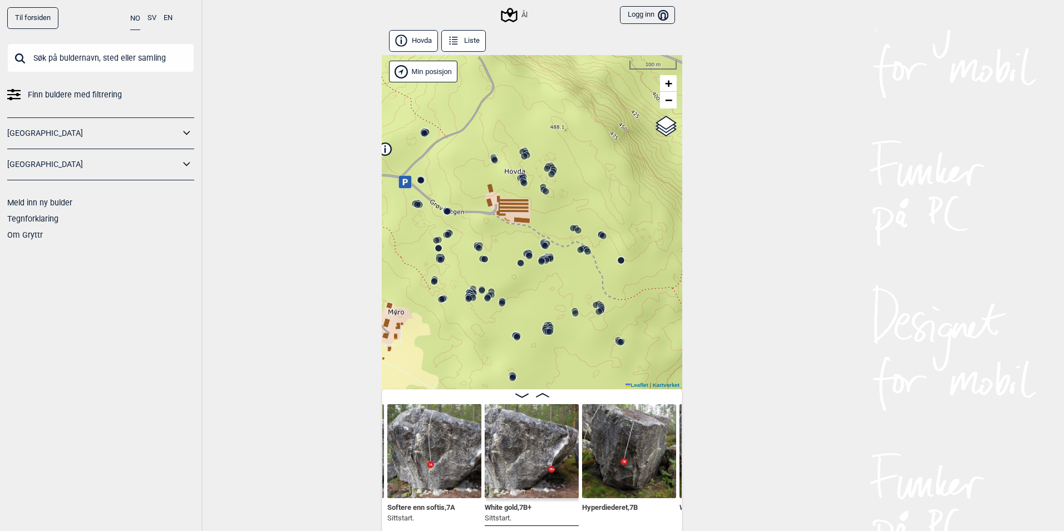
click at [617, 342] on circle at bounding box center [620, 342] width 7 height 7
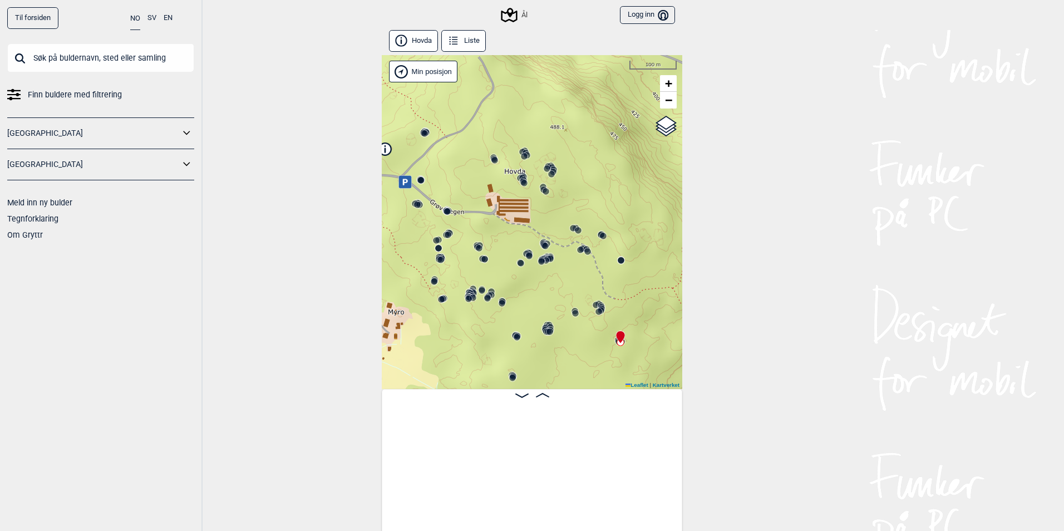
scroll to position [0, 22974]
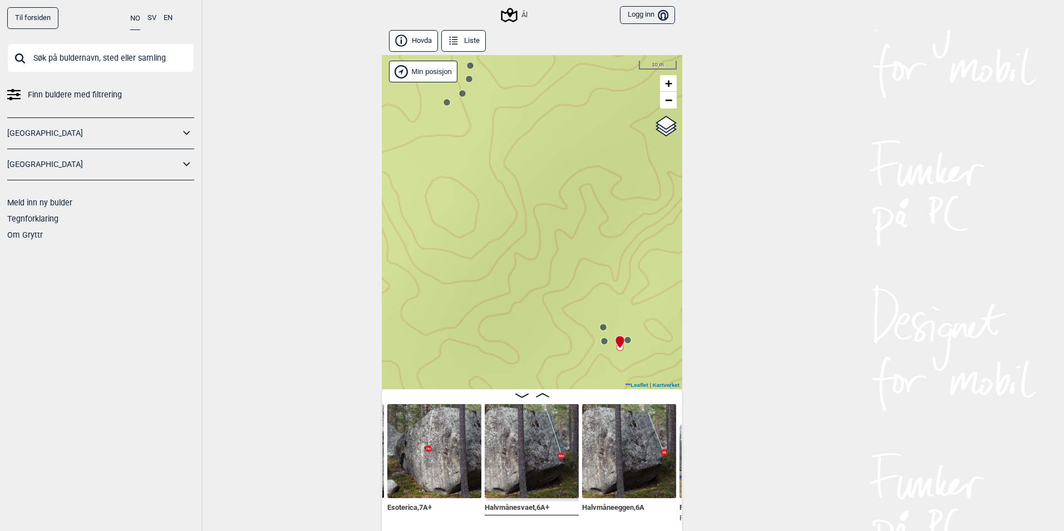
click at [627, 340] on circle at bounding box center [627, 339] width 7 height 7
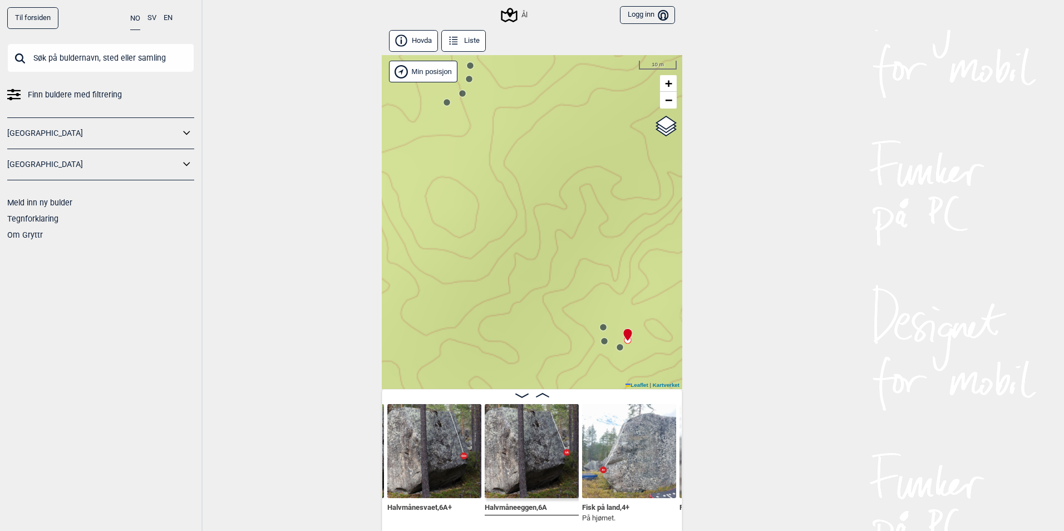
click at [601, 340] on circle at bounding box center [604, 341] width 7 height 7
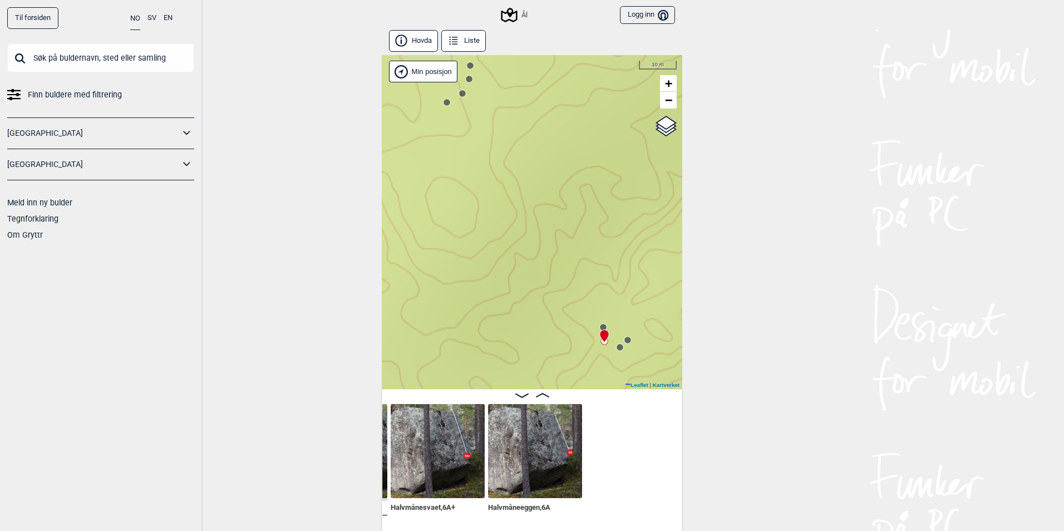
scroll to position [0, 22880]
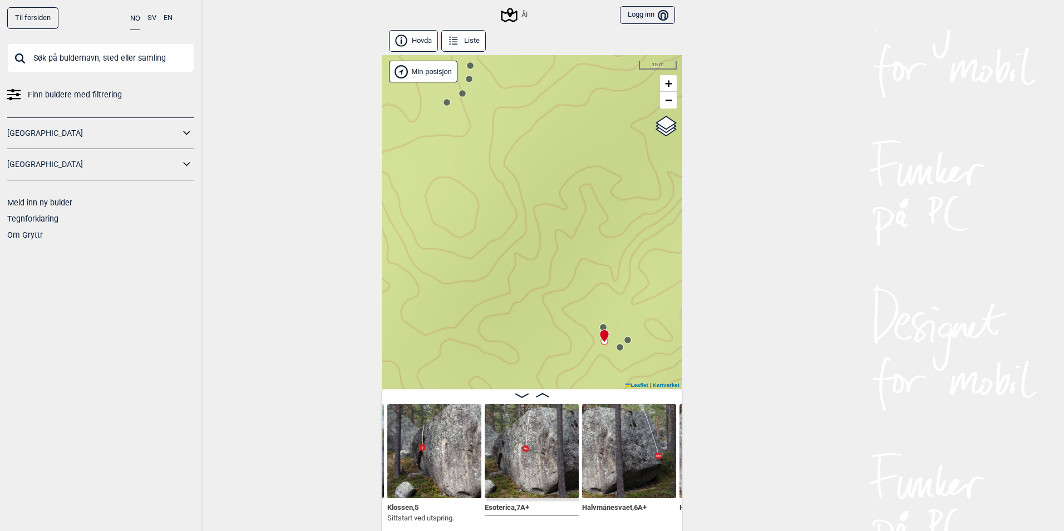
click at [602, 327] on div at bounding box center [602, 331] width 9 height 9
click at [601, 325] on circle at bounding box center [603, 327] width 7 height 7
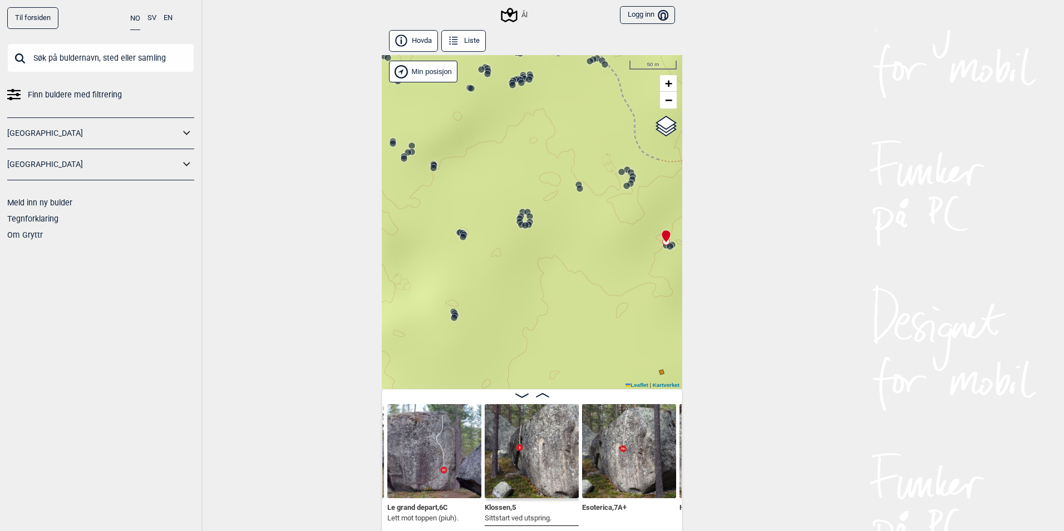
drag, startPoint x: 498, startPoint y: 324, endPoint x: 551, endPoint y: 268, distance: 76.8
click at [551, 268] on div "Ål" at bounding box center [532, 222] width 301 height 334
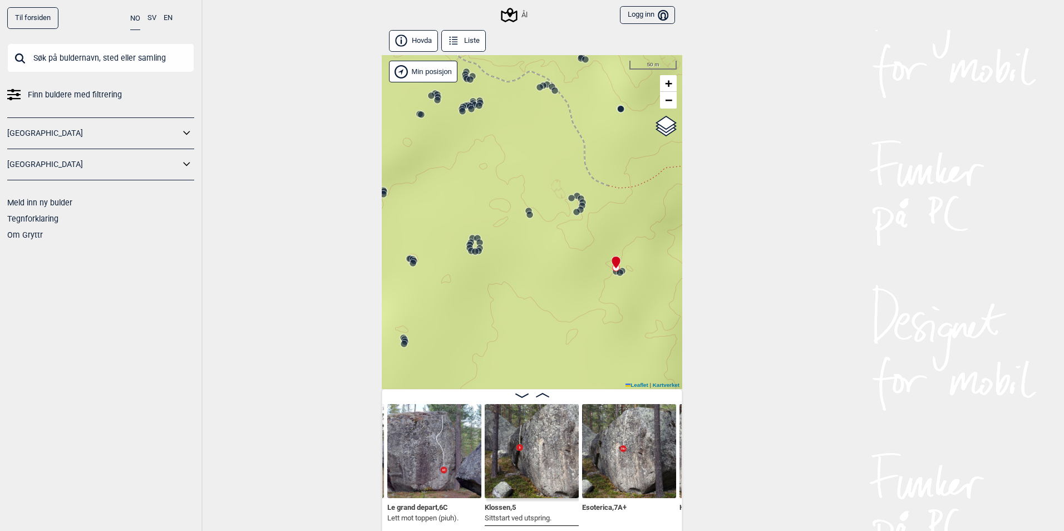
drag, startPoint x: 548, startPoint y: 294, endPoint x: 561, endPoint y: 289, distance: 13.2
click at [561, 289] on div "Ål" at bounding box center [532, 222] width 301 height 334
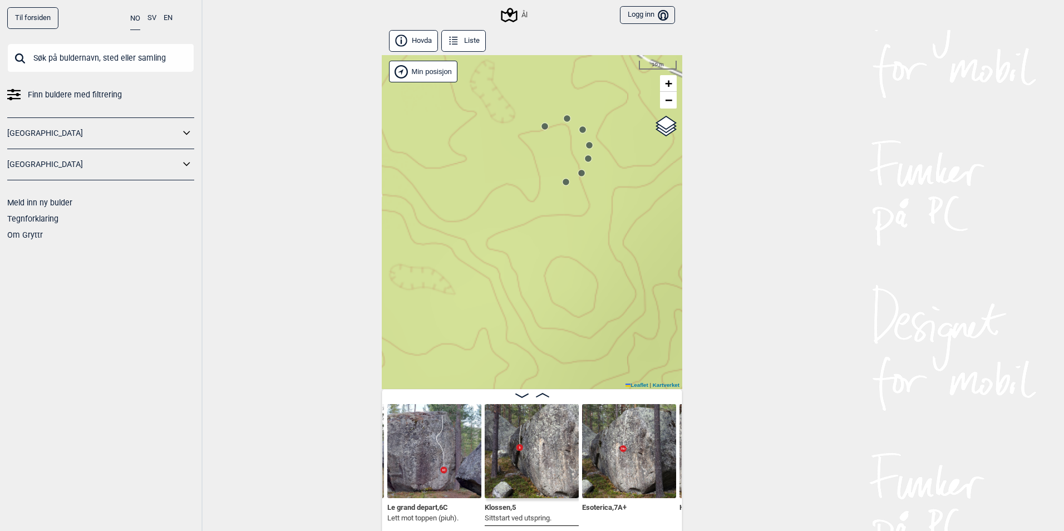
drag, startPoint x: 588, startPoint y: 207, endPoint x: 551, endPoint y: 297, distance: 97.4
click at [552, 302] on div "Ål" at bounding box center [532, 222] width 301 height 334
click at [542, 247] on circle at bounding box center [544, 247] width 7 height 7
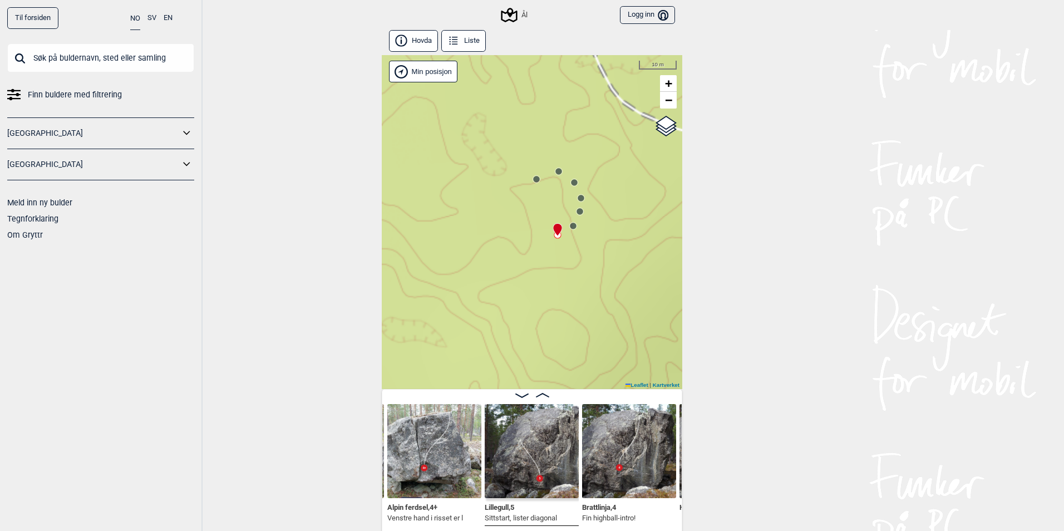
drag, startPoint x: 597, startPoint y: 310, endPoint x: 439, endPoint y: 258, distance: 166.4
click at [432, 262] on div "Ål" at bounding box center [532, 222] width 301 height 334
click at [574, 214] on circle at bounding box center [576, 210] width 7 height 7
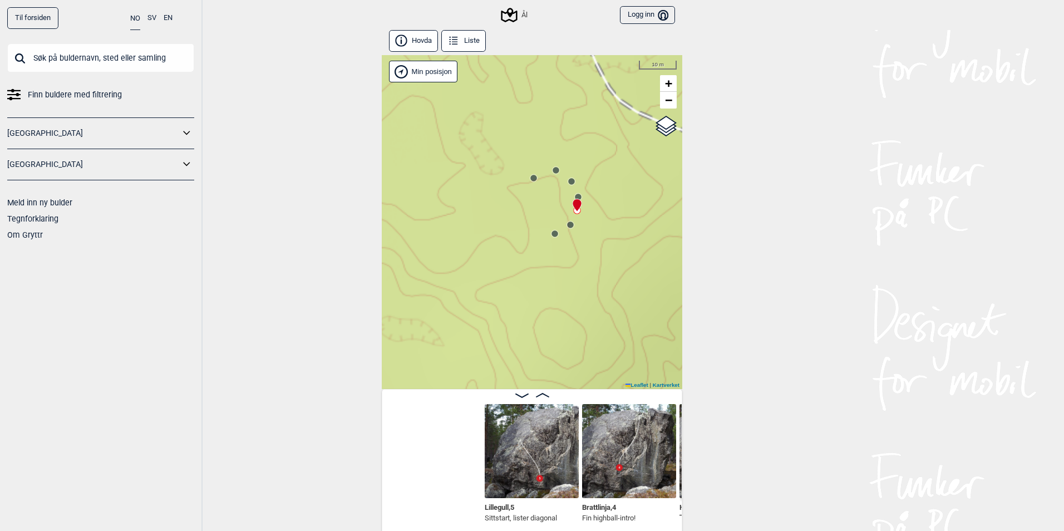
scroll to position [0, 22322]
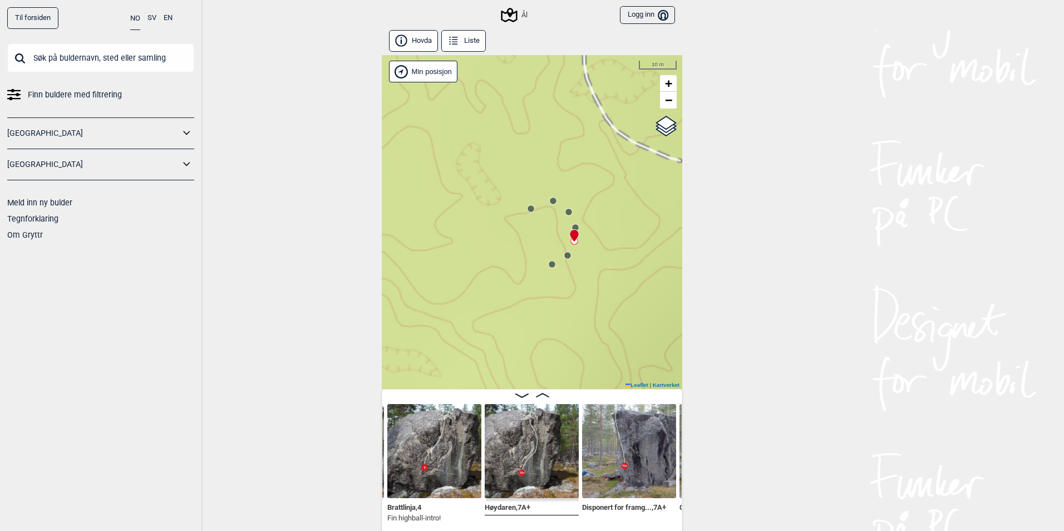
drag, startPoint x: 589, startPoint y: 225, endPoint x: 587, endPoint y: 264, distance: 39.6
click at [587, 264] on div "Ål" at bounding box center [532, 222] width 301 height 334
click at [567, 222] on circle at bounding box center [570, 221] width 7 height 7
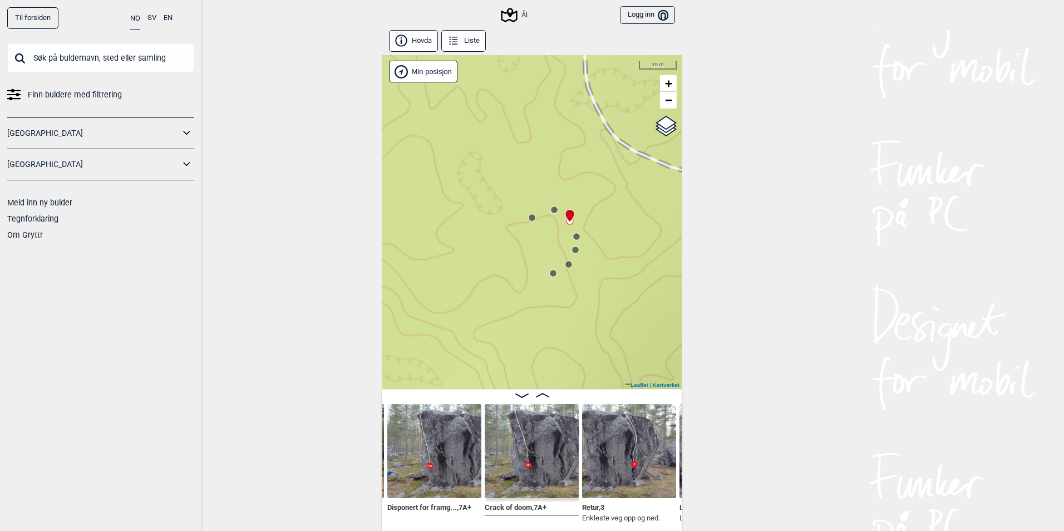
click at [551, 210] on circle at bounding box center [554, 210] width 7 height 7
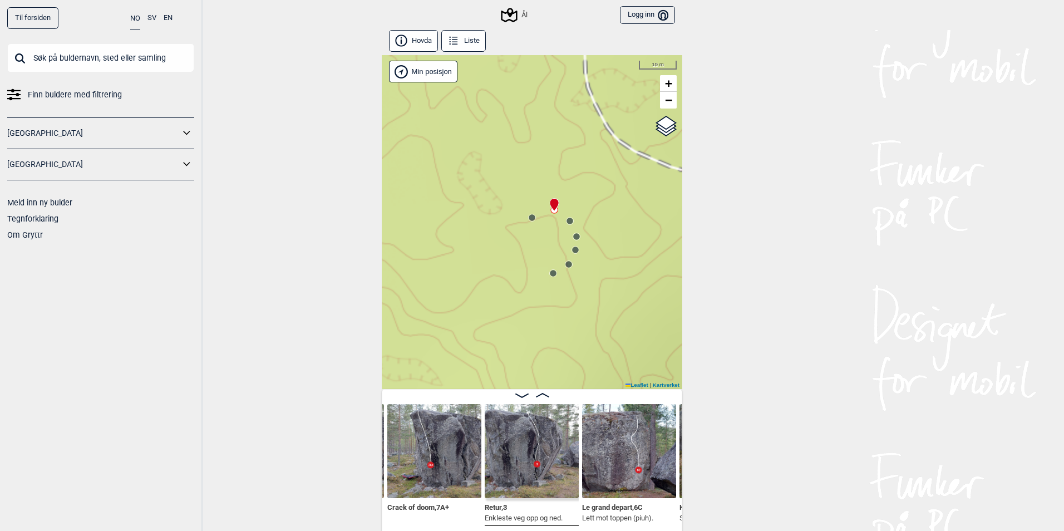
click at [530, 219] on circle at bounding box center [532, 217] width 7 height 7
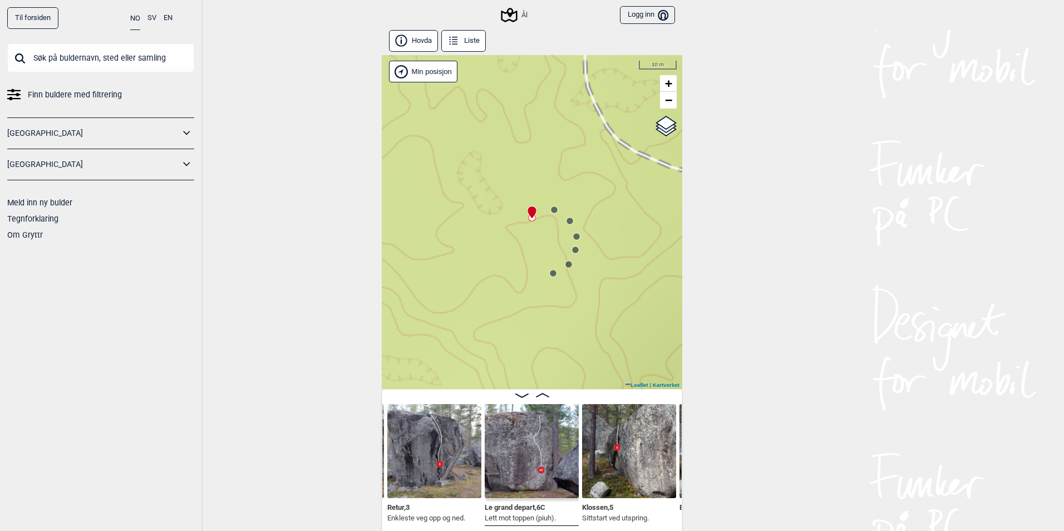
click at [524, 503] on span "Le grand depart , 6C" at bounding box center [515, 506] width 61 height 11
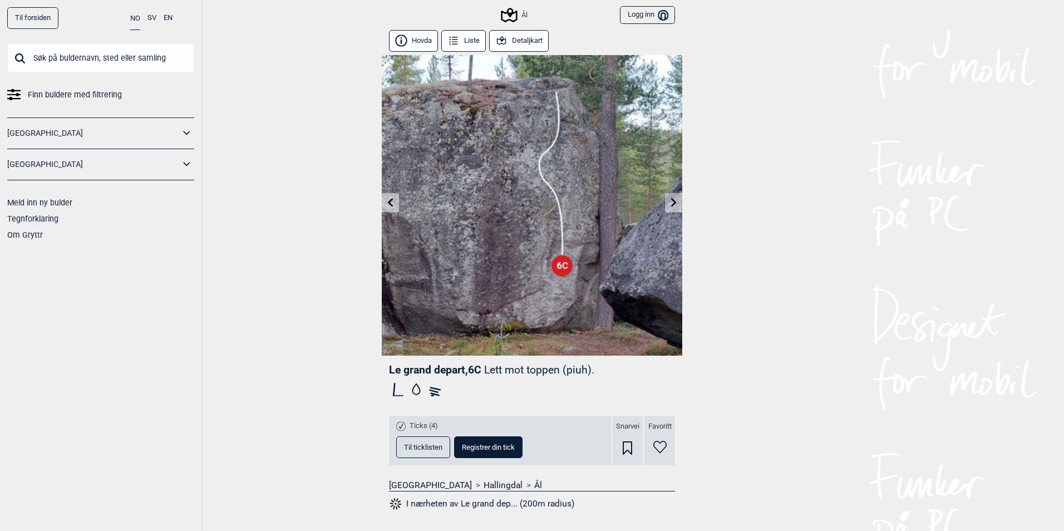
scroll to position [56, 0]
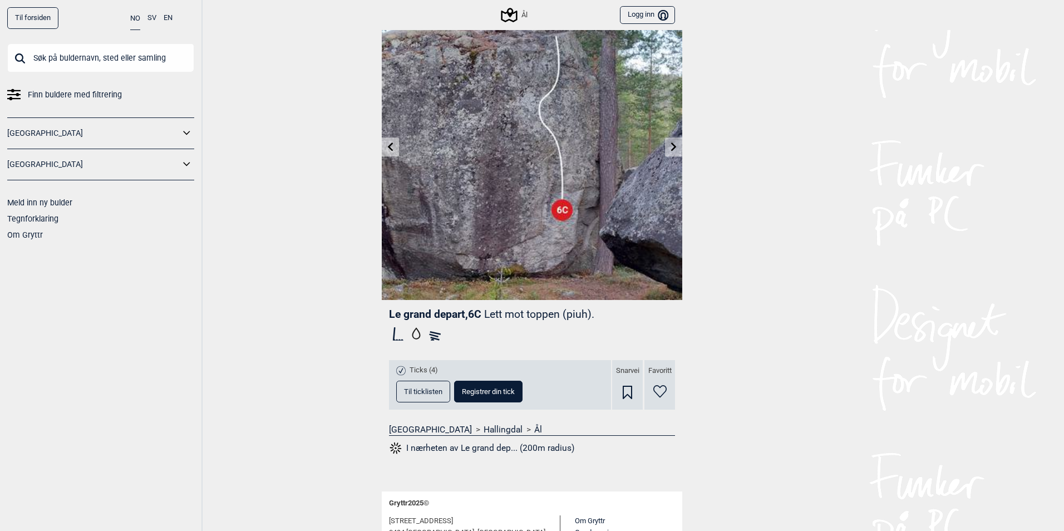
click at [409, 393] on span "Til ticklisten" at bounding box center [423, 391] width 38 height 7
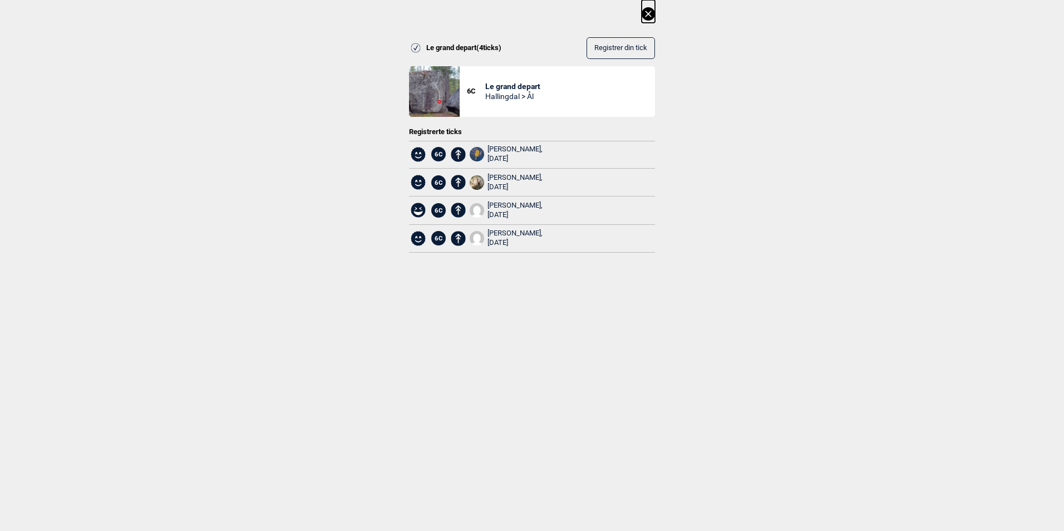
click at [650, 11] on icon at bounding box center [648, 13] width 13 height 13
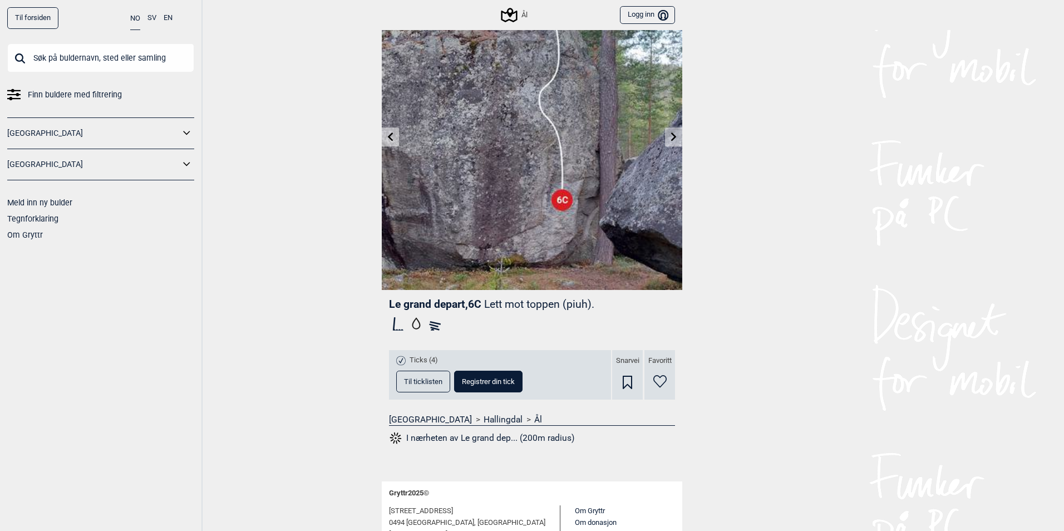
scroll to position [0, 0]
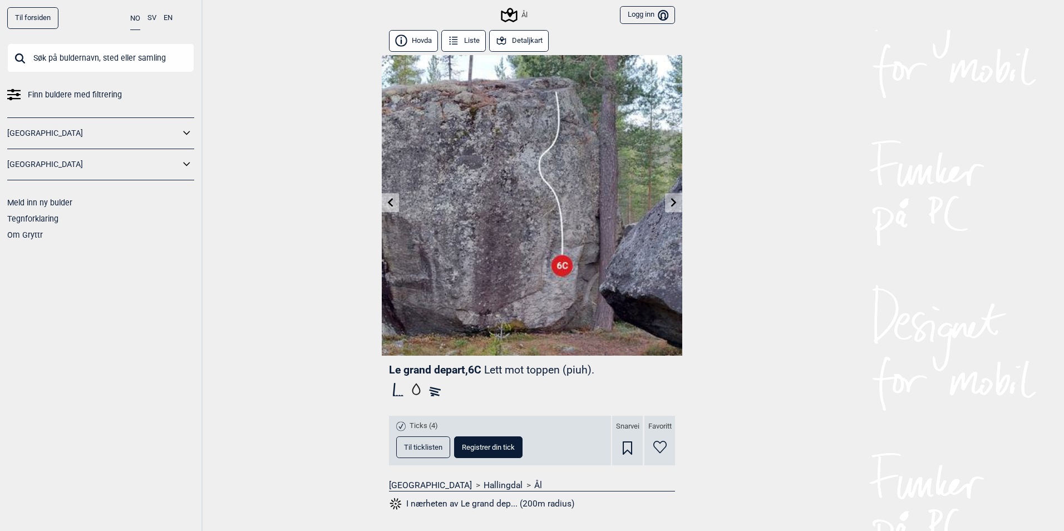
click at [507, 40] on button "Detaljkart" at bounding box center [519, 41] width 60 height 22
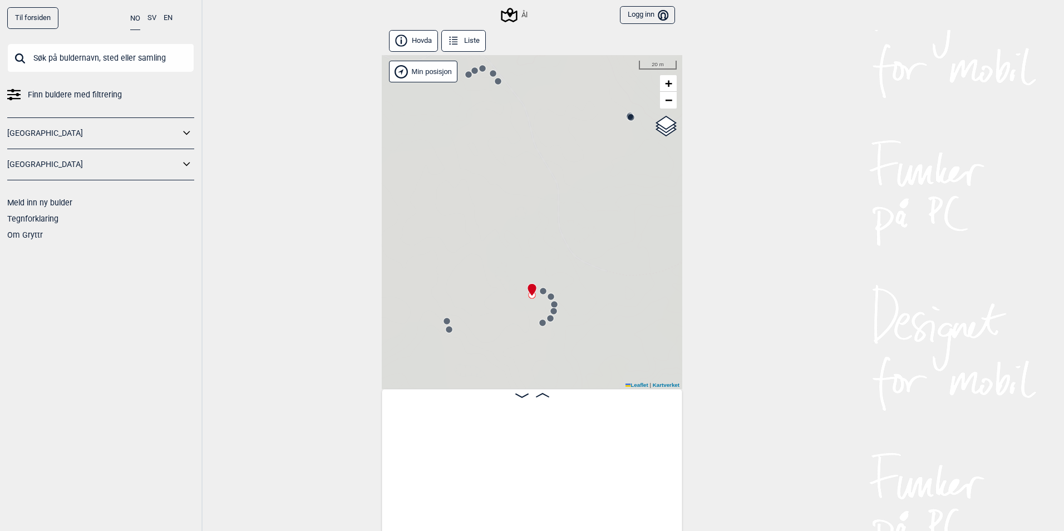
scroll to position [0, 22675]
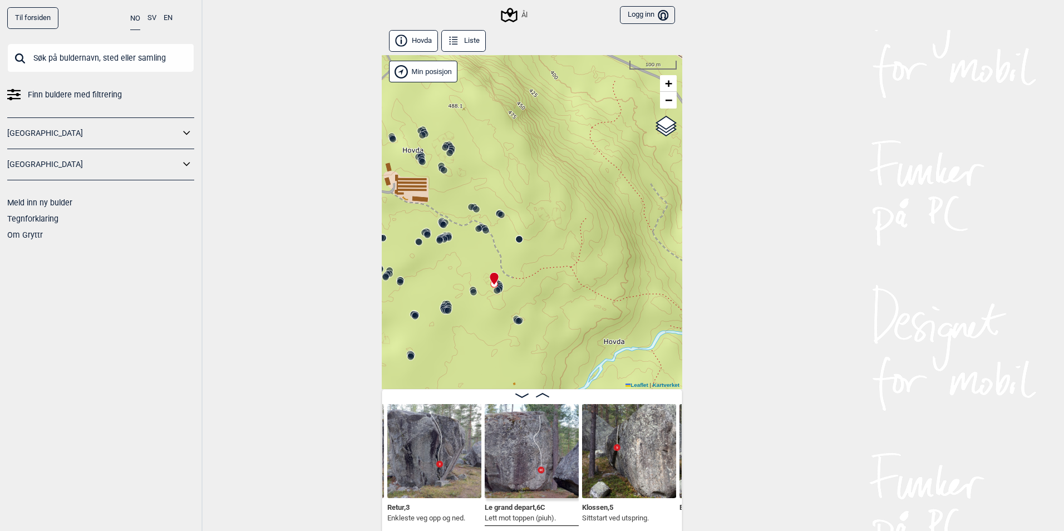
click at [470, 294] on circle at bounding box center [473, 292] width 7 height 7
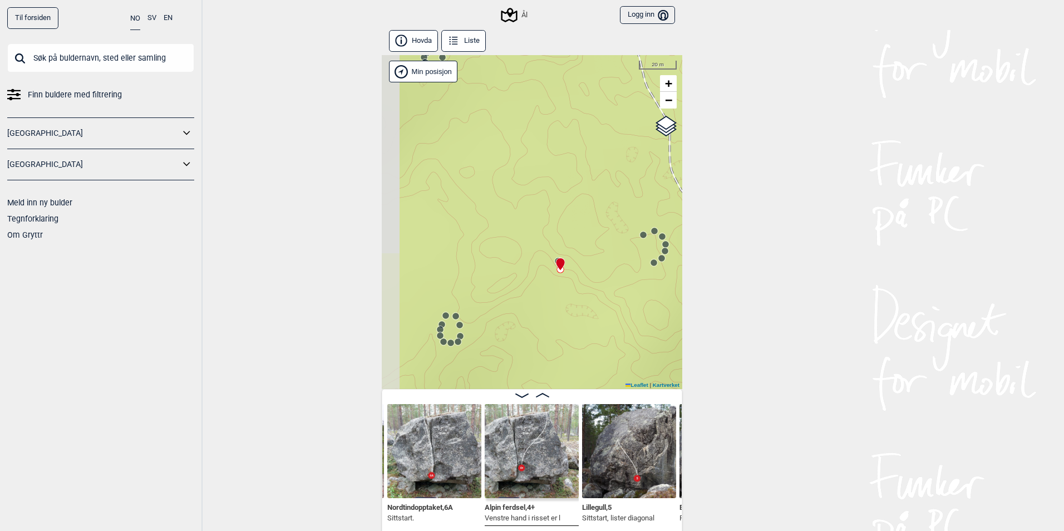
drag, startPoint x: 469, startPoint y: 302, endPoint x: 543, endPoint y: 289, distance: 75.1
click at [543, 289] on div "Ål" at bounding box center [532, 222] width 301 height 334
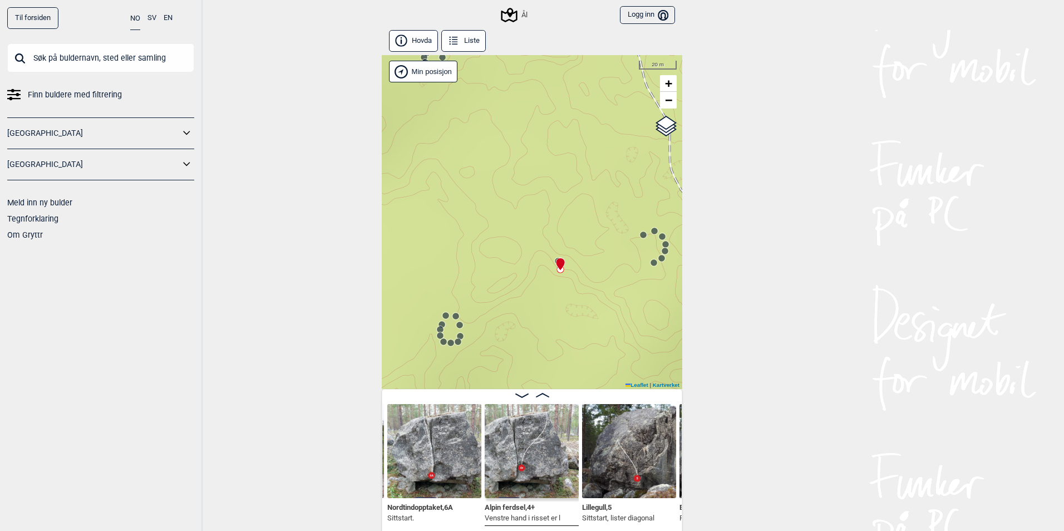
click at [457, 323] on circle at bounding box center [460, 325] width 7 height 7
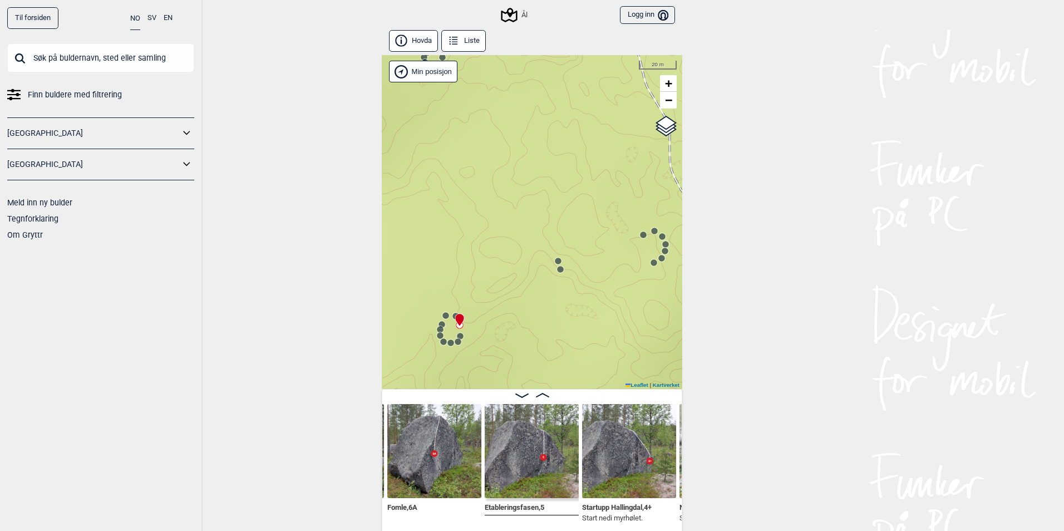
click at [437, 330] on circle at bounding box center [440, 329] width 7 height 7
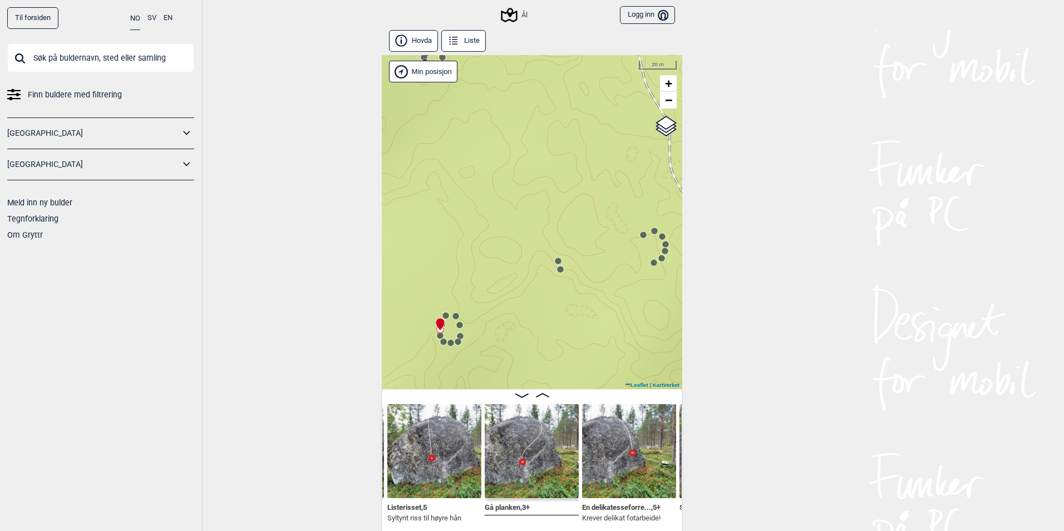
click at [448, 342] on circle at bounding box center [451, 343] width 7 height 7
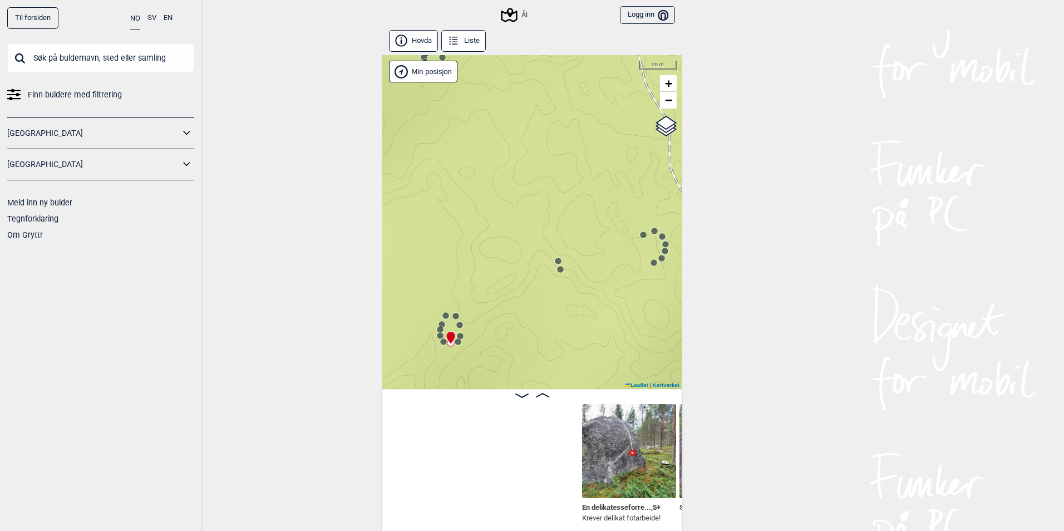
scroll to position [0, 21462]
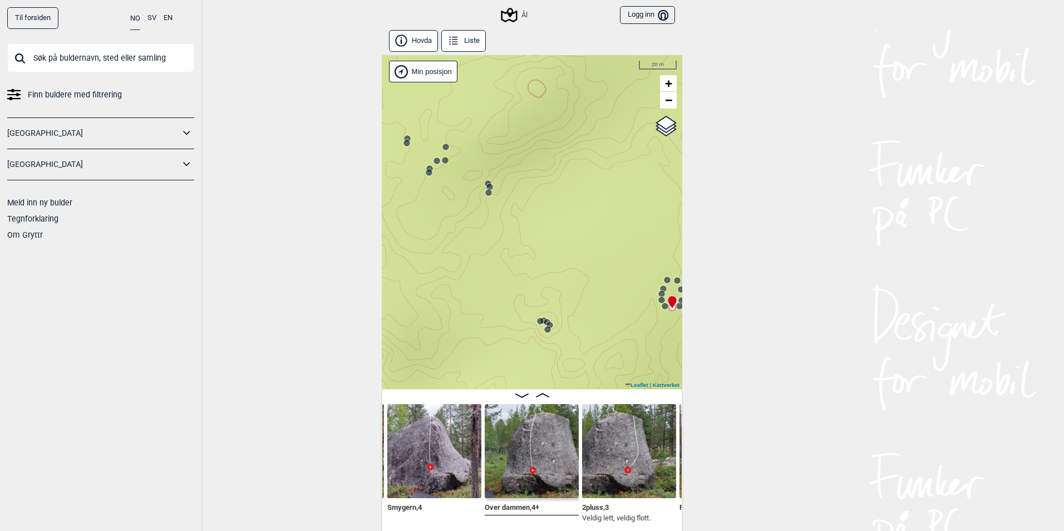
drag, startPoint x: 426, startPoint y: 342, endPoint x: 611, endPoint y: 305, distance: 188.0
click at [611, 305] on div "Ål" at bounding box center [532, 222] width 301 height 334
click at [509, 321] on circle at bounding box center [512, 323] width 7 height 7
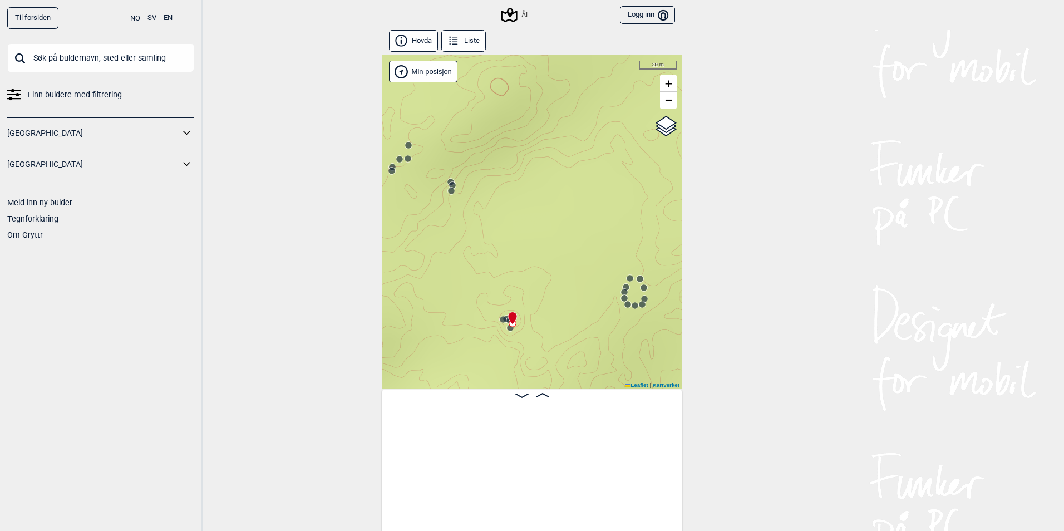
scroll to position [0, 20605]
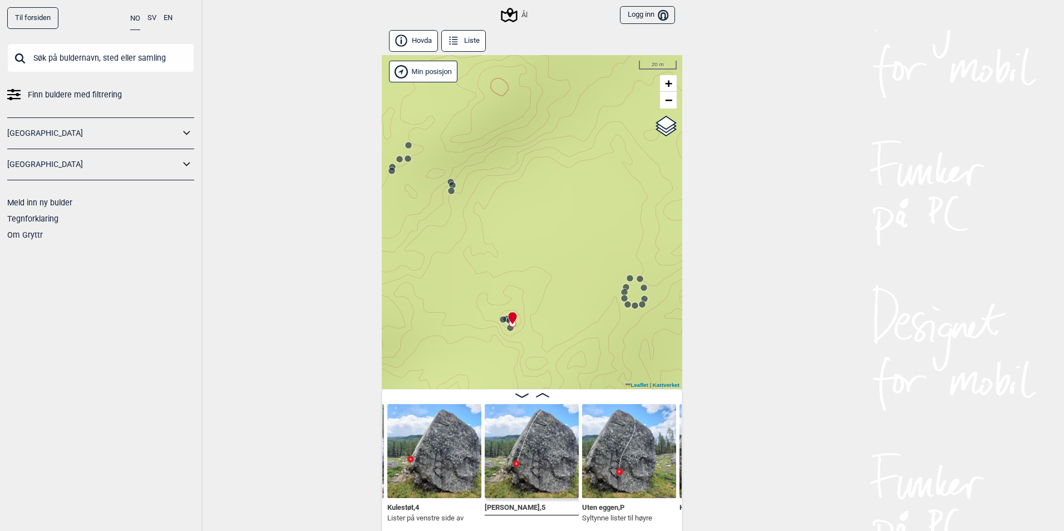
click at [450, 187] on icon at bounding box center [451, 191] width 9 height 9
click at [449, 180] on icon at bounding box center [453, 184] width 9 height 9
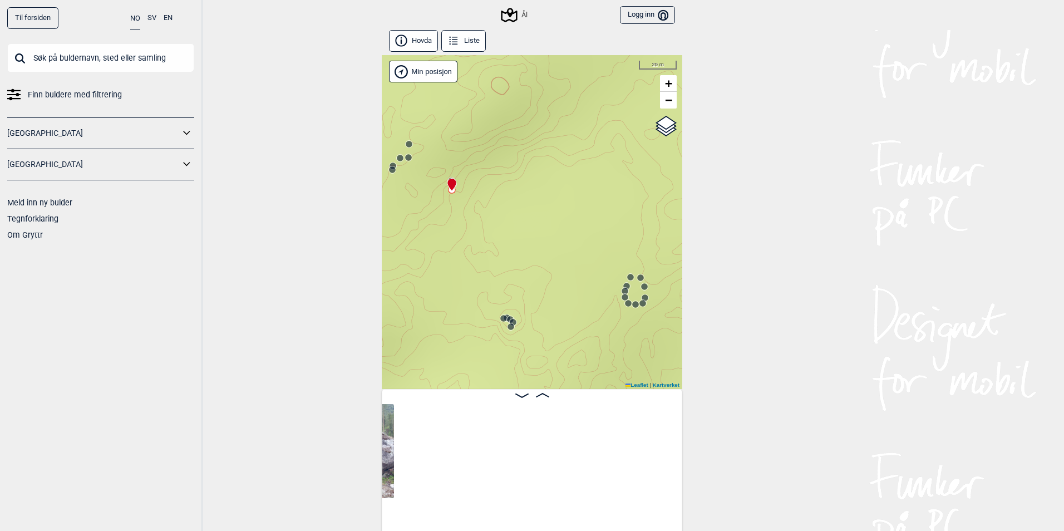
scroll to position [0, 20323]
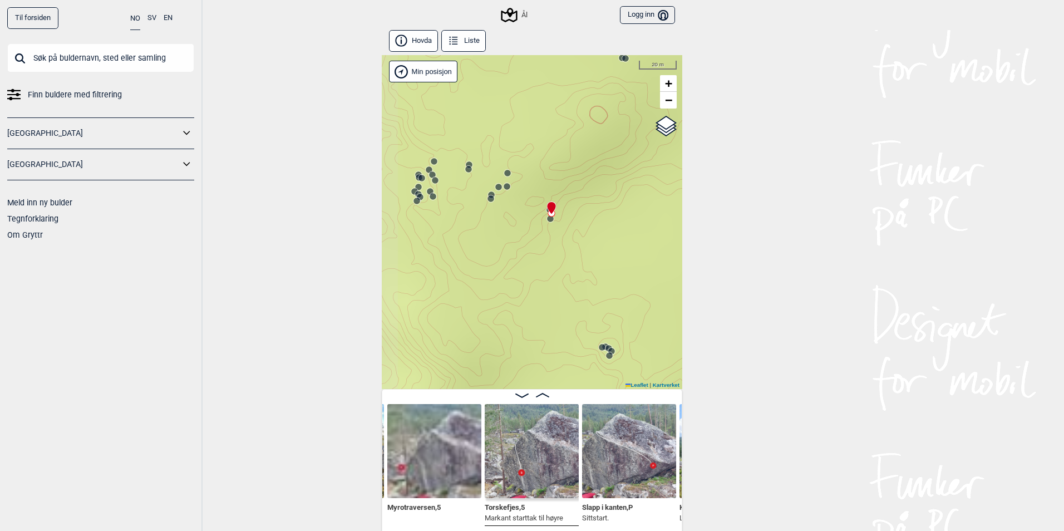
drag, startPoint x: 489, startPoint y: 240, endPoint x: 595, endPoint y: 272, distance: 110.6
click at [595, 272] on div "Ål" at bounding box center [532, 222] width 301 height 334
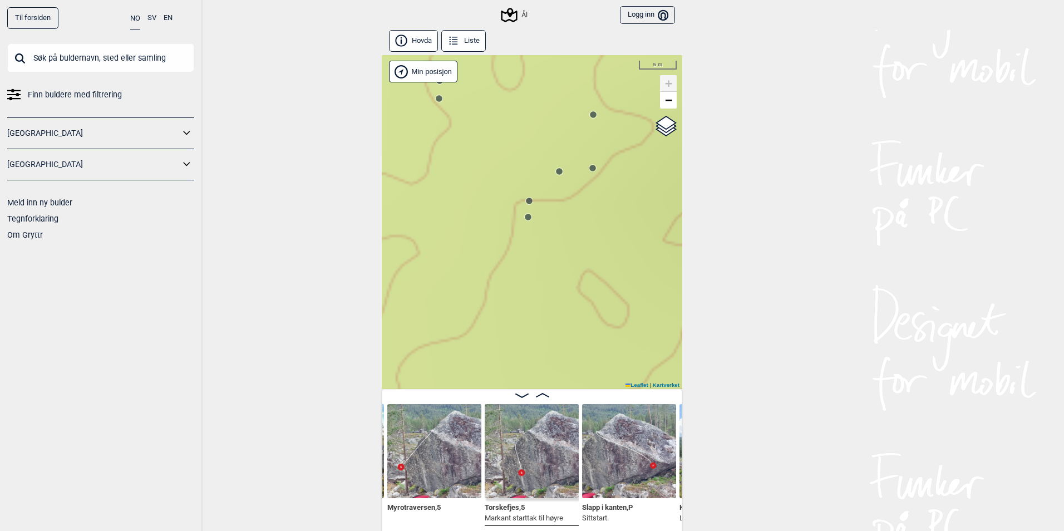
click at [591, 174] on div "Ål" at bounding box center [532, 222] width 301 height 334
click at [591, 169] on circle at bounding box center [593, 168] width 7 height 7
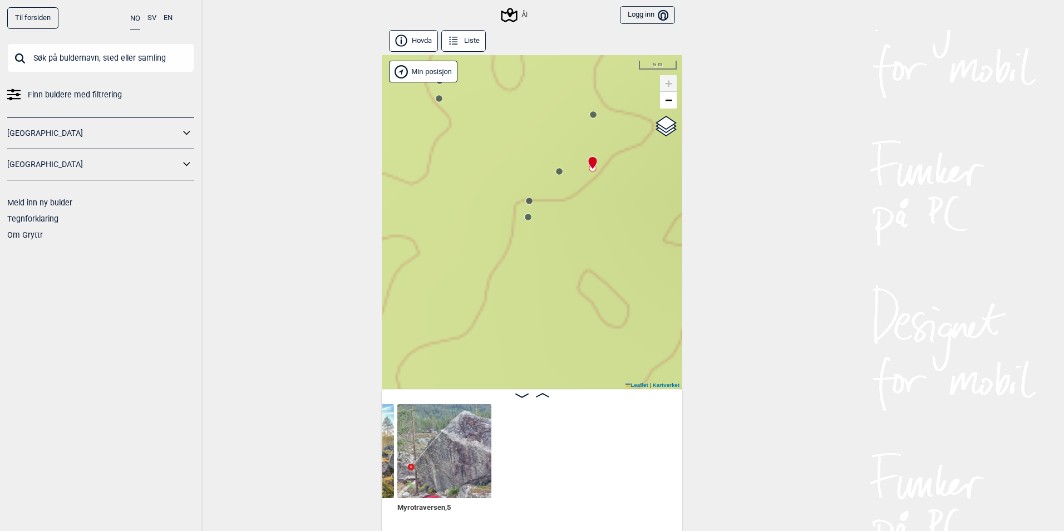
scroll to position [0, 20041]
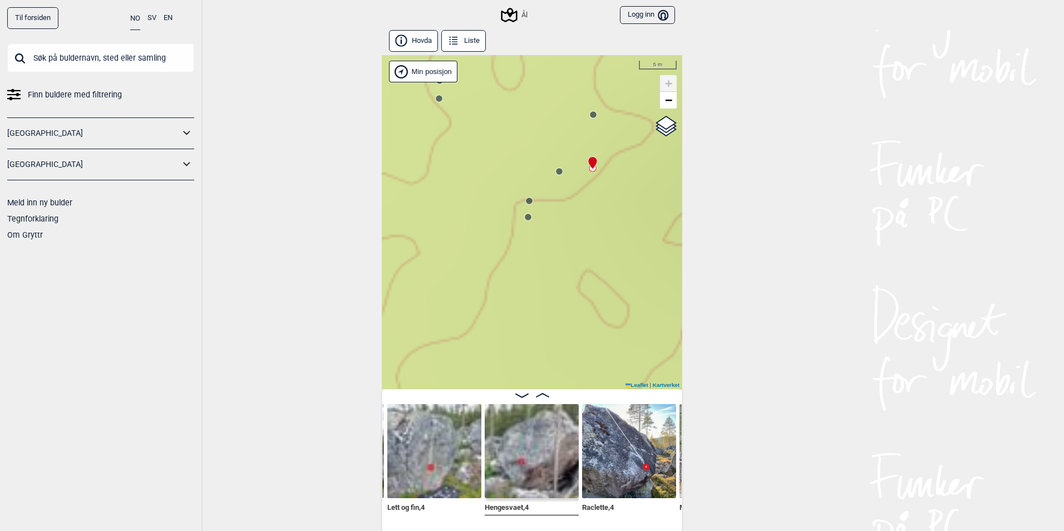
click at [529, 198] on icon at bounding box center [529, 201] width 9 height 9
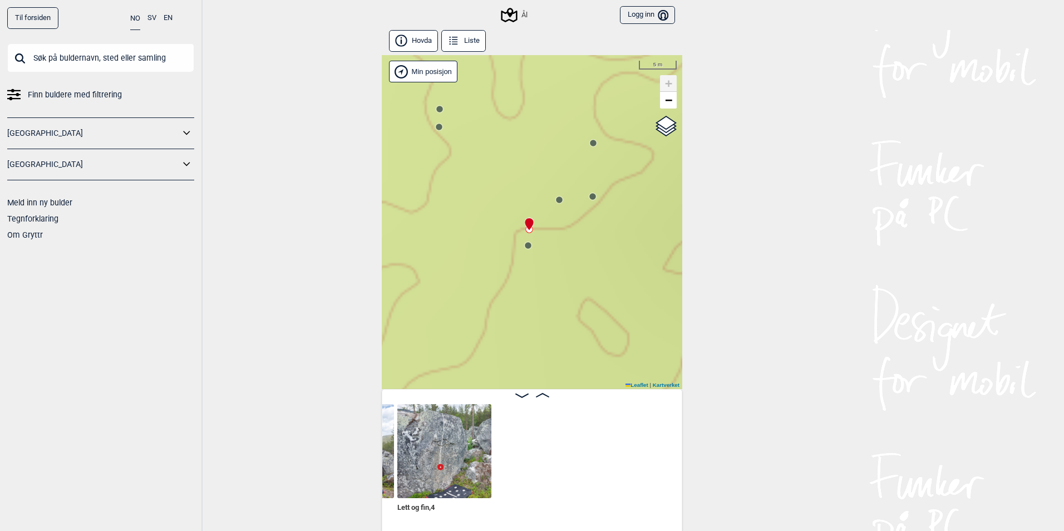
scroll to position [0, 19758]
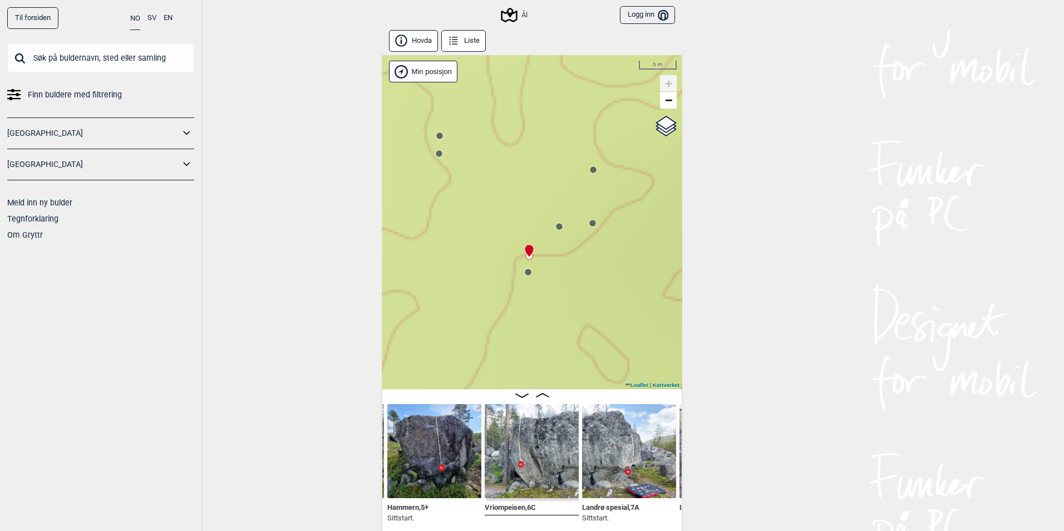
click at [525, 271] on circle at bounding box center [528, 272] width 7 height 7
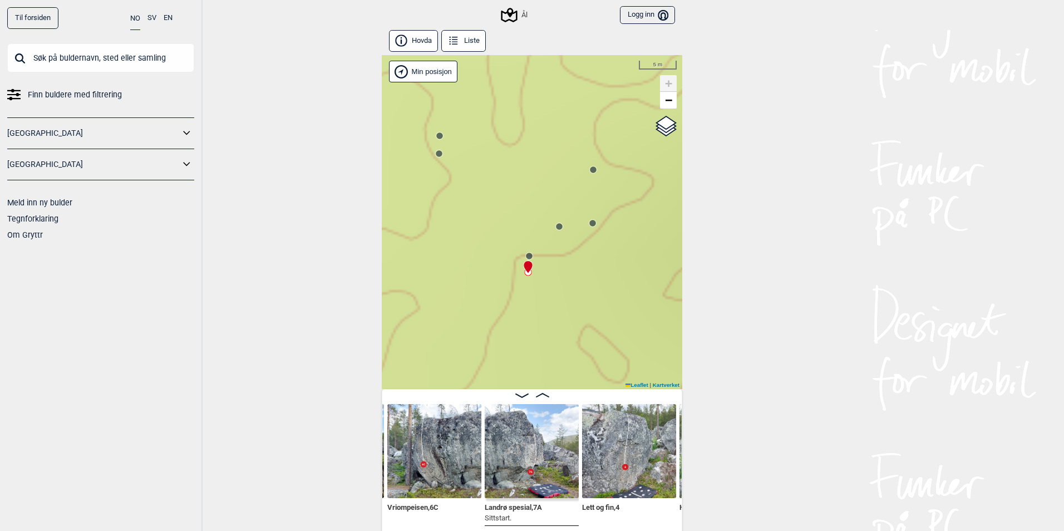
click at [522, 504] on span "Landrø spesial , 7A" at bounding box center [513, 506] width 57 height 11
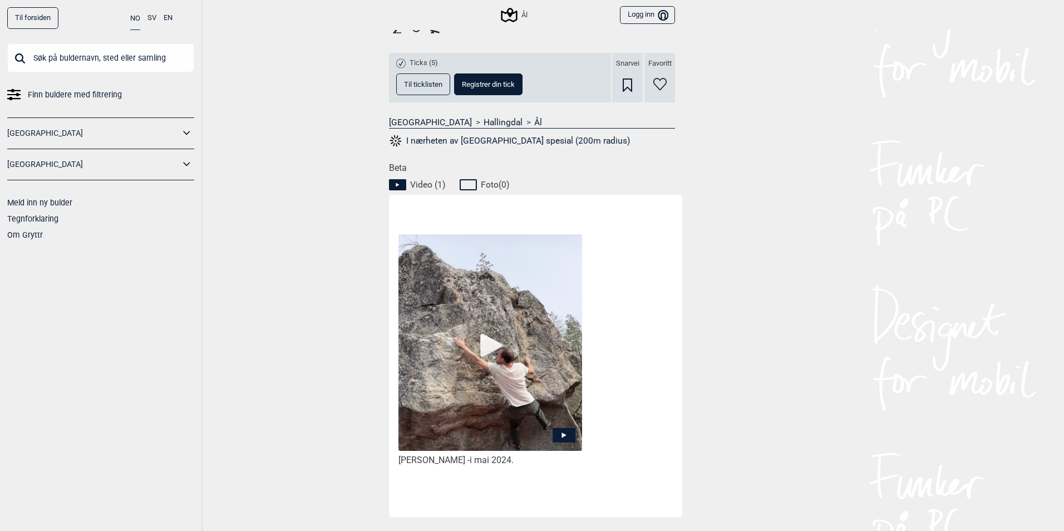
scroll to position [483, 0]
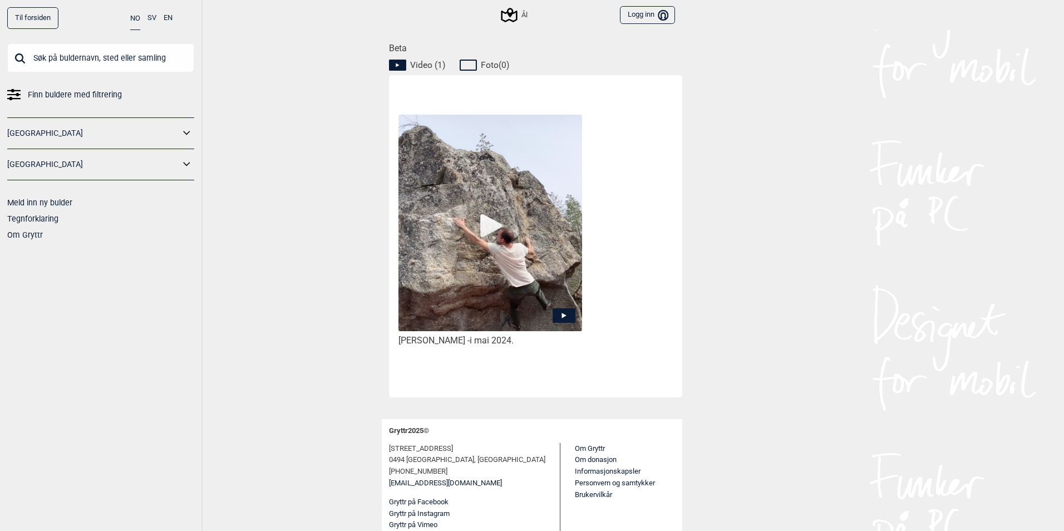
click at [493, 223] on img at bounding box center [491, 223] width 184 height 217
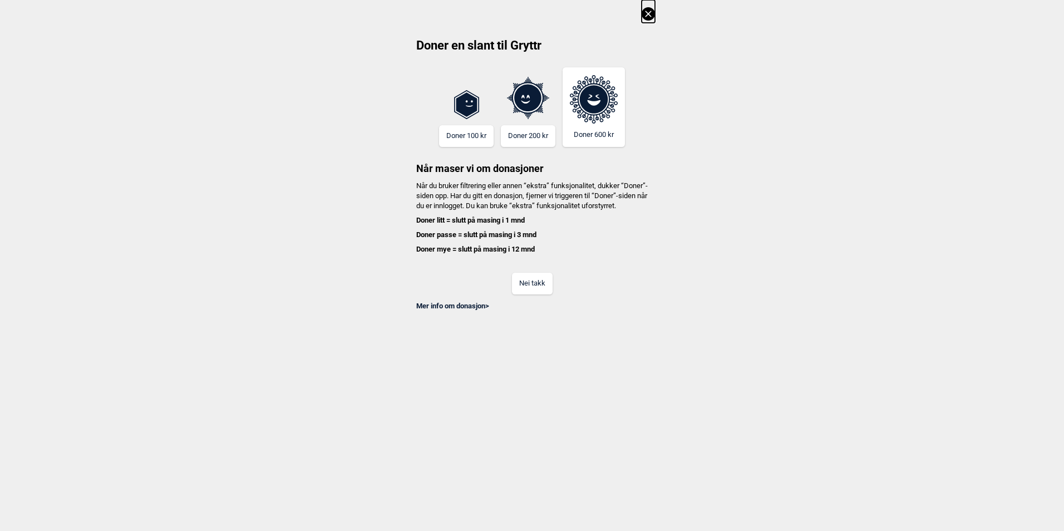
click at [540, 307] on div "Mer info om donasjon >" at bounding box center [532, 303] width 246 height 17
click at [541, 295] on button "Nei takk" at bounding box center [532, 284] width 41 height 22
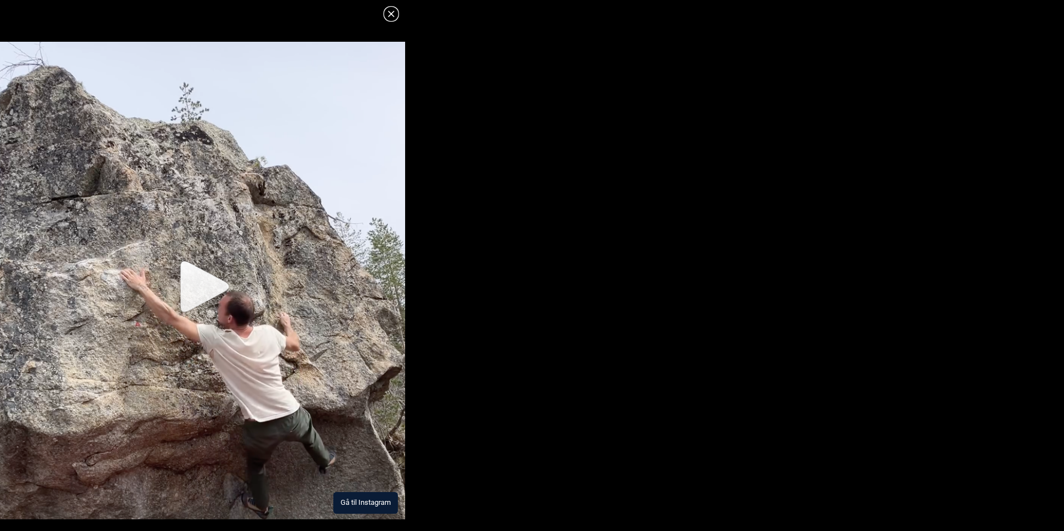
click at [185, 301] on img at bounding box center [202, 281] width 405 height 478
click at [391, 18] on icon at bounding box center [391, 13] width 13 height 13
